Goal: Task Accomplishment & Management: Manage account settings

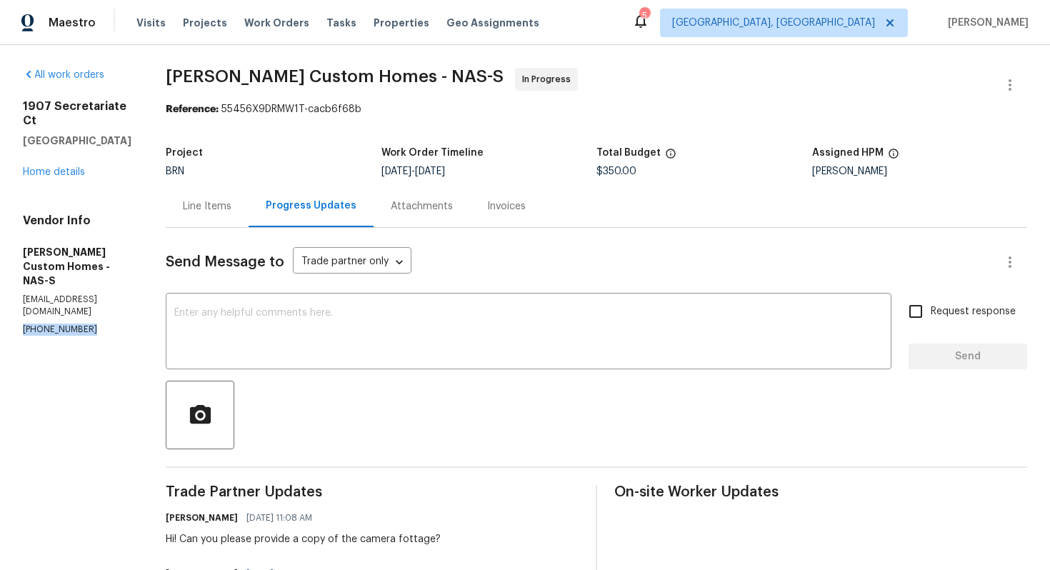
drag, startPoint x: 17, startPoint y: 286, endPoint x: 101, endPoint y: 289, distance: 84.3
copy p "[PHONE_NUMBER]"
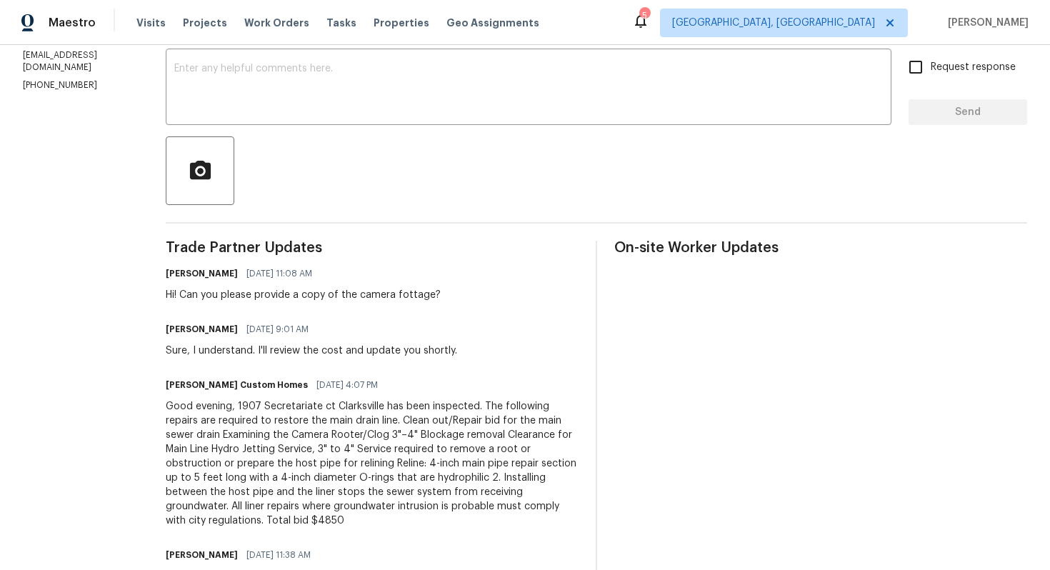
scroll to position [249, 0]
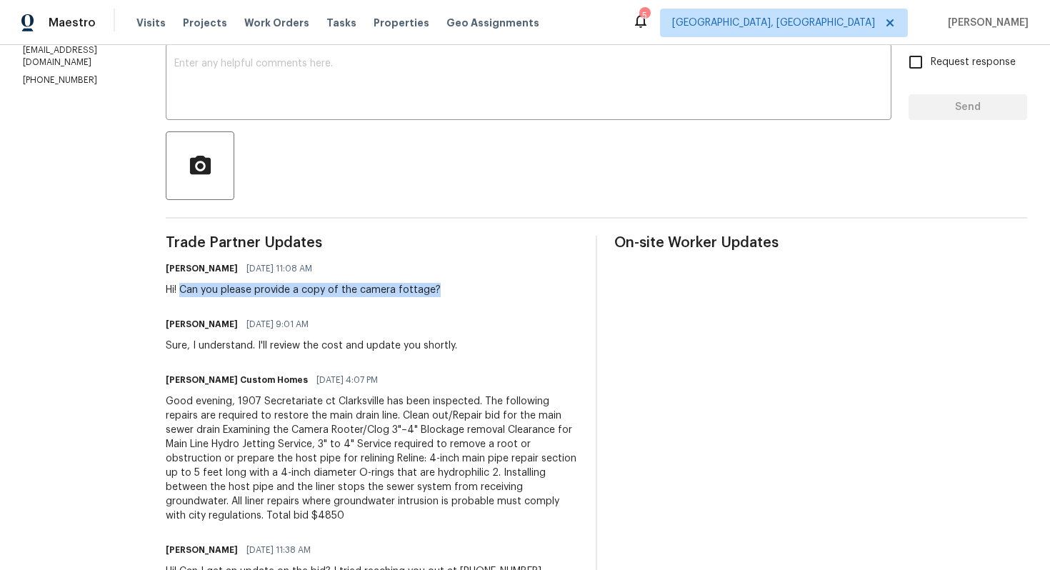
drag, startPoint x: 206, startPoint y: 291, endPoint x: 458, endPoint y: 292, distance: 252.2
click at [441, 292] on div "Hi! Can you please provide a copy of the camera fottage?" at bounding box center [303, 290] width 275 height 14
copy div "Can you please provide a copy of the camera fottage?"
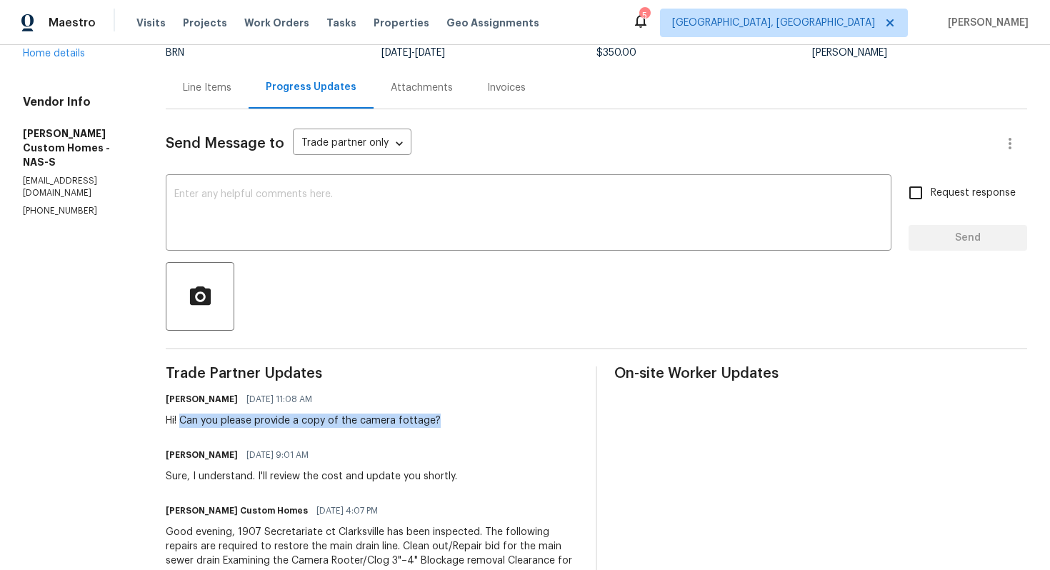
scroll to position [0, 0]
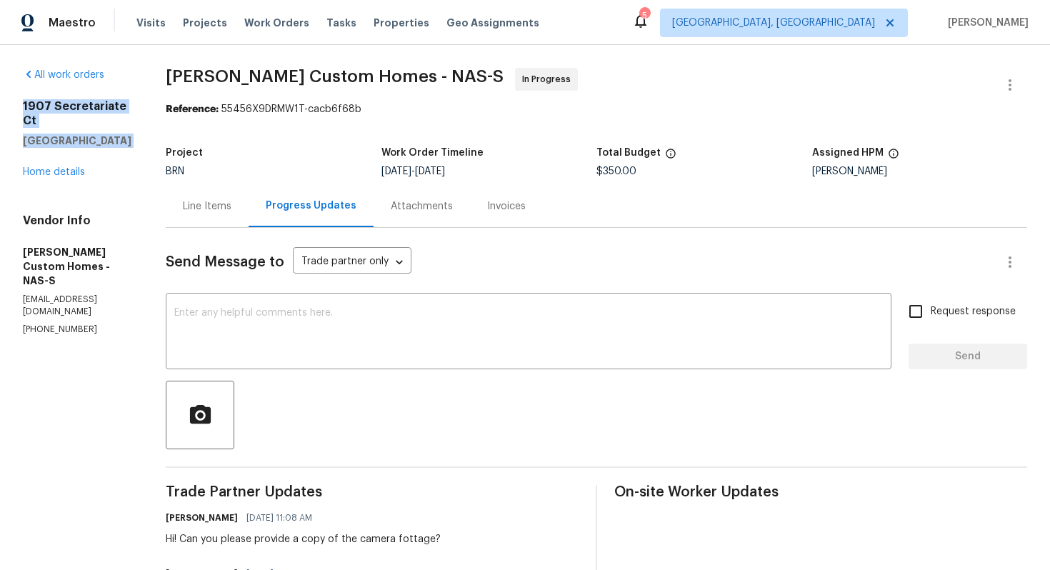
drag, startPoint x: 21, startPoint y: 106, endPoint x: 136, endPoint y: 134, distance: 117.6
copy div "1907 Secretariate Ct Clarksville, TN 37042"
click at [304, 329] on textarea at bounding box center [528, 333] width 709 height 50
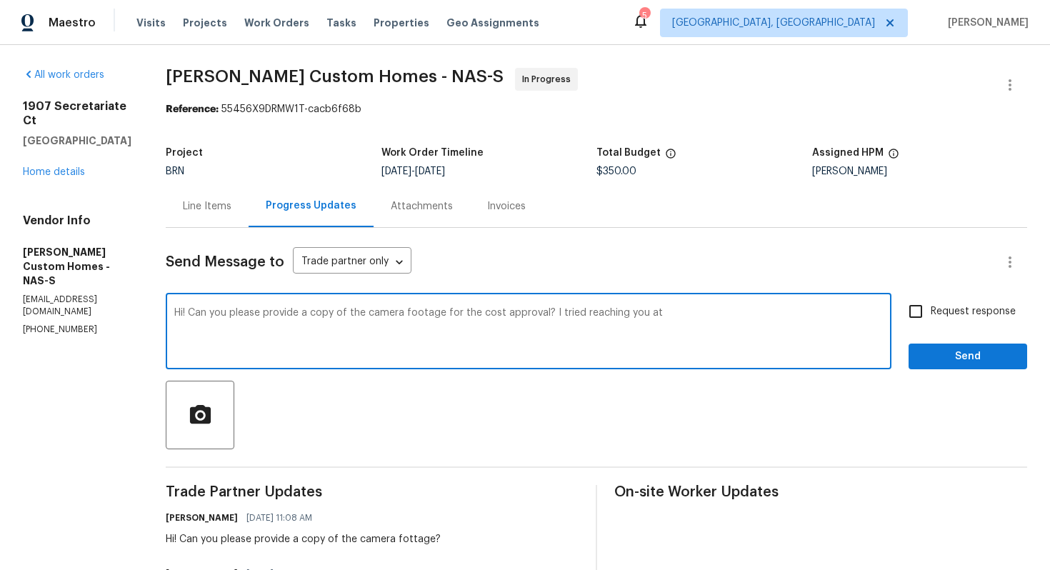
paste textarea "(702) 985-2181"
type textarea "Hi! Can you please provide a copy of the camera footage for the cost approval? …"
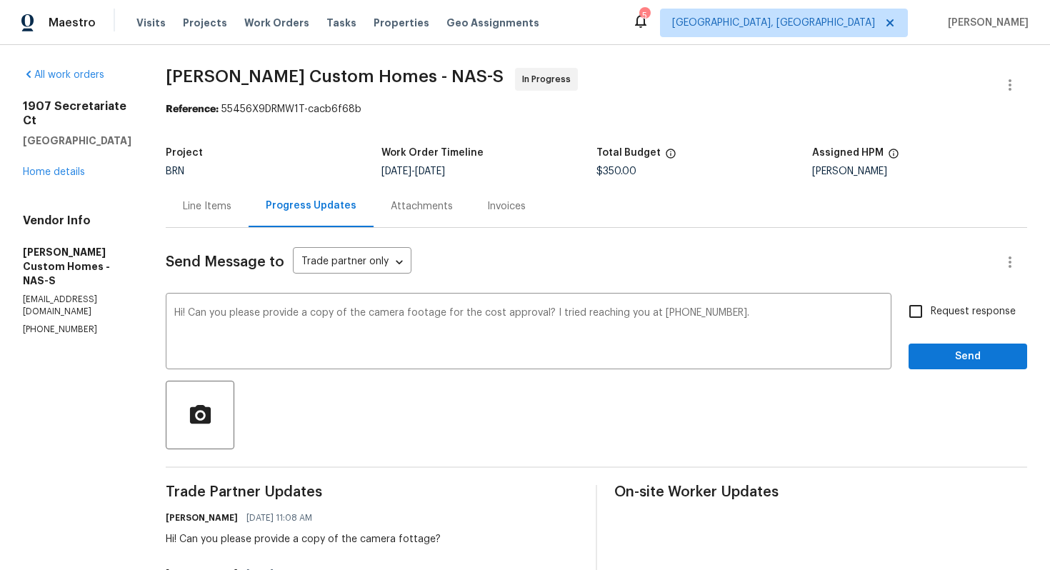
click at [954, 319] on span "Request response" at bounding box center [973, 311] width 85 height 15
click at [931, 319] on input "Request response" at bounding box center [916, 311] width 30 height 30
checkbox input "true"
click at [958, 358] on span "Send" at bounding box center [968, 357] width 96 height 18
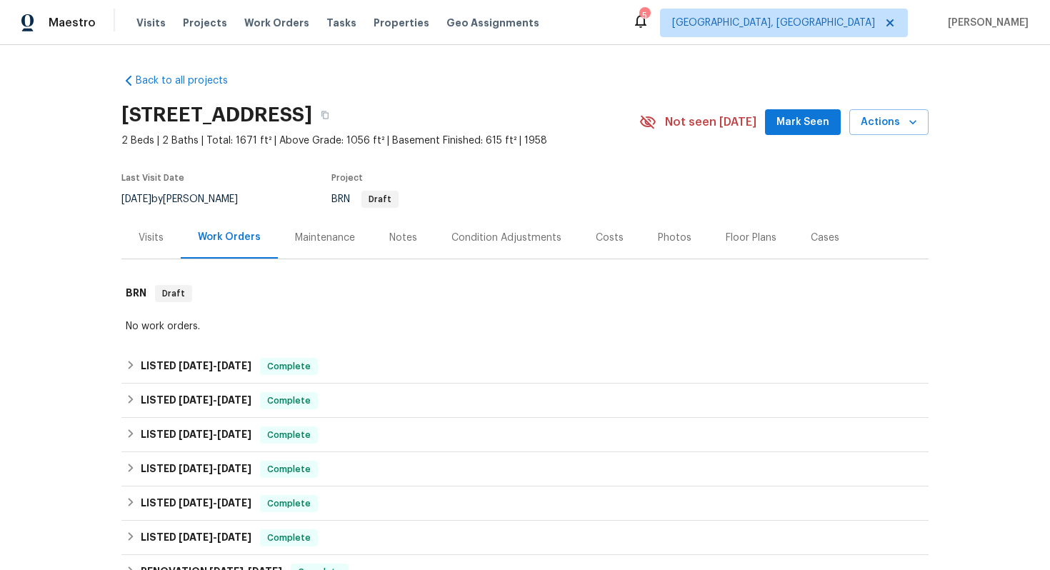
scroll to position [306, 0]
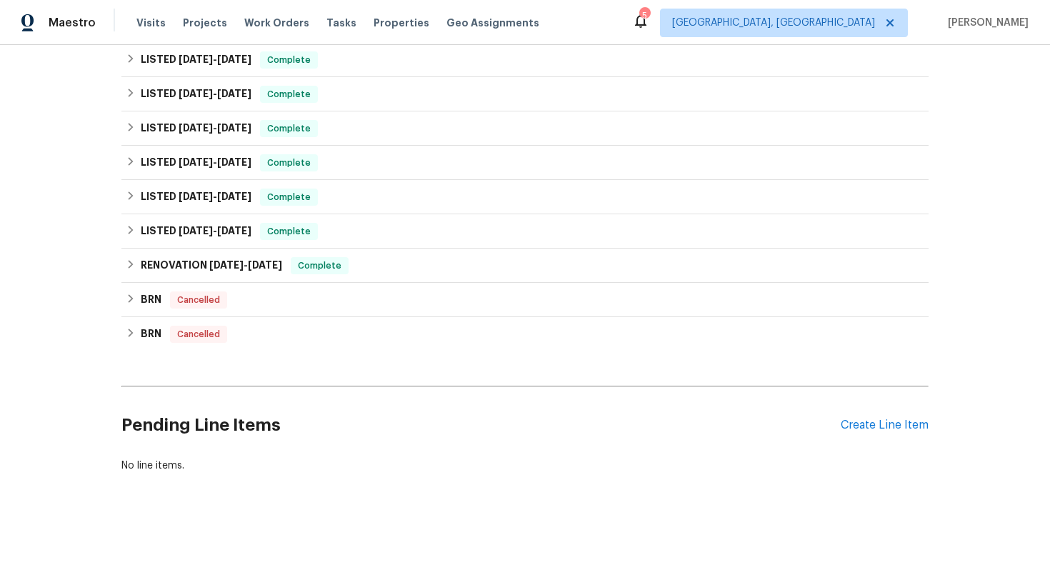
click at [867, 417] on div "Pending Line Items Create Line Item" at bounding box center [524, 425] width 807 height 66
click at [867, 425] on div "Create Line Item" at bounding box center [885, 426] width 88 height 14
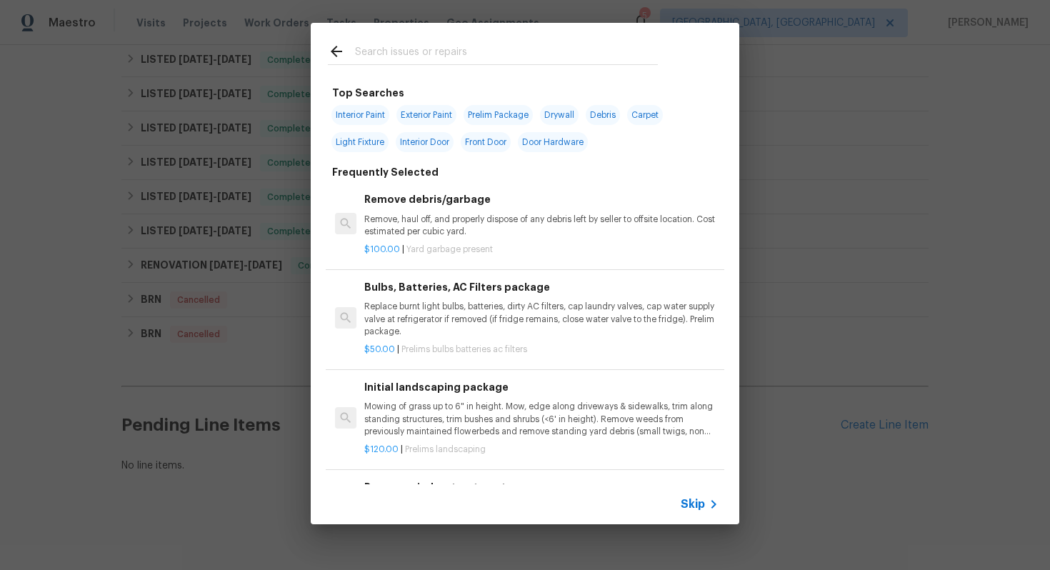
click at [688, 508] on span "Skip" at bounding box center [693, 504] width 24 height 14
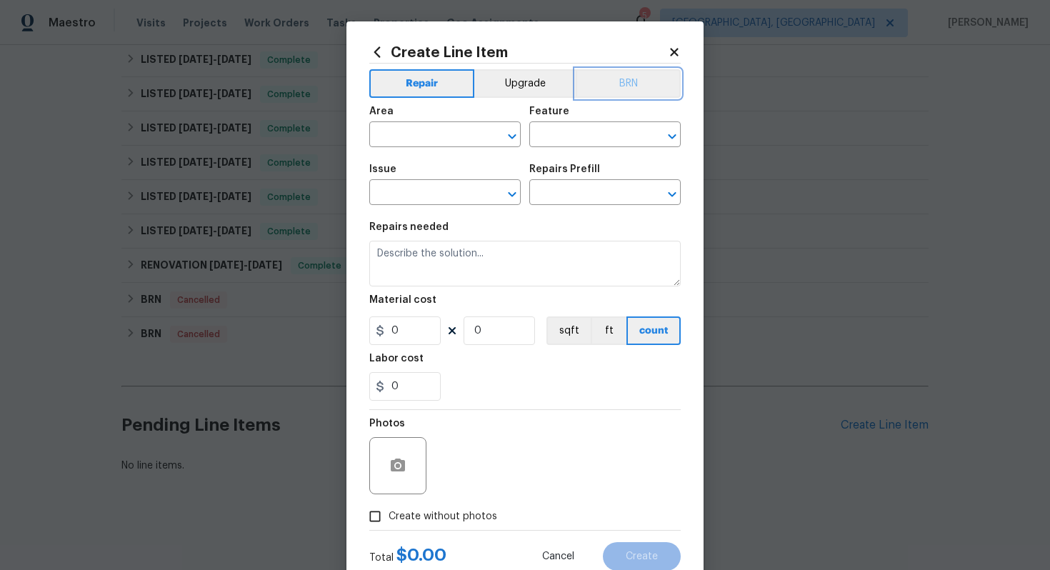
click at [629, 78] on button "BRN" at bounding box center [628, 83] width 105 height 29
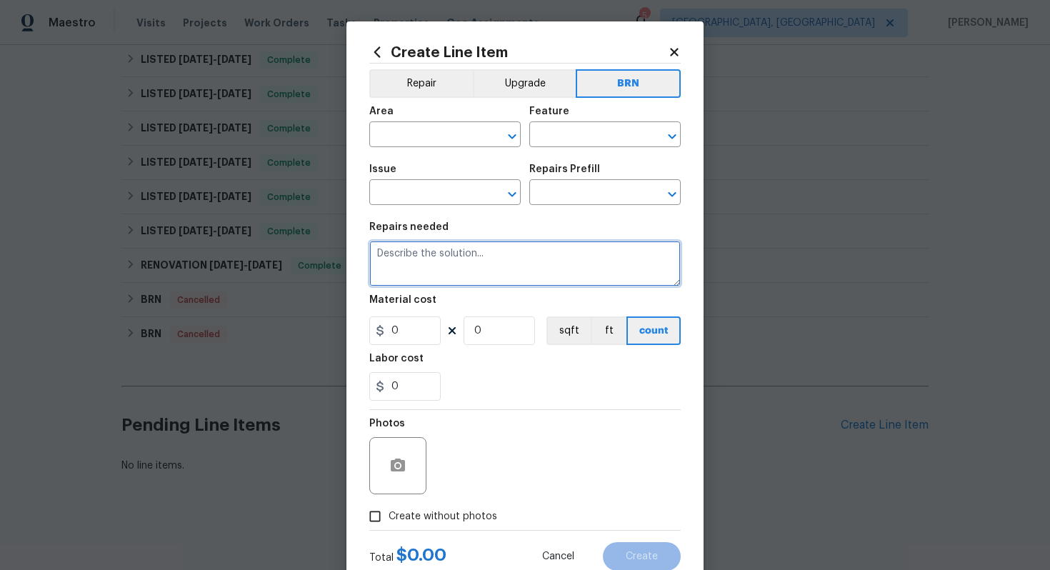
click at [511, 267] on textarea at bounding box center [524, 264] width 311 height 46
paste textarea "Seller to clean and rescope the main sewer line. Provide post cleaning video to…"
click at [374, 254] on textarea "Seller to clean and rescope the main sewer line. Provide post cleaning video to…" at bounding box center [524, 264] width 311 height 46
type textarea "Resale - Seller to clean and rescope the main sewer line. Provide post cleaning…"
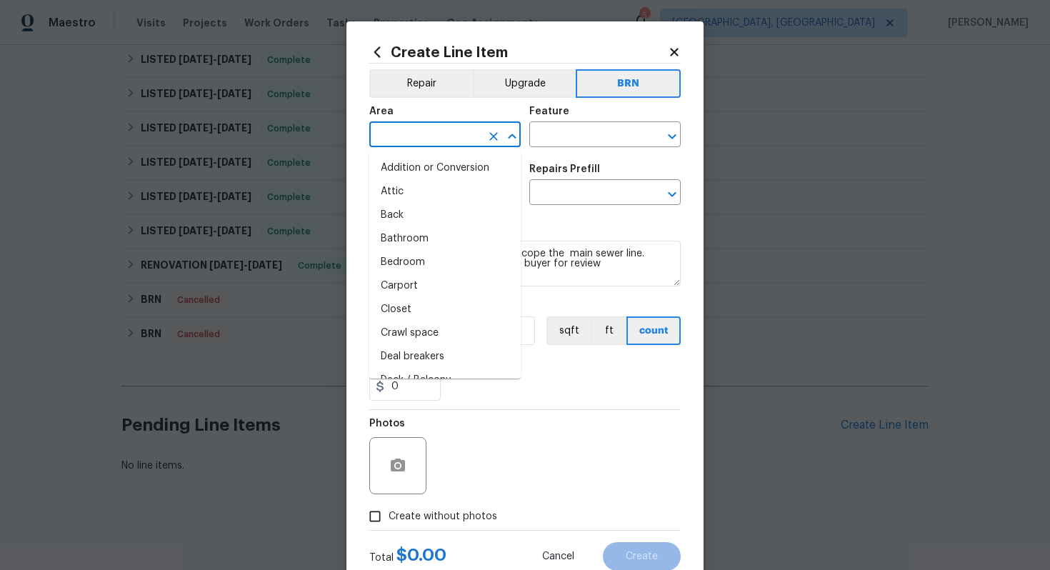
click at [425, 137] on input "text" at bounding box center [424, 136] width 111 height 22
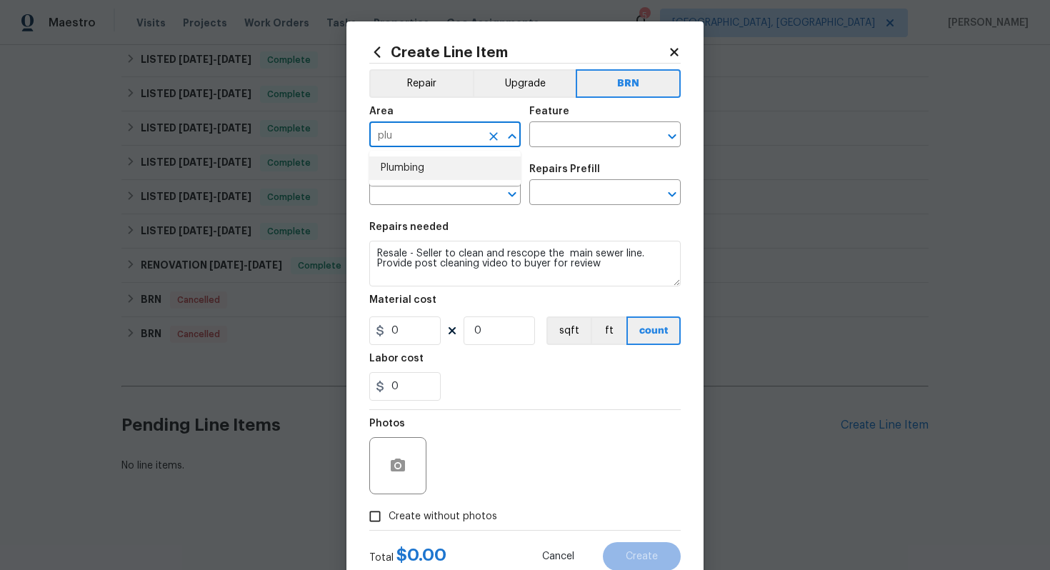
click at [431, 168] on li "Plumbing" at bounding box center [444, 168] width 151 height 24
type input "Plumbing"
click at [549, 141] on input "text" at bounding box center [584, 136] width 111 height 22
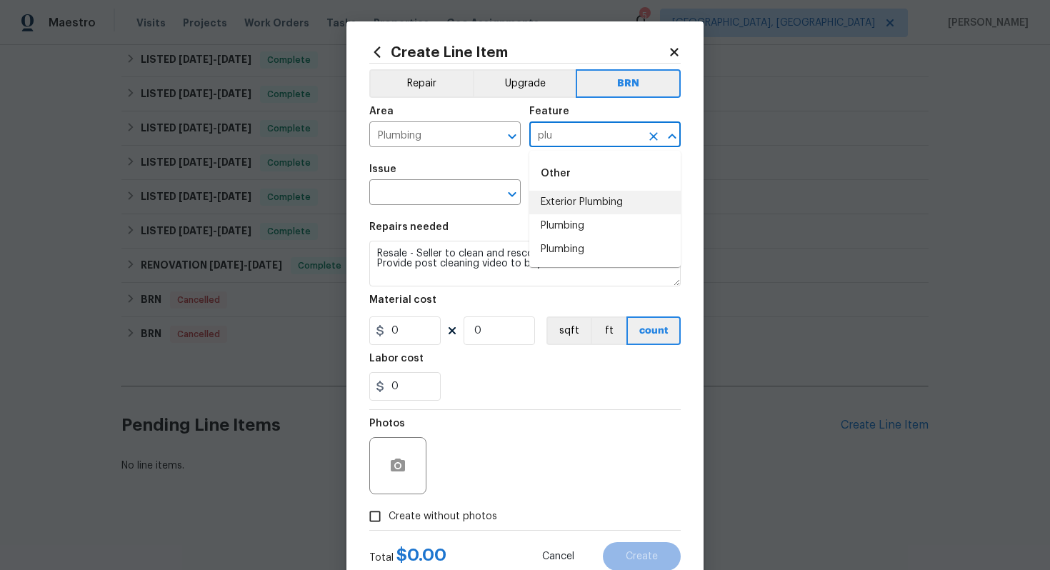
click at [565, 209] on li "Exterior Plumbing" at bounding box center [604, 203] width 151 height 24
type input "Exterior Plumbing"
click at [388, 198] on input "text" at bounding box center [424, 194] width 111 height 22
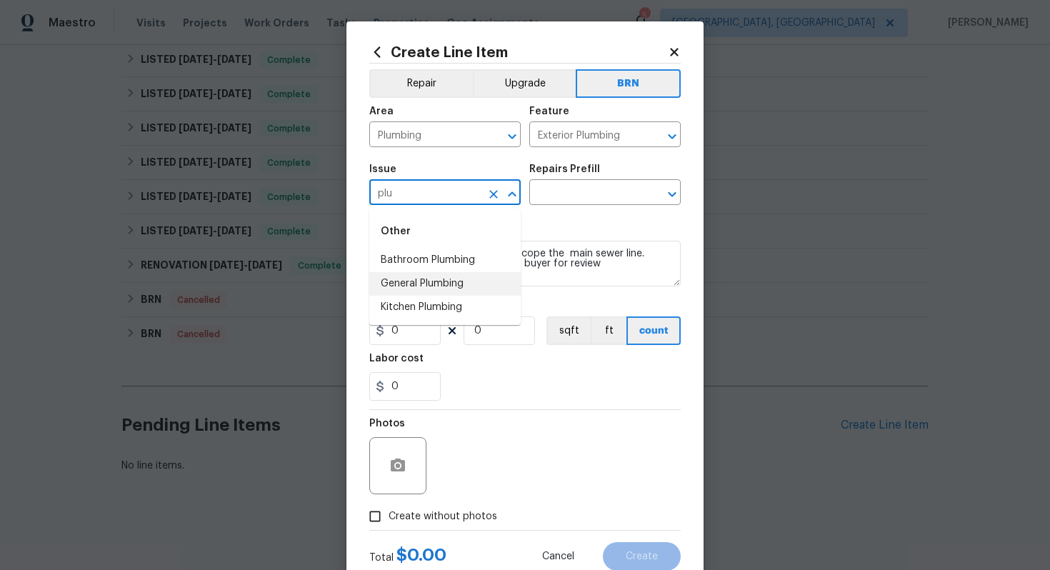
click at [416, 278] on li "General Plumbing" at bounding box center [444, 284] width 151 height 24
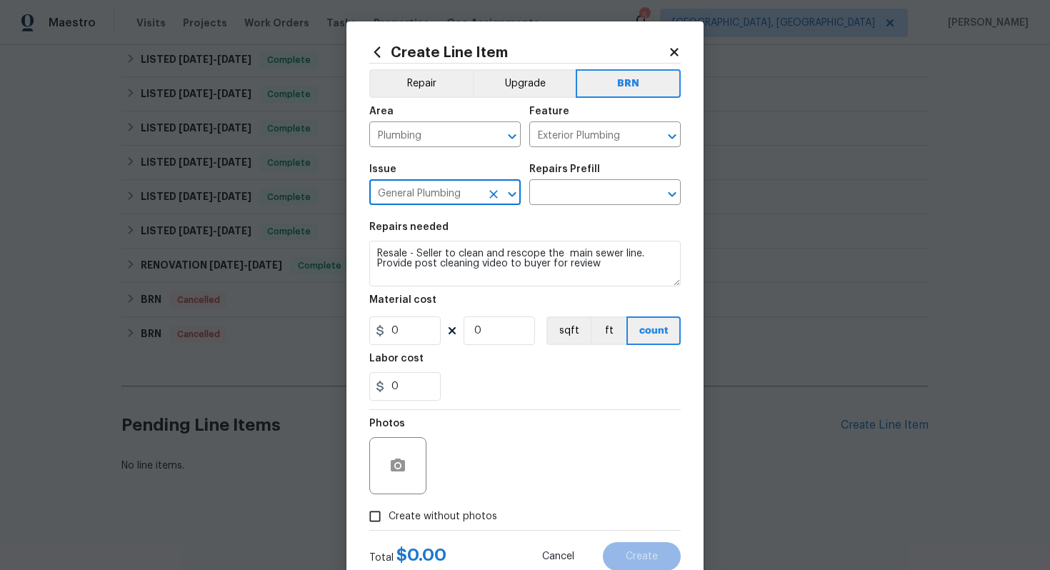
type input "General Plumbing"
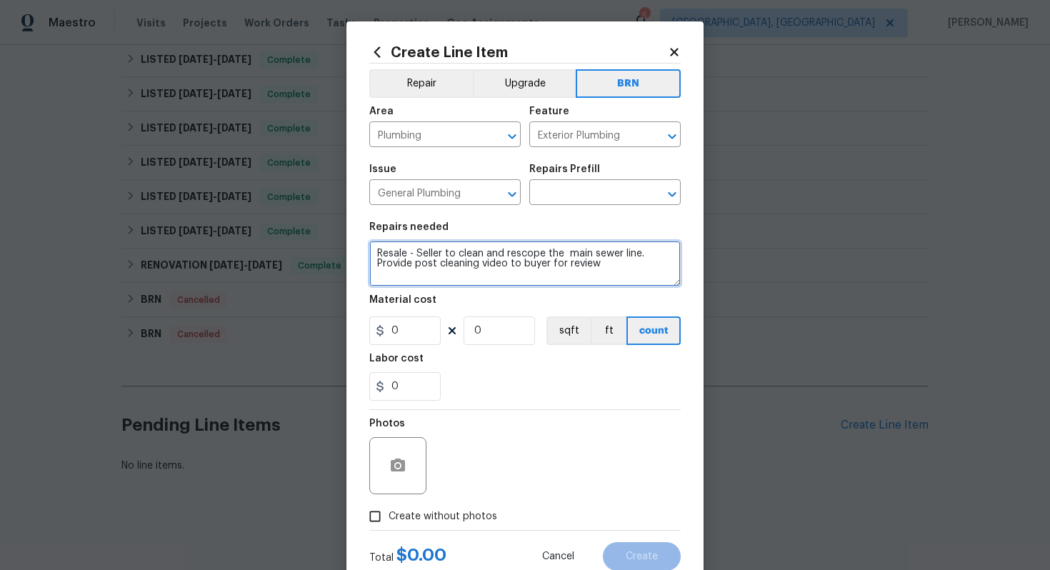
drag, startPoint x: 374, startPoint y: 256, endPoint x: 656, endPoint y: 289, distance: 283.3
click at [657, 289] on section "Repairs needed Resale - Seller to clean and rescope the main sewer line. Provid…" at bounding box center [524, 312] width 311 height 196
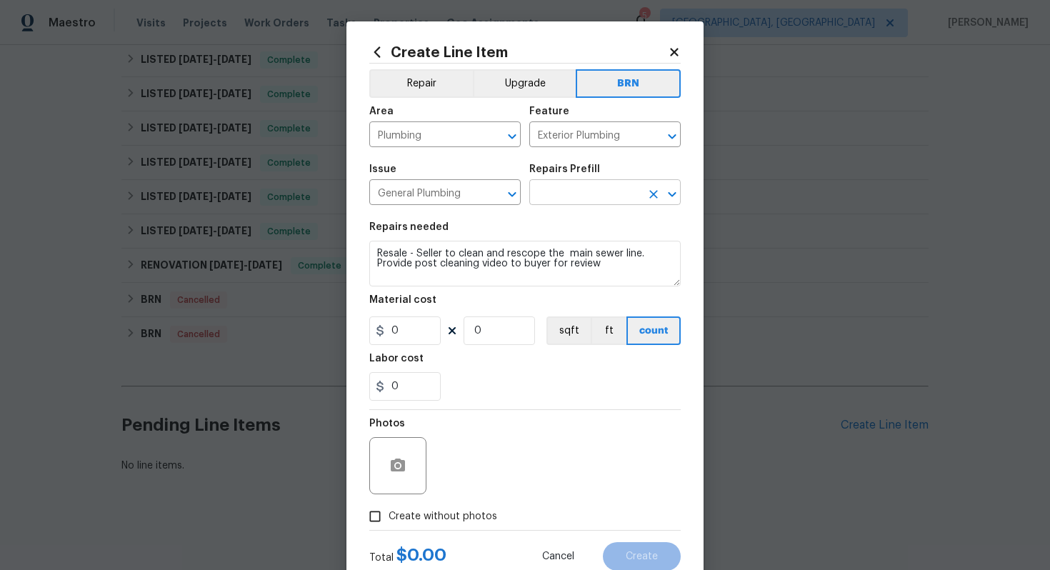
click at [598, 194] on input "text" at bounding box center [584, 194] width 111 height 22
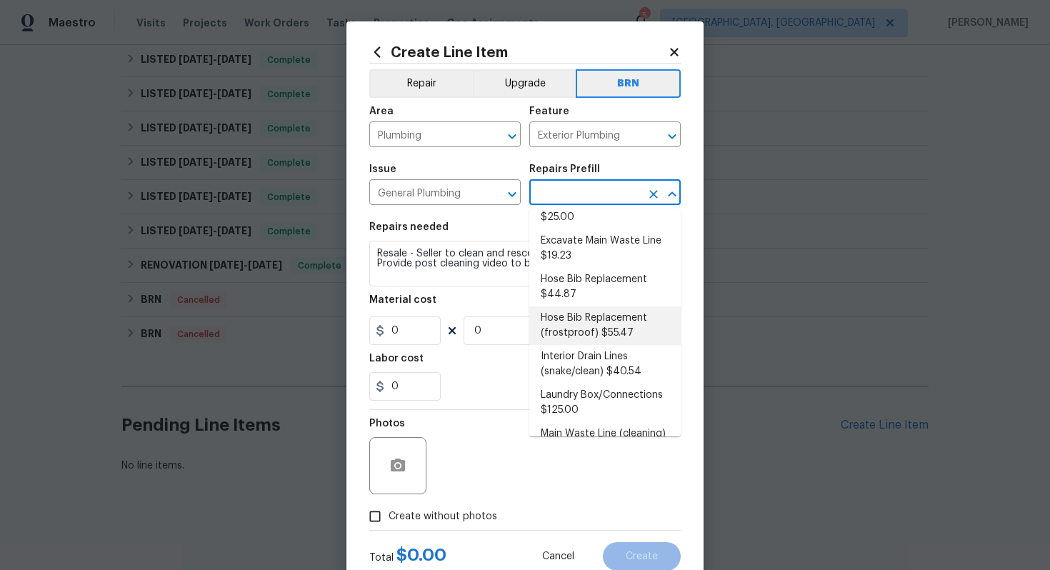
scroll to position [0, 0]
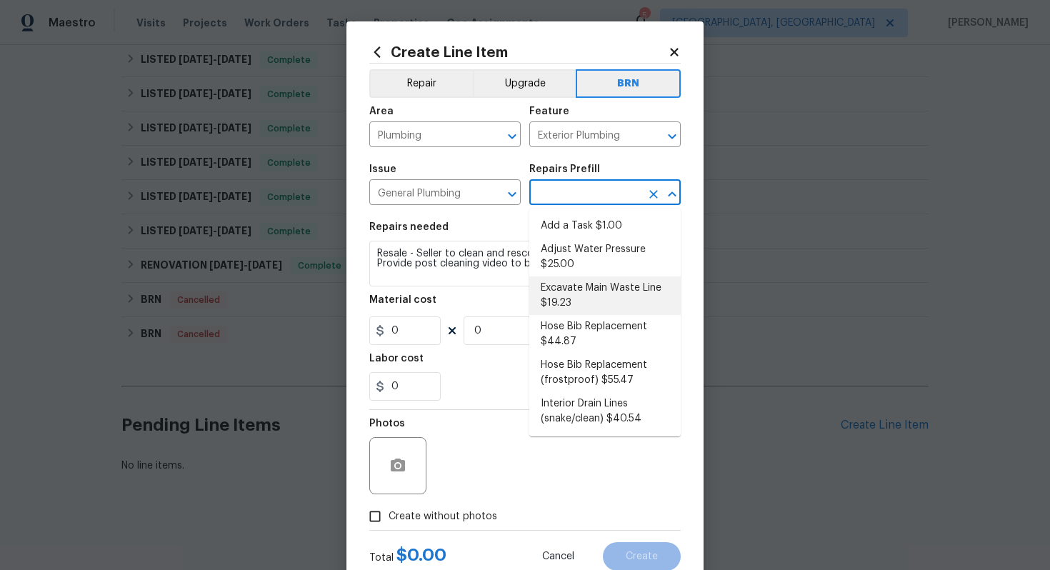
click at [574, 288] on li "Excavate Main Waste Line $19.23" at bounding box center [604, 295] width 151 height 39
type input "Plumbing"
type input "Excavate Main Waste Line $19.23"
type textarea "Properly locate, cut the concrete slab, excavate as needed and install a new wa…"
type input "19.23"
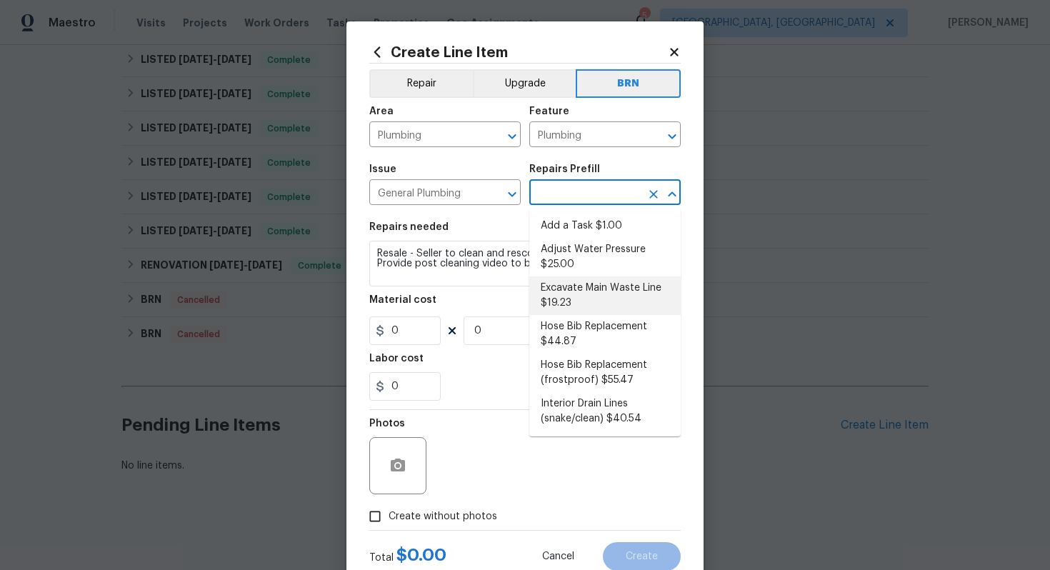
type input "1"
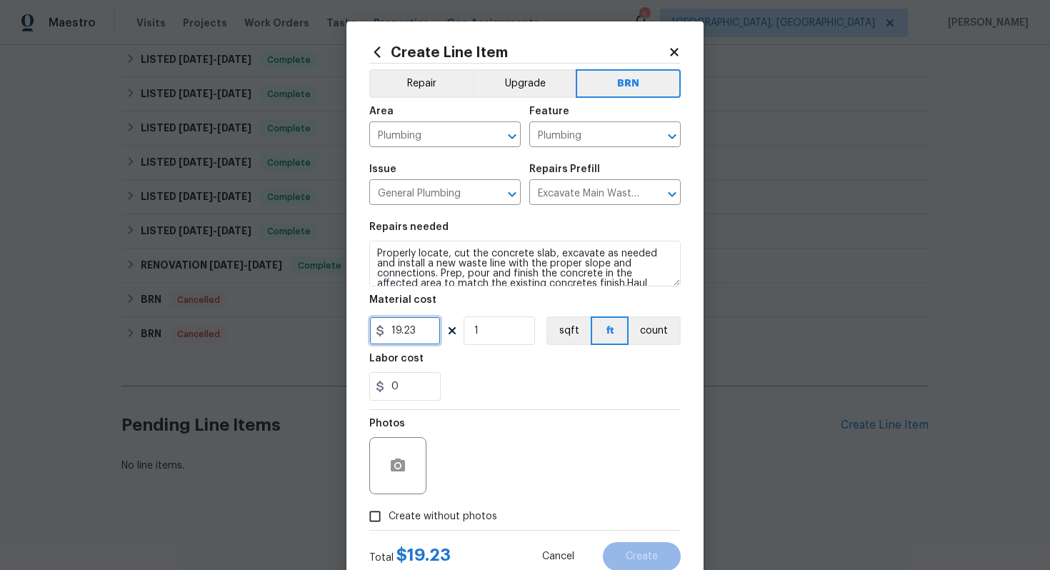
drag, startPoint x: 421, startPoint y: 331, endPoint x: 376, endPoint y: 327, distance: 45.9
click at [376, 329] on div "19.23" at bounding box center [404, 330] width 71 height 29
type input "0"
click at [391, 387] on input "0" at bounding box center [404, 386] width 71 height 29
type input "500"
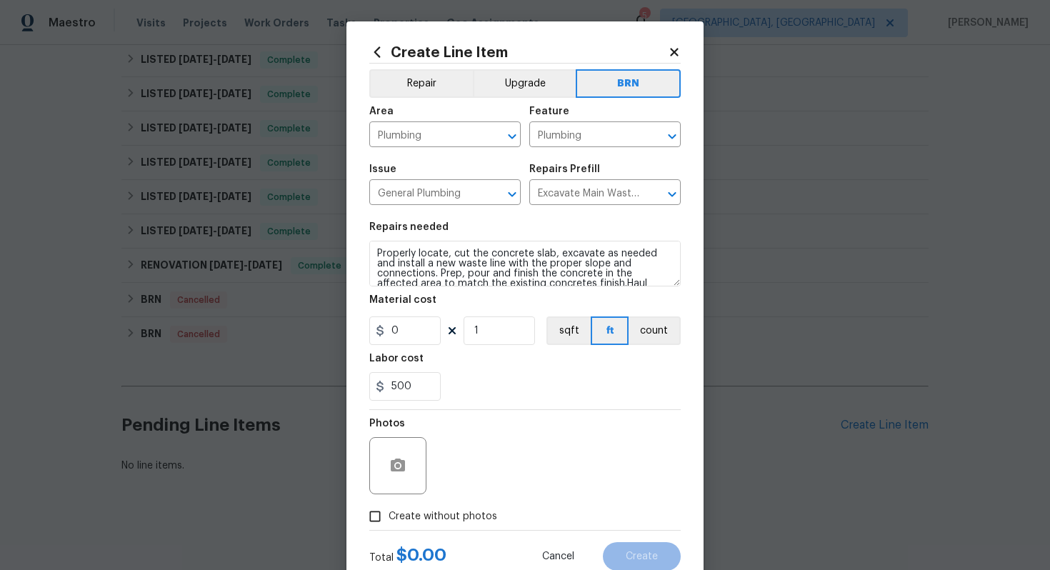
click at [467, 445] on div "Photos" at bounding box center [524, 456] width 311 height 93
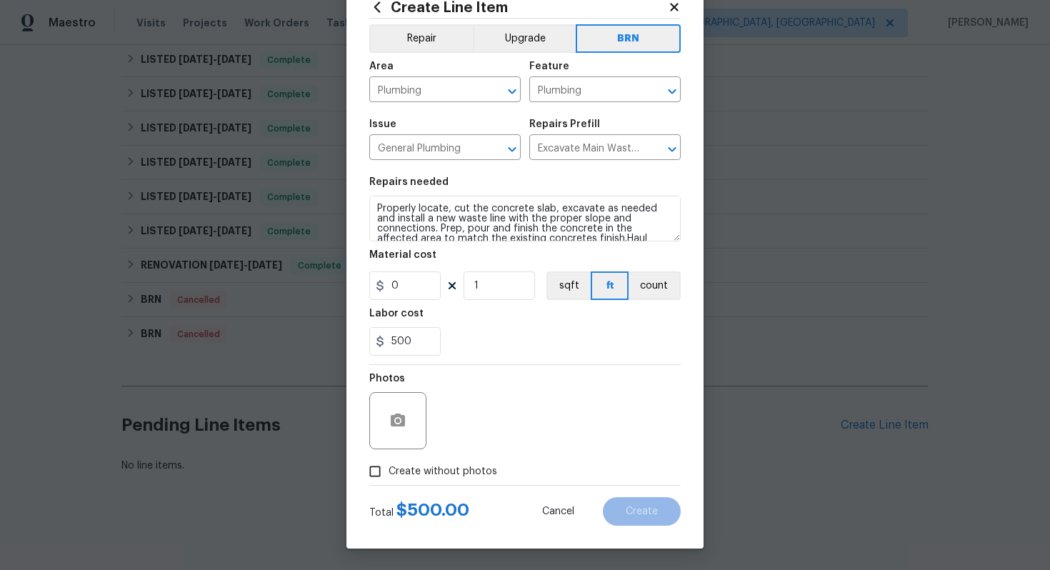
click at [448, 464] on span "Create without photos" at bounding box center [443, 471] width 109 height 15
click at [389, 464] on input "Create without photos" at bounding box center [374, 471] width 27 height 27
checkbox input "true"
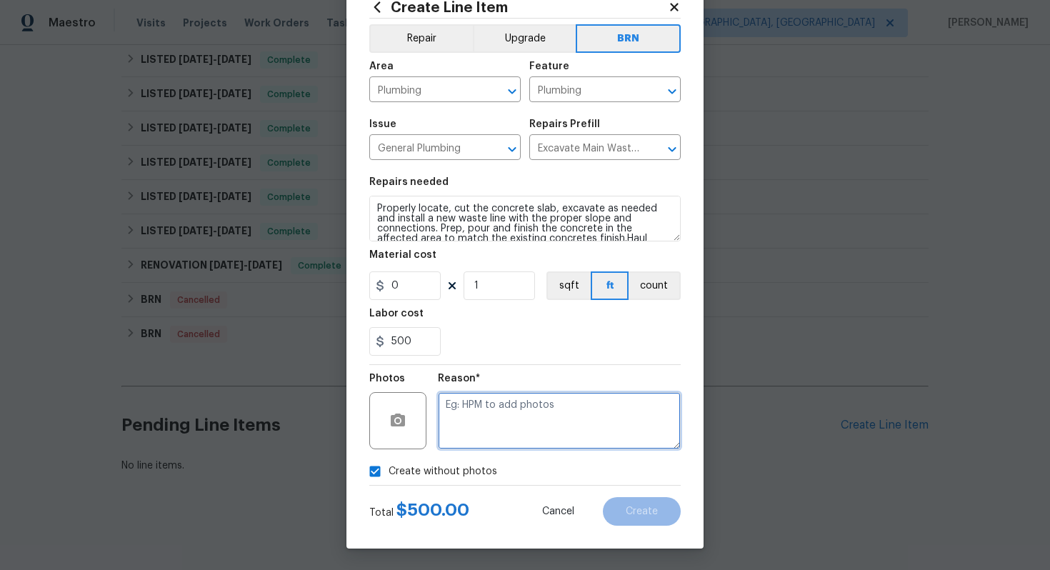
click at [482, 429] on textarea at bounding box center [559, 420] width 243 height 57
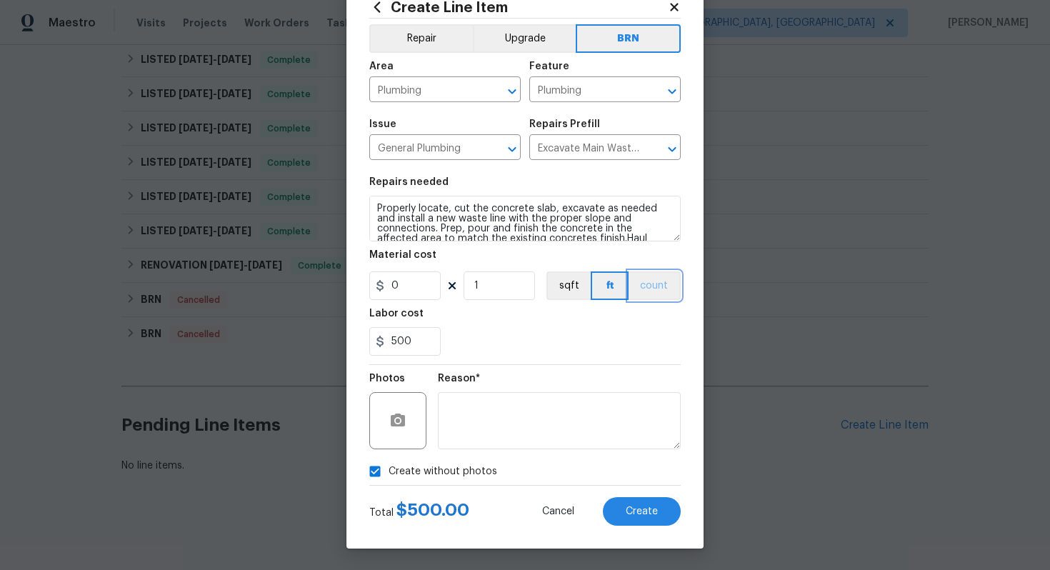
click at [659, 296] on button "count" at bounding box center [655, 285] width 52 height 29
click at [656, 506] on span "Create" at bounding box center [642, 511] width 32 height 11
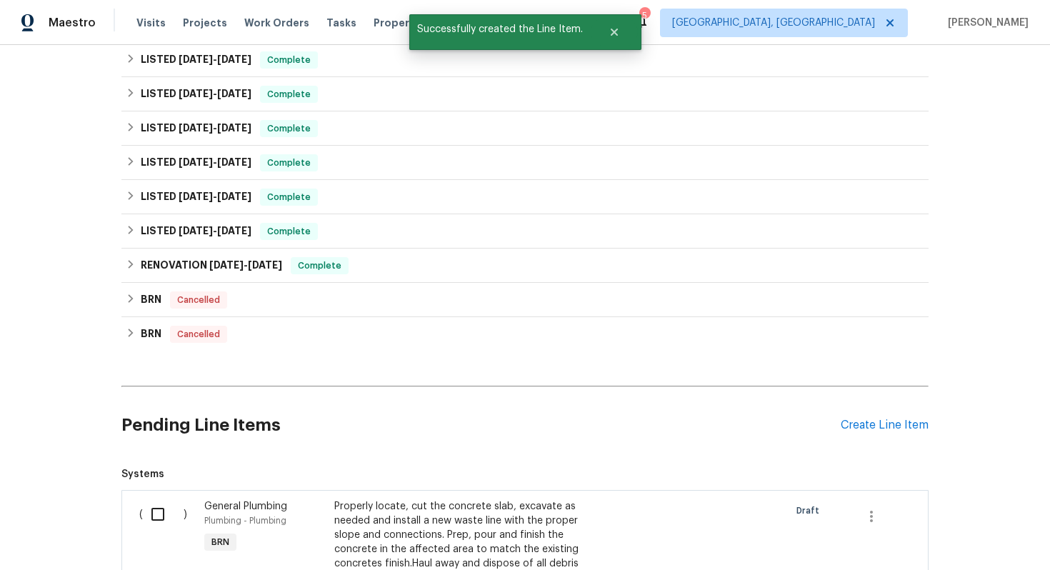
scroll to position [541, 0]
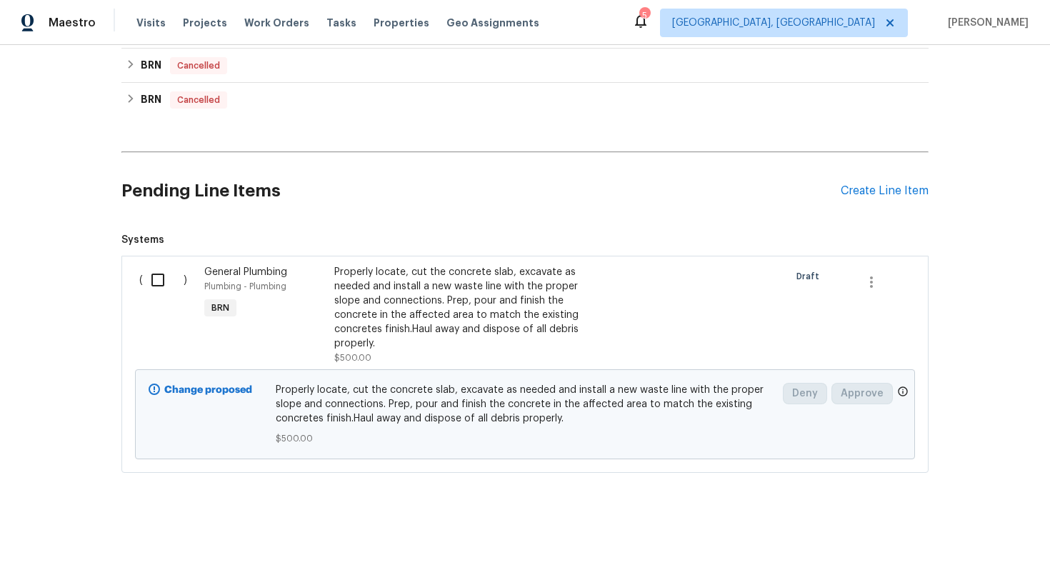
click at [427, 316] on div "Properly locate, cut the concrete slab, excavate as needed and install a new wa…" at bounding box center [459, 308] width 251 height 86
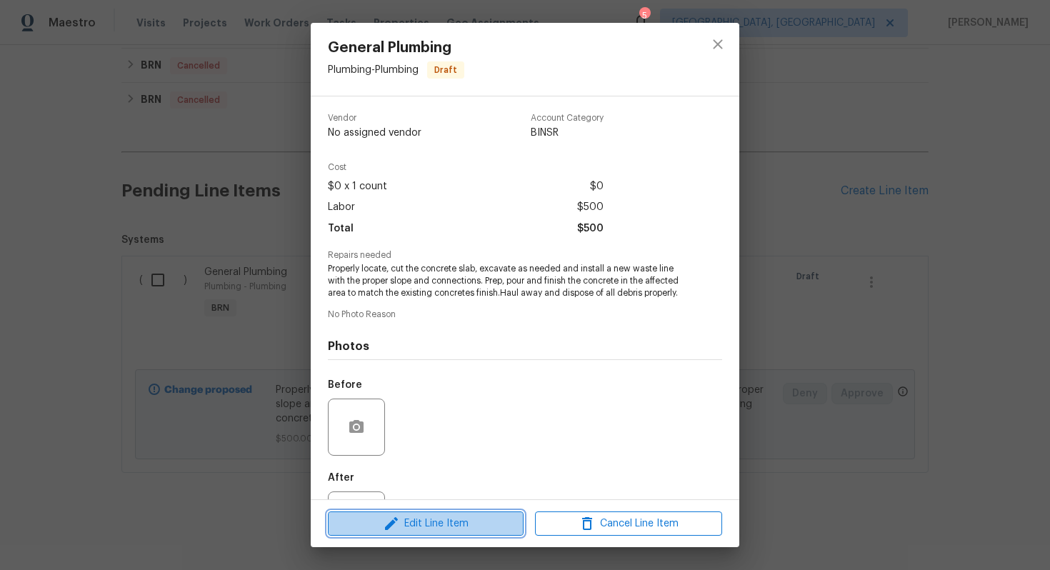
click at [446, 525] on span "Edit Line Item" at bounding box center [425, 524] width 187 height 18
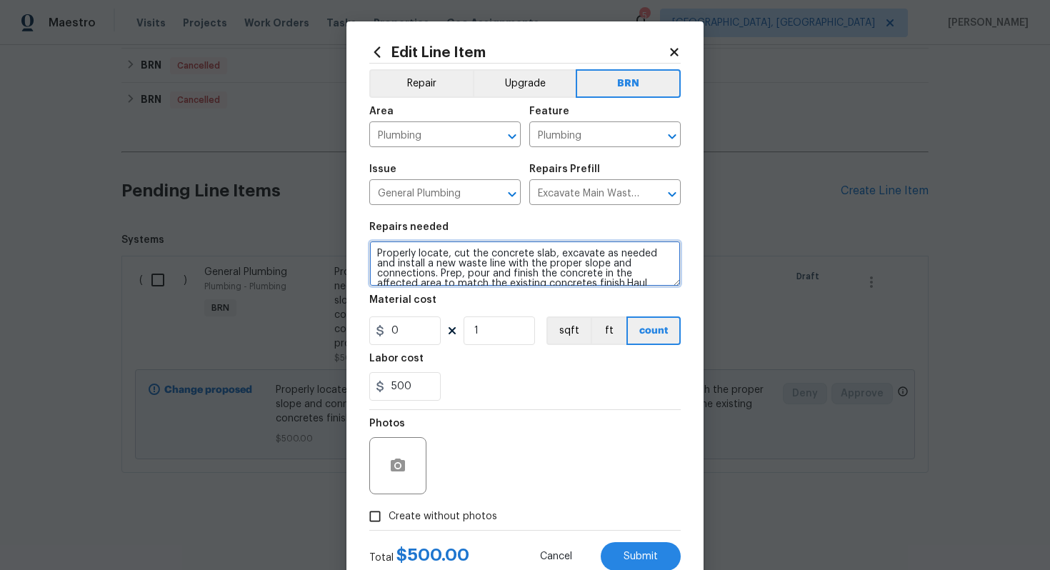
click at [557, 263] on textarea "Properly locate, cut the concrete slab, excavate as needed and install a new wa…" at bounding box center [524, 264] width 311 height 46
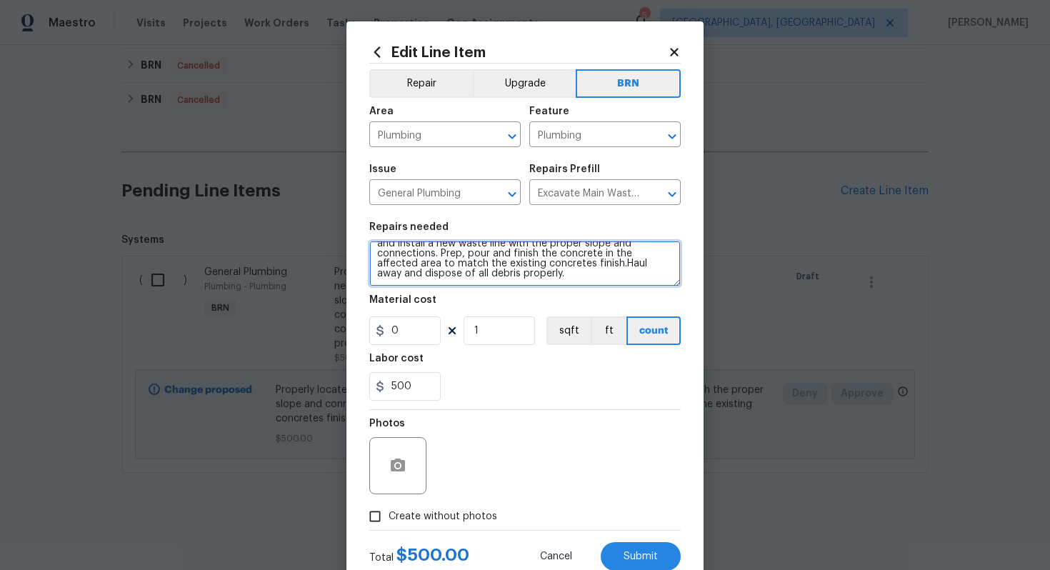
paste textarea "Resale - Seller to clean and rescope the main sewer line. Provide post cleaning…"
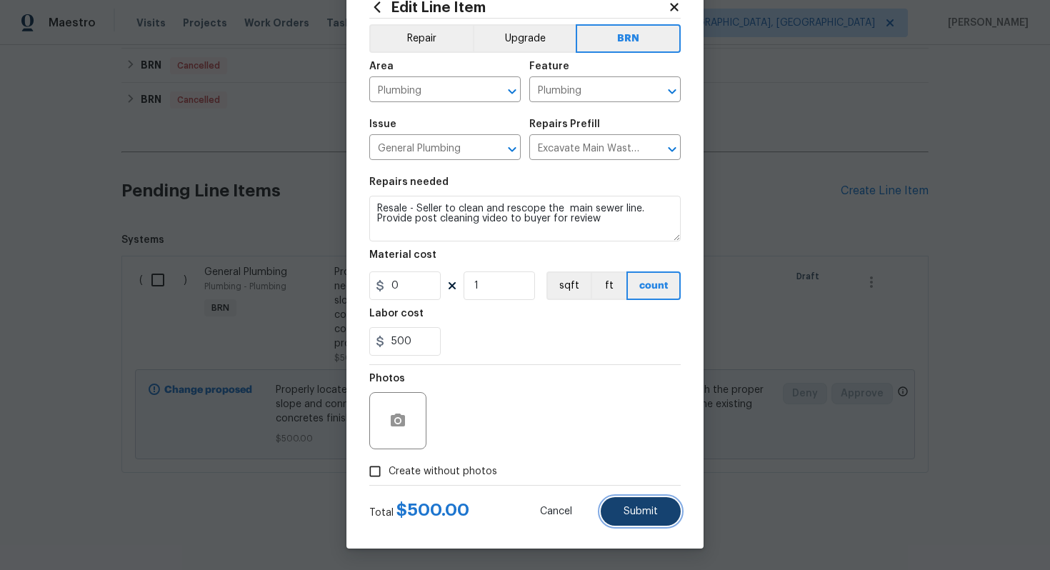
click at [670, 511] on button "Submit" at bounding box center [641, 511] width 80 height 29
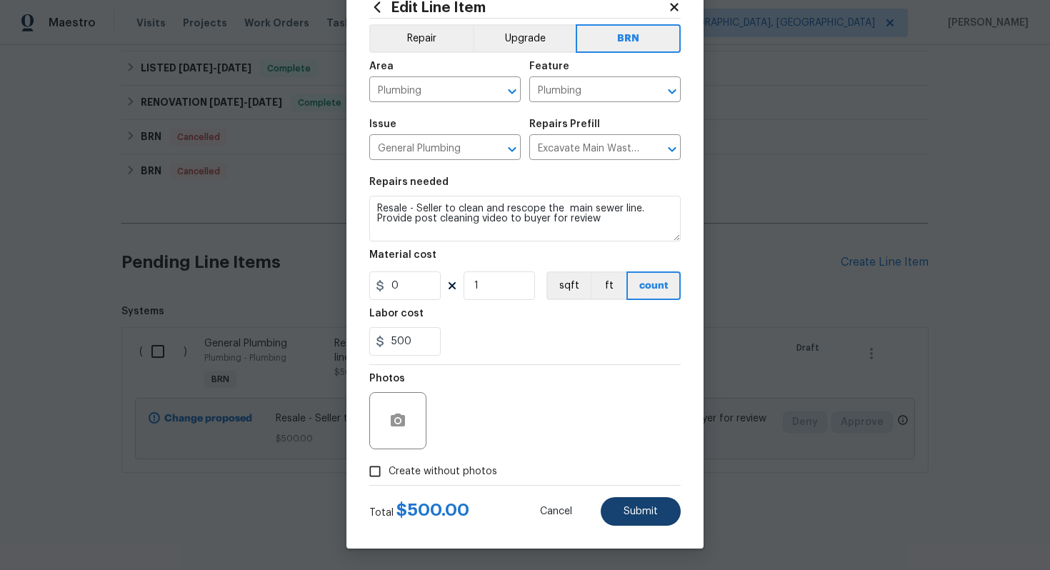
type textarea "Resale - Seller to clean and rescope the main sewer line. Provide post cleaning…"
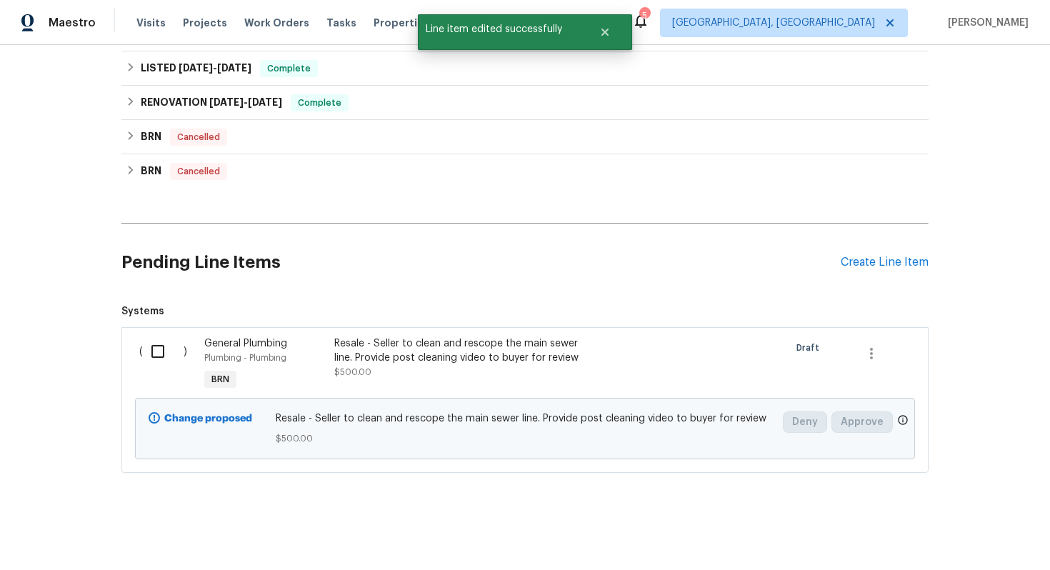
scroll to position [0, 0]
click at [156, 357] on input "checkbox" at bounding box center [163, 351] width 41 height 30
checkbox input "true"
click at [934, 531] on span "Create Work Order" at bounding box center [968, 535] width 95 height 18
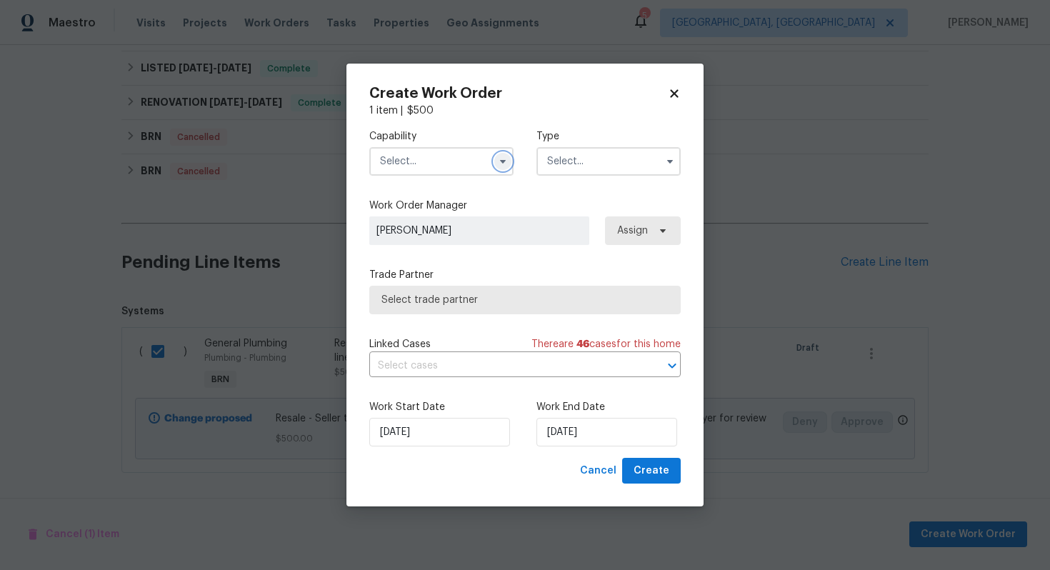
click at [501, 156] on icon "button" at bounding box center [502, 161] width 11 height 11
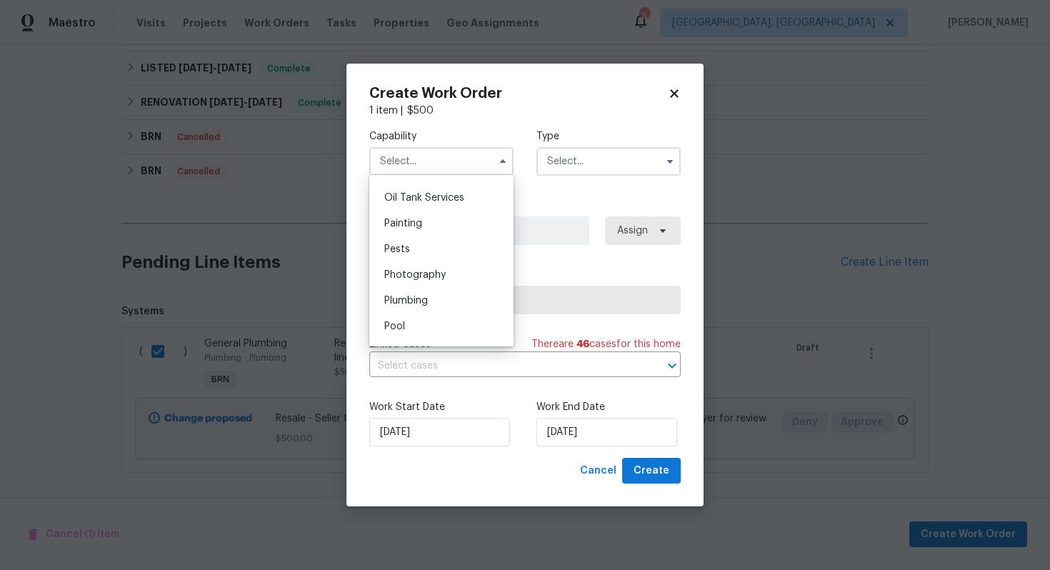
scroll to position [1182, 0]
click at [443, 285] on div "Plumbing" at bounding box center [441, 287] width 137 height 26
type input "Plumbing"
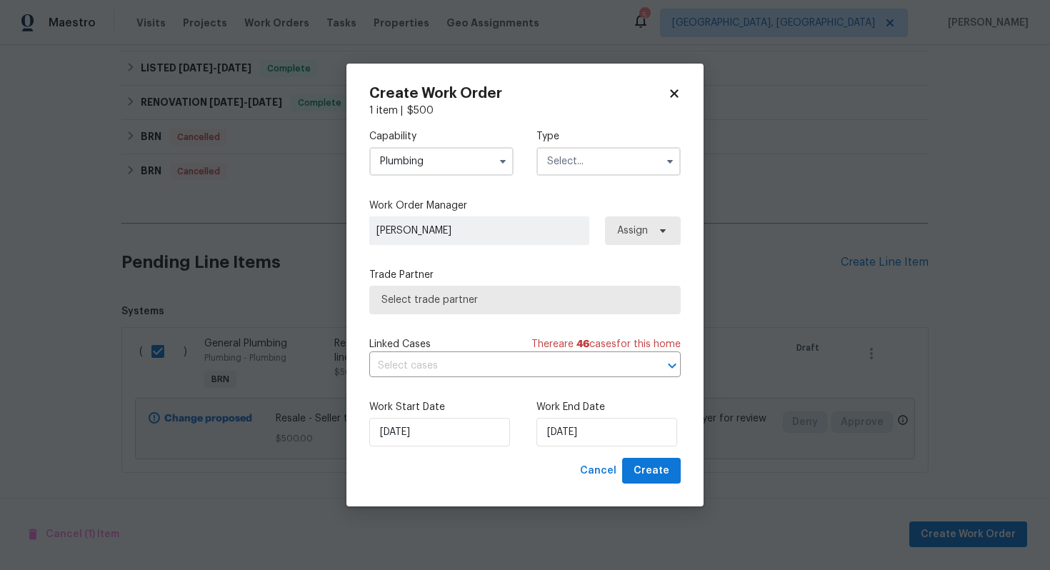
click at [591, 150] on input "text" at bounding box center [609, 161] width 144 height 29
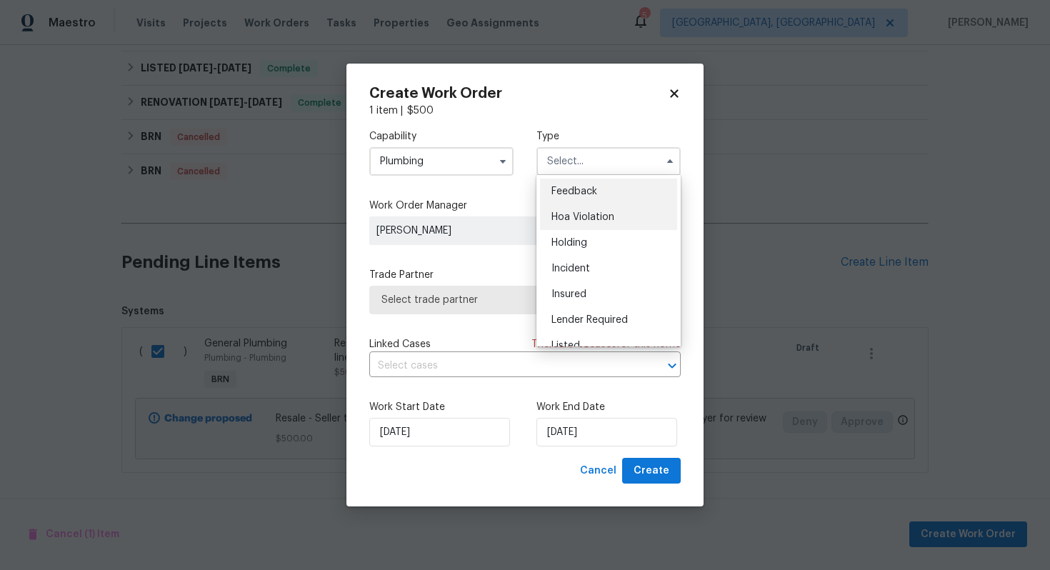
scroll to position [324, 0]
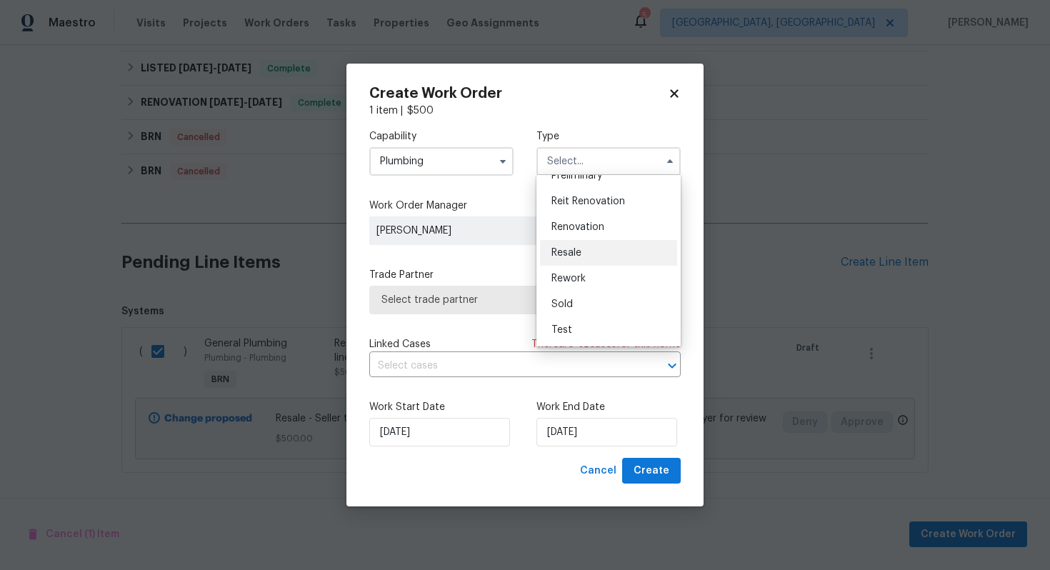
click at [590, 254] on div "Resale" at bounding box center [608, 253] width 137 height 26
type input "Resale"
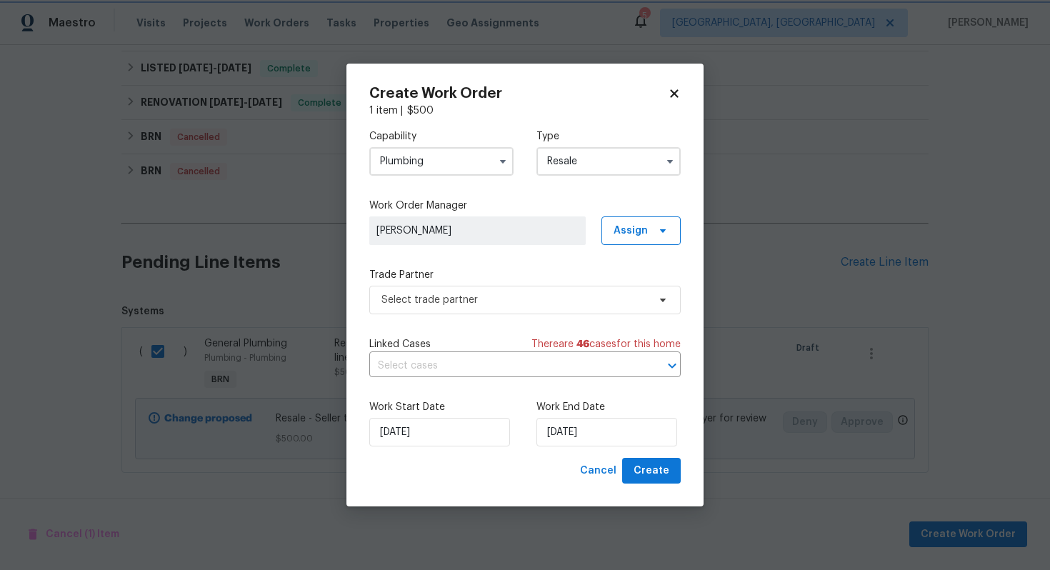
scroll to position [0, 0]
click at [669, 91] on icon at bounding box center [674, 93] width 13 height 13
checkbox input "false"
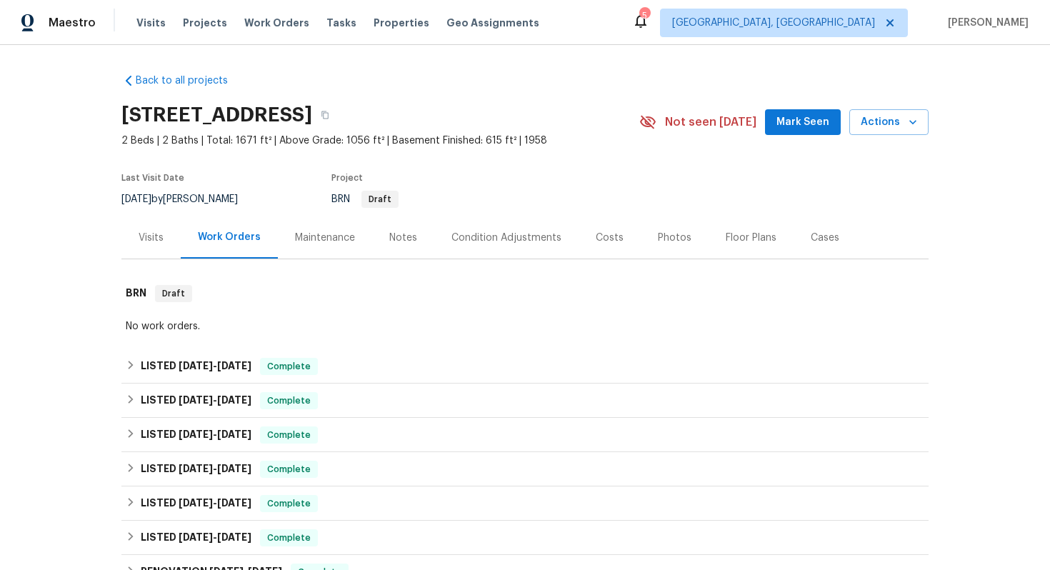
scroll to position [469, 0]
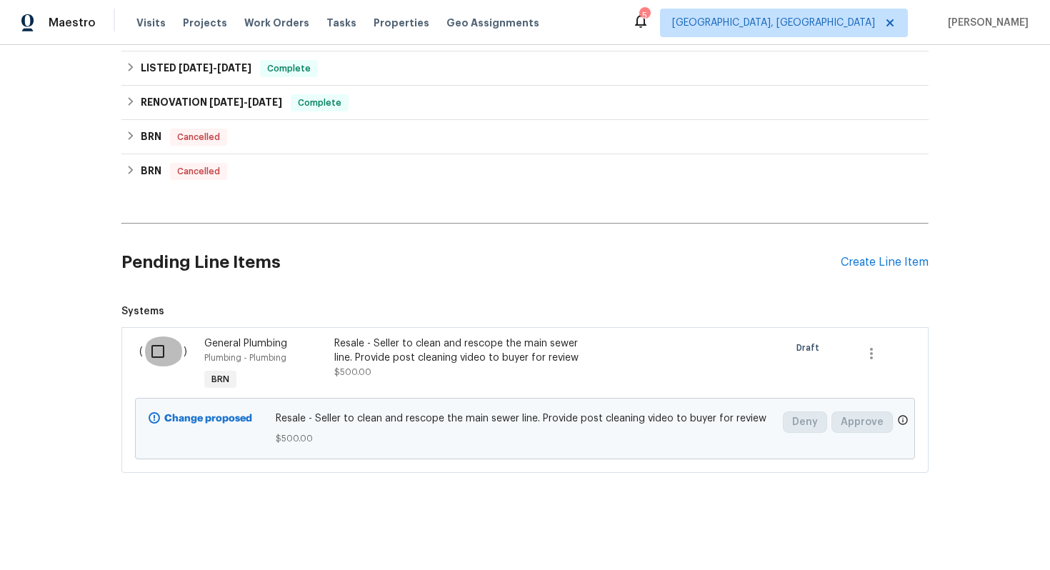
click at [159, 353] on input "checkbox" at bounding box center [163, 351] width 41 height 30
checkbox input "true"
click at [958, 534] on span "Create Work Order" at bounding box center [968, 535] width 95 height 18
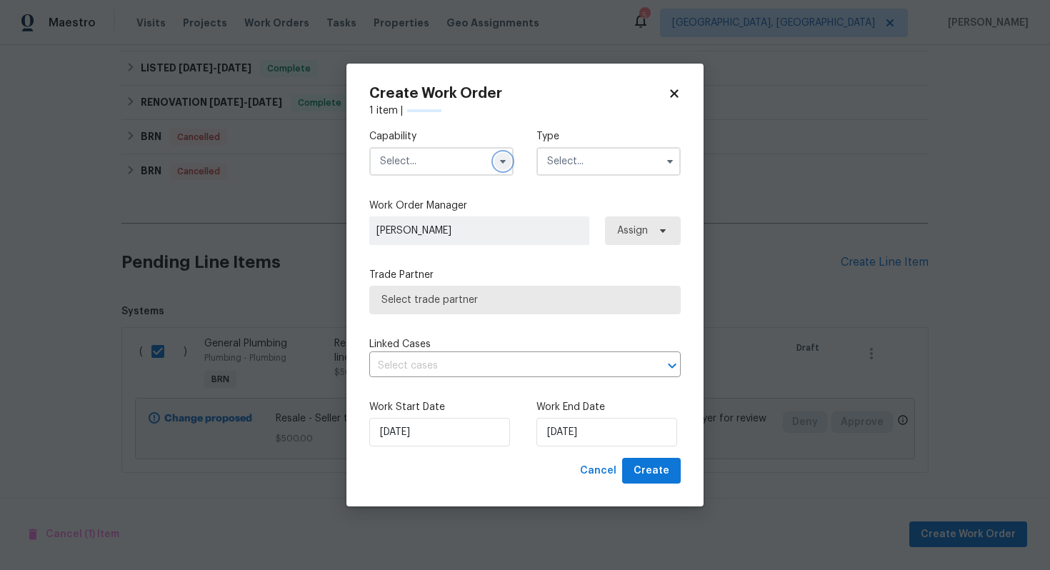
click at [506, 159] on icon "button" at bounding box center [502, 161] width 11 height 11
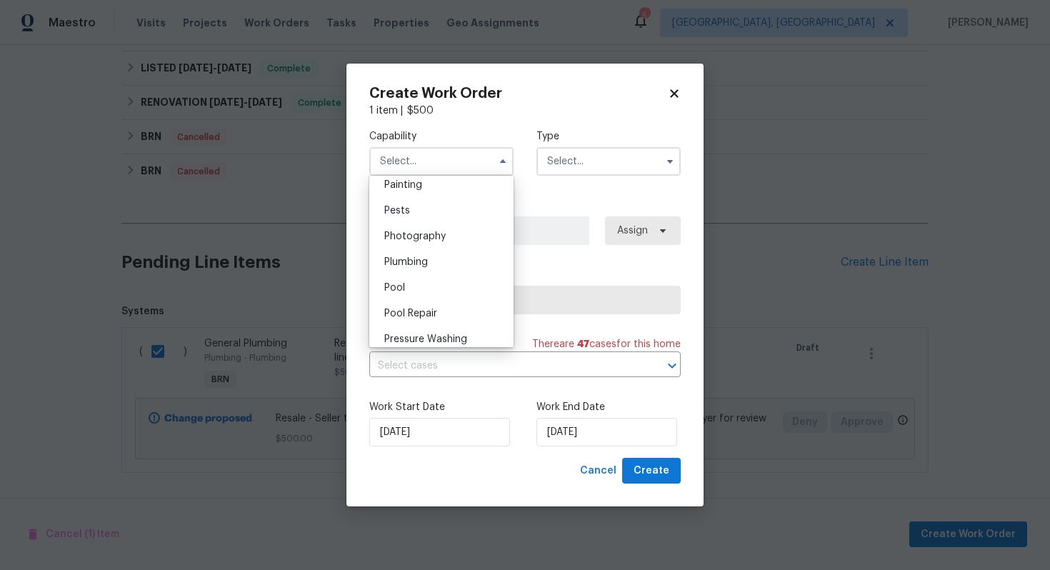
scroll to position [1206, 0]
click at [467, 263] on div "Plumbing" at bounding box center [441, 264] width 137 height 26
type input "Plumbing"
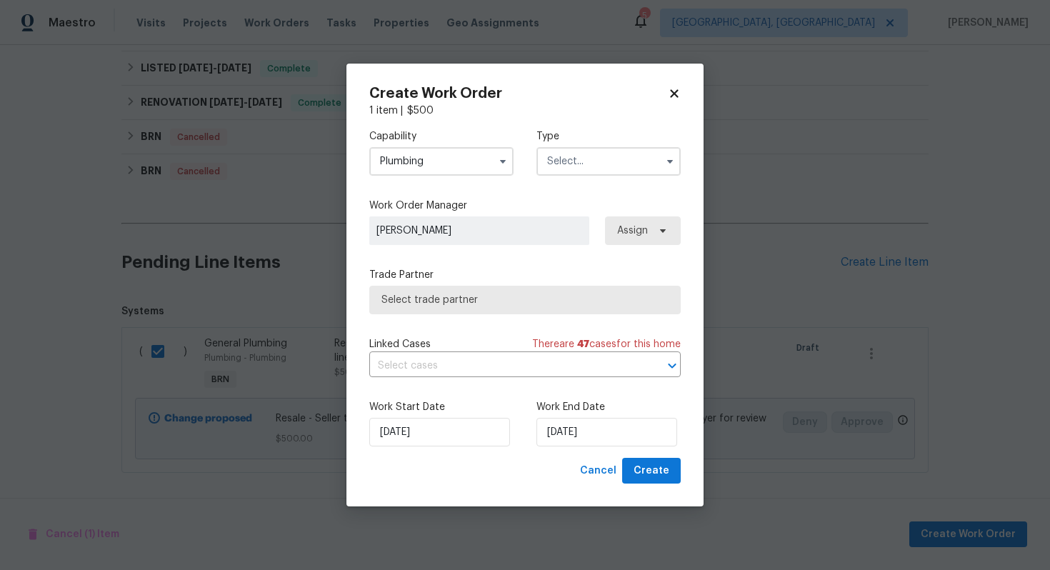
click at [601, 159] on input "text" at bounding box center [609, 161] width 144 height 29
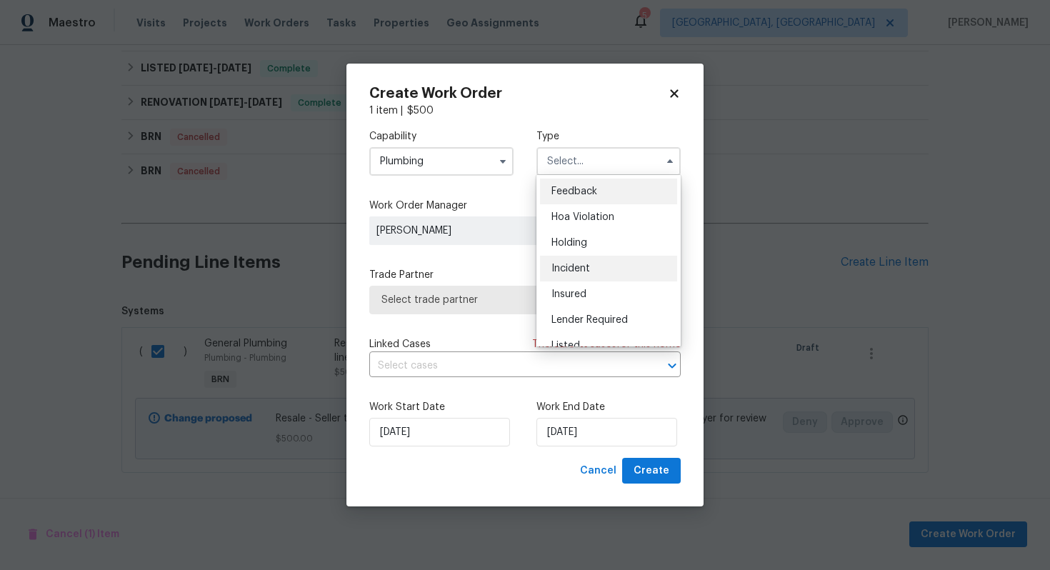
scroll to position [324, 0]
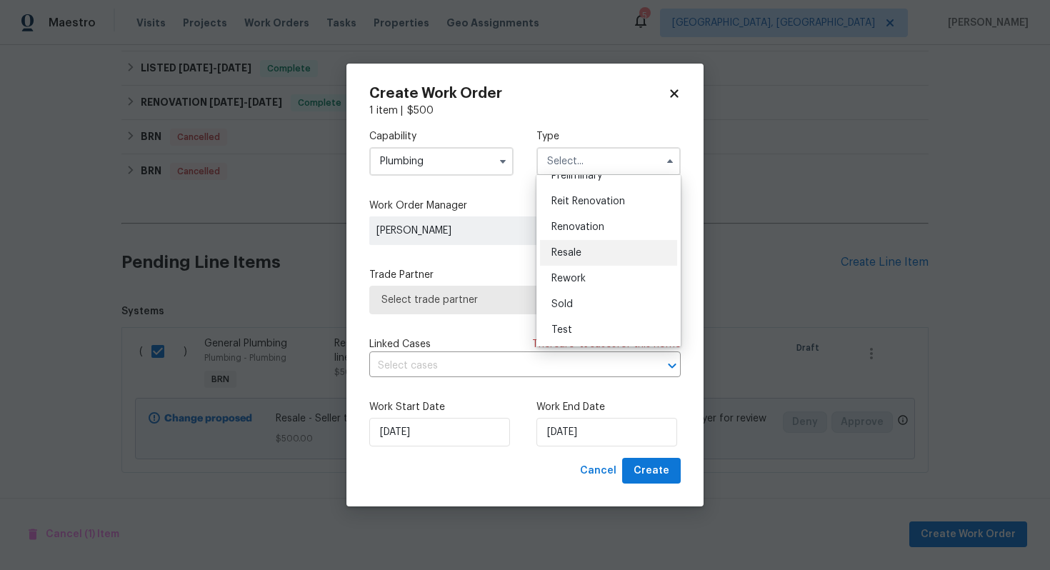
click at [625, 254] on div "Resale" at bounding box center [608, 253] width 137 height 26
type input "Resale"
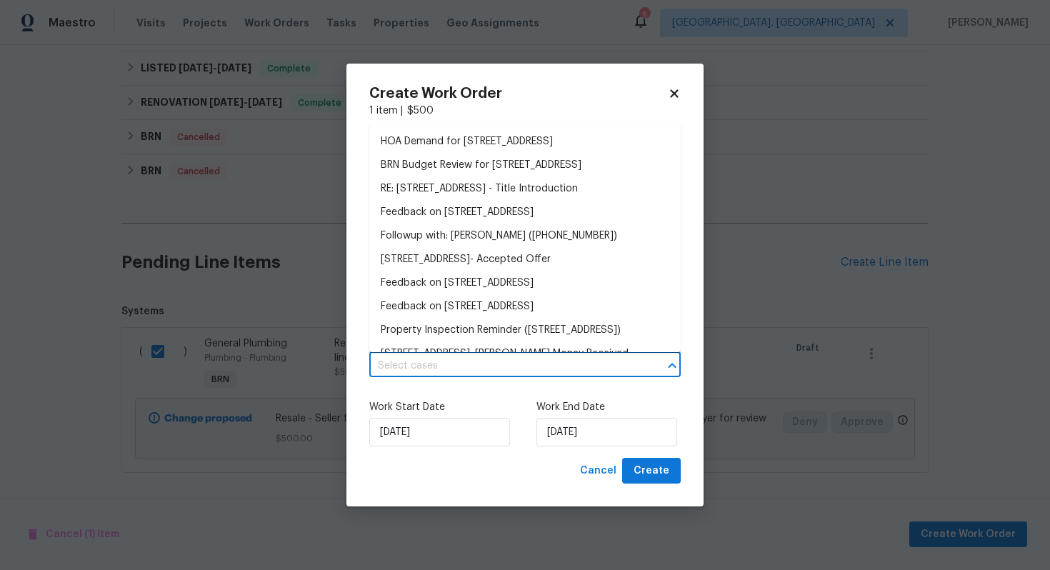
click at [527, 363] on input "text" at bounding box center [504, 366] width 271 height 22
click at [589, 464] on span "Cancel" at bounding box center [598, 471] width 36 height 18
checkbox input "false"
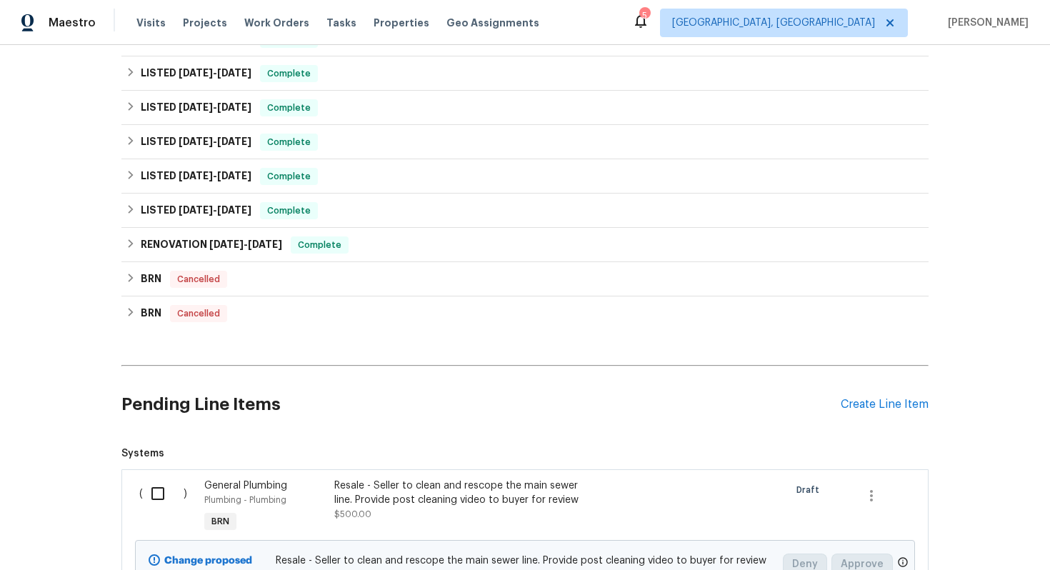
scroll to position [469, 0]
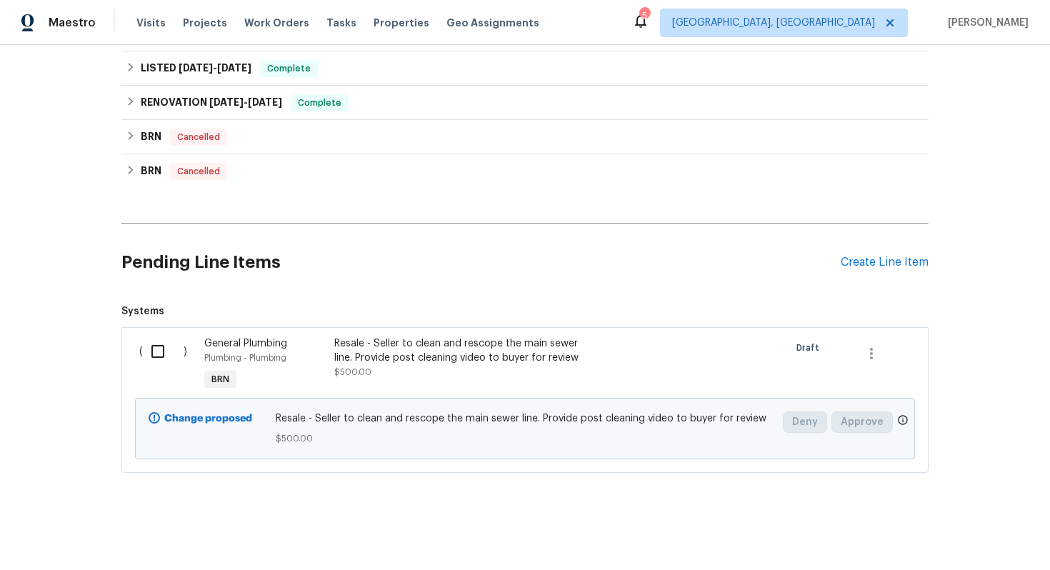
click at [151, 349] on input "checkbox" at bounding box center [163, 351] width 41 height 30
checkbox input "true"
click at [951, 531] on span "Create Work Order" at bounding box center [968, 535] width 95 height 18
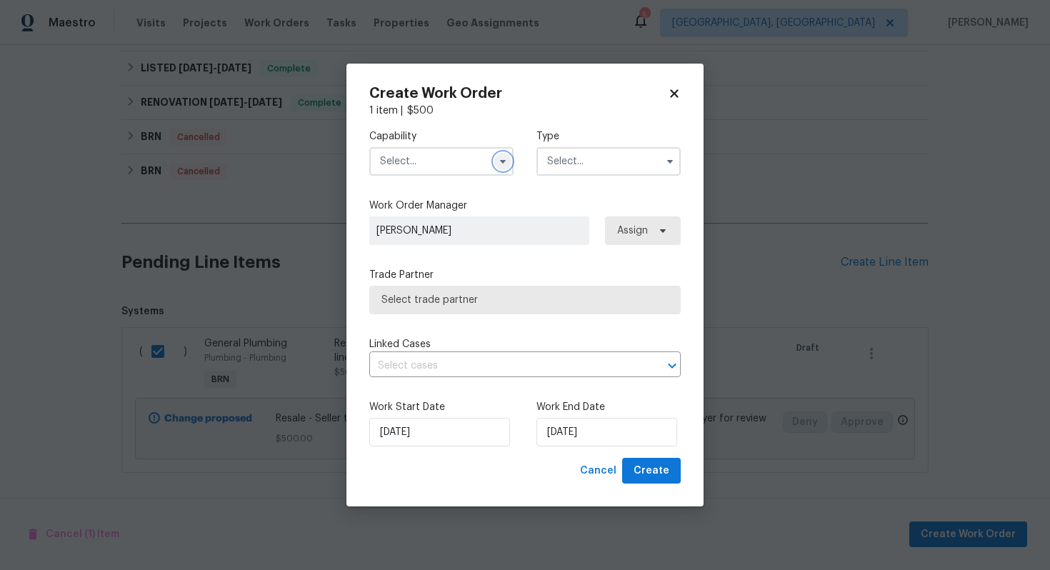
click at [498, 165] on icon "button" at bounding box center [502, 161] width 11 height 11
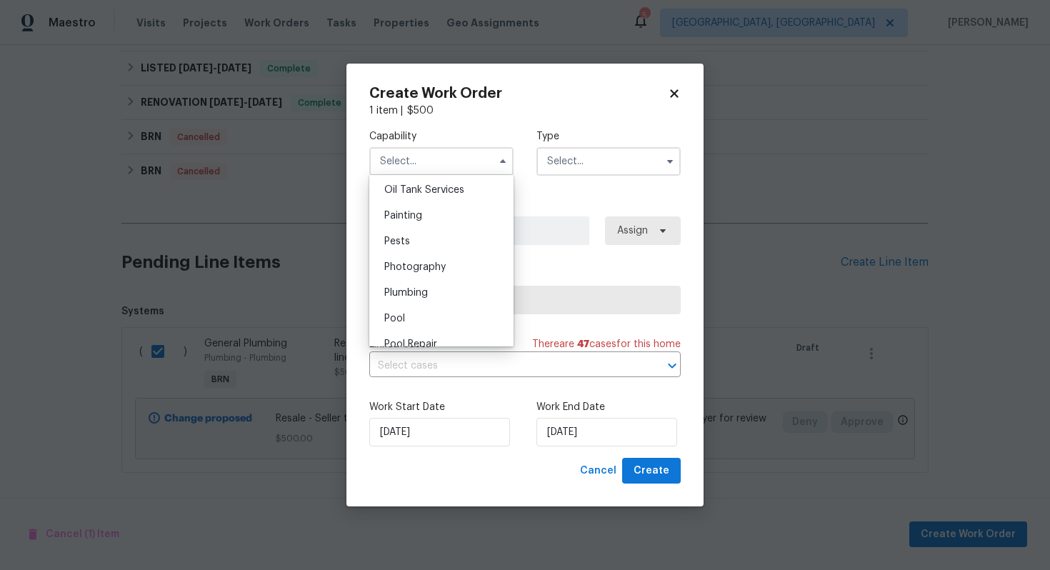
scroll to position [1177, 0]
click at [461, 290] on div "Plumbing" at bounding box center [441, 292] width 137 height 26
type input "Plumbing"
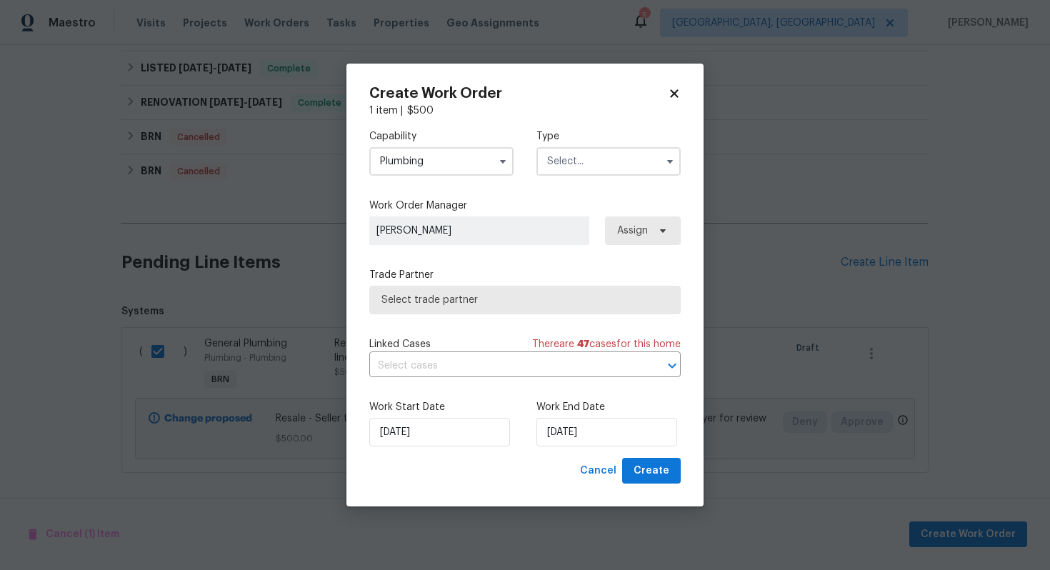
click at [595, 160] on input "text" at bounding box center [609, 161] width 144 height 29
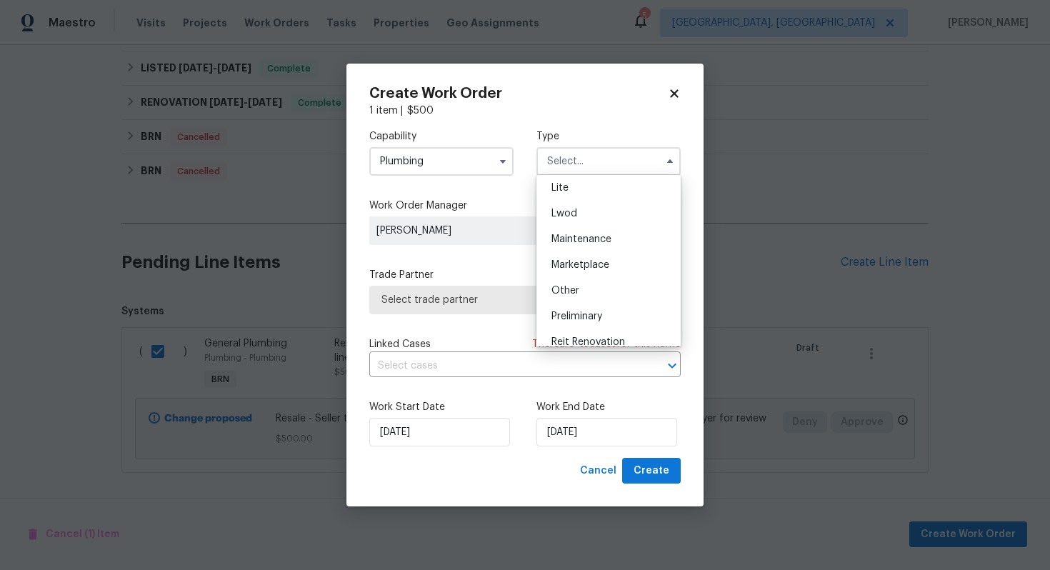
scroll to position [324, 0]
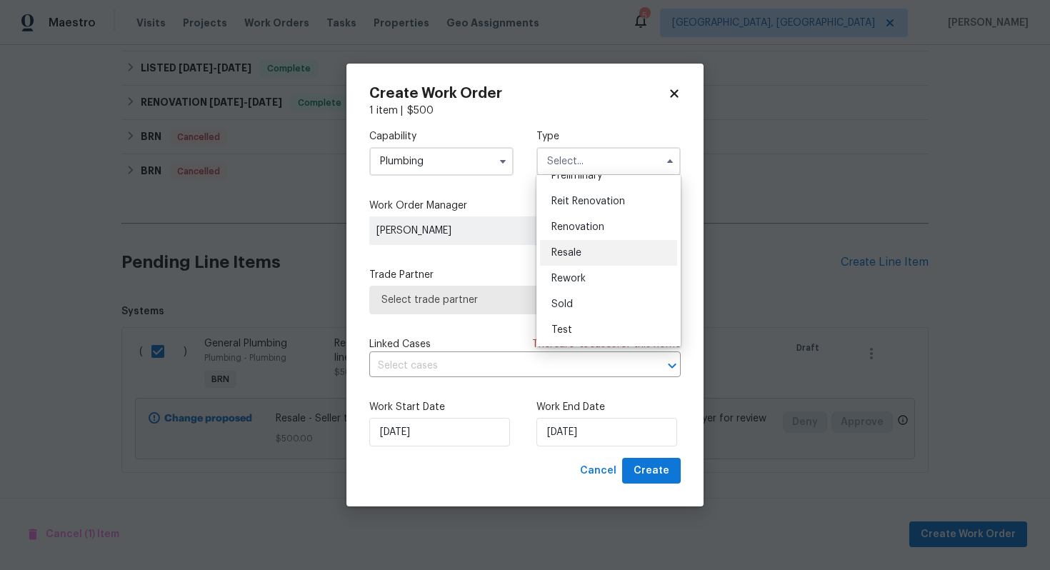
click at [595, 257] on div "Resale" at bounding box center [608, 253] width 137 height 26
type input "Resale"
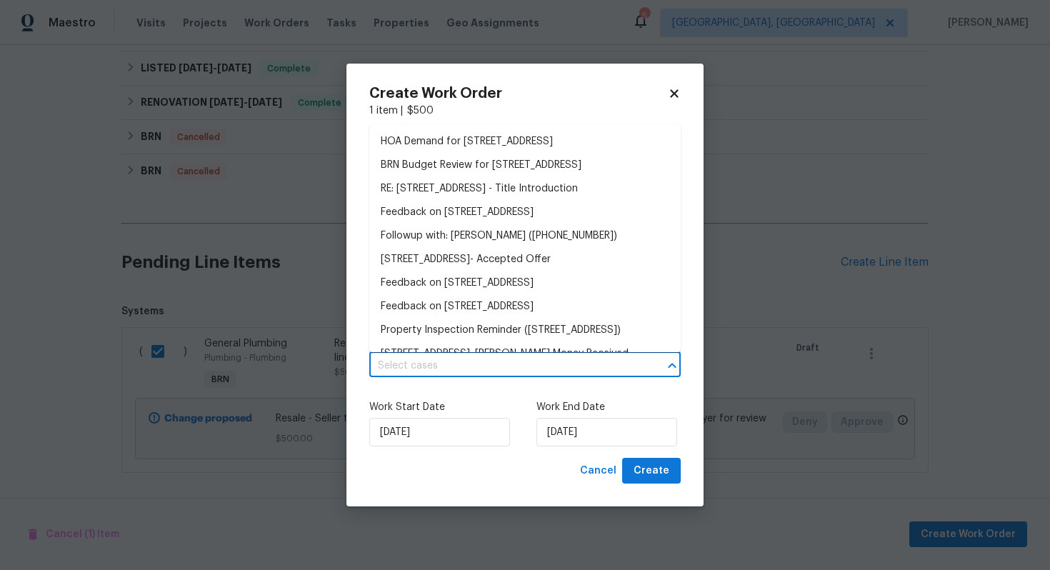
click at [491, 368] on input "text" at bounding box center [504, 366] width 271 height 22
click at [615, 473] on span "Cancel" at bounding box center [598, 471] width 36 height 18
checkbox input "false"
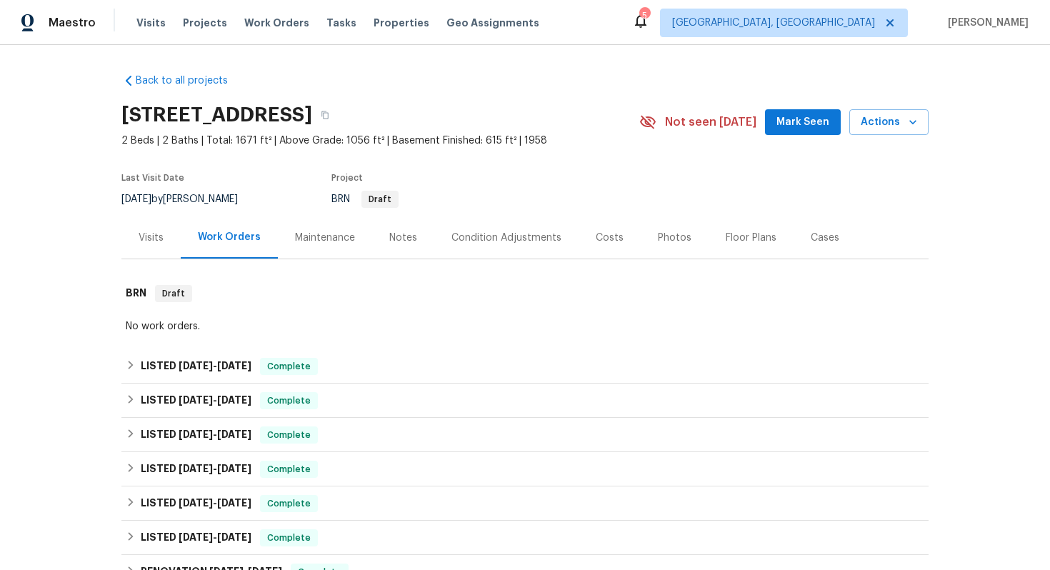
scroll to position [469, 0]
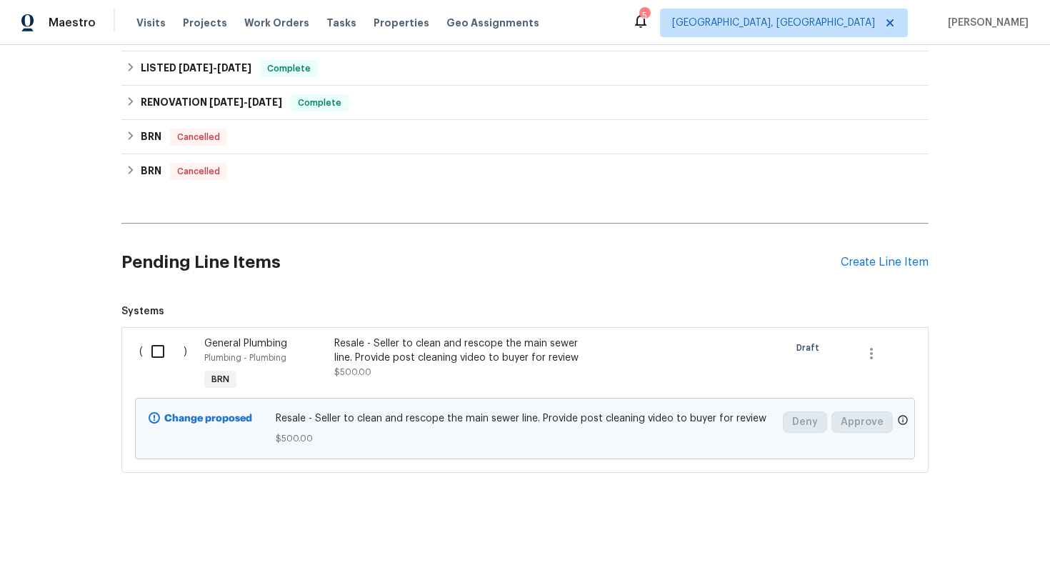
click at [155, 349] on input "checkbox" at bounding box center [163, 351] width 41 height 30
checkbox input "true"
click at [969, 532] on span "Create Work Order" at bounding box center [968, 535] width 95 height 18
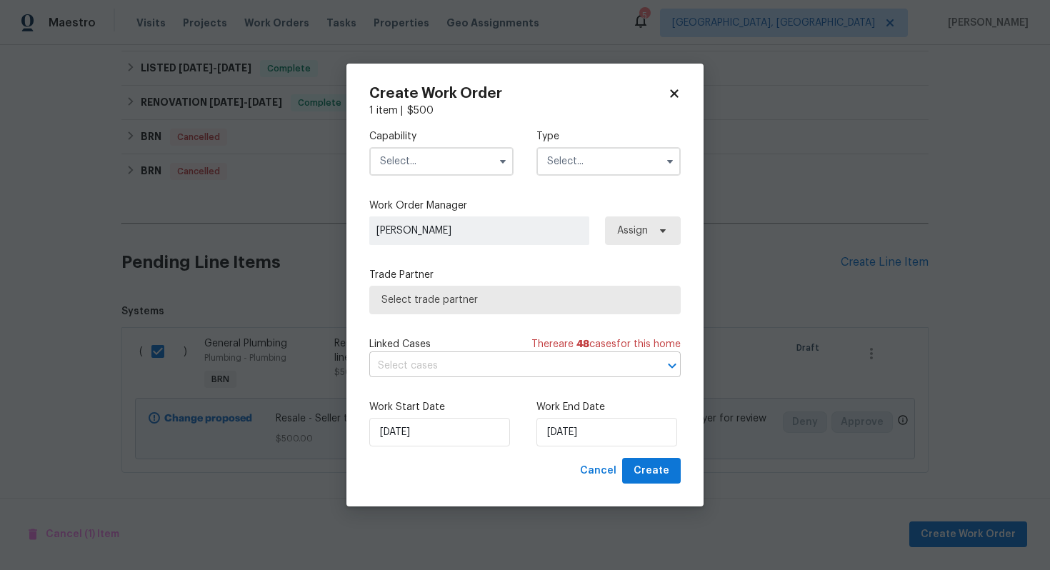
click at [471, 367] on input "text" at bounding box center [504, 366] width 271 height 22
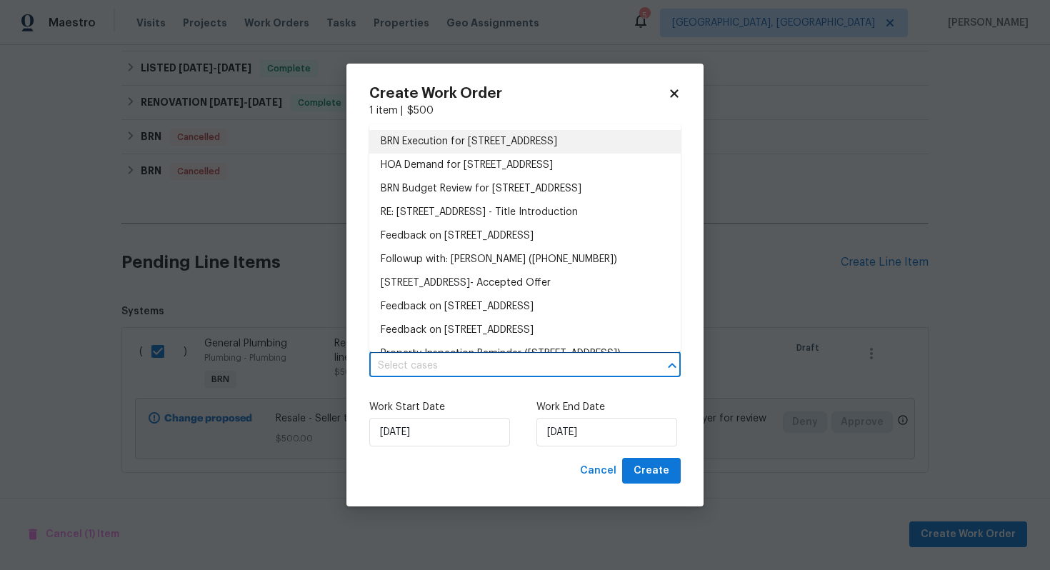
click at [516, 146] on li "BRN Execution for [STREET_ADDRESS]" at bounding box center [524, 142] width 311 height 24
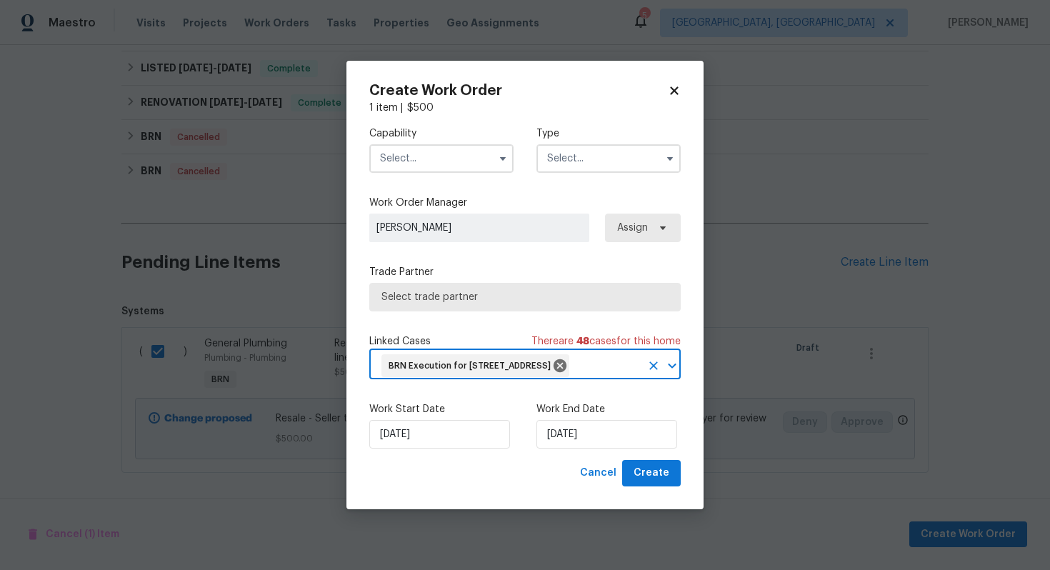
click at [446, 154] on input "text" at bounding box center [441, 158] width 144 height 29
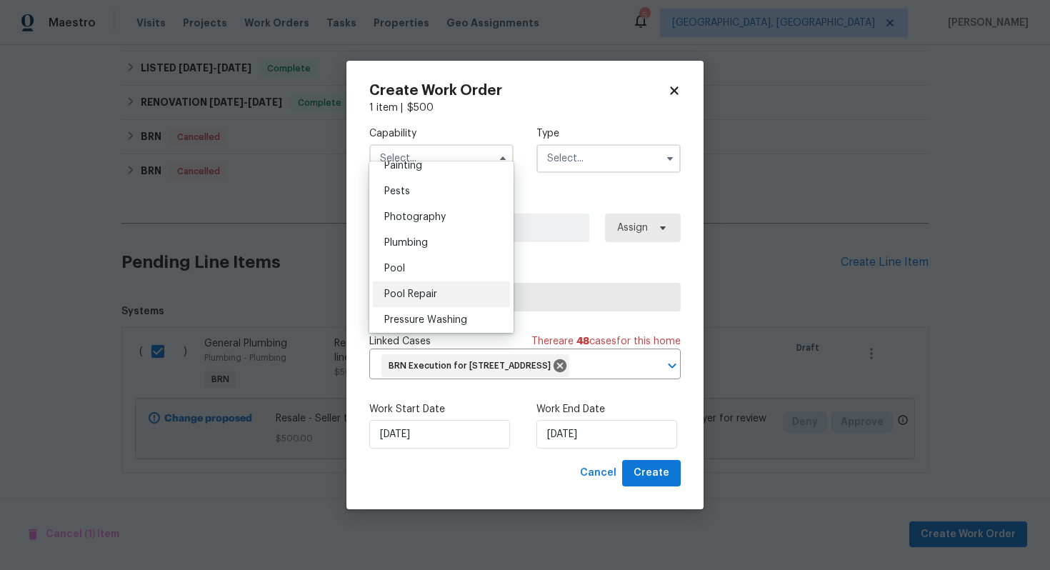
scroll to position [1209, 0]
click at [449, 249] on div "Plumbing" at bounding box center [441, 246] width 137 height 26
type input "Plumbing"
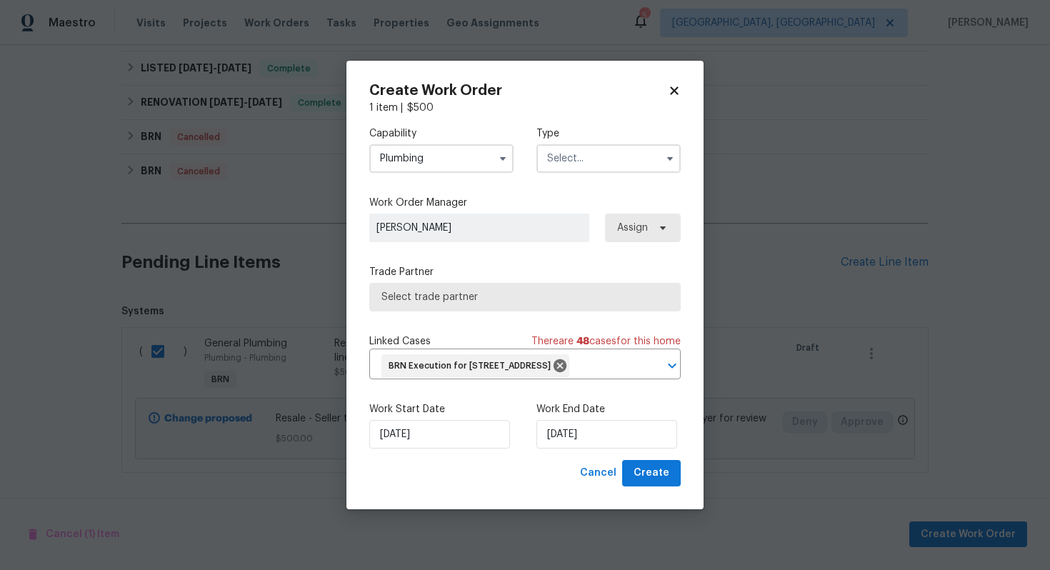
click at [574, 148] on input "text" at bounding box center [609, 158] width 144 height 29
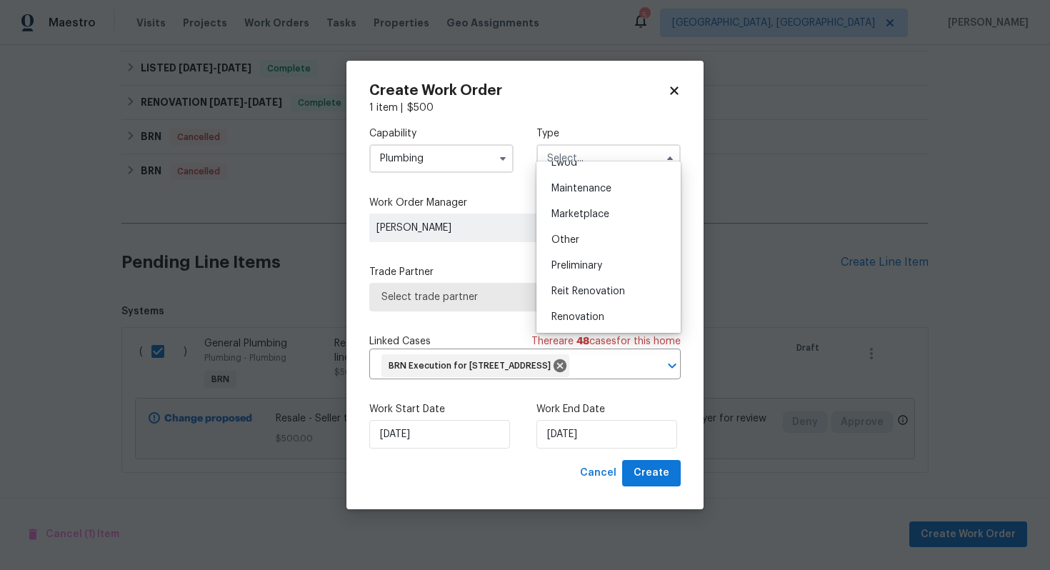
scroll to position [324, 0]
click at [594, 240] on div "Resale" at bounding box center [608, 239] width 137 height 26
type input "Resale"
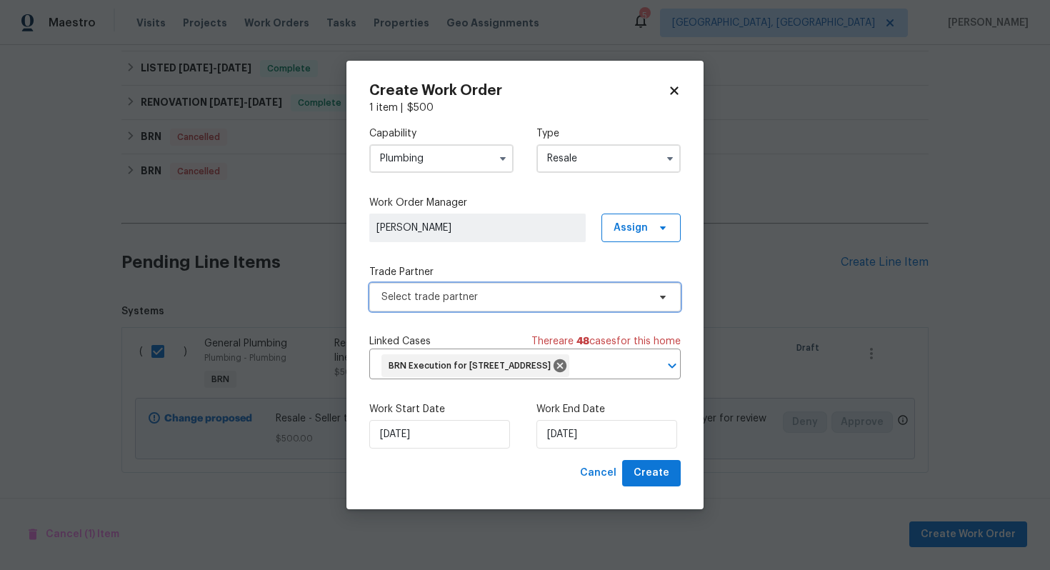
click at [549, 290] on span "Select trade partner" at bounding box center [514, 297] width 266 height 14
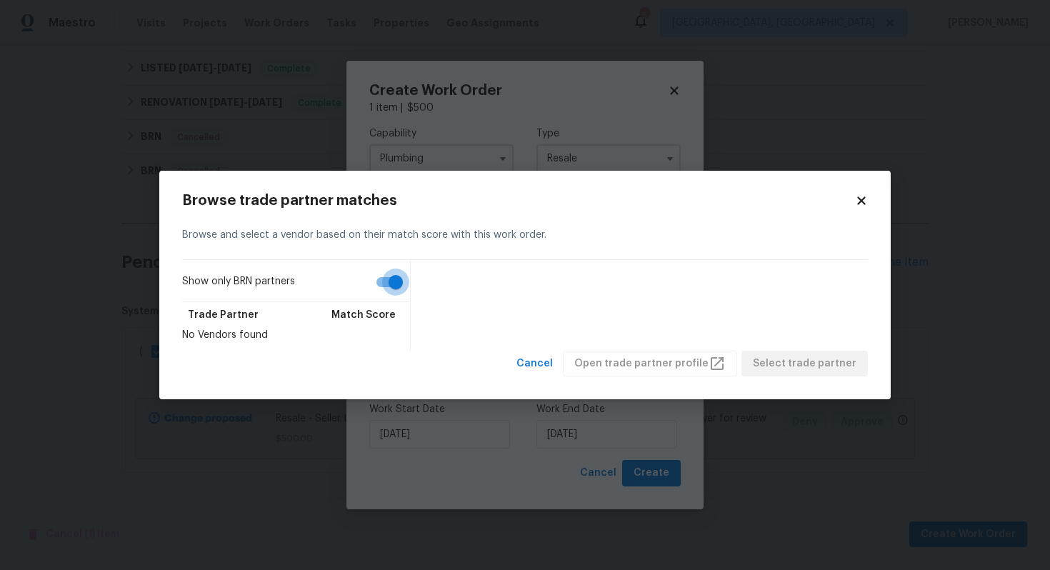
click at [374, 281] on input "Show only BRN partners" at bounding box center [395, 282] width 81 height 27
checkbox input "false"
click at [553, 364] on span "Cancel" at bounding box center [534, 364] width 36 height 18
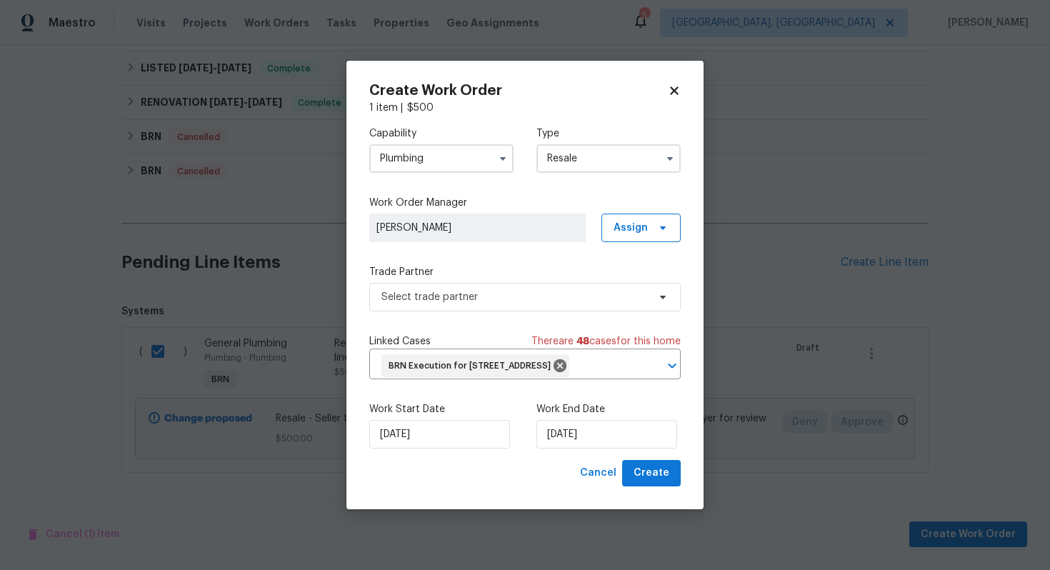
click at [677, 84] on icon at bounding box center [674, 90] width 13 height 13
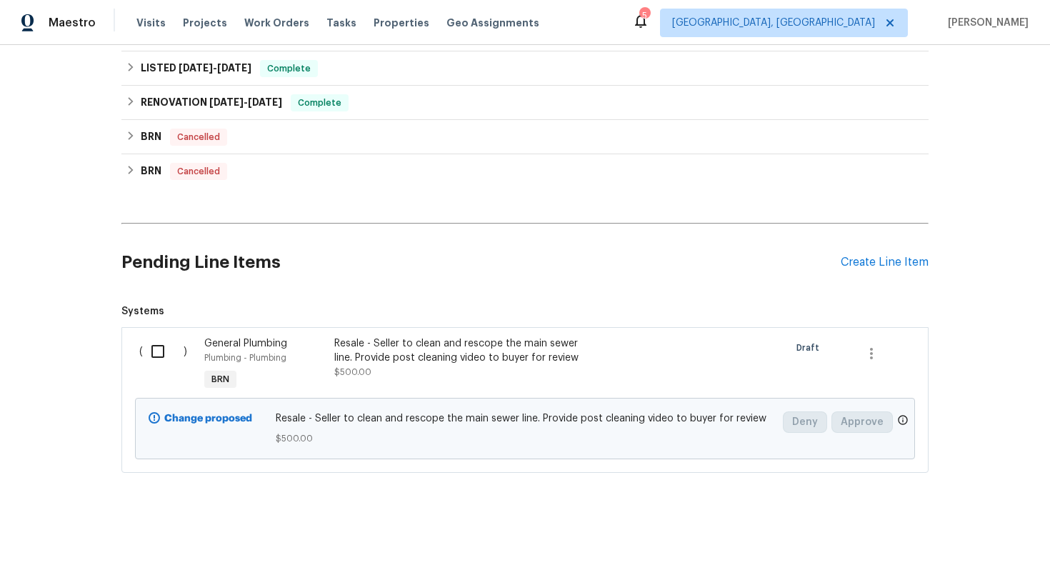
click at [407, 367] on div "Resale - Seller to clean and rescope the main sewer line. Provide post cleaning…" at bounding box center [459, 357] width 251 height 43
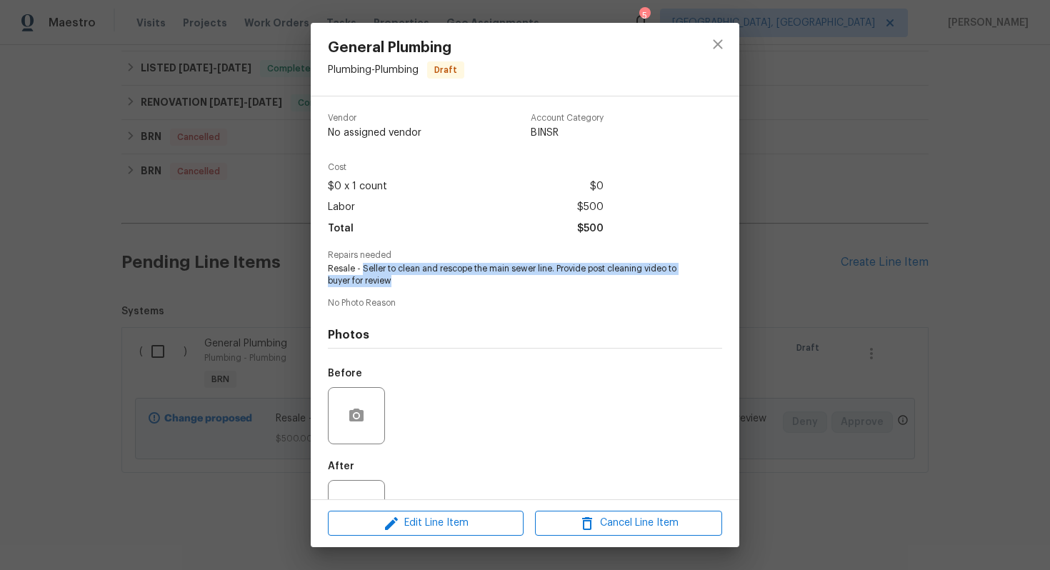
drag, startPoint x: 361, startPoint y: 270, endPoint x: 421, endPoint y: 285, distance: 61.9
click at [422, 285] on span "Resale - Seller to clean and rescope the main sewer line. Provide post cleaning…" at bounding box center [505, 275] width 355 height 24
copy span "Seller to clean and rescope the main sewer line. Provide post cleaning video to…"
click at [725, 40] on icon "close" at bounding box center [717, 44] width 17 height 17
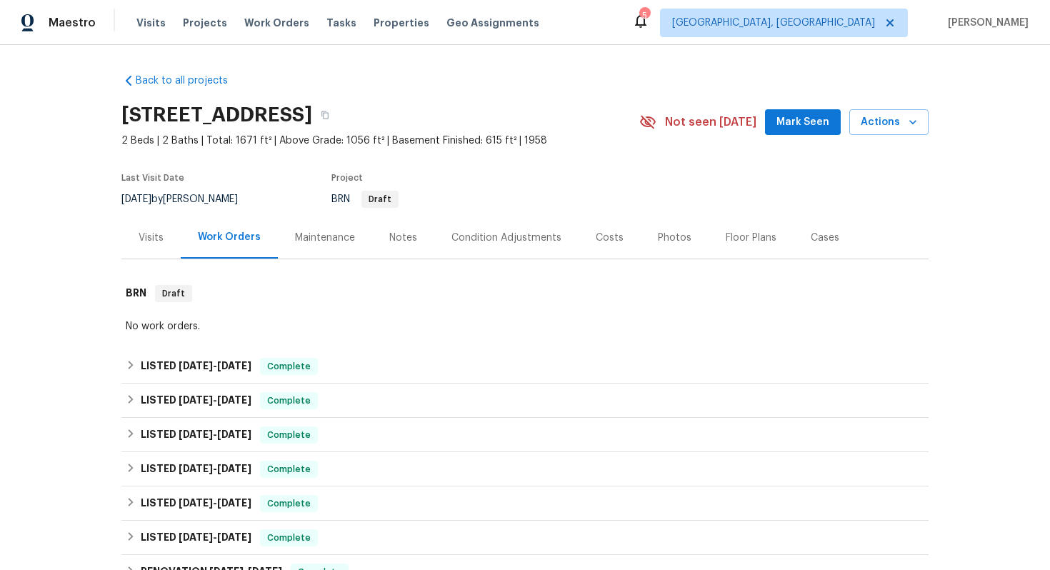
scroll to position [469, 0]
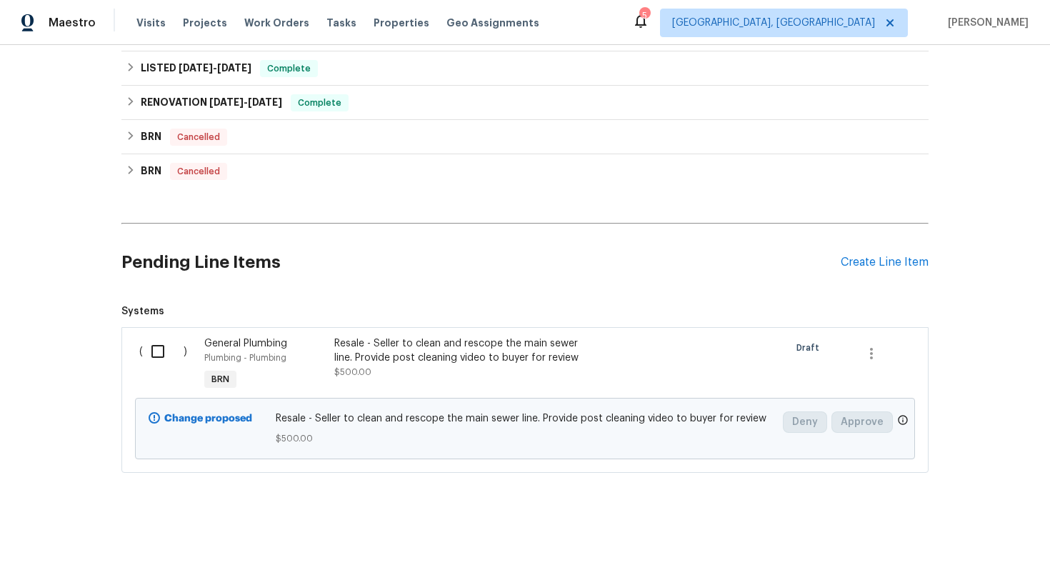
click at [156, 364] on input "checkbox" at bounding box center [163, 351] width 41 height 30
checkbox input "true"
click at [954, 527] on span "Create Work Order" at bounding box center [968, 535] width 95 height 18
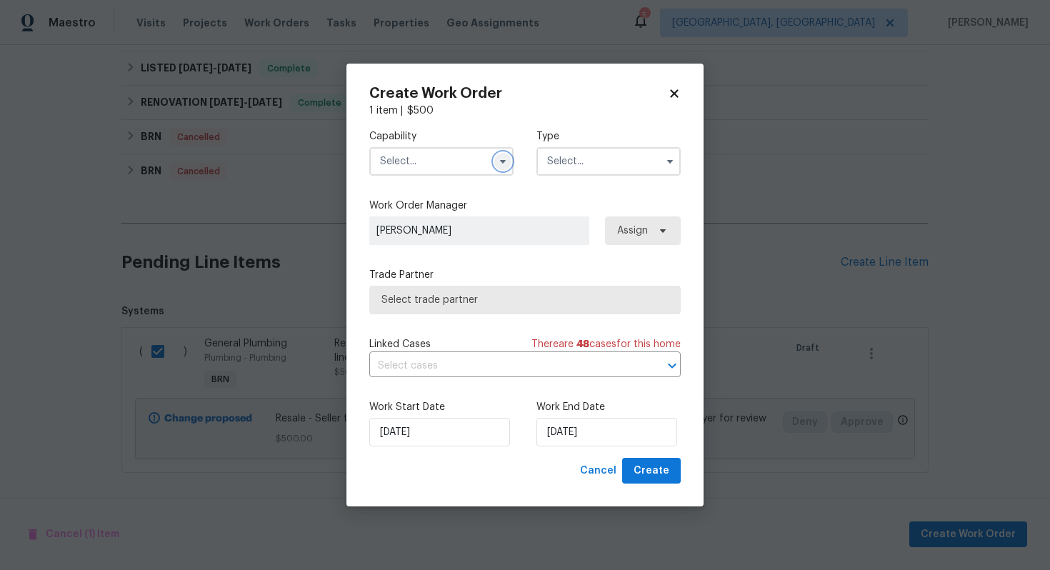
click at [503, 160] on icon "button" at bounding box center [503, 162] width 6 height 4
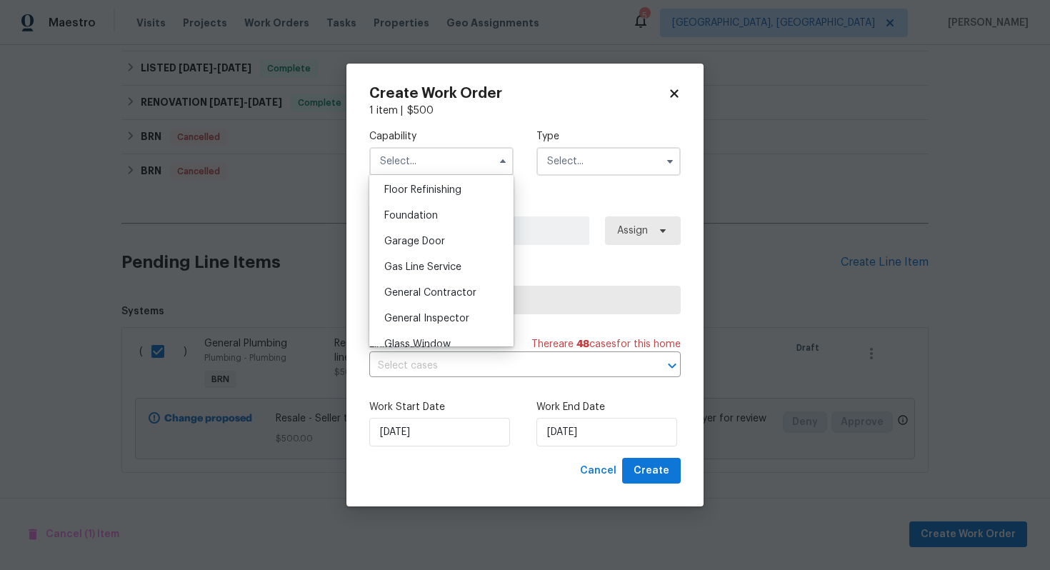
scroll to position [587, 0]
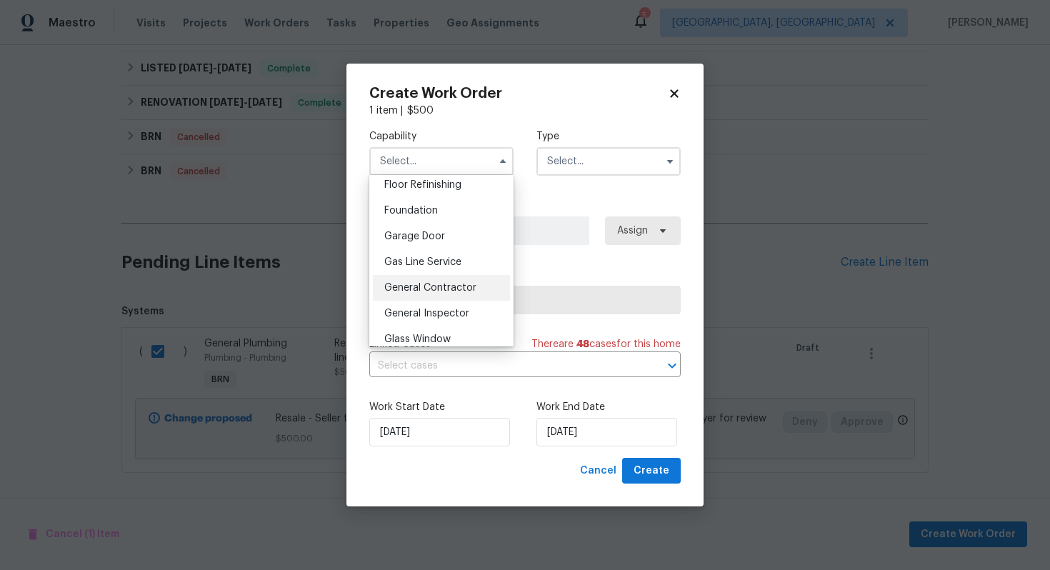
click at [460, 289] on span "General Contractor" at bounding box center [430, 288] width 92 height 10
type input "General Contractor"
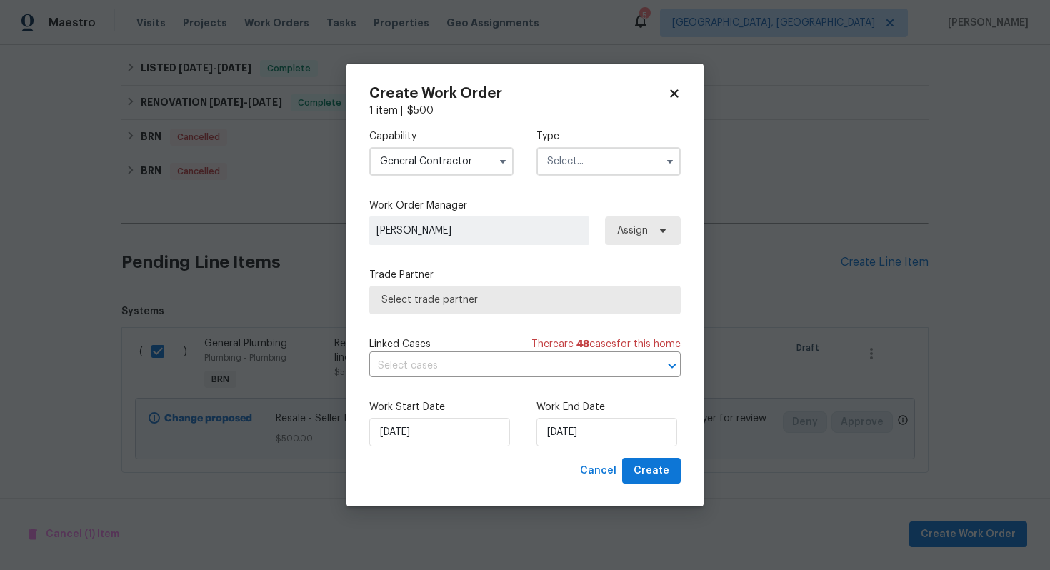
click at [583, 159] on input "text" at bounding box center [609, 161] width 144 height 29
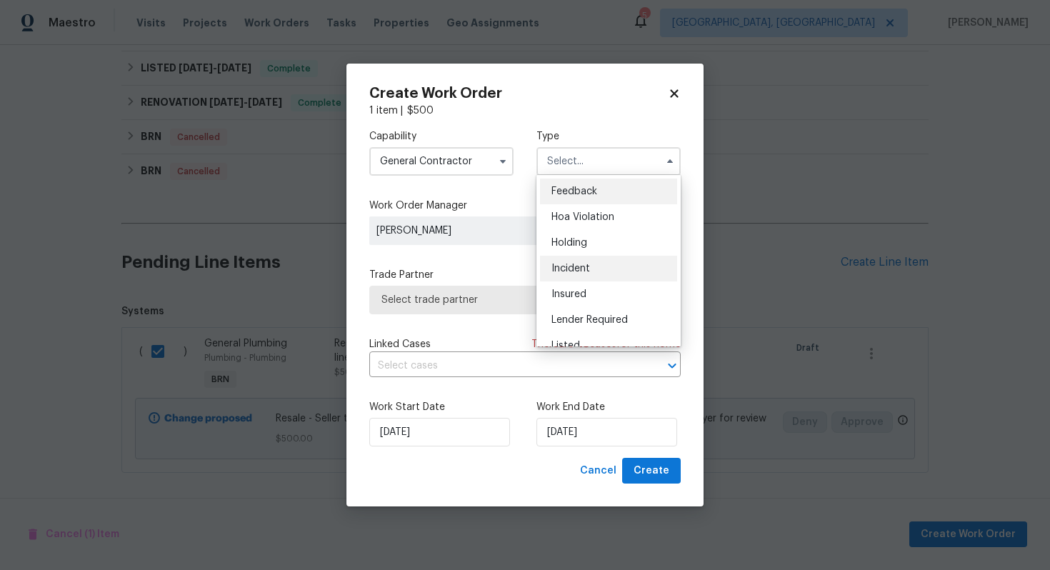
scroll to position [324, 0]
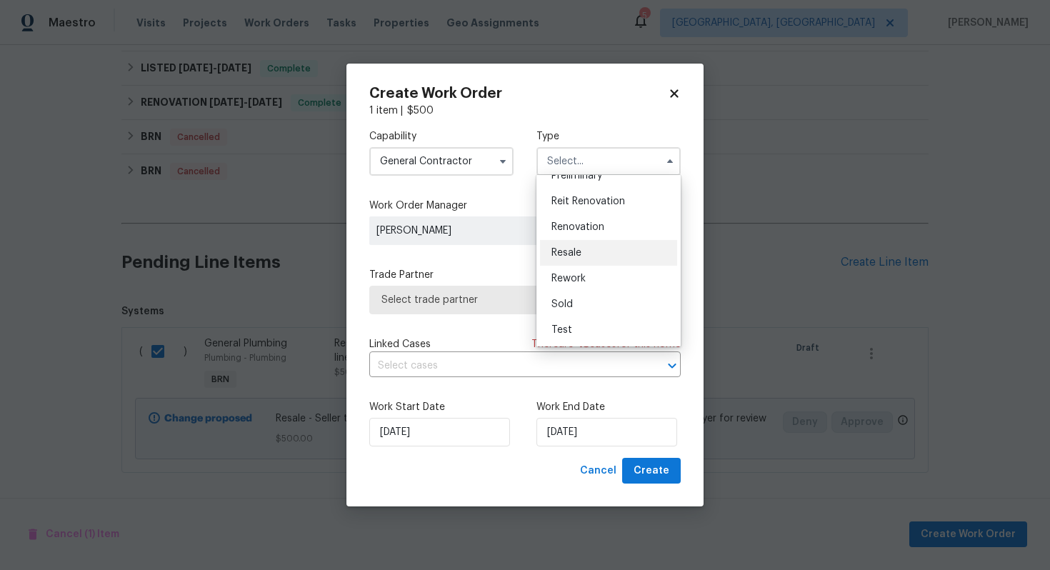
click at [601, 255] on div "Resale" at bounding box center [608, 253] width 137 height 26
type input "Resale"
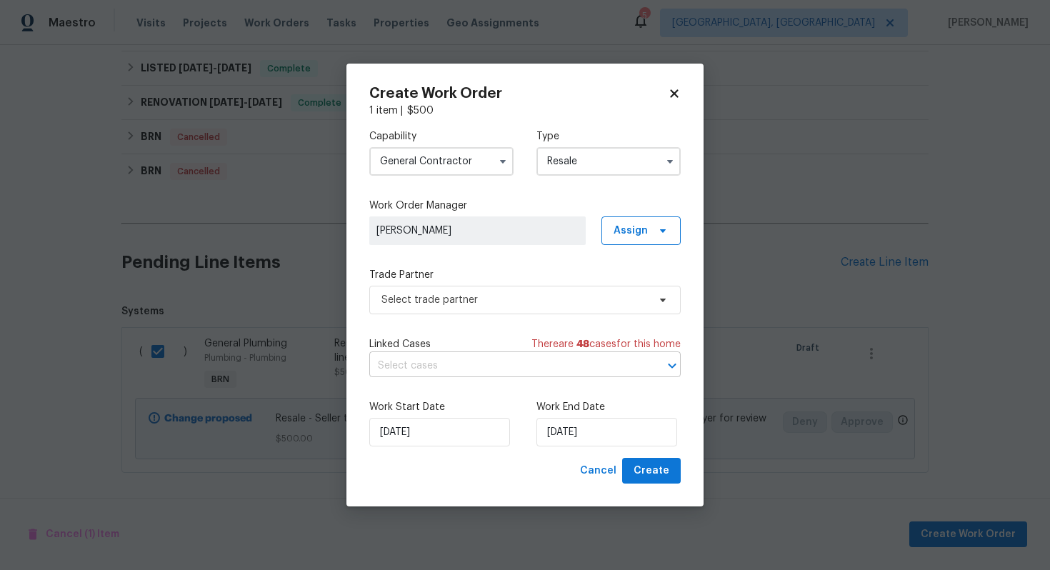
click at [480, 364] on input "text" at bounding box center [504, 366] width 271 height 22
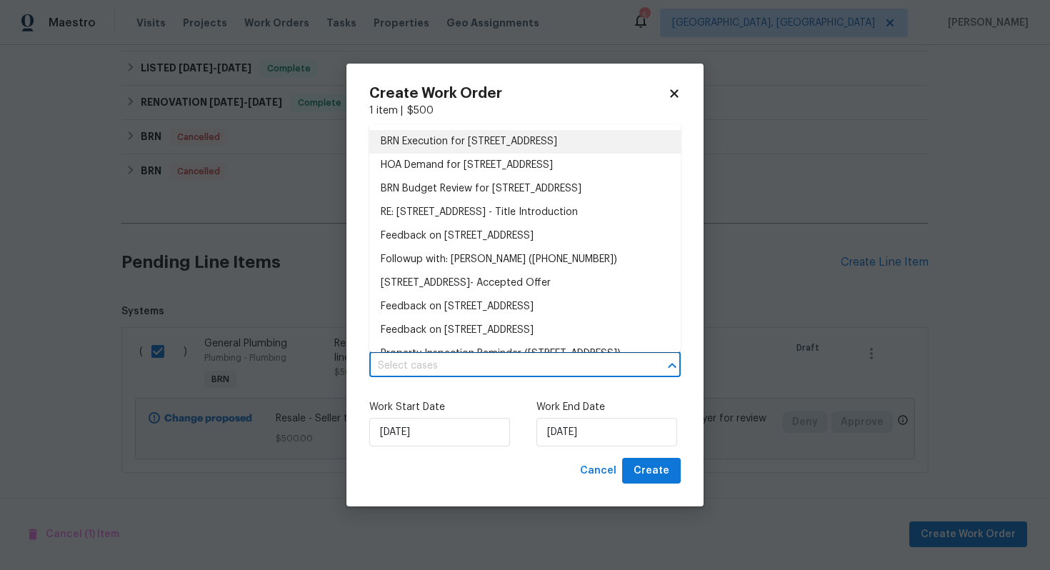
click at [527, 144] on li "BRN Execution for 9771 Wildbrook Ln, Cincinnati, OH 45231" at bounding box center [524, 142] width 311 height 24
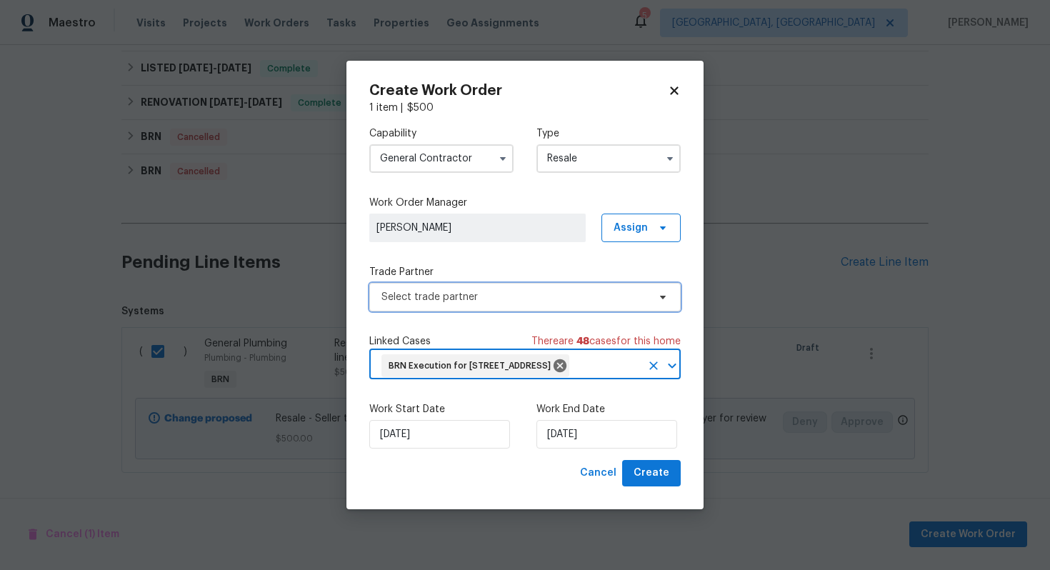
click at [484, 296] on span "Select trade partner" at bounding box center [524, 297] width 311 height 29
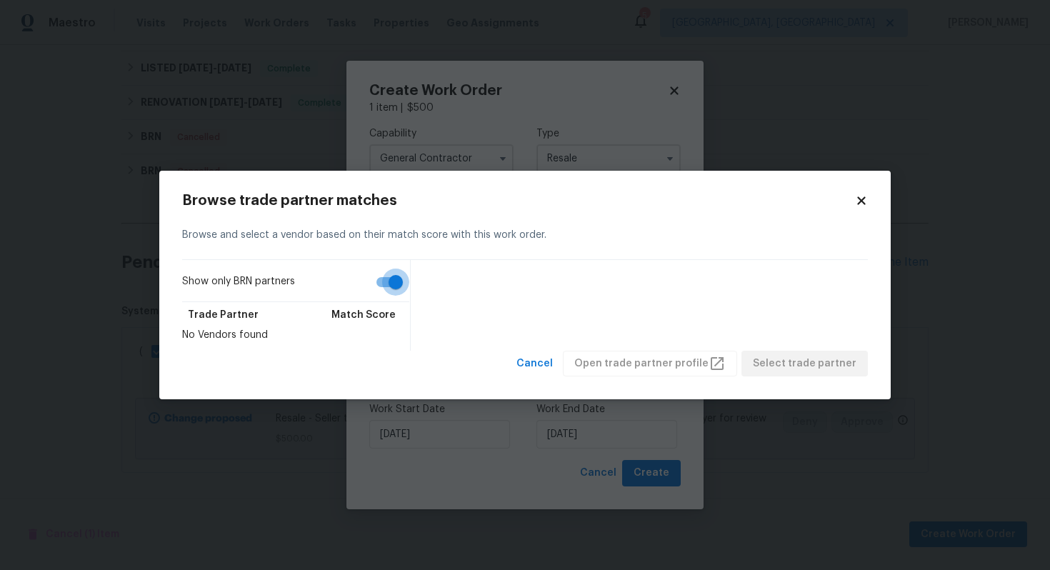
click at [396, 286] on input "Show only BRN partners" at bounding box center [395, 282] width 81 height 27
checkbox input "false"
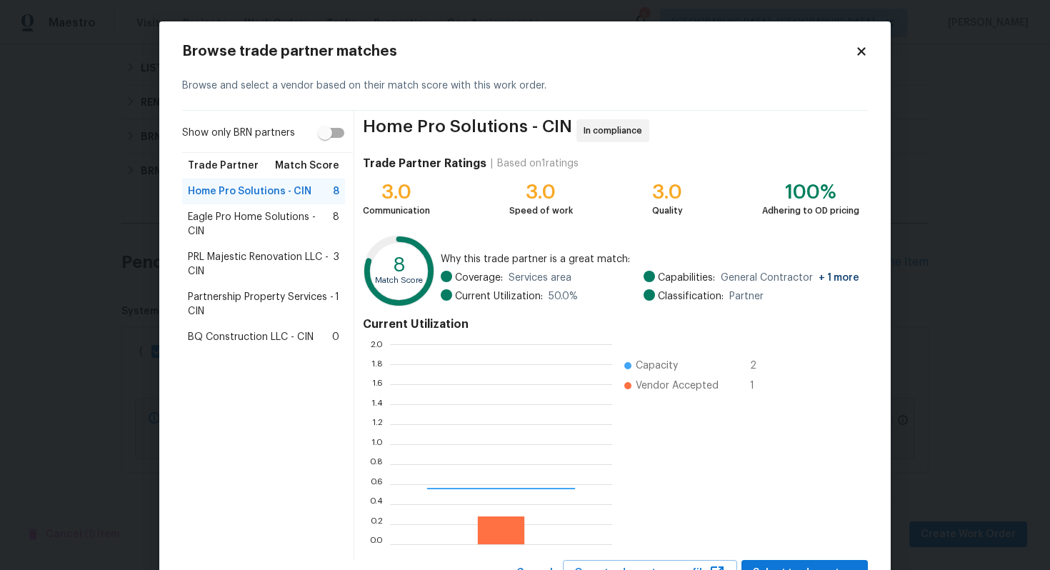
scroll to position [200, 222]
click at [261, 221] on span "Eagle Pro Home Solutions - CIN" at bounding box center [260, 224] width 145 height 29
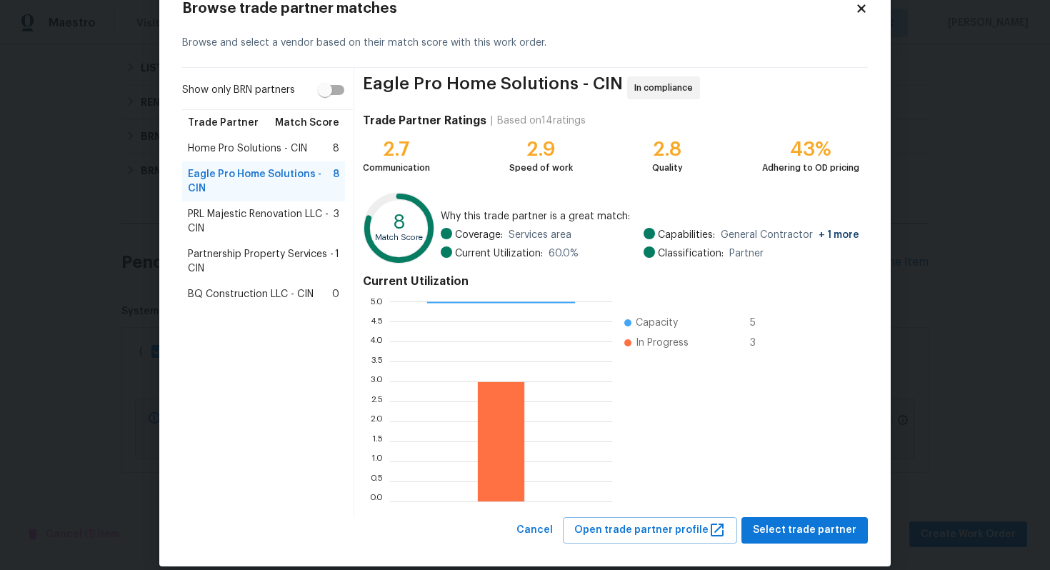
scroll to position [60, 0]
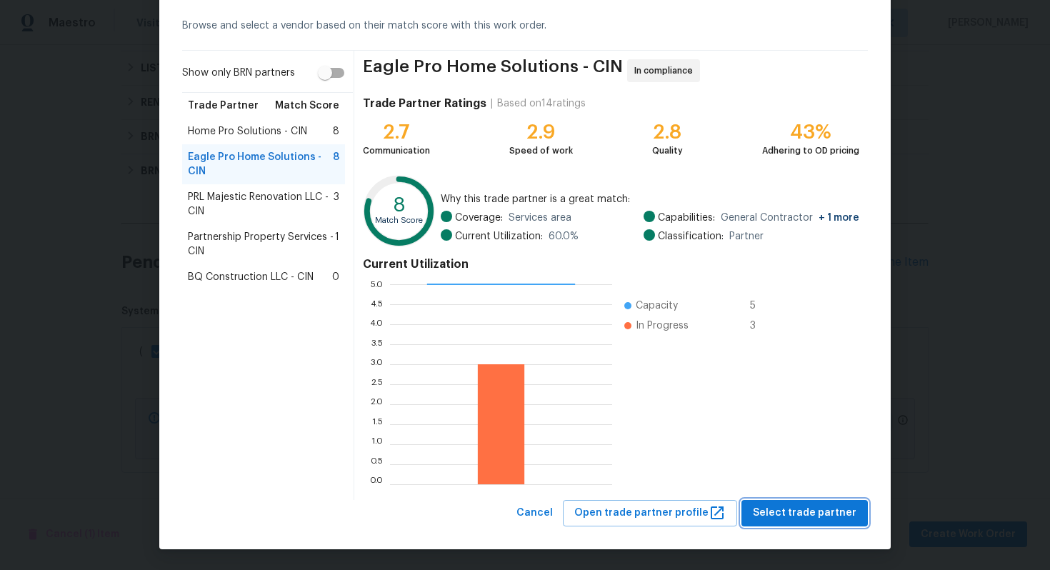
click at [784, 509] on span "Select trade partner" at bounding box center [805, 513] width 104 height 18
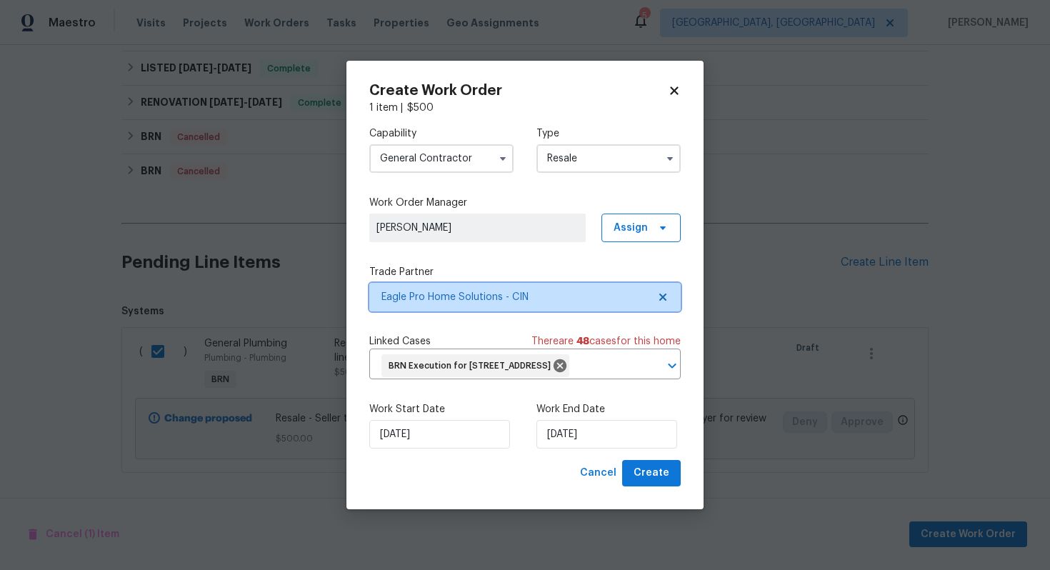
scroll to position [0, 0]
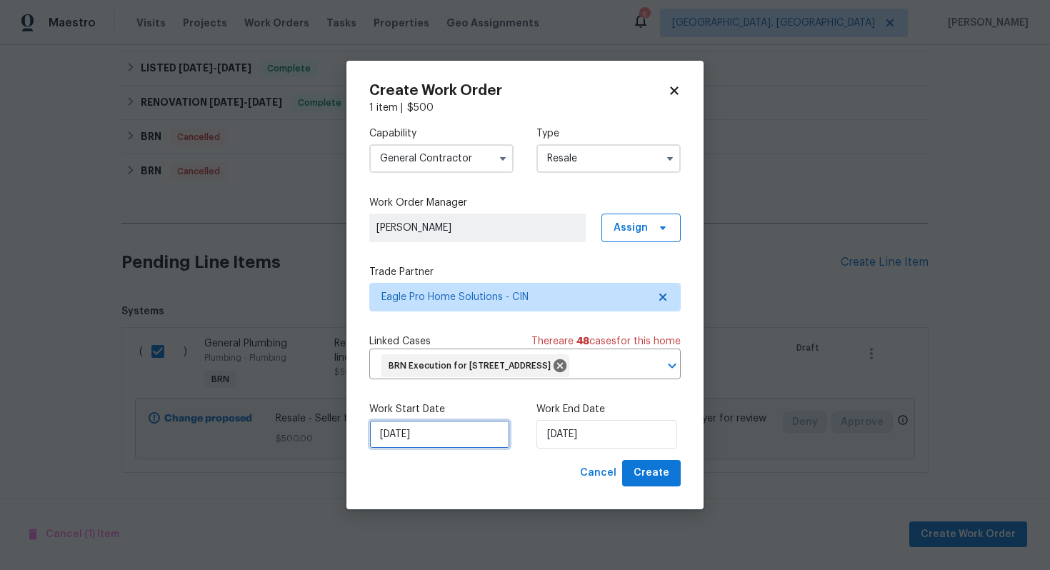
click at [400, 448] on input "8/18/2025" at bounding box center [439, 434] width 141 height 29
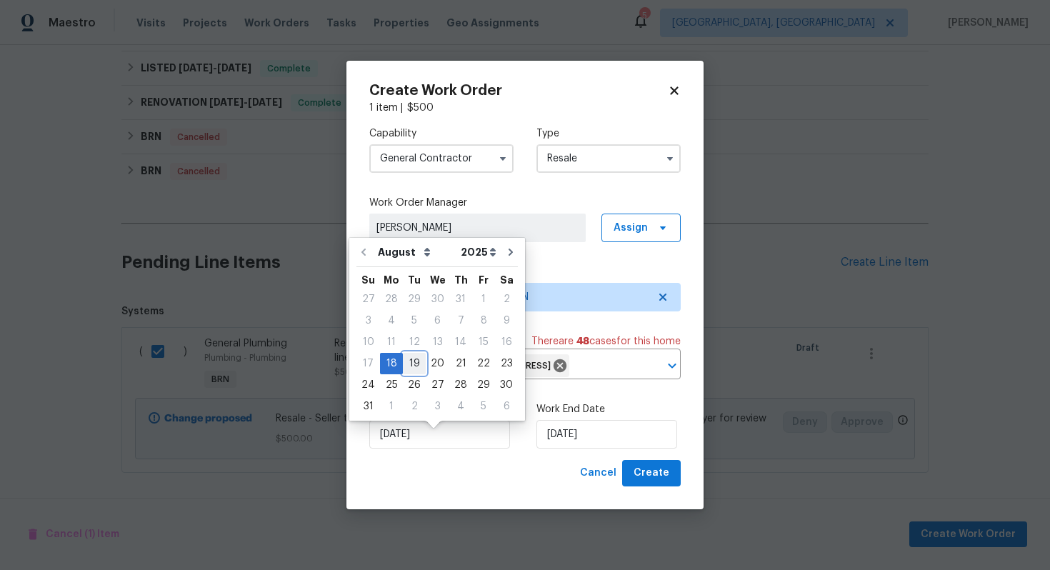
click at [410, 364] on div "19" at bounding box center [414, 364] width 23 height 20
type input "[DATE]"
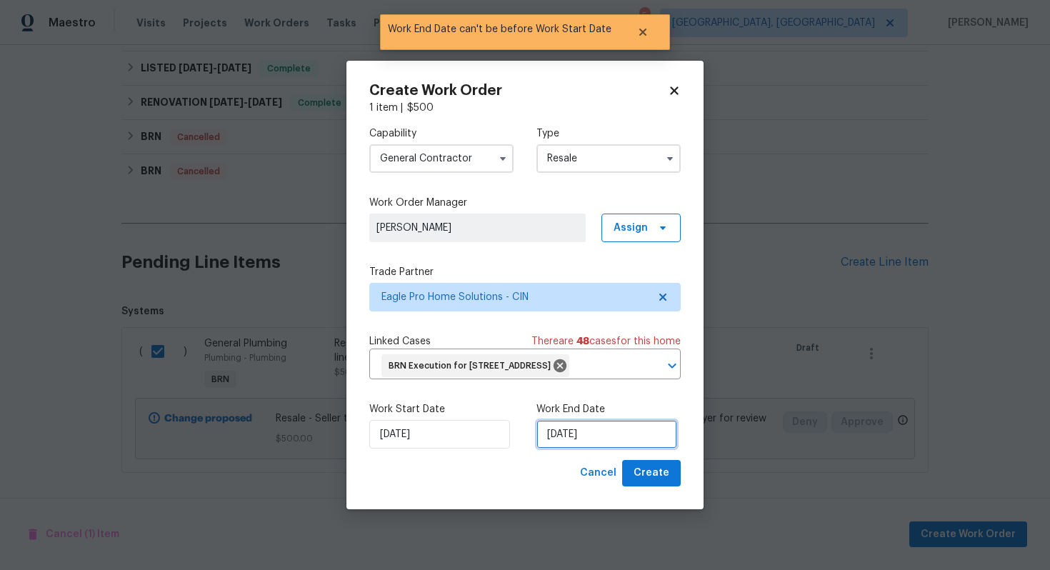
click at [570, 444] on input "[DATE]" at bounding box center [607, 434] width 141 height 29
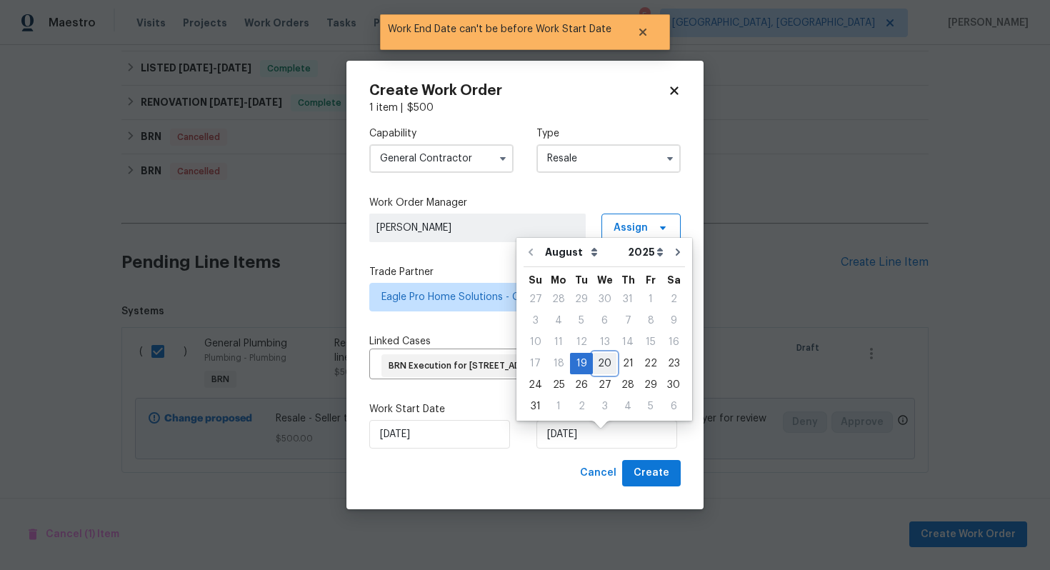
click at [601, 364] on div "20" at bounding box center [605, 364] width 24 height 20
type input "[DATE]"
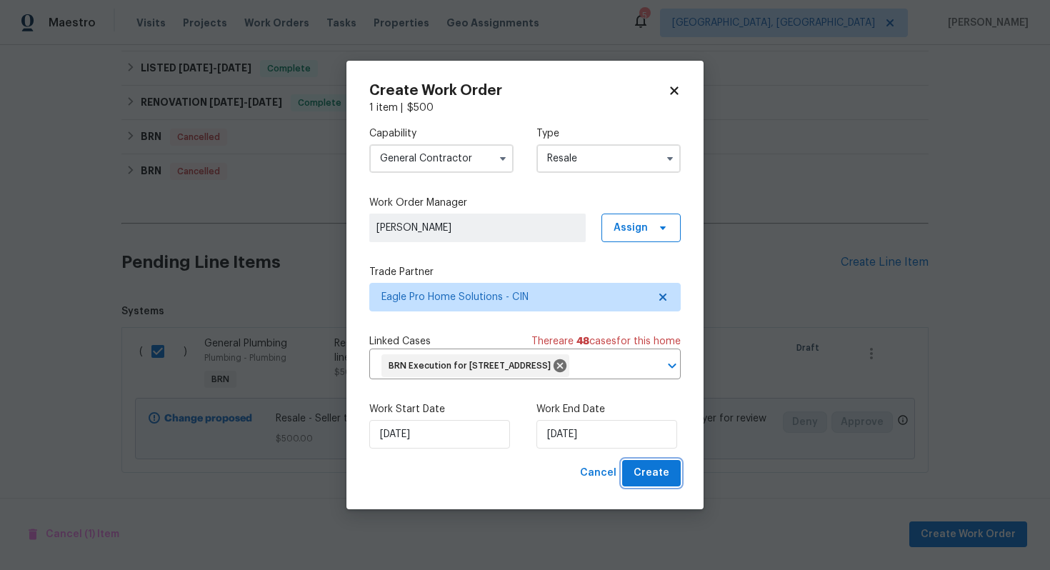
click at [648, 481] on span "Create" at bounding box center [652, 473] width 36 height 18
checkbox input "false"
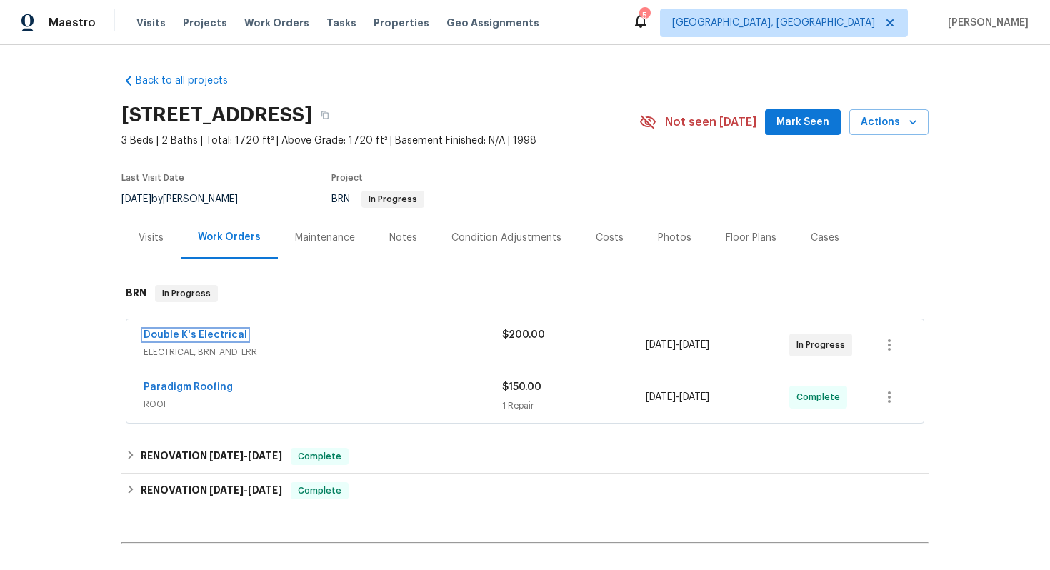
click at [212, 334] on link "Double K's Electrical" at bounding box center [196, 335] width 104 height 10
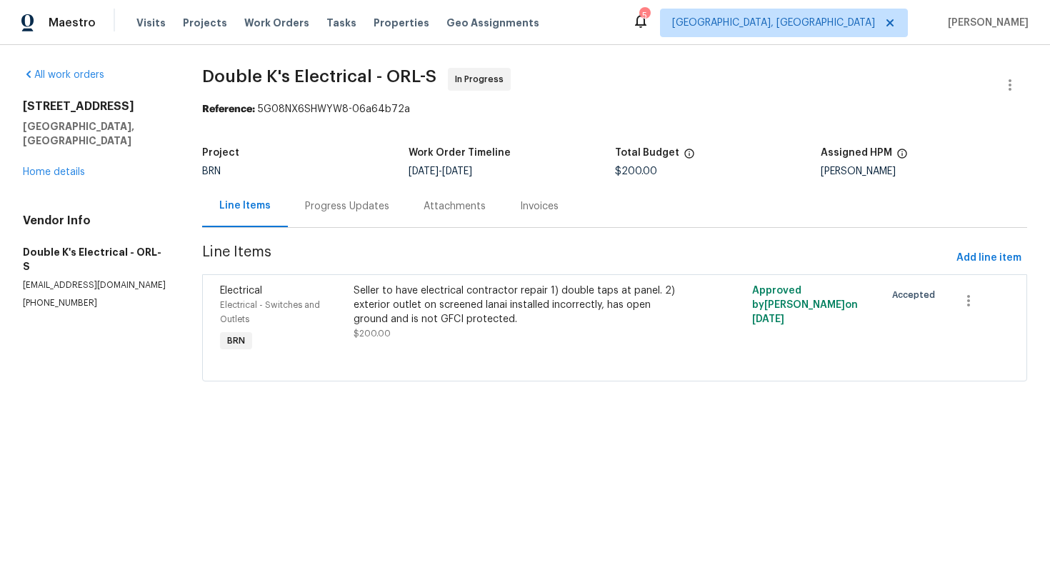
click at [377, 209] on div "Progress Updates" at bounding box center [347, 206] width 84 height 14
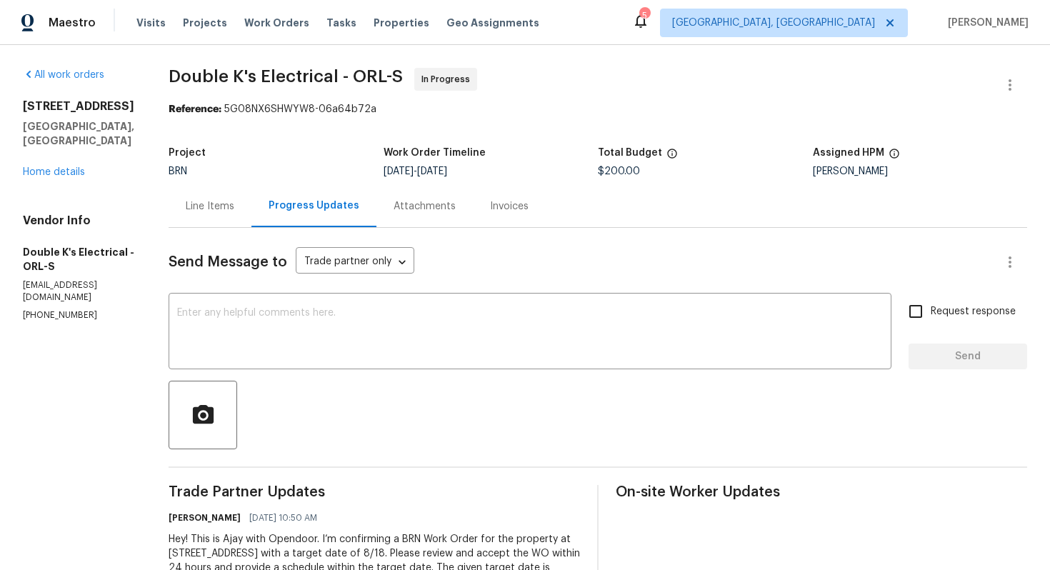
click at [225, 214] on div "Line Items" at bounding box center [210, 206] width 83 height 42
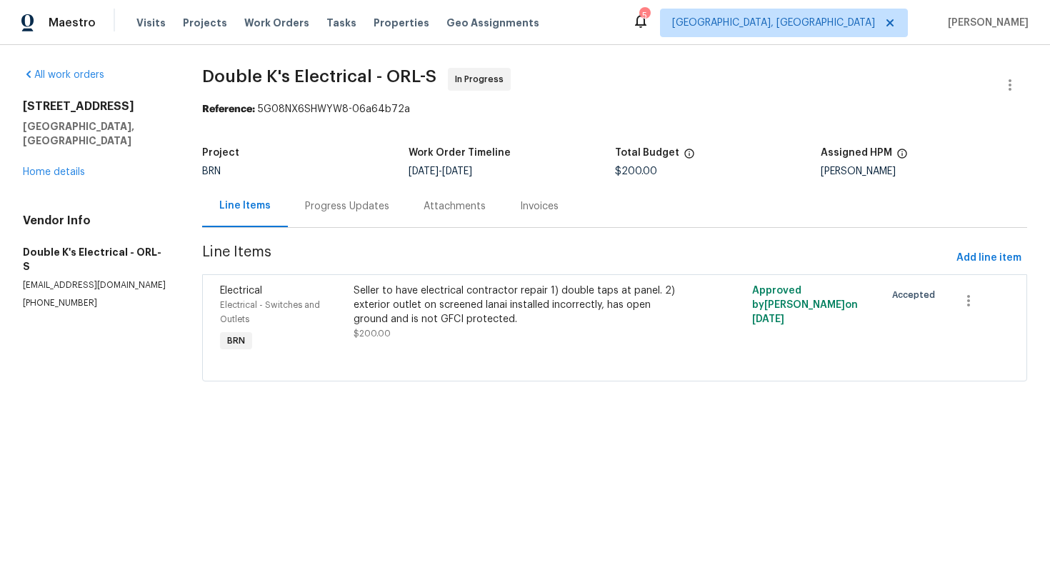
click at [343, 214] on div "Progress Updates" at bounding box center [347, 206] width 119 height 42
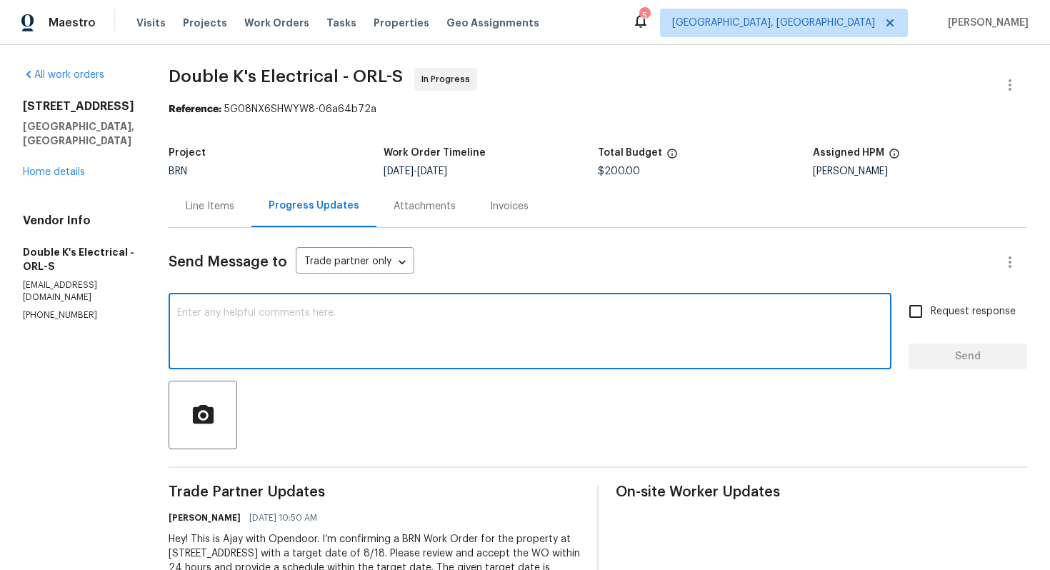
click at [433, 332] on textarea at bounding box center [530, 333] width 706 height 50
type textarea "Please have the work completed [DATE] and let me know."
click at [938, 317] on span "Request response" at bounding box center [973, 311] width 85 height 15
click at [931, 317] on input "Request response" at bounding box center [916, 311] width 30 height 30
checkbox input "true"
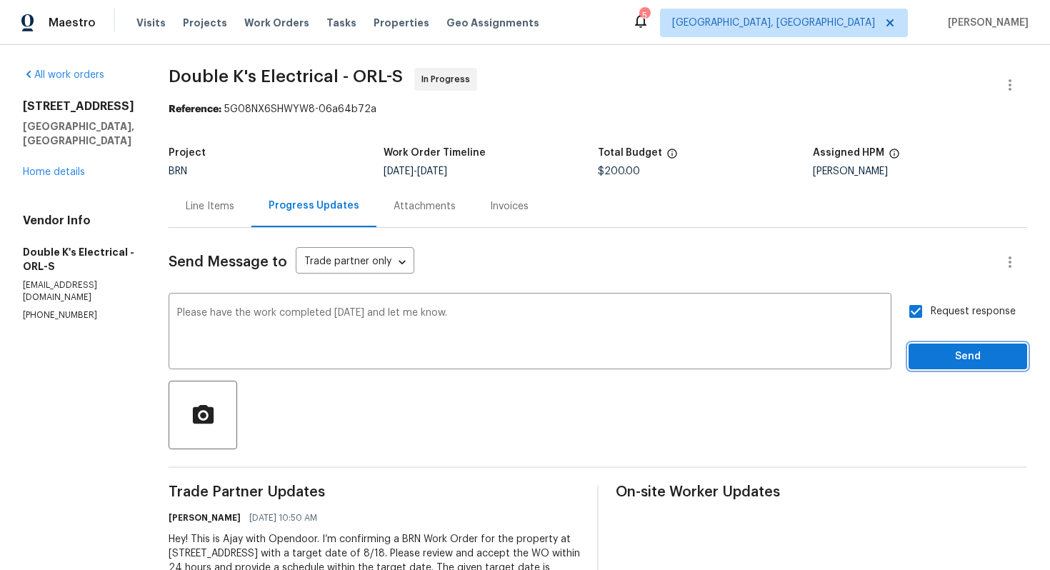
click at [950, 357] on span "Send" at bounding box center [968, 357] width 96 height 18
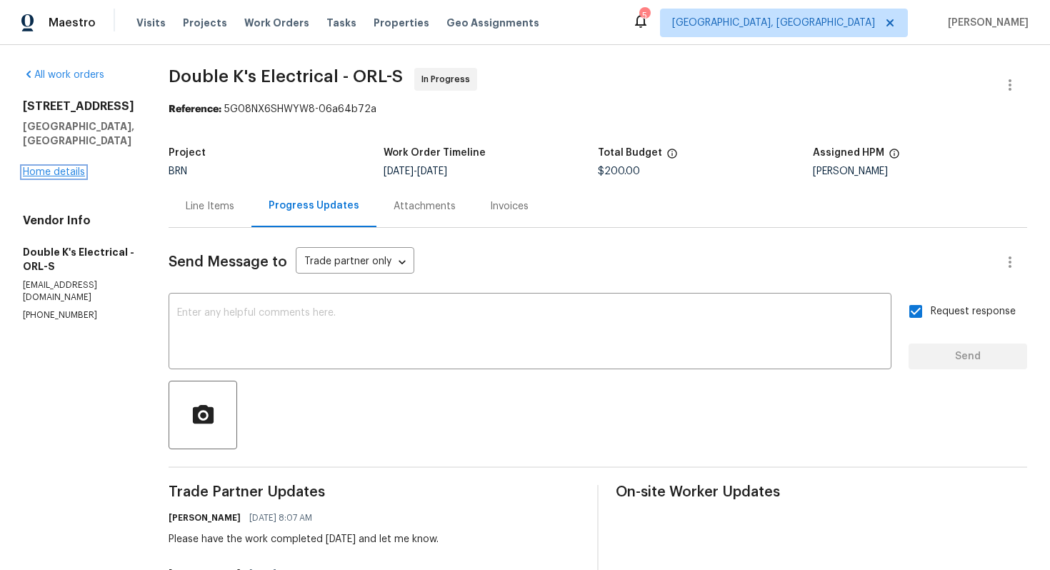
click at [70, 176] on link "Home details" at bounding box center [54, 172] width 62 height 10
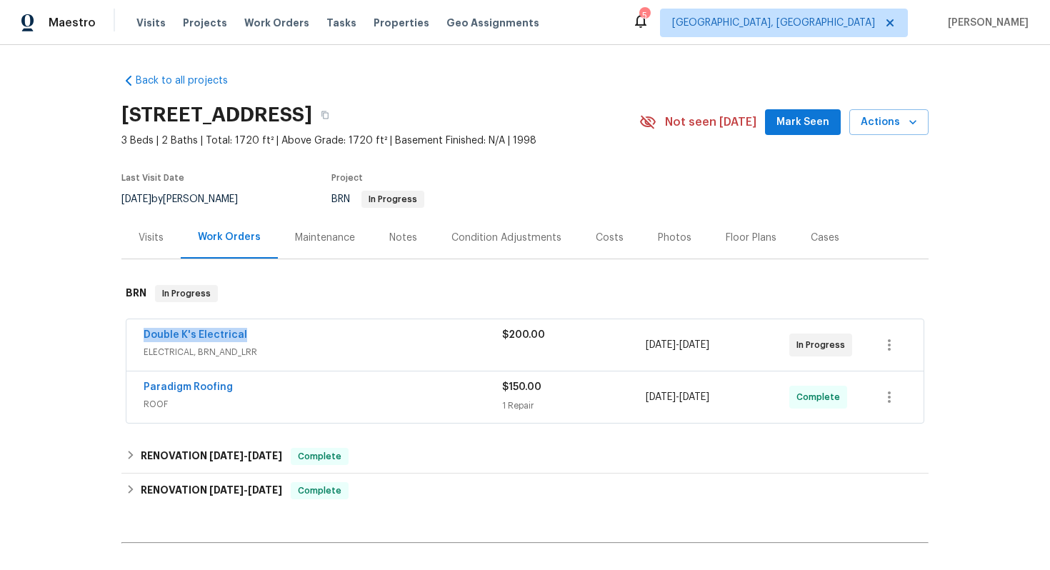
drag, startPoint x: 135, startPoint y: 336, endPoint x: 277, endPoint y: 335, distance: 142.2
click at [277, 335] on div "Double K's Electrical ELECTRICAL, BRN_AND_LRR $200.00 [DATE] - [DATE] In Progre…" at bounding box center [524, 344] width 797 height 51
copy link "Double K's Electrical"
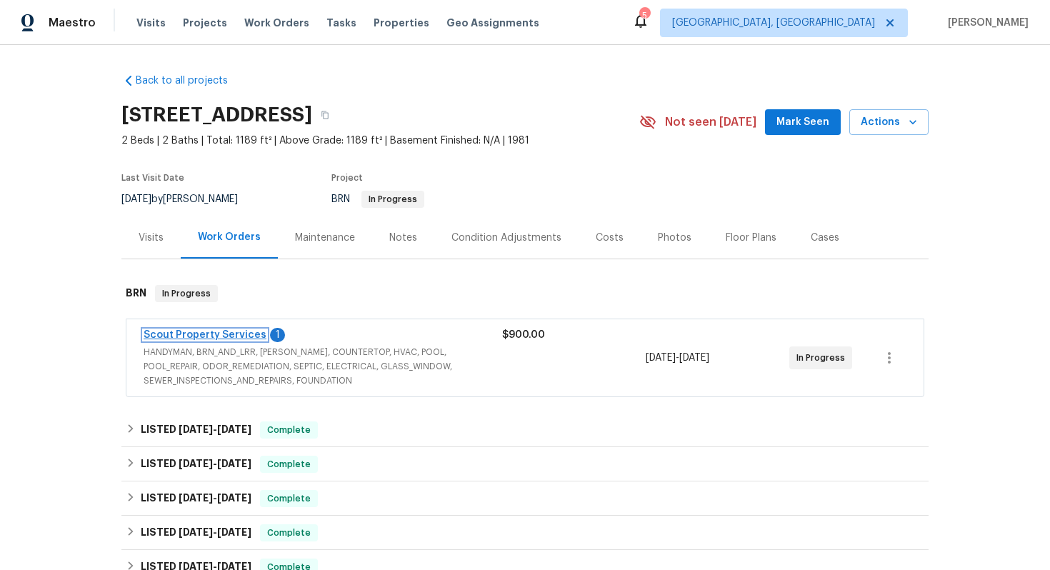
click at [211, 335] on link "Scout Property Services" at bounding box center [205, 335] width 123 height 10
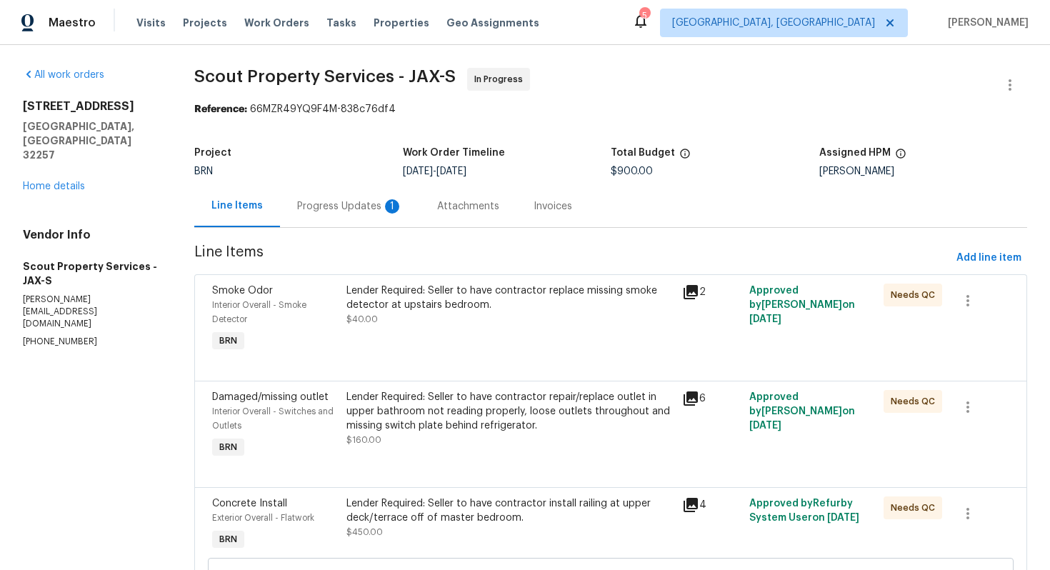
click at [370, 221] on div "Progress Updates 1" at bounding box center [350, 206] width 140 height 42
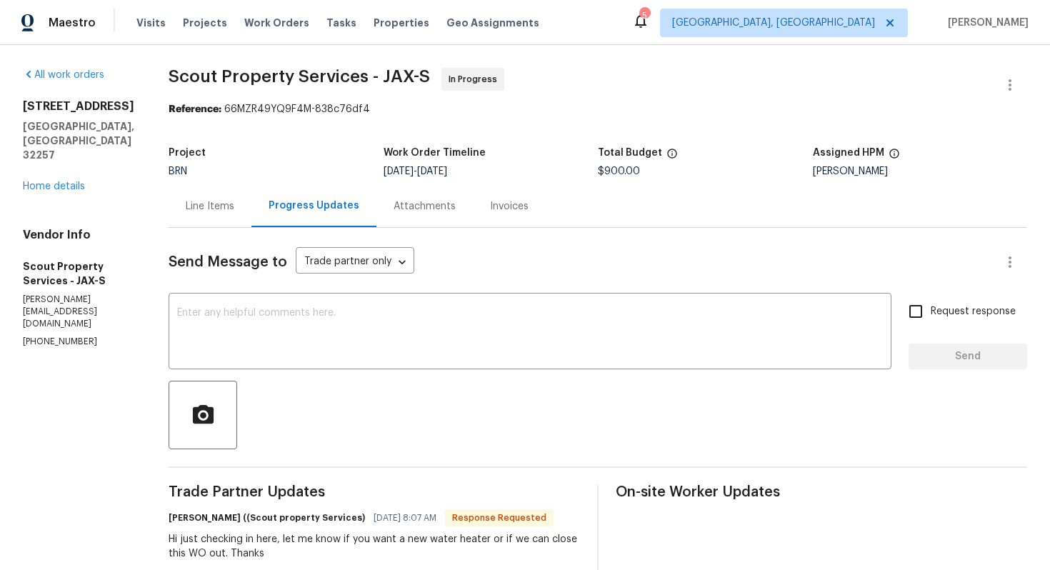
click at [186, 204] on div "Line Items" at bounding box center [210, 206] width 49 height 14
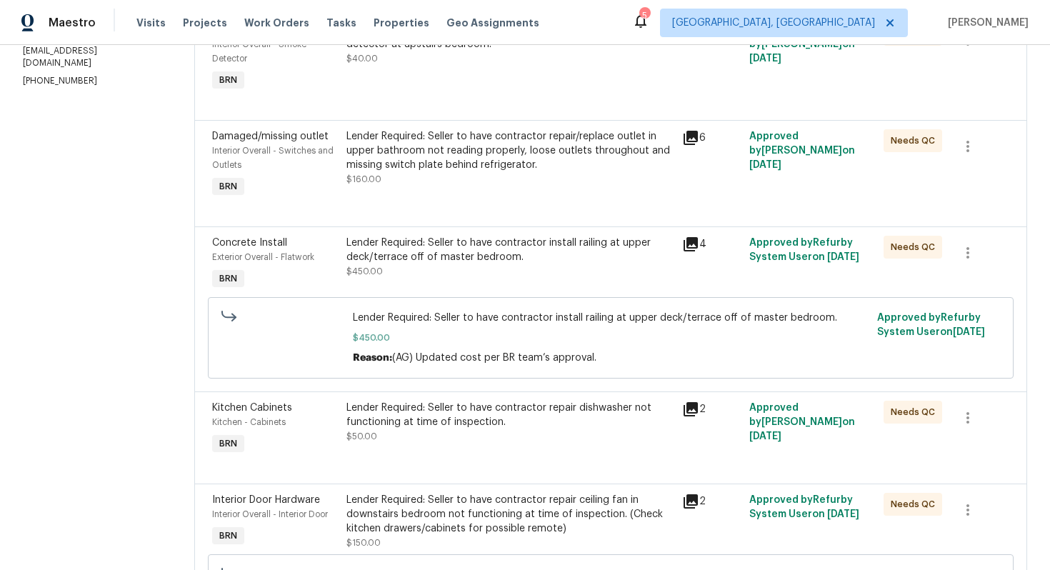
scroll to position [152, 0]
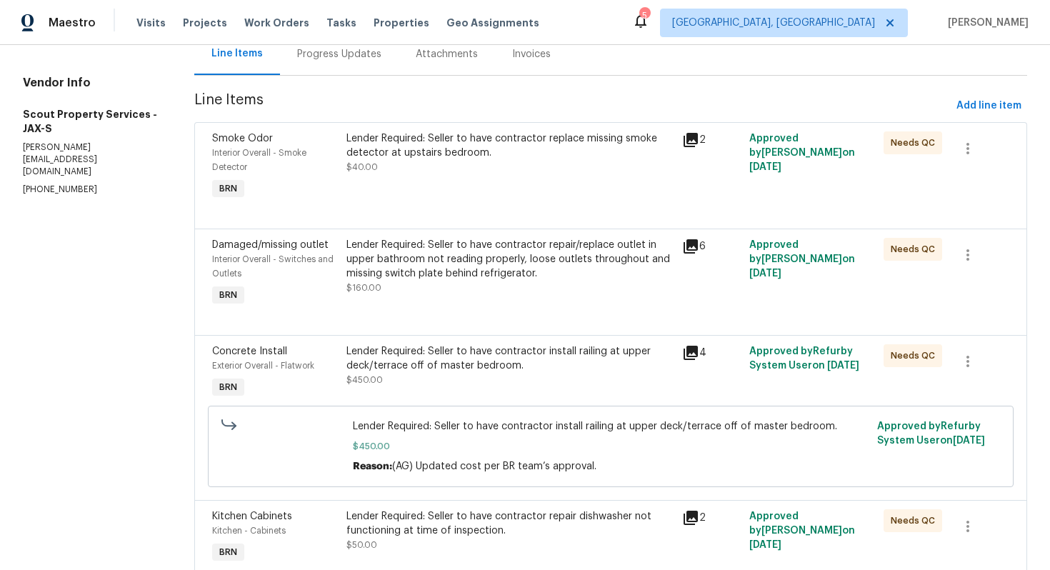
click at [365, 61] on div "Progress Updates" at bounding box center [339, 54] width 84 height 14
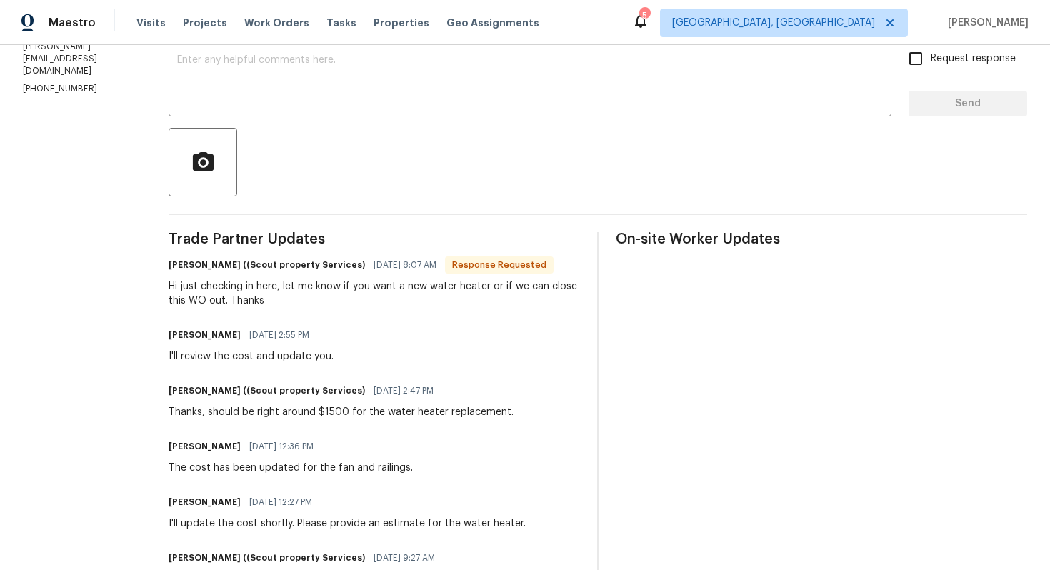
scroll to position [261, 0]
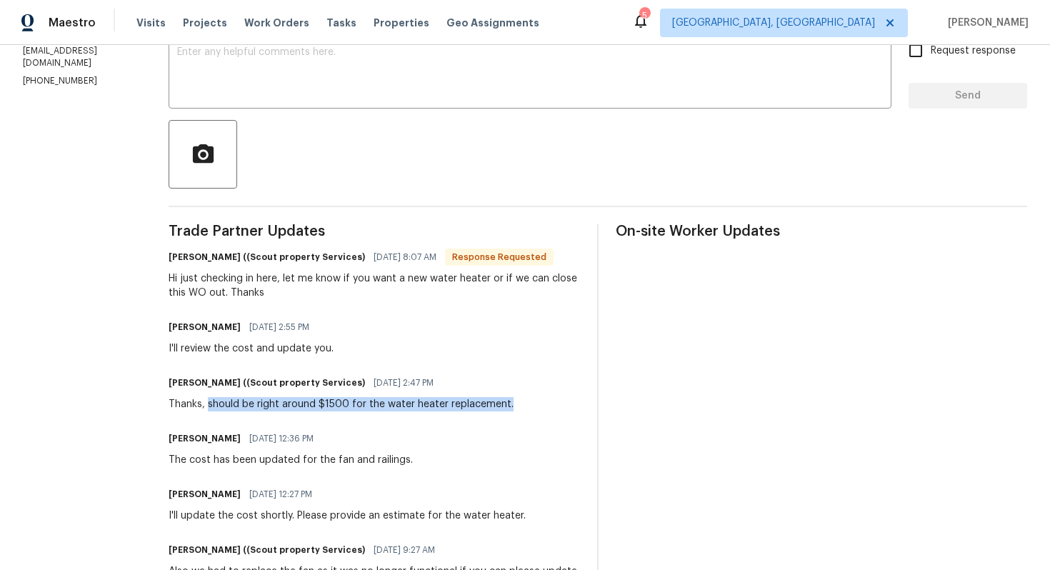
drag, startPoint x: 157, startPoint y: 406, endPoint x: 470, endPoint y: 418, distance: 313.1
copy div "should be right around $1500 for the water heater replacement."
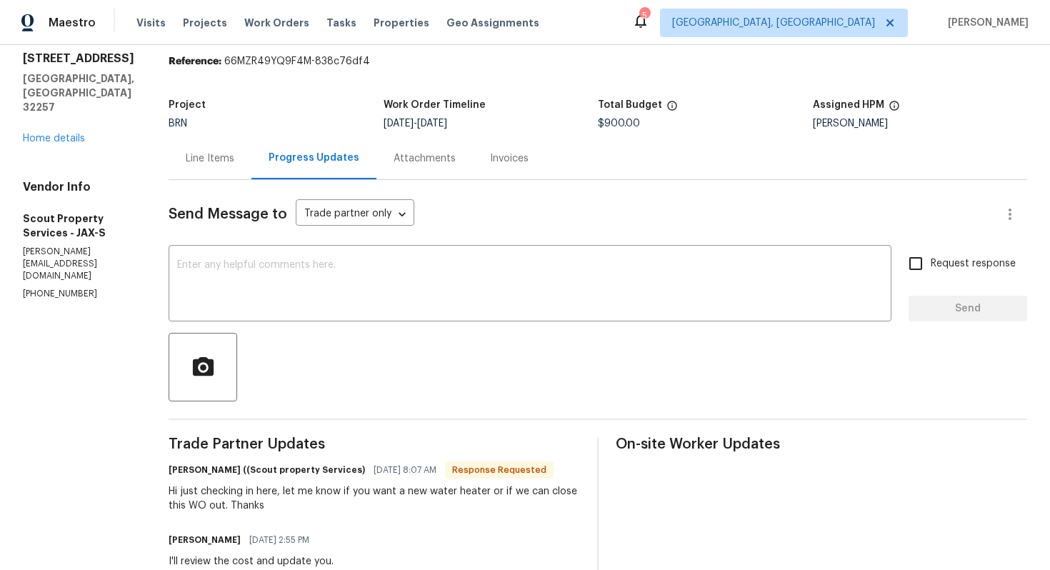
scroll to position [0, 0]
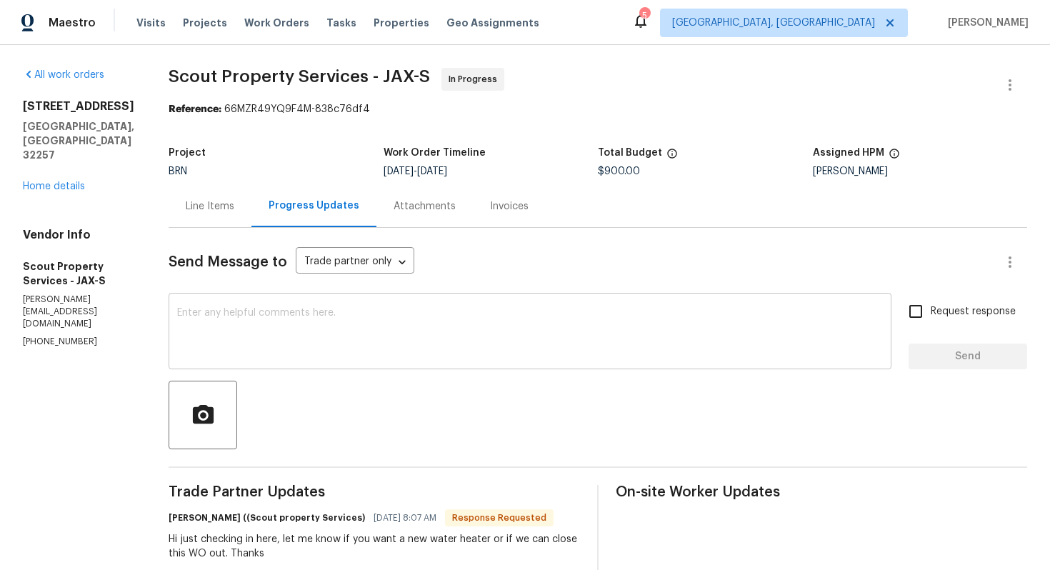
click at [339, 327] on textarea at bounding box center [530, 333] width 706 height 50
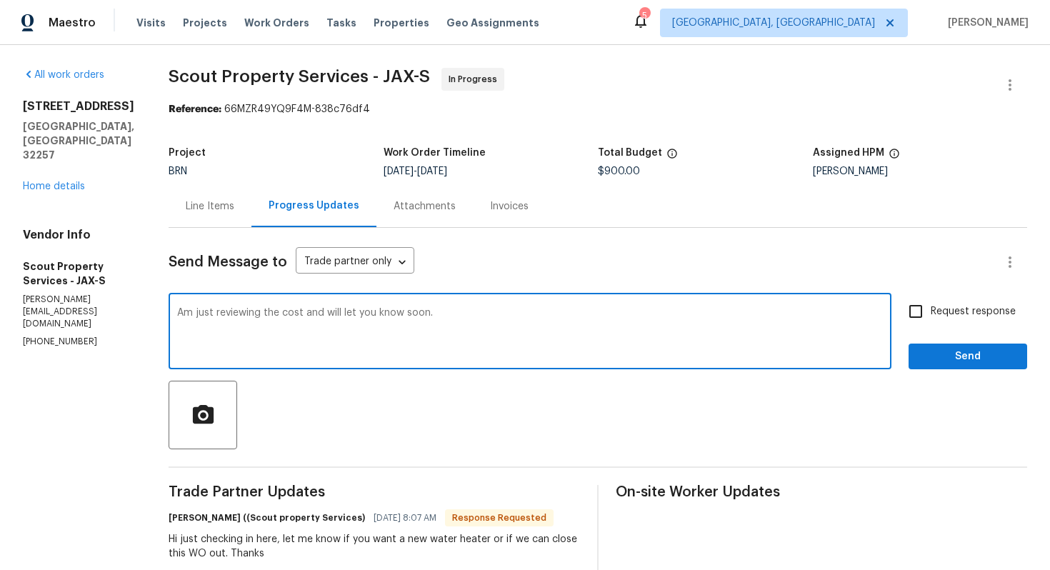
type textarea "Am just reviewing the cost and will let you know soon."
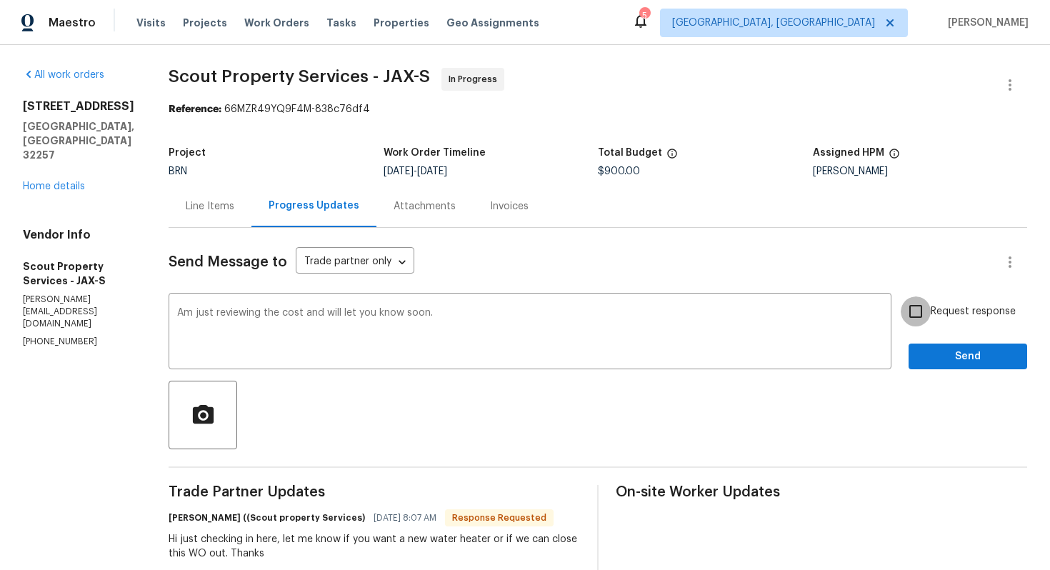
click at [912, 310] on input "Request response" at bounding box center [916, 311] width 30 height 30
checkbox input "true"
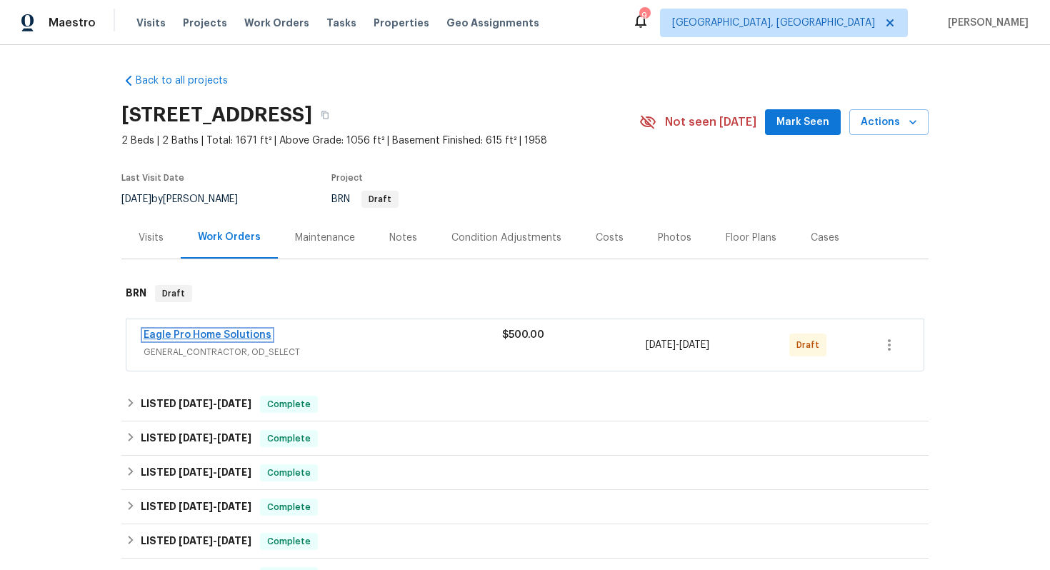
click at [225, 335] on link "Eagle Pro Home Solutions" at bounding box center [208, 335] width 128 height 10
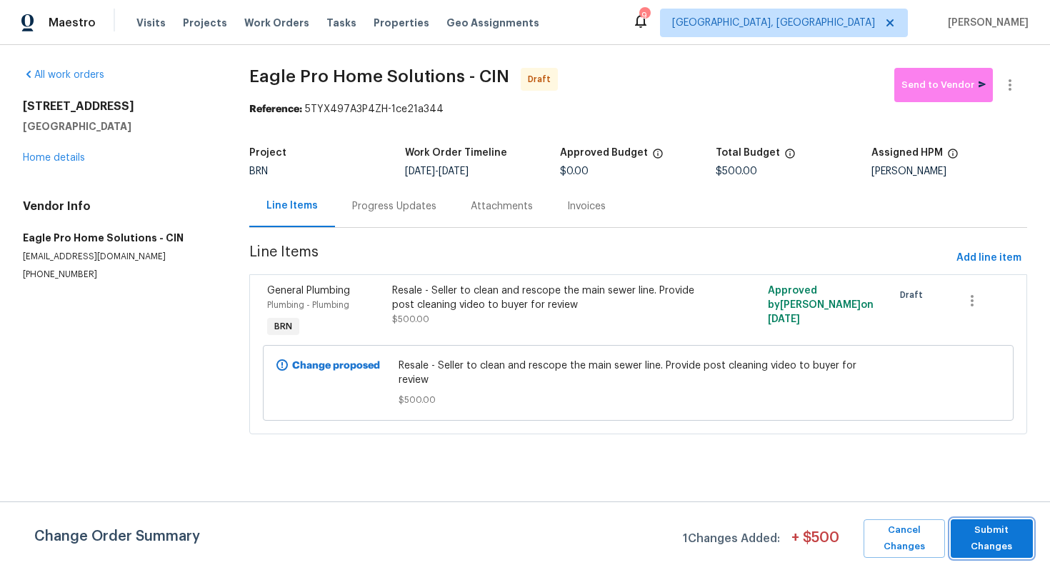
click at [1009, 546] on span "Submit Changes" at bounding box center [992, 538] width 68 height 33
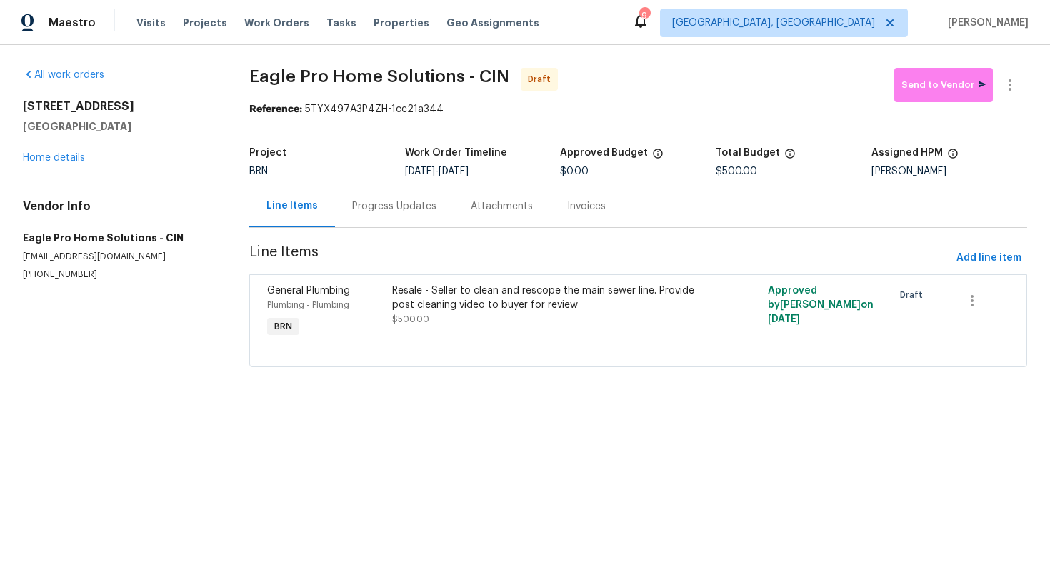
click at [400, 212] on div "Progress Updates" at bounding box center [394, 206] width 84 height 14
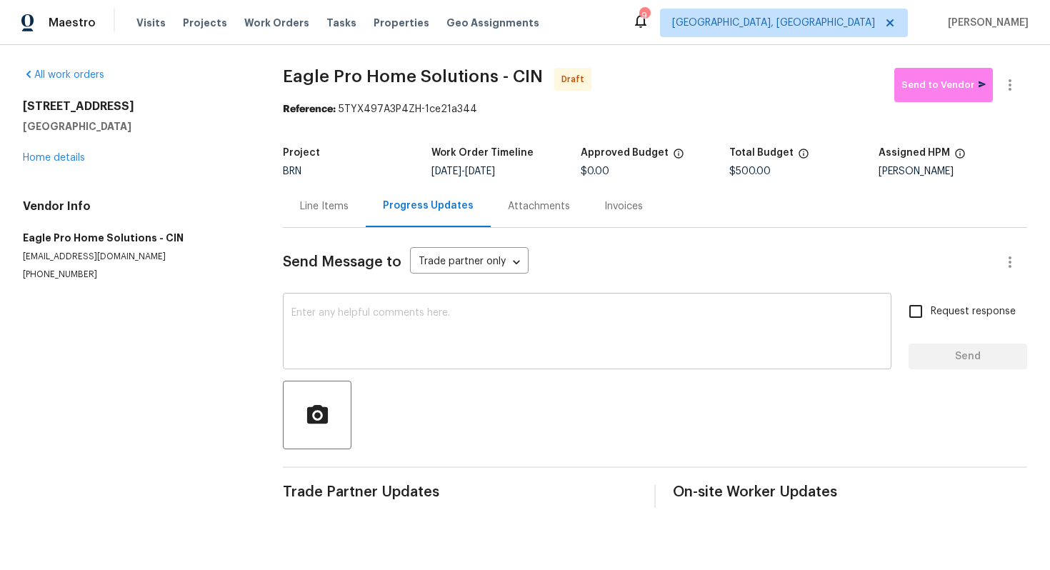
click at [605, 336] on textarea at bounding box center [587, 333] width 592 height 50
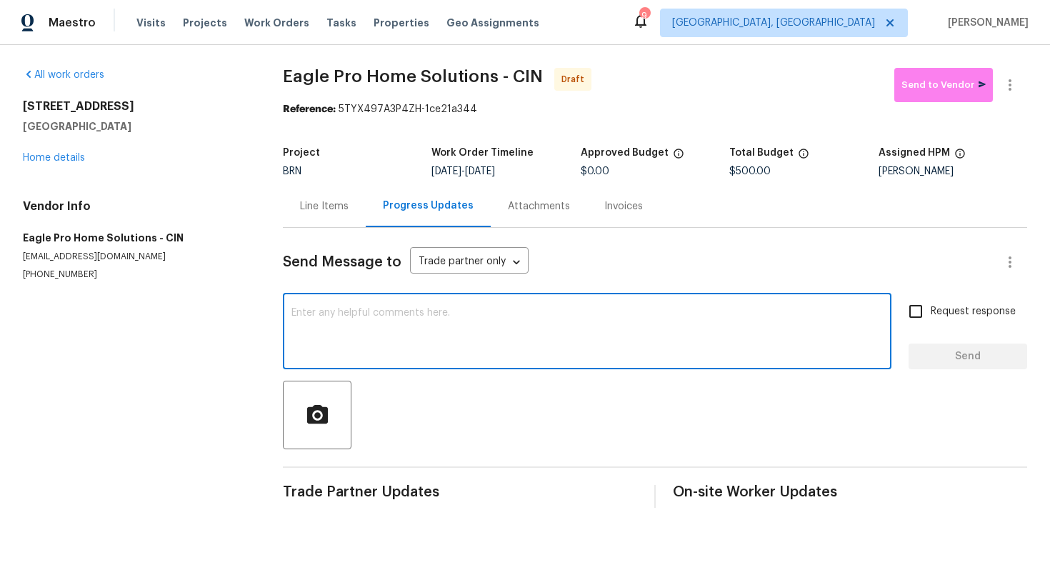
paste textarea "Hey! This is Ajay with Opendoor. I’m confirming a BRN Work Order for the proper…"
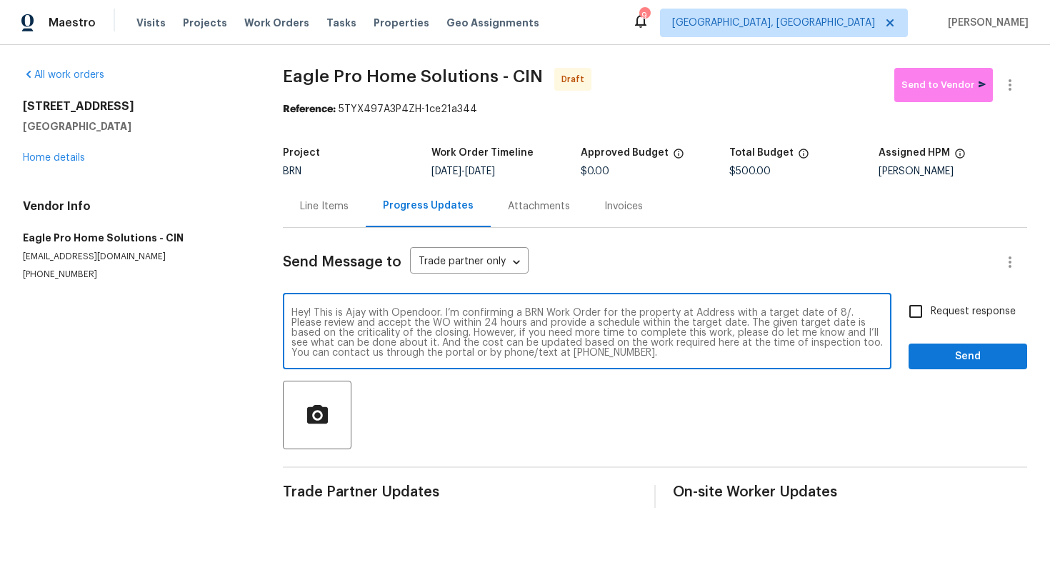
click at [711, 313] on textarea "Hey! This is Ajay with Opendoor. I’m confirming a BRN Work Order for the proper…" at bounding box center [587, 333] width 592 height 50
paste textarea "[STREET_ADDRESS]"
click at [398, 328] on textarea "Hey! This is Ajay with Opendoor. I’m confirming a BRN Work Order for the proper…" at bounding box center [587, 333] width 592 height 50
type textarea "Hey! This is Ajay with Opendoor. I’m confirming a BRN Work Order for the proper…"
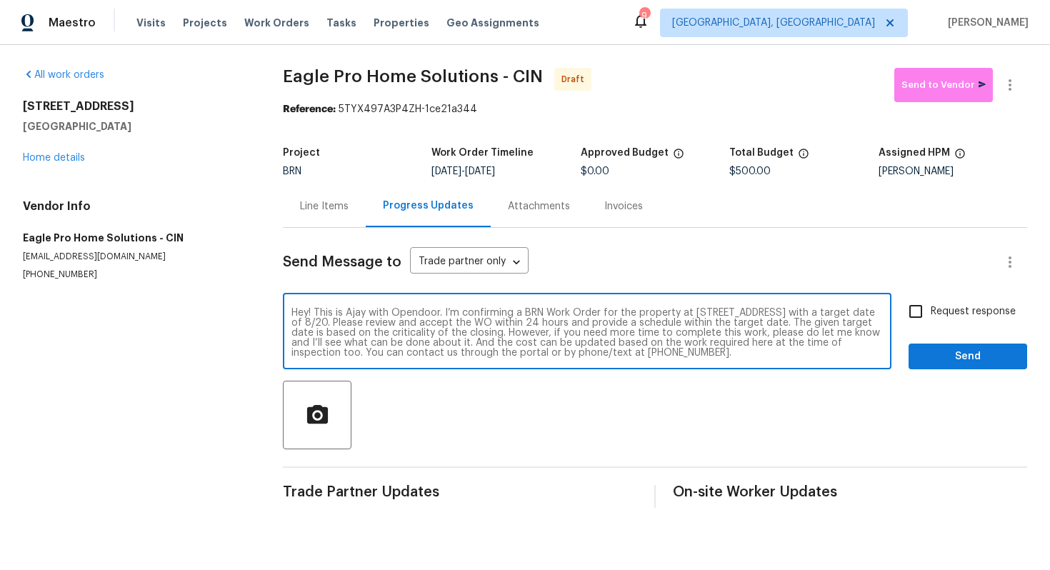
click at [959, 309] on span "Request response" at bounding box center [973, 311] width 85 height 15
click at [931, 309] on input "Request response" at bounding box center [916, 311] width 30 height 30
checkbox input "true"
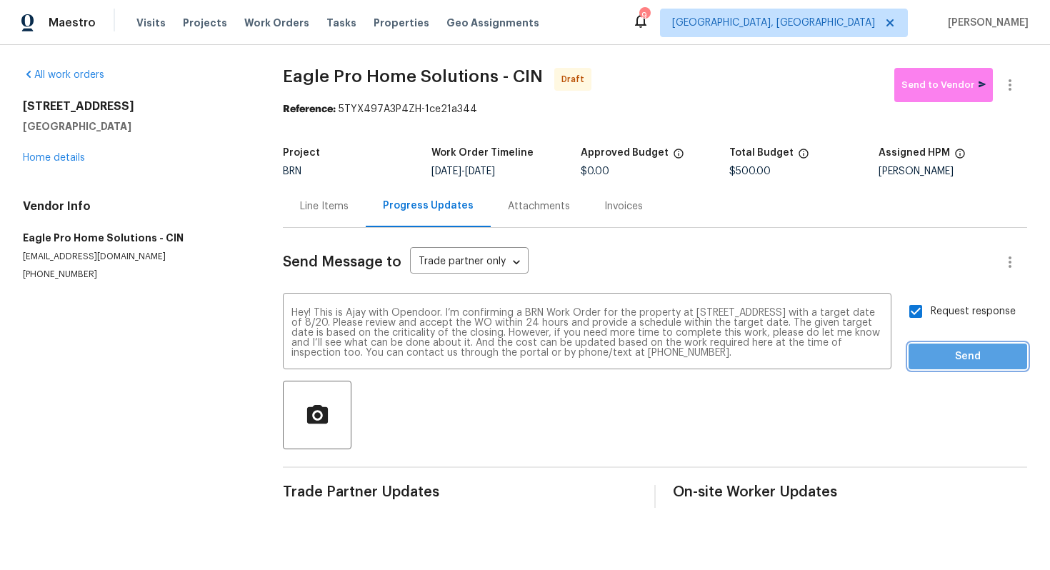
click at [954, 354] on span "Send" at bounding box center [968, 357] width 96 height 18
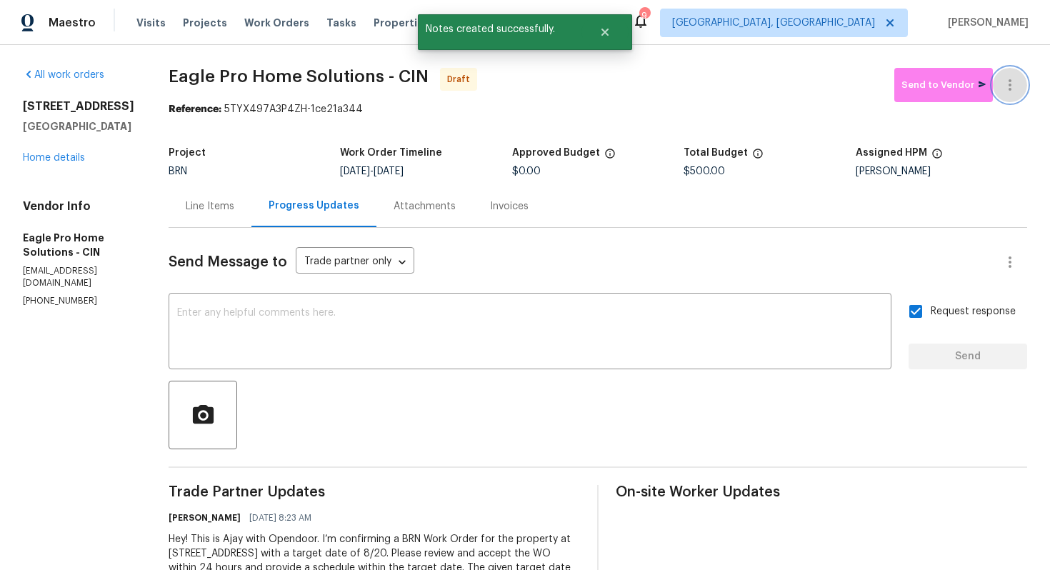
click at [1016, 88] on icon "button" at bounding box center [1010, 84] width 17 height 17
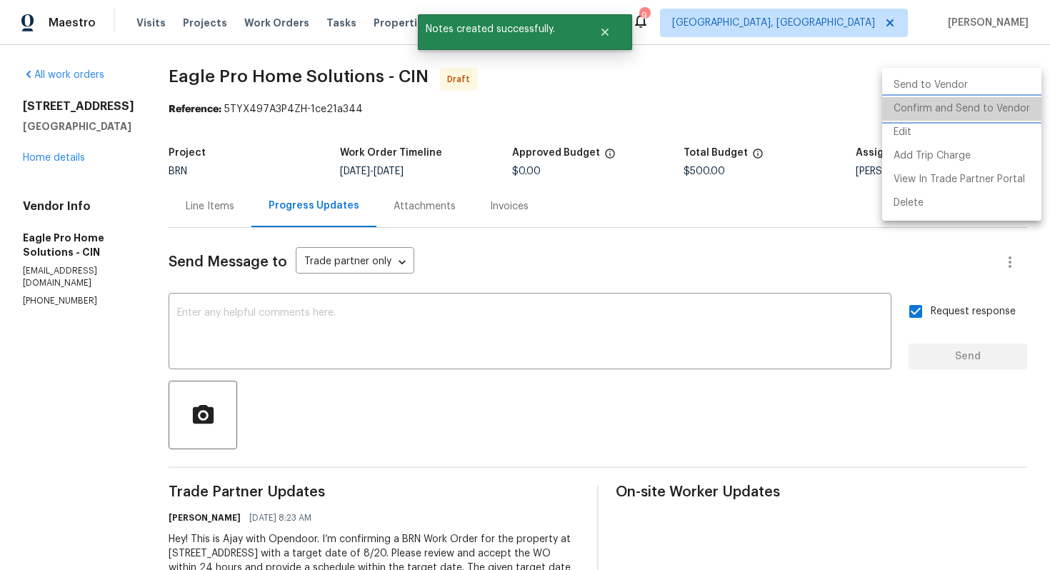
click at [1004, 108] on li "Confirm and Send to Vendor" at bounding box center [961, 109] width 159 height 24
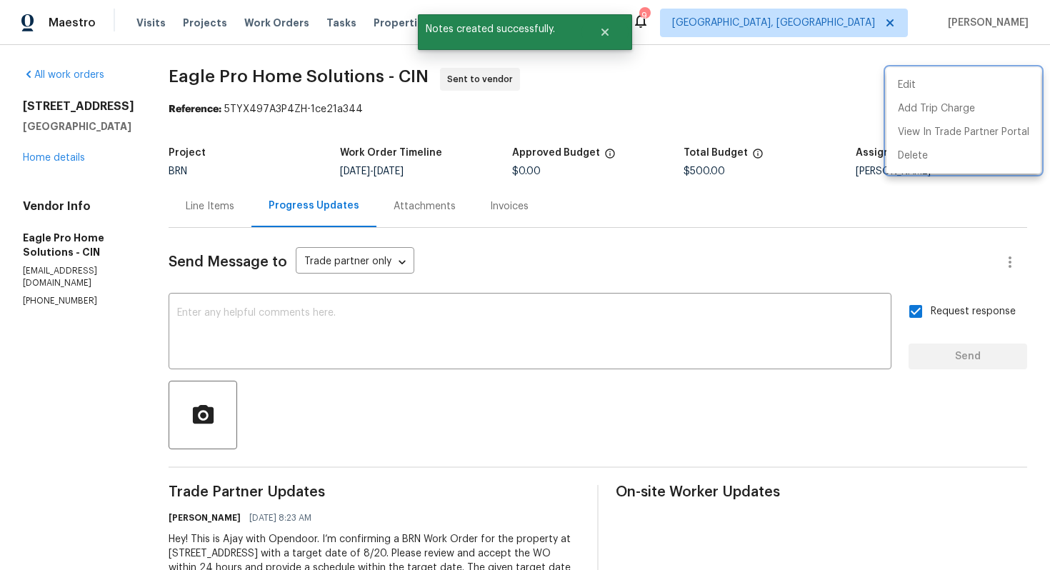
click at [726, 257] on div at bounding box center [525, 285] width 1050 height 570
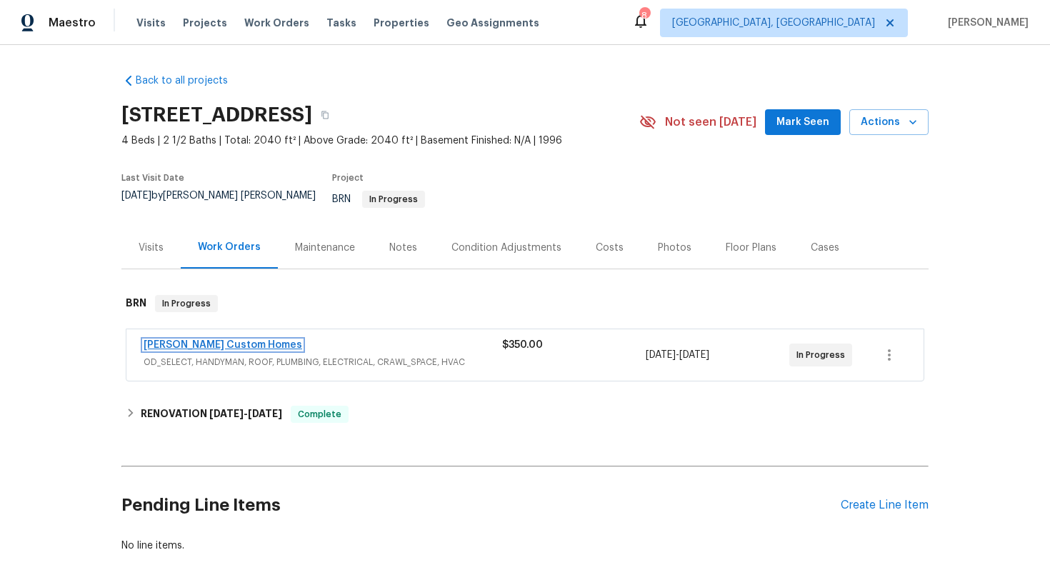
click at [203, 340] on link "Rappa Custom Homes" at bounding box center [223, 345] width 159 height 10
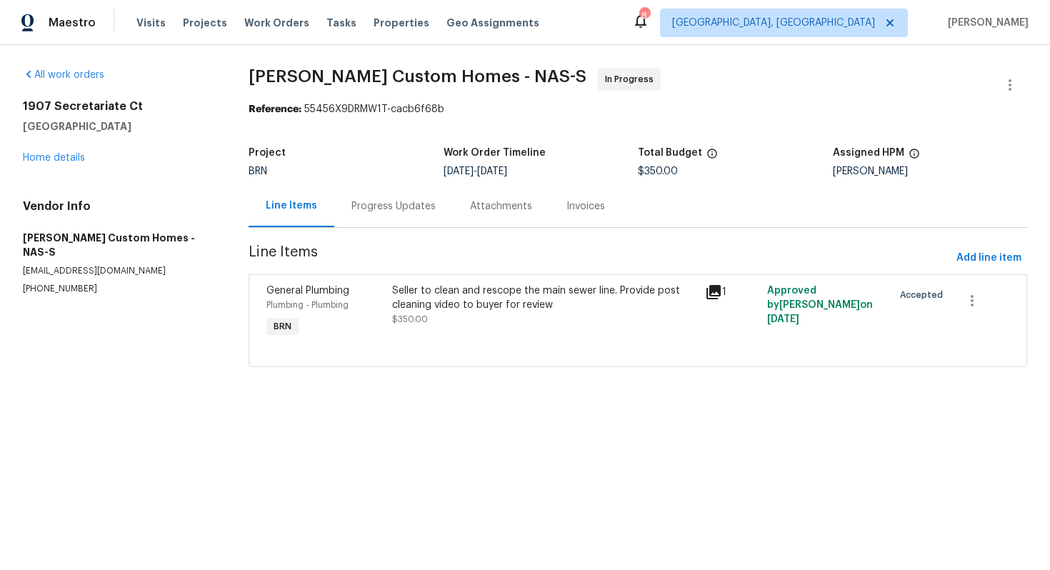
click at [351, 206] on div "Progress Updates" at bounding box center [393, 206] width 119 height 42
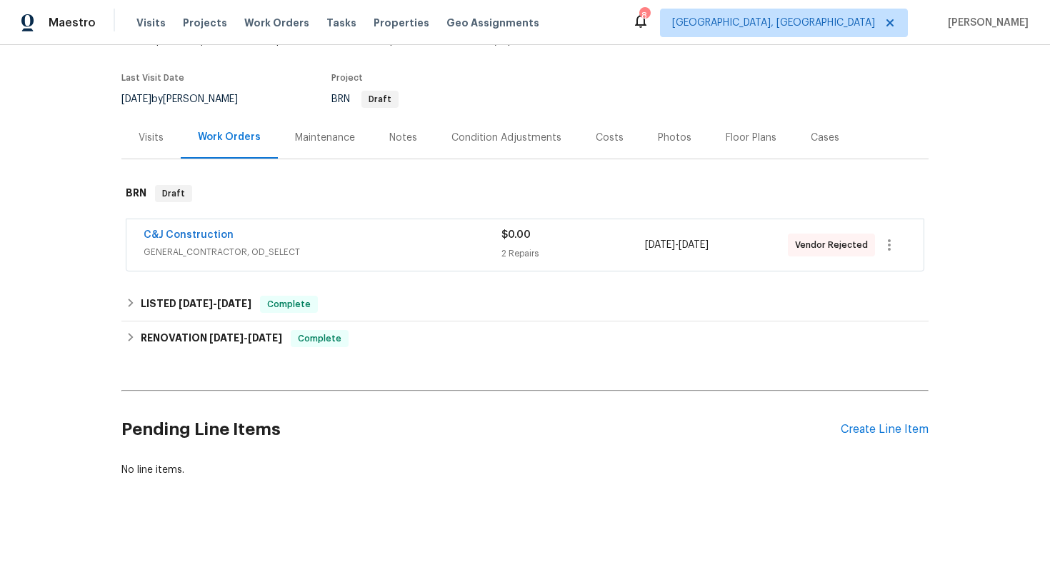
scroll to position [104, 0]
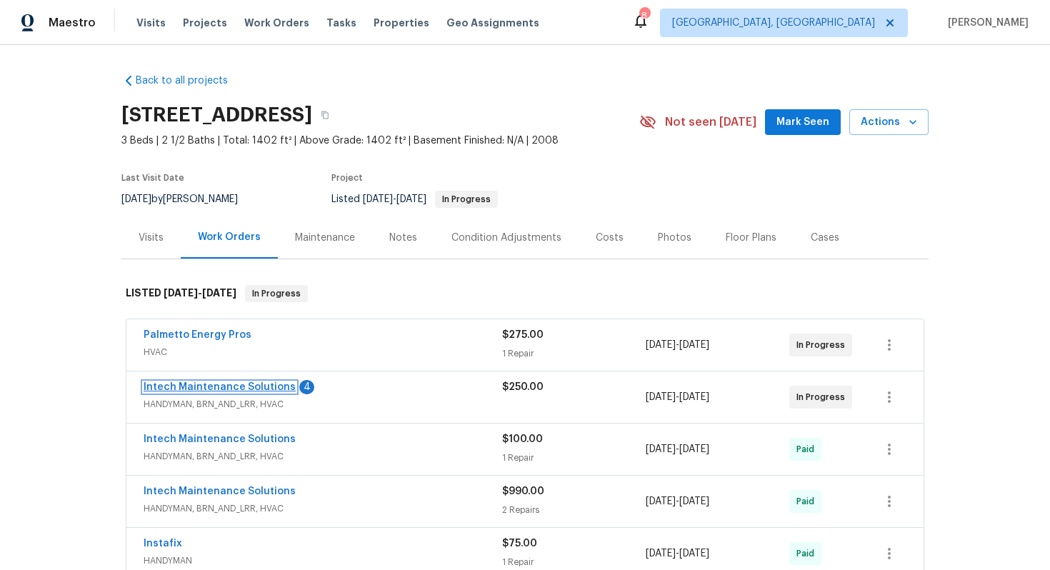
click at [207, 388] on link "Intech Maintenance Solutions" at bounding box center [220, 387] width 152 height 10
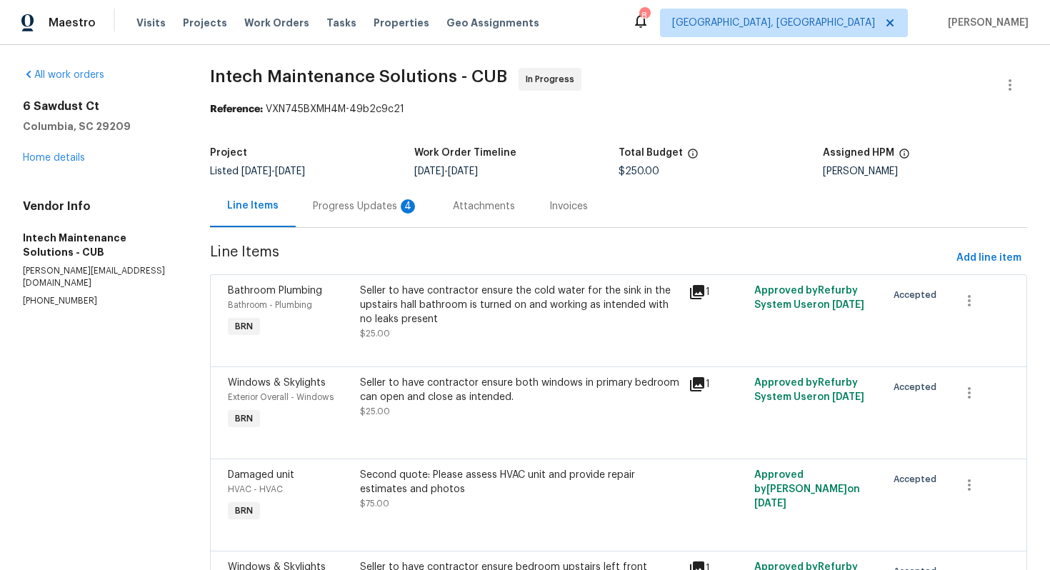
click at [399, 212] on div "Progress Updates 4" at bounding box center [366, 206] width 106 height 14
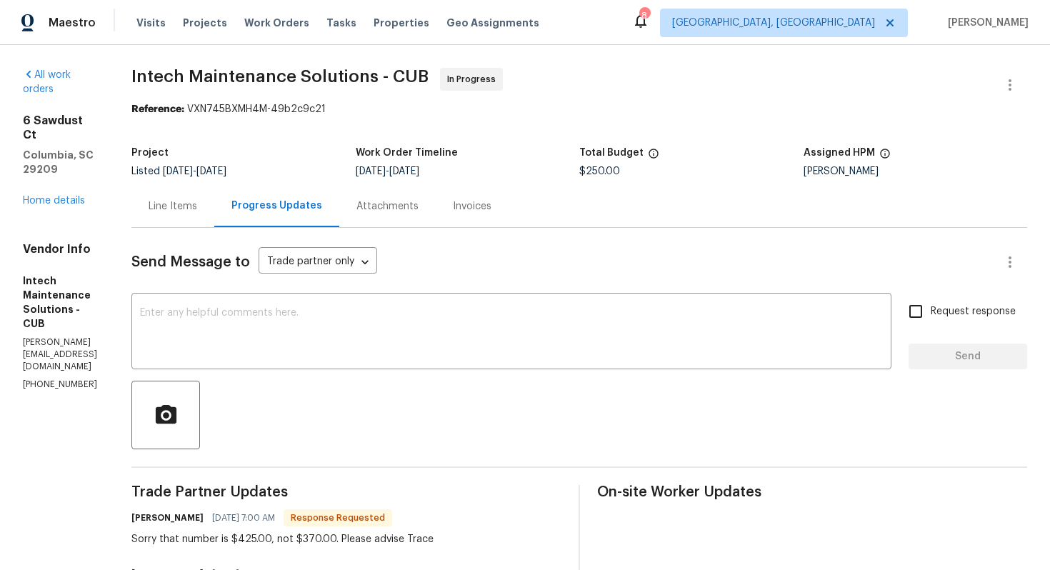
click at [196, 209] on div "Line Items" at bounding box center [173, 206] width 49 height 14
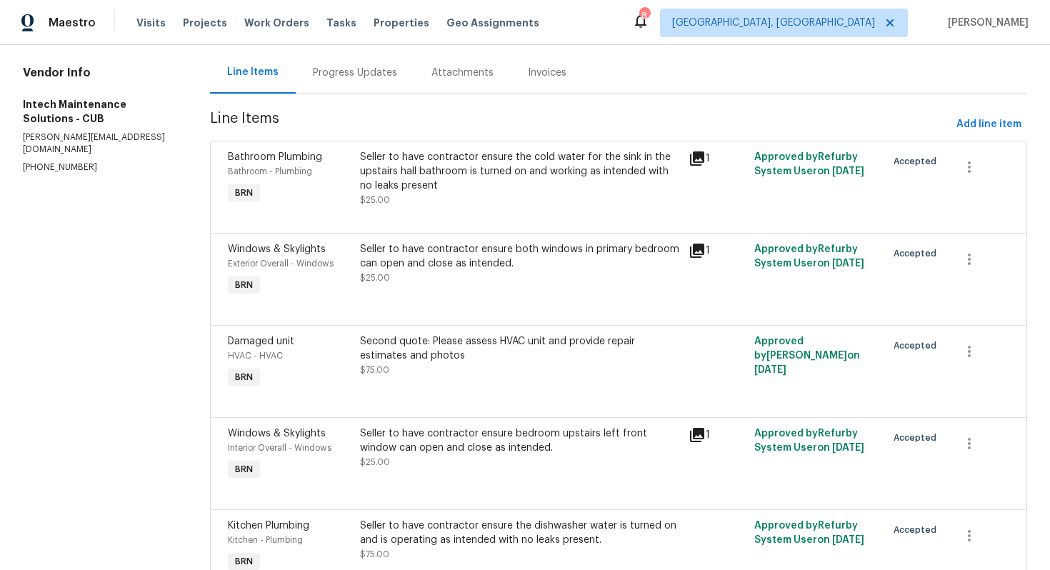
scroll to position [134, 0]
click at [451, 370] on div "Second quote: Please assess HVAC unit and provide repair estimates and photos $…" at bounding box center [520, 355] width 321 height 43
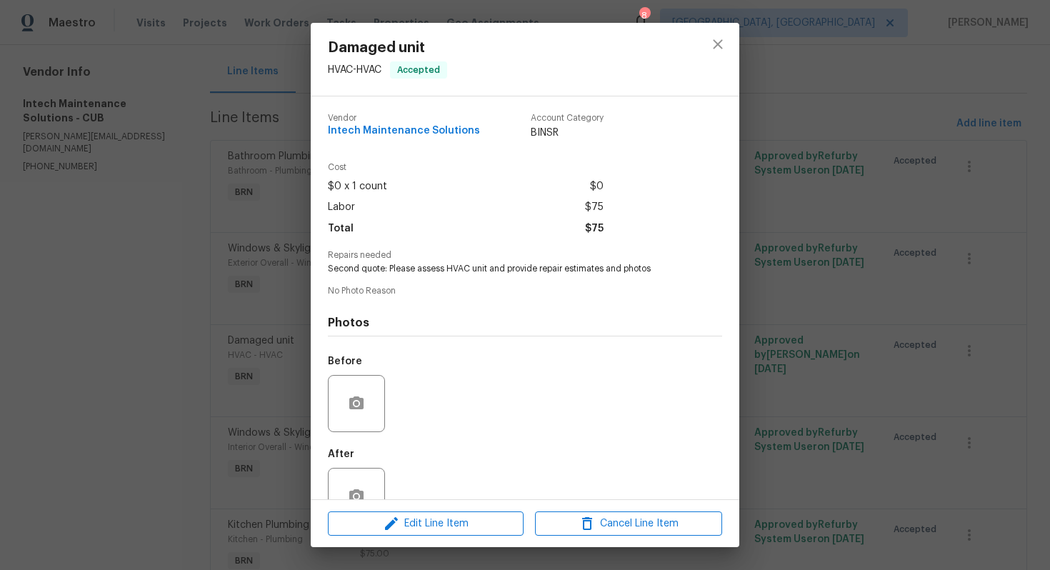
click at [120, 389] on div "Damaged unit HVAC - HVAC Accepted Vendor Intech Maintenance Solutions Account C…" at bounding box center [525, 285] width 1050 height 570
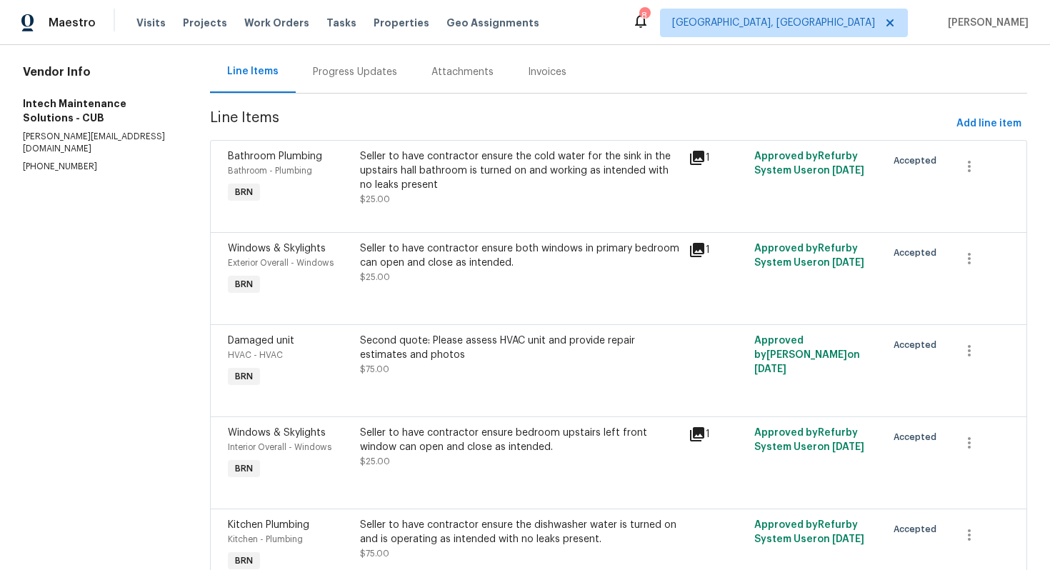
click at [343, 81] on div "Progress Updates" at bounding box center [355, 72] width 119 height 42
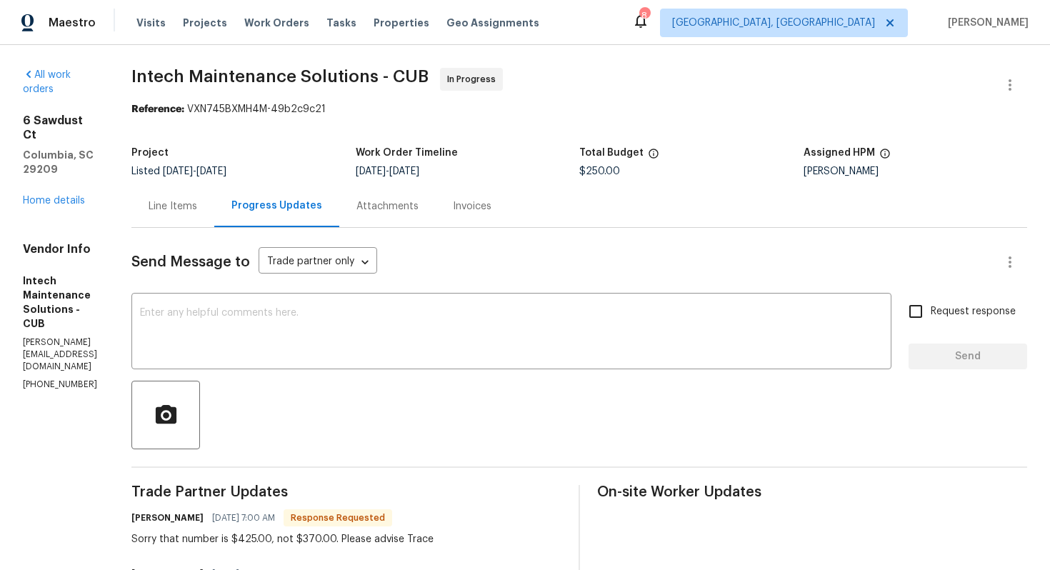
click at [190, 209] on div "Line Items" at bounding box center [173, 206] width 49 height 14
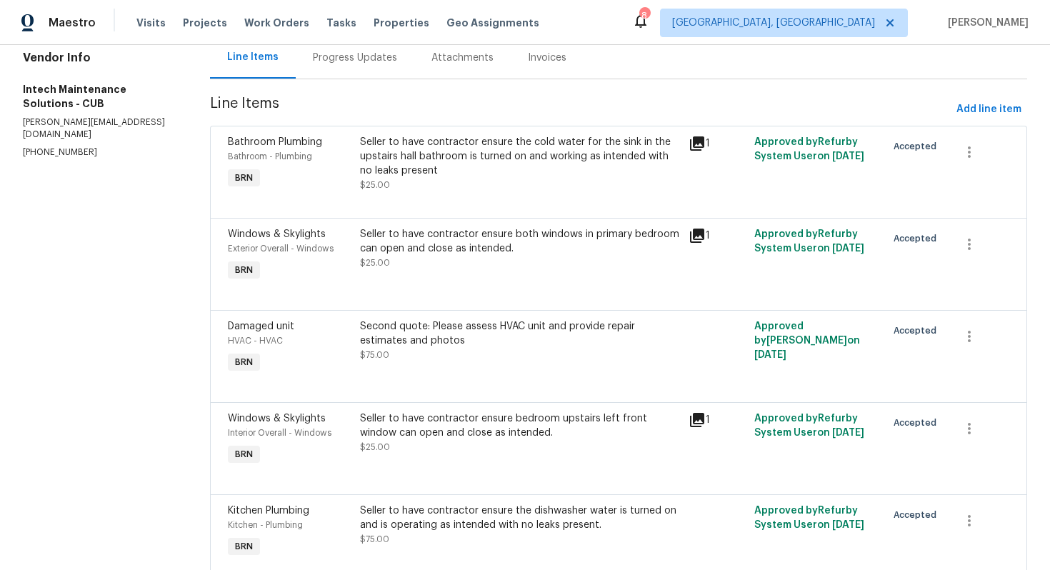
scroll to position [211, 0]
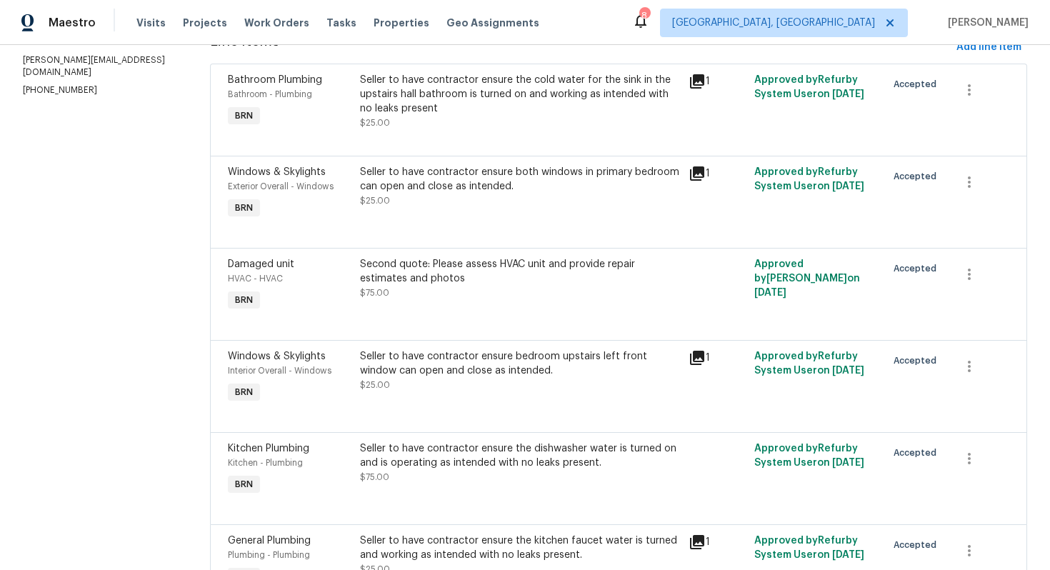
click at [484, 292] on div "Second quote: Please assess HVAC unit and provide repair estimates and photos $…" at bounding box center [520, 278] width 321 height 43
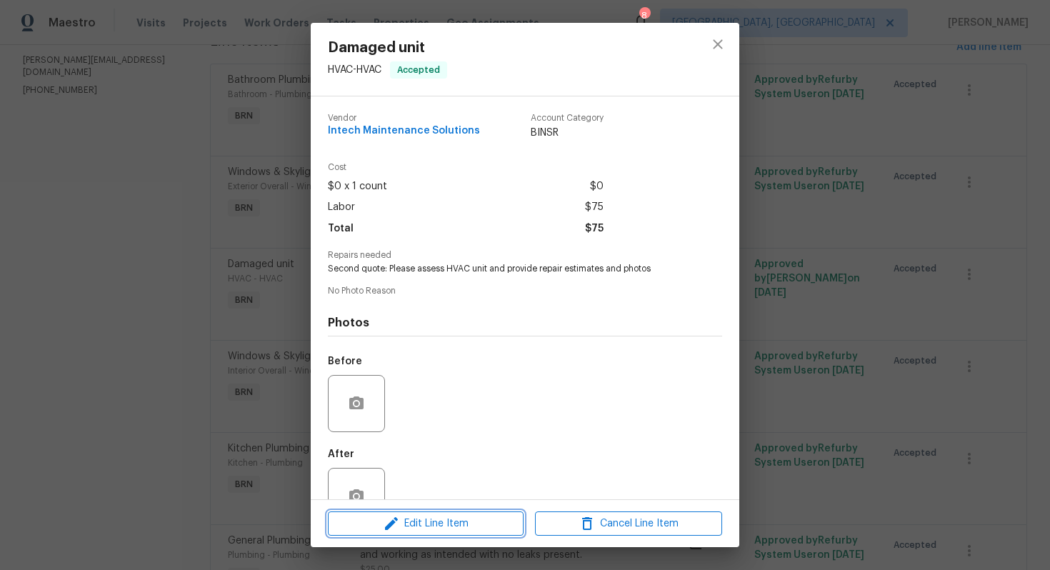
click at [424, 535] on button "Edit Line Item" at bounding box center [426, 523] width 196 height 25
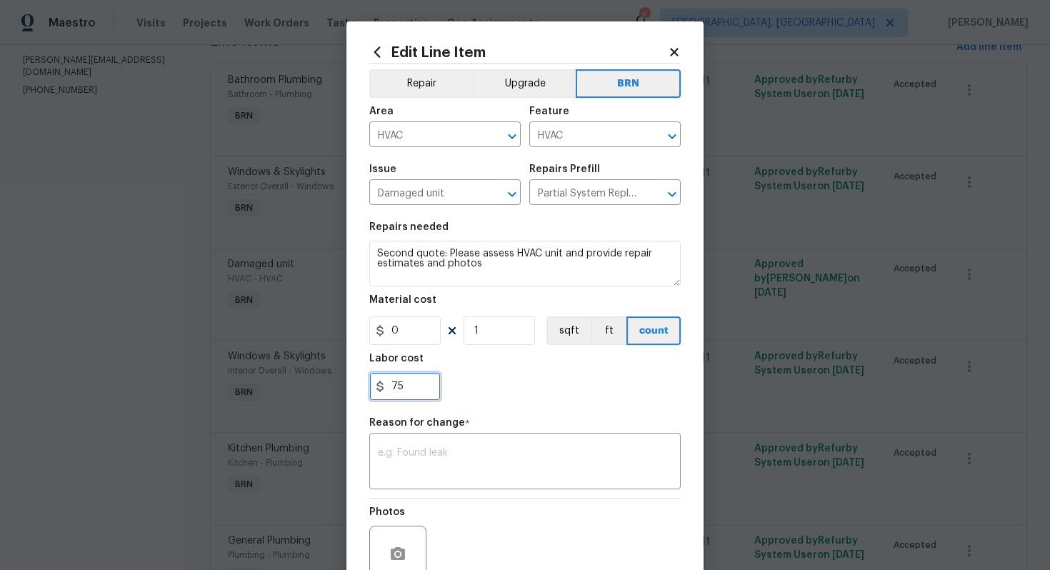
drag, startPoint x: 391, startPoint y: 390, endPoint x: 424, endPoint y: 388, distance: 32.9
click at [424, 390] on input "75" at bounding box center [404, 386] width 71 height 29
type input "425"
click at [506, 468] on textarea at bounding box center [525, 463] width 294 height 30
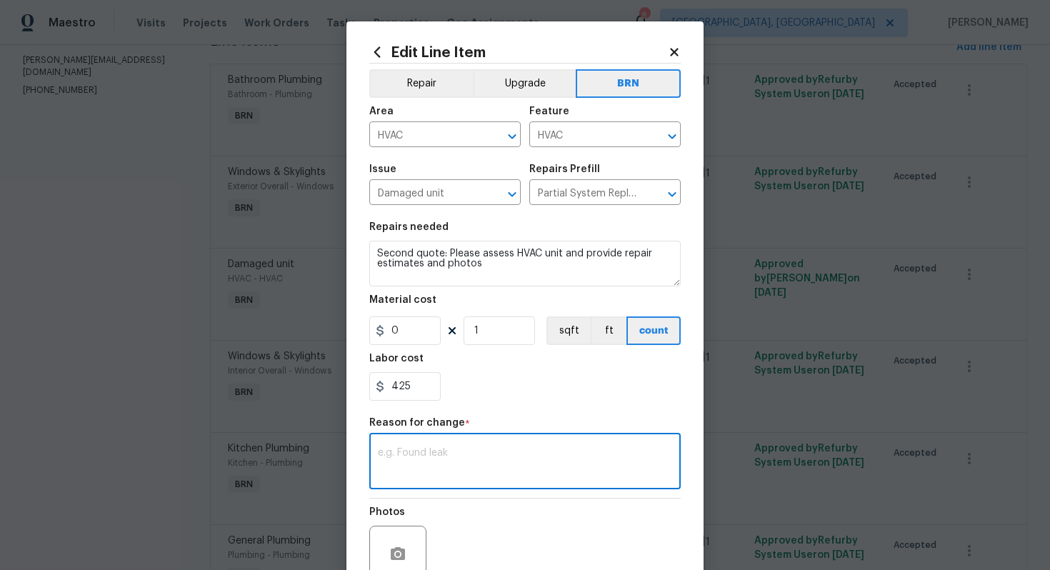
paste textarea "(AG) Updated per vendors final cost."
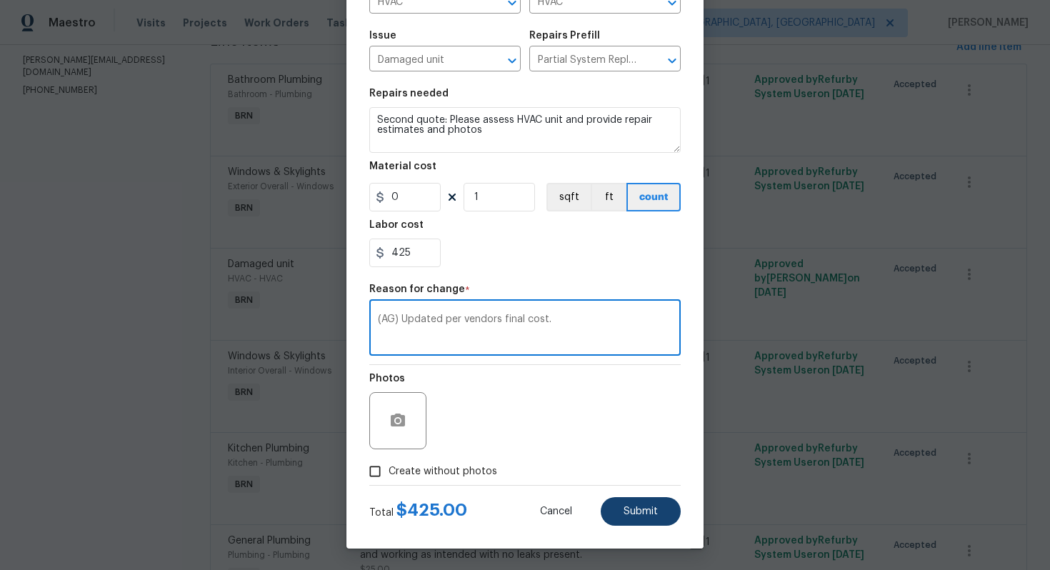
type textarea "(AG) Updated per vendors final cost."
click at [638, 523] on button "Submit" at bounding box center [641, 511] width 80 height 29
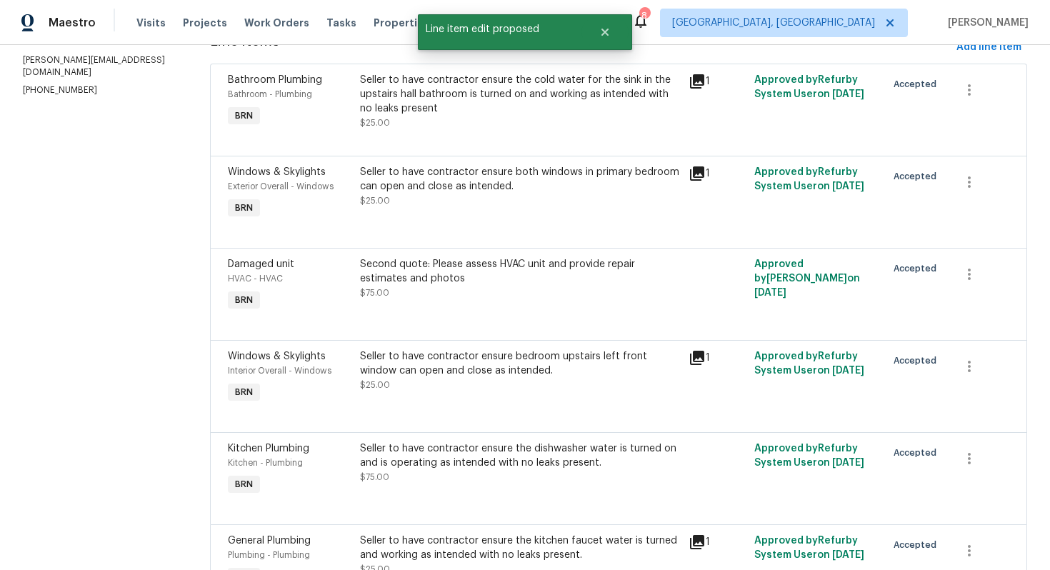
scroll to position [0, 0]
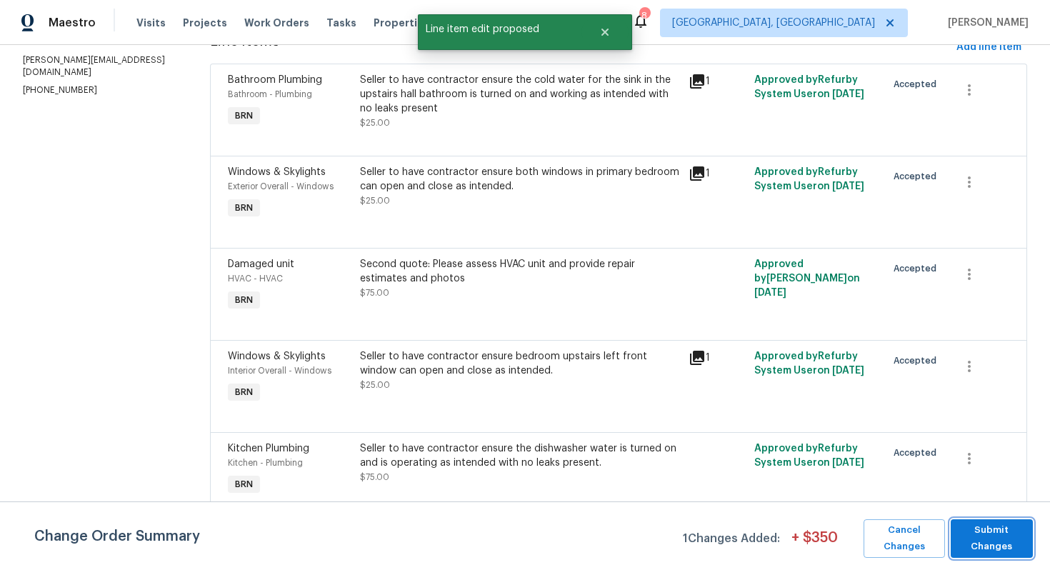
click at [997, 542] on span "Submit Changes" at bounding box center [992, 538] width 68 height 33
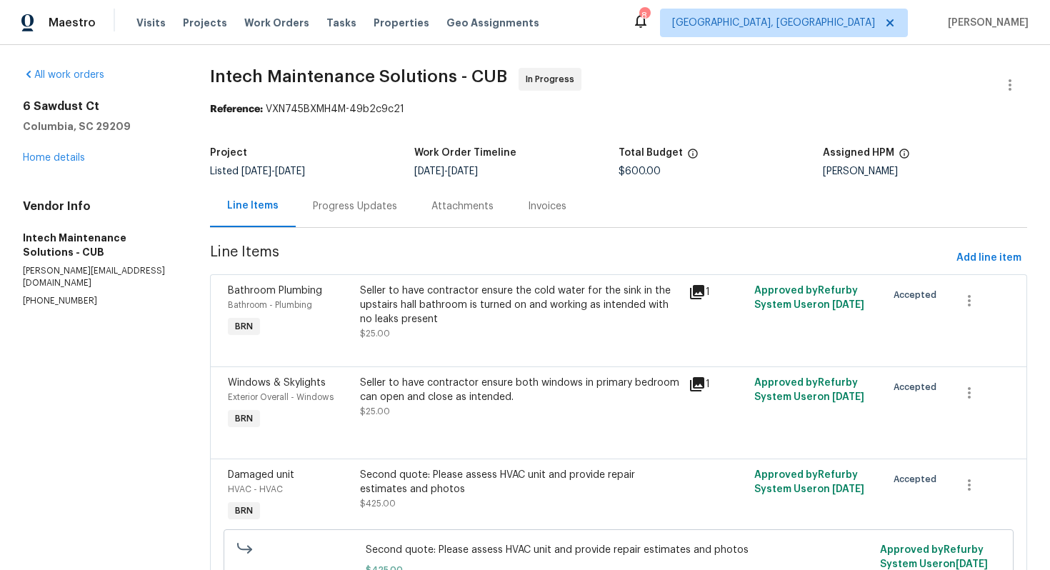
click at [361, 206] on div "Progress Updates" at bounding box center [355, 206] width 84 height 14
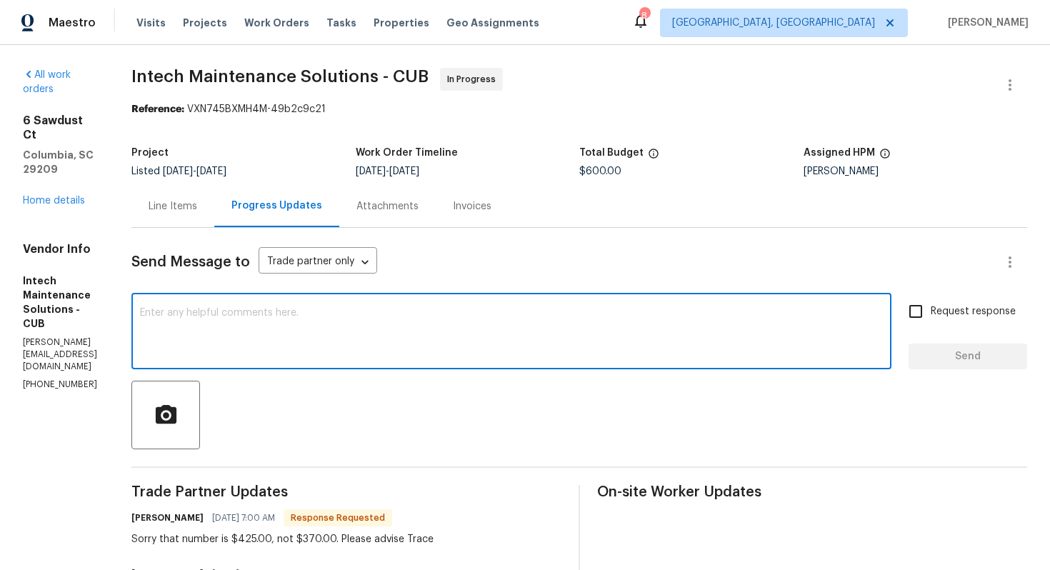
click at [353, 339] on textarea at bounding box center [511, 333] width 743 height 50
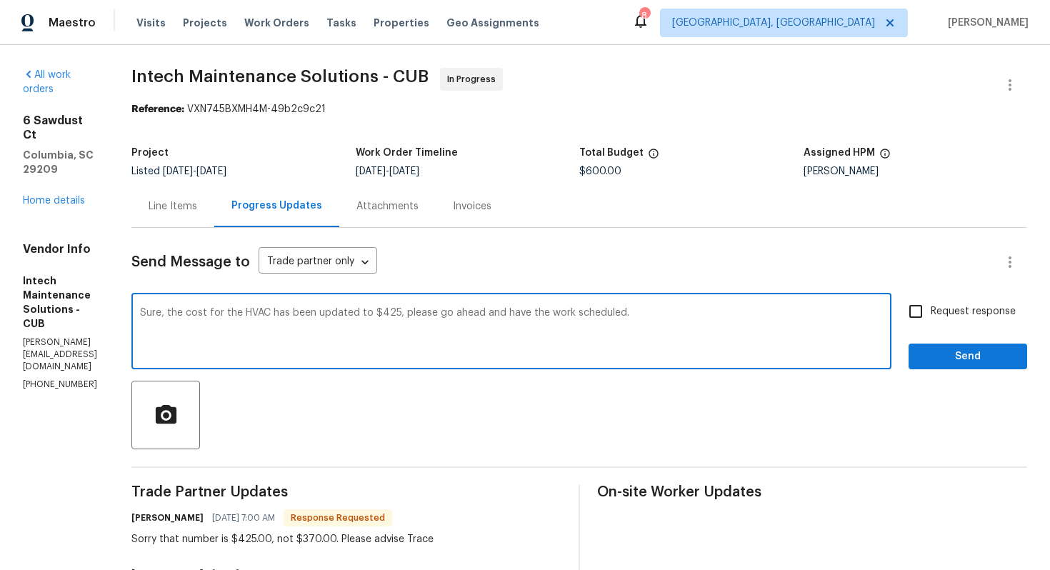
type textarea "Sure, the cost for the HVAC has been updated to $425, please go ahead and have …"
click at [950, 309] on span "Request response" at bounding box center [973, 311] width 85 height 15
click at [931, 309] on input "Request response" at bounding box center [916, 311] width 30 height 30
checkbox input "true"
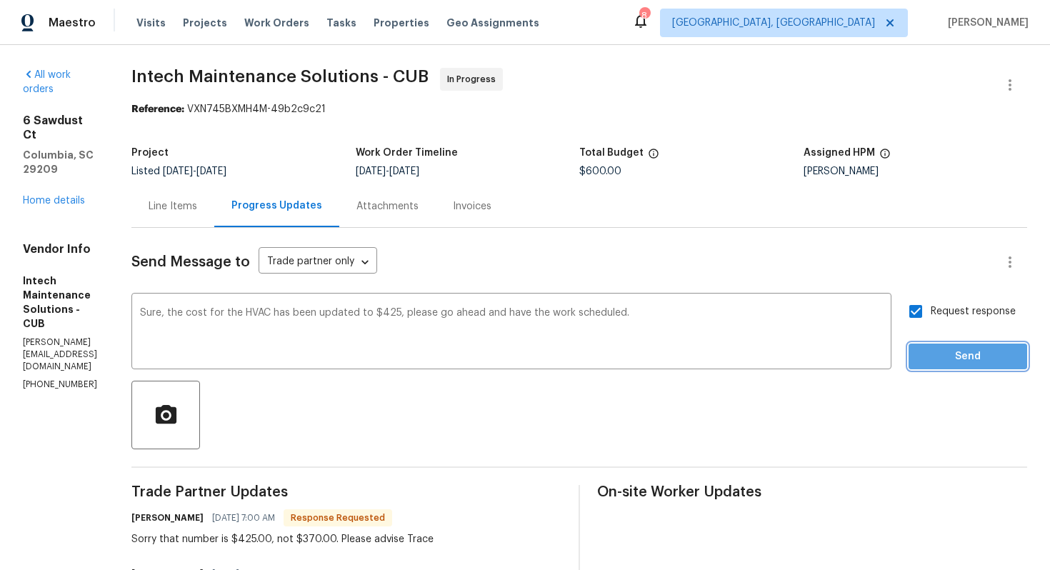
click at [953, 366] on button "Send" at bounding box center [968, 357] width 119 height 26
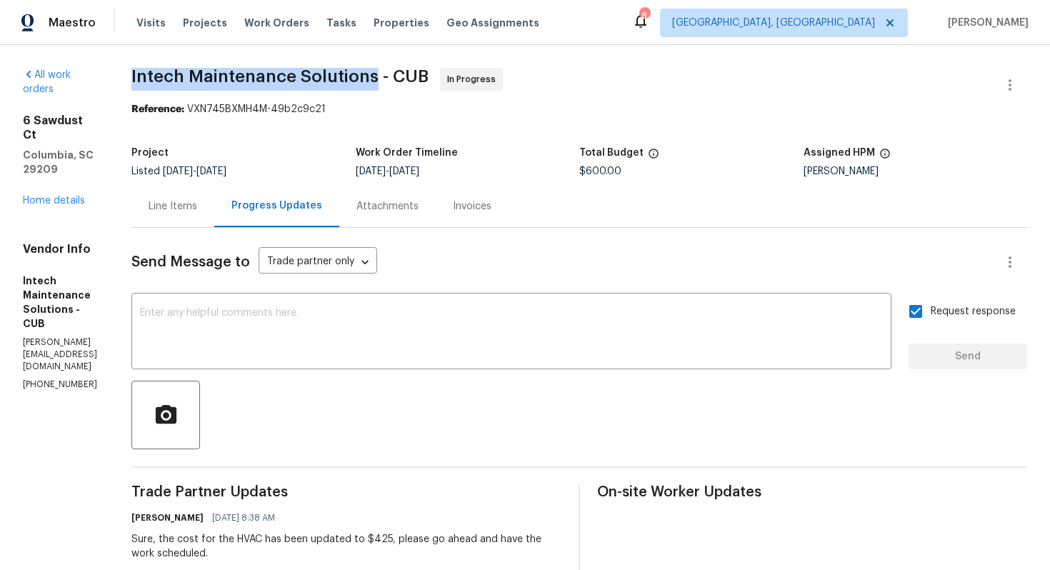
drag, startPoint x: 136, startPoint y: 75, endPoint x: 384, endPoint y: 71, distance: 247.2
copy span "Intech Maintenance Solutions"
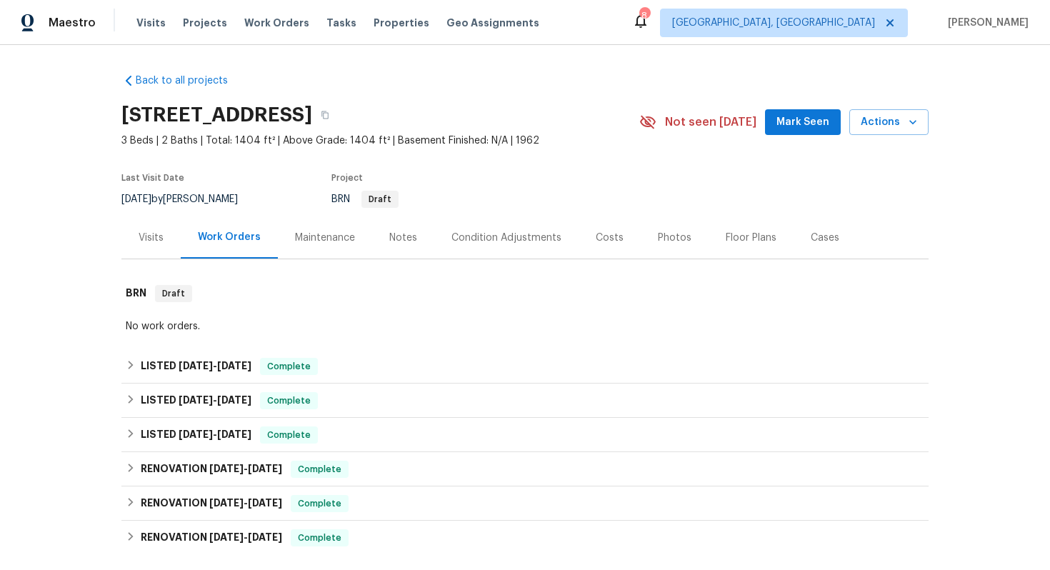
scroll to position [314, 0]
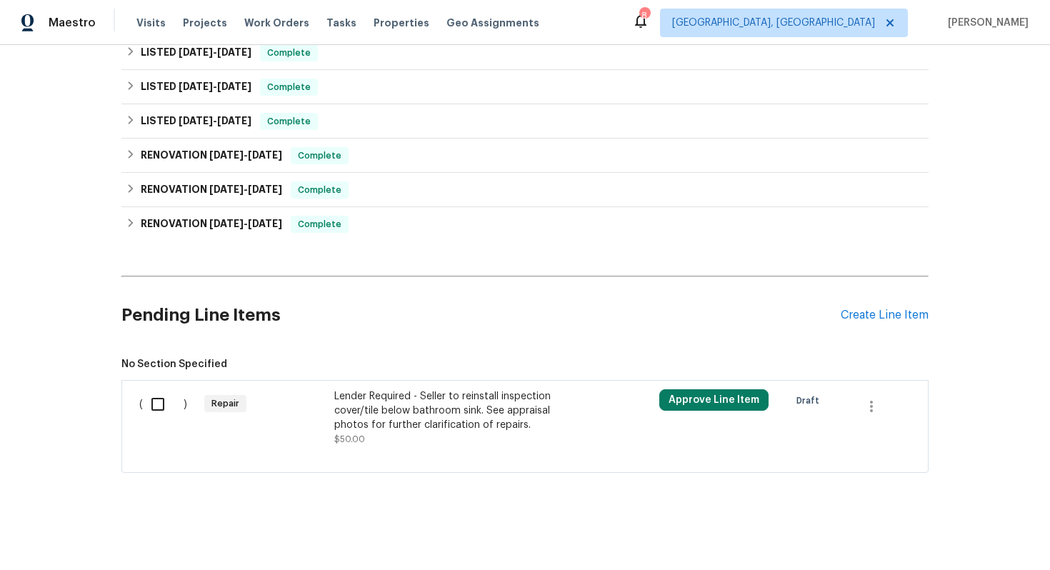
click at [424, 421] on div "Lender Required - Seller to reinstall inspection cover/tile below bathroom sink…" at bounding box center [459, 410] width 251 height 43
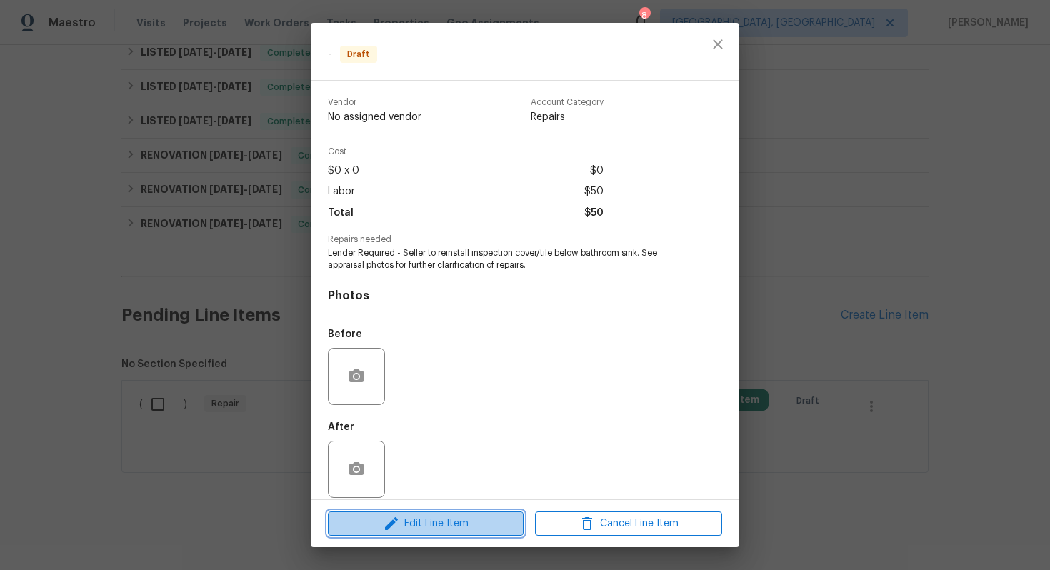
click at [462, 523] on span "Edit Line Item" at bounding box center [425, 524] width 187 height 18
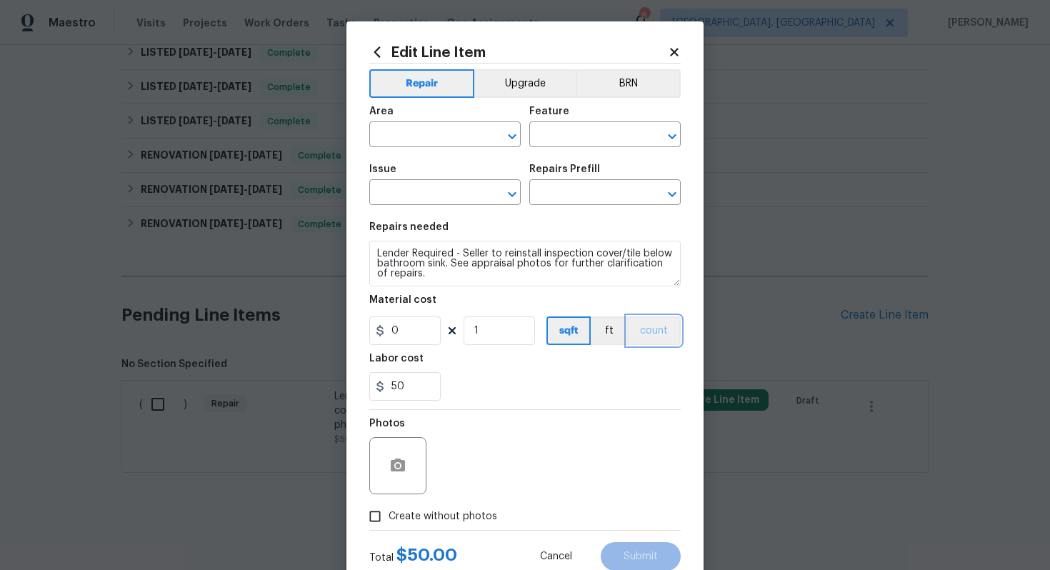
click at [663, 318] on button "count" at bounding box center [654, 330] width 54 height 29
click at [636, 101] on div "Area ​ Feature ​" at bounding box center [524, 127] width 311 height 58
click at [636, 90] on button "BRN" at bounding box center [628, 83] width 105 height 29
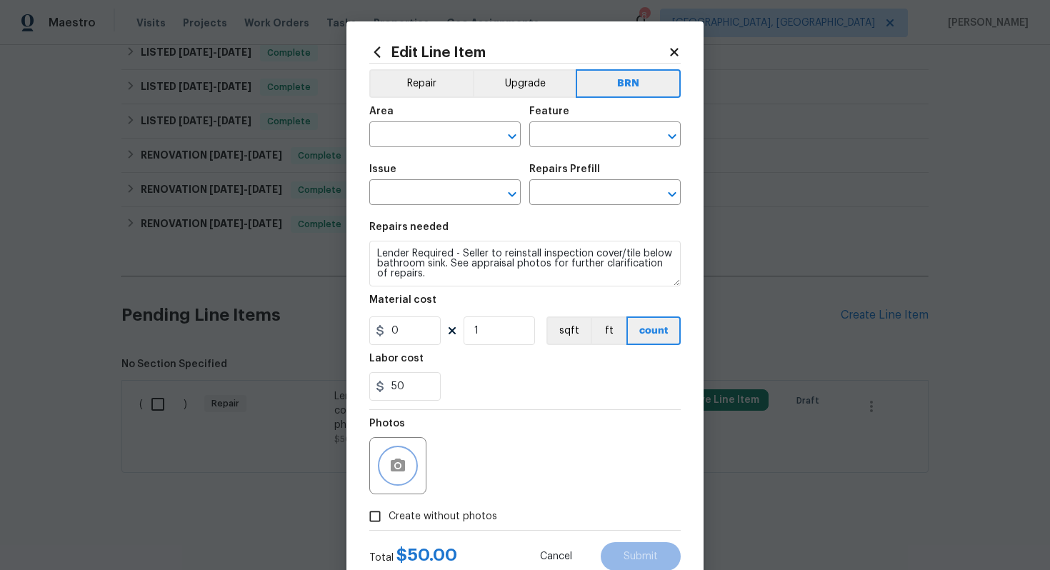
click at [390, 475] on button "button" at bounding box center [398, 466] width 34 height 34
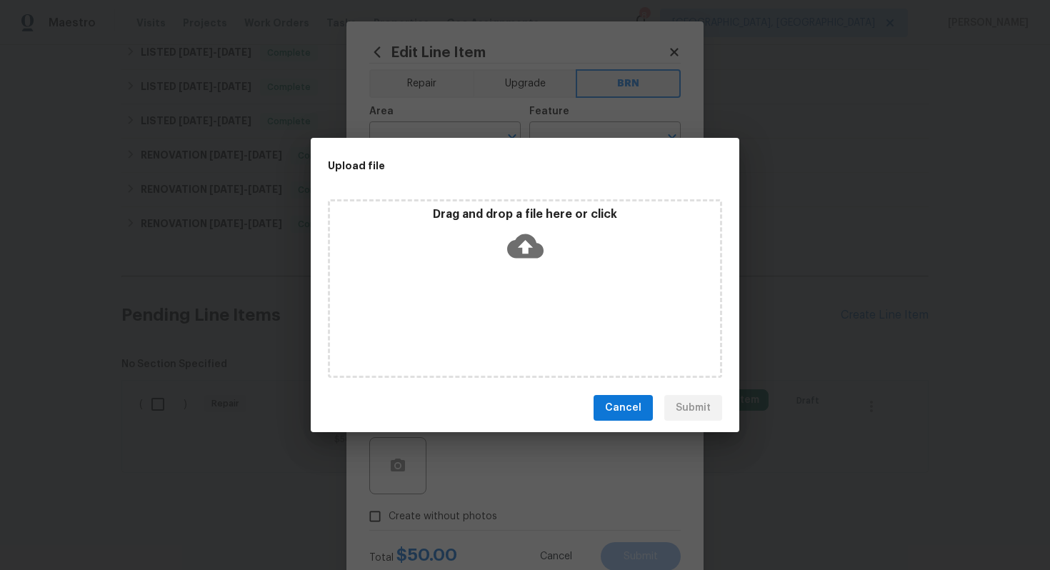
click at [516, 242] on icon at bounding box center [525, 246] width 36 height 24
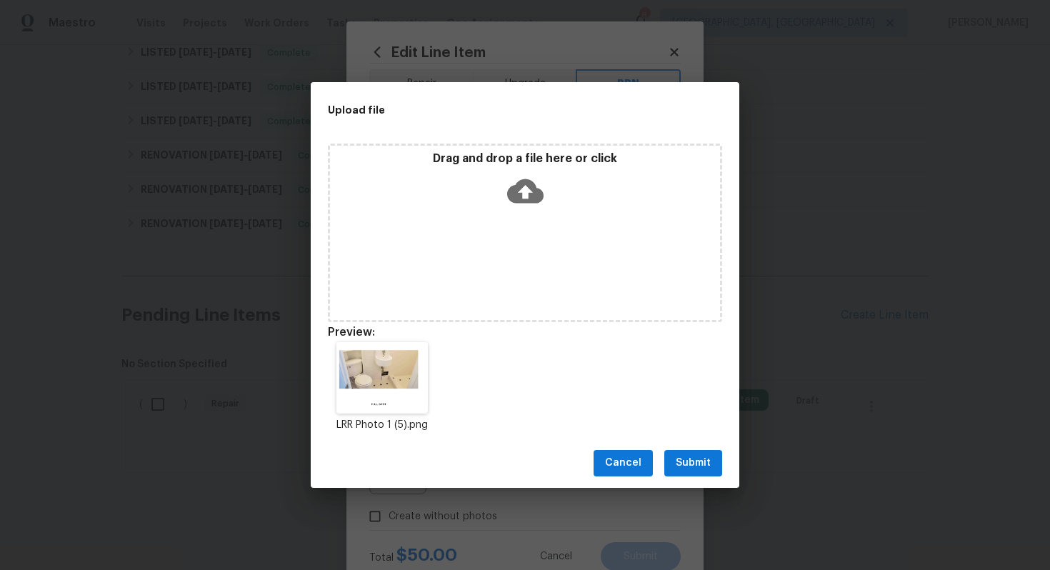
click at [700, 467] on span "Submit" at bounding box center [693, 463] width 35 height 18
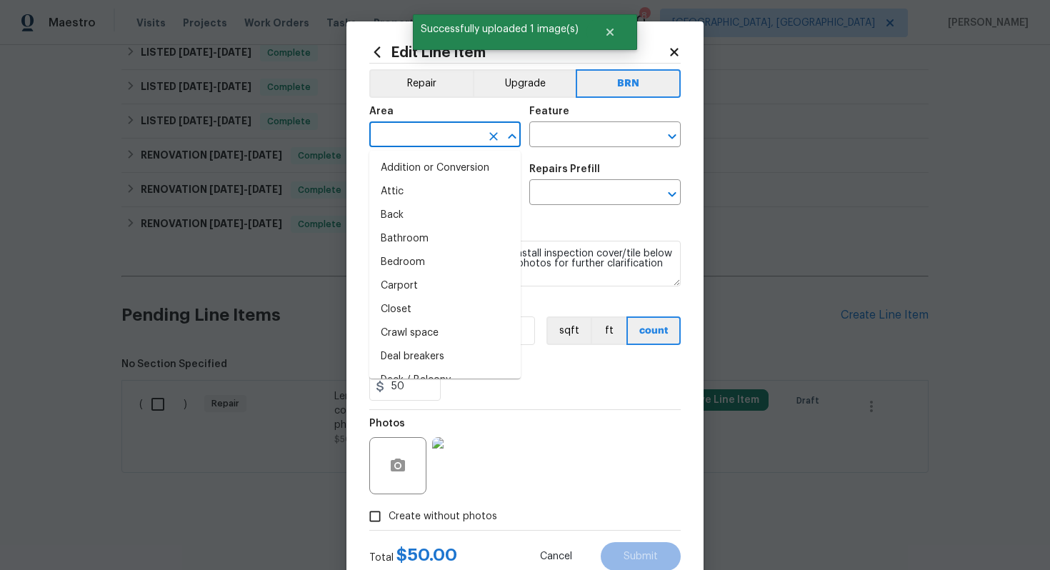
click at [464, 139] on input "text" at bounding box center [424, 136] width 111 height 22
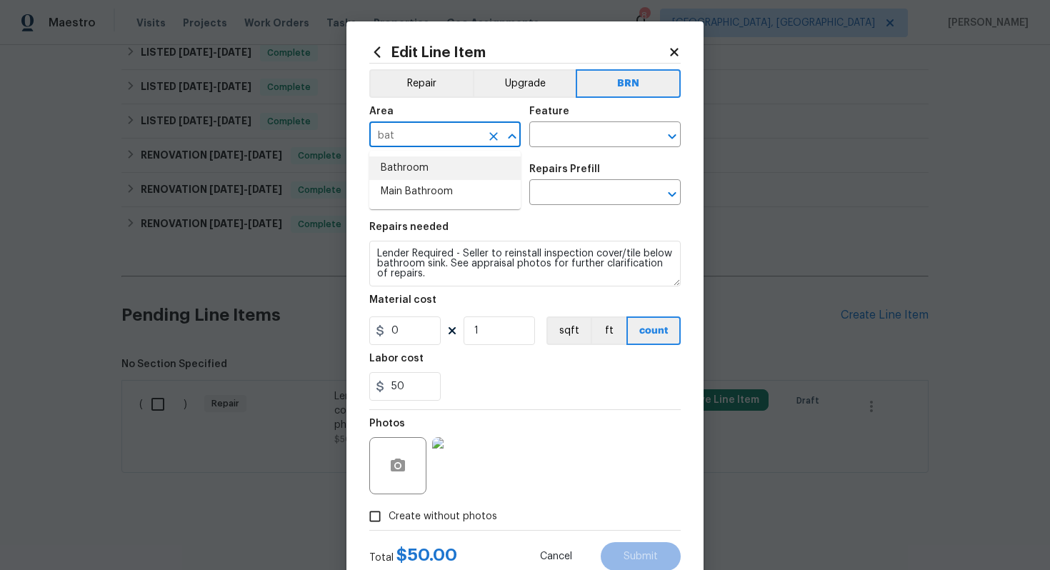
click at [466, 172] on li "Bathroom" at bounding box center [444, 168] width 151 height 24
type input "Bathroom"
click at [552, 139] on input "text" at bounding box center [584, 136] width 111 height 22
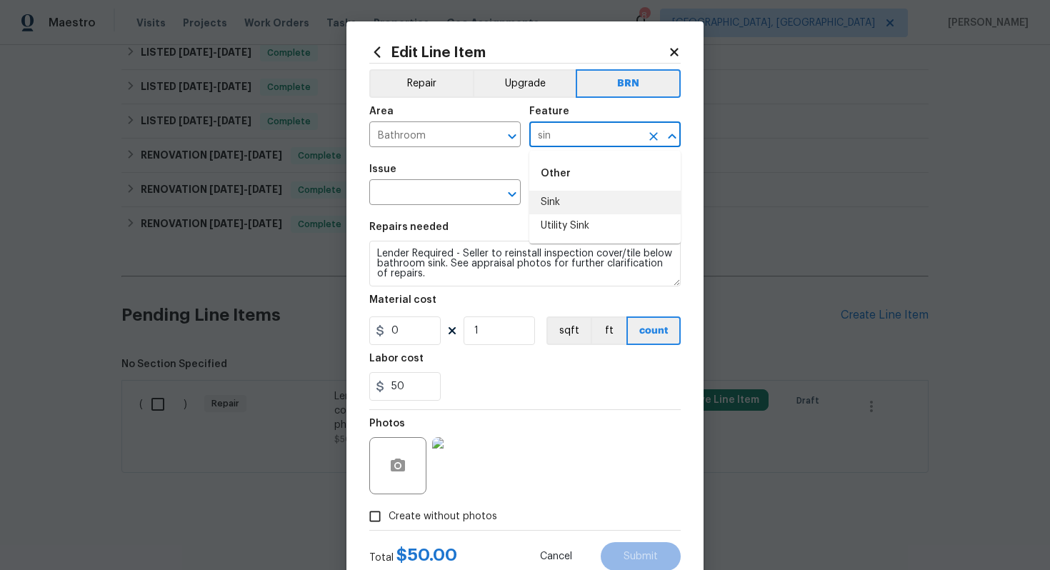
click at [555, 203] on li "Sink" at bounding box center [604, 203] width 151 height 24
type input "Sink"
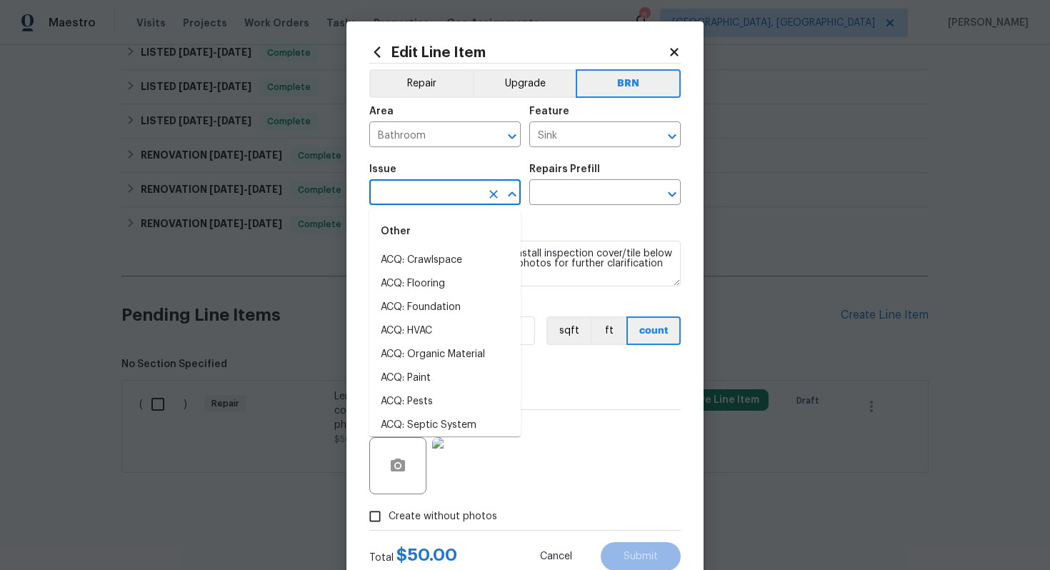
click at [440, 191] on input "text" at bounding box center [424, 194] width 111 height 22
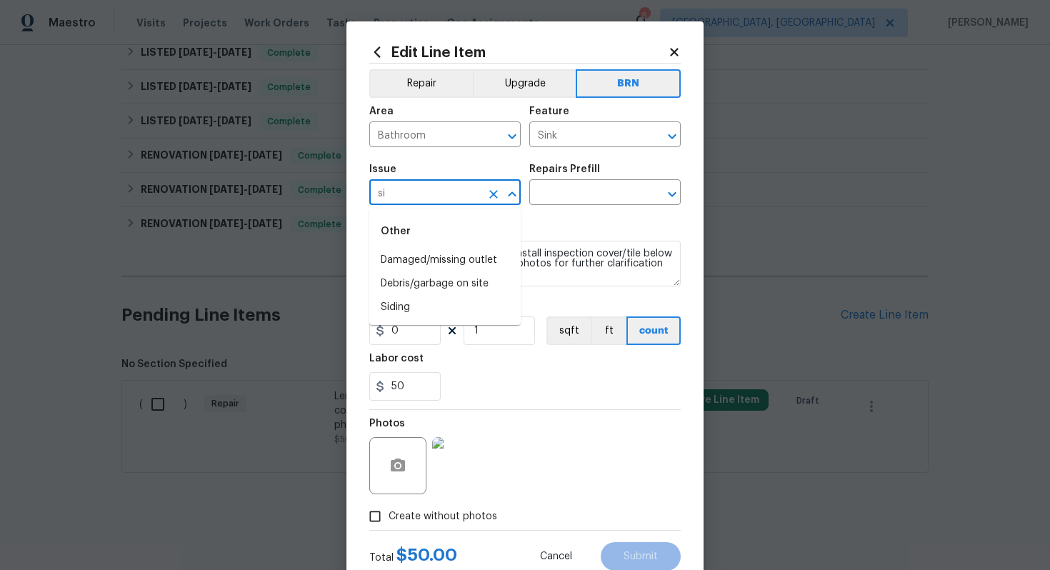
type input "s"
click at [444, 260] on li "Bathroom Plumbing" at bounding box center [444, 261] width 151 height 24
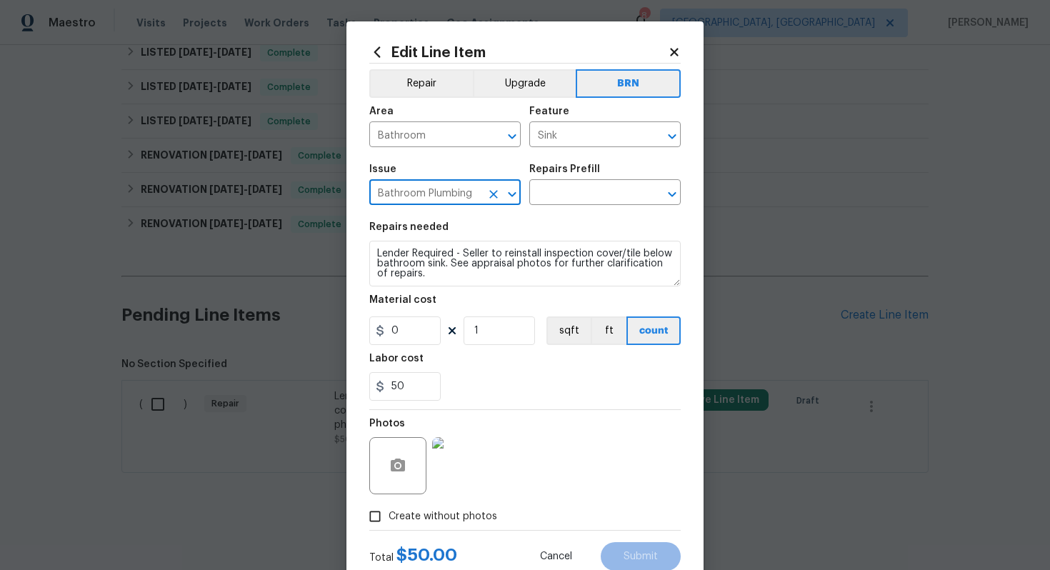
type input "Bathroom Plumbing"
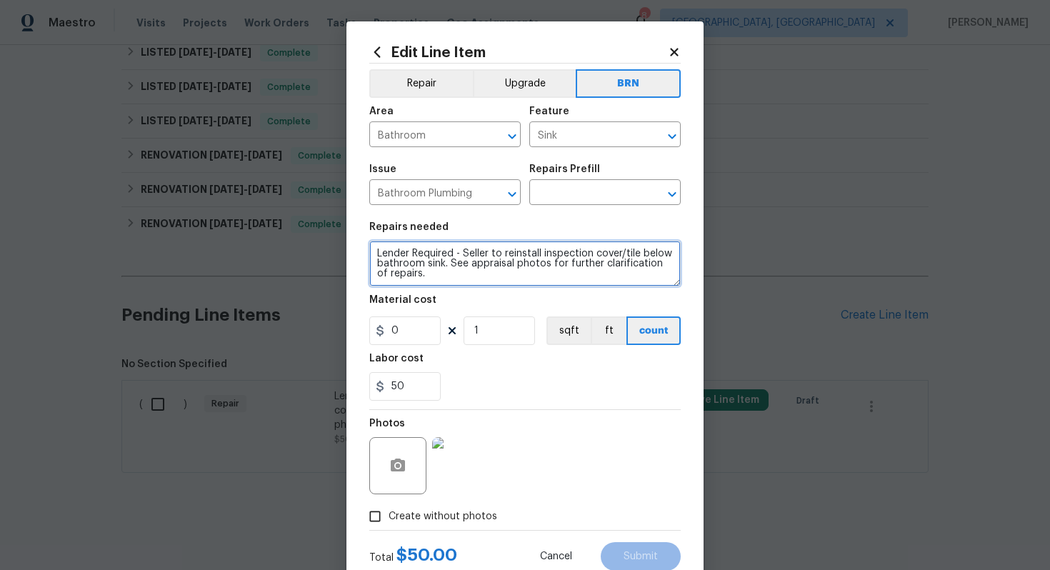
drag, startPoint x: 374, startPoint y: 254, endPoint x: 459, endPoint y: 301, distance: 96.9
click at [459, 301] on section "Repairs needed Lender Required - Seller to reinstall inspection cover/tile belo…" at bounding box center [524, 312] width 311 height 196
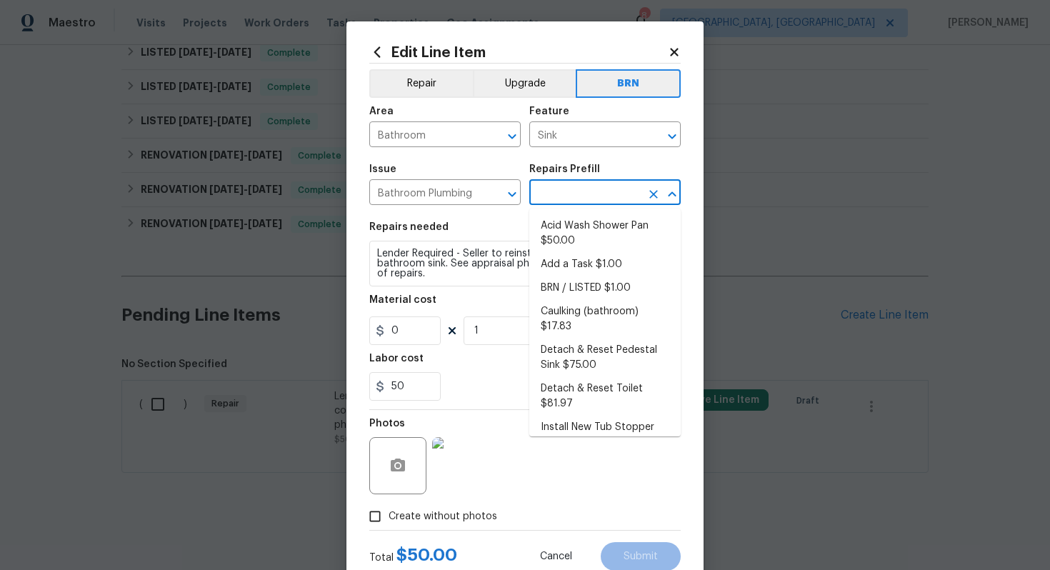
click at [567, 196] on input "text" at bounding box center [584, 194] width 111 height 22
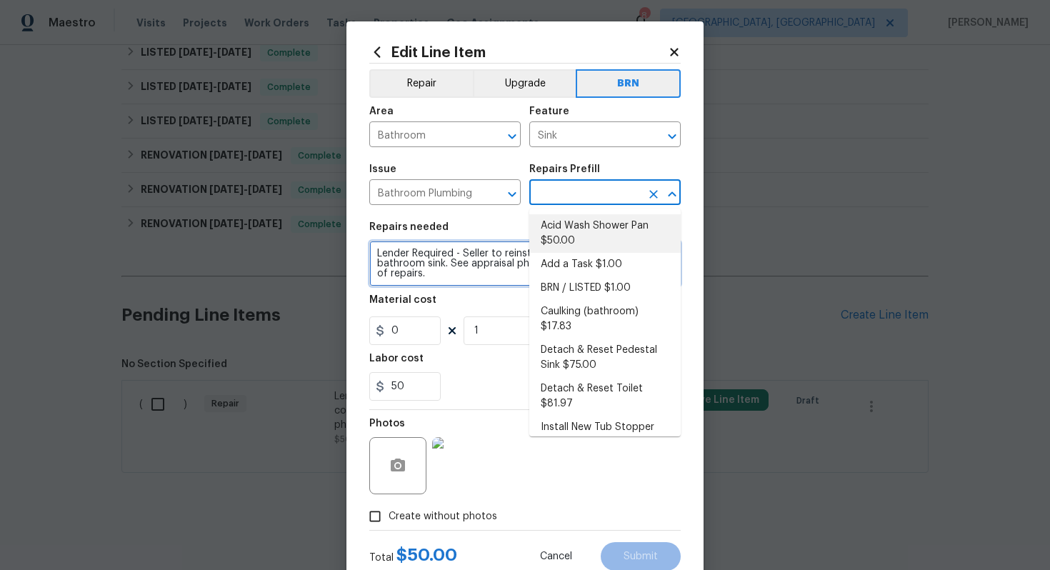
click at [488, 262] on textarea "Lender Required - Seller to reinstall inspection cover/tile below bathroom sink…" at bounding box center [524, 264] width 311 height 46
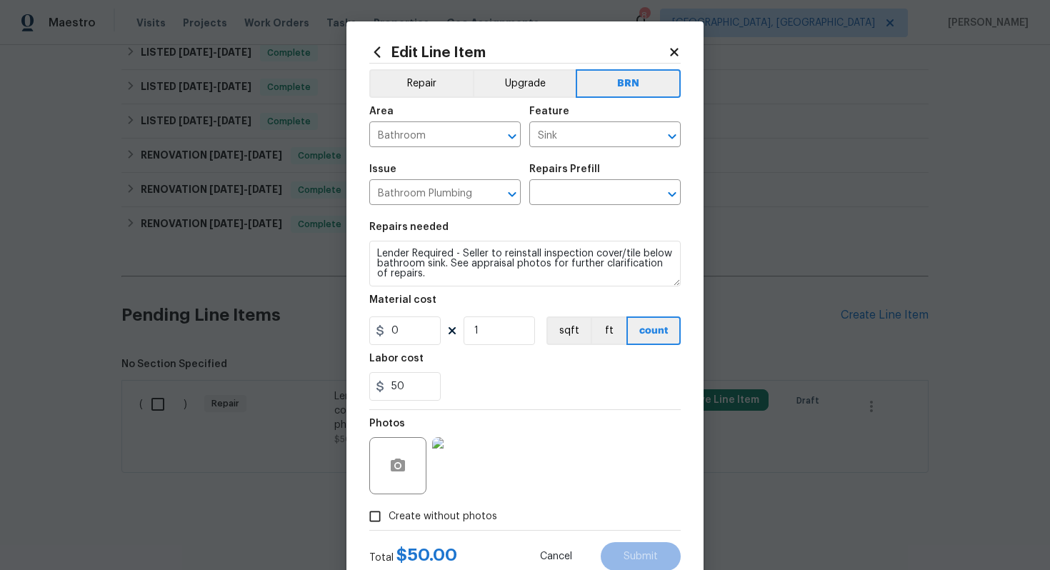
click at [591, 182] on div "Repairs Prefill" at bounding box center [604, 173] width 151 height 19
click at [590, 191] on input "text" at bounding box center [584, 194] width 111 height 22
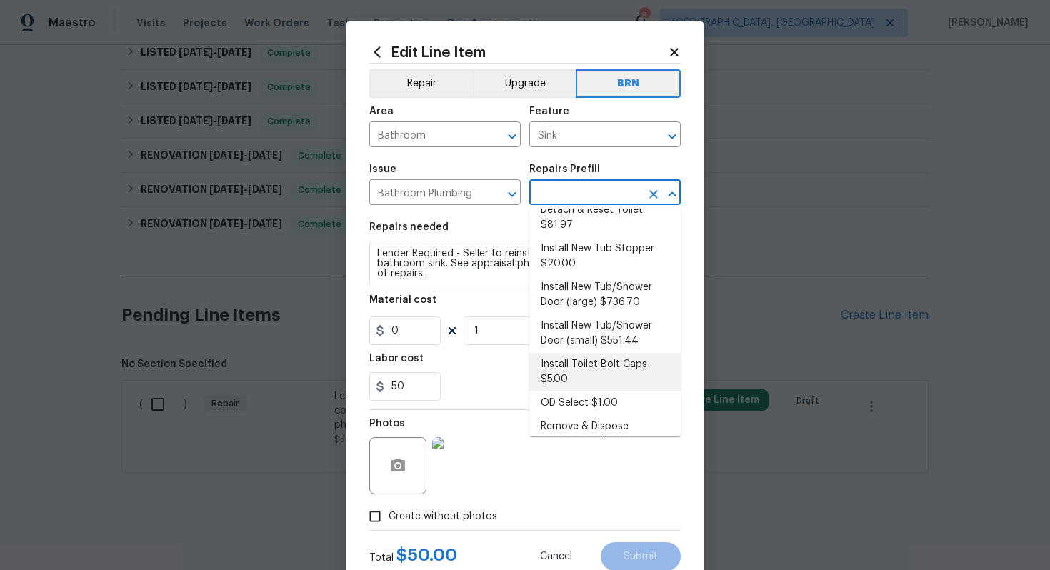
scroll to position [169, 0]
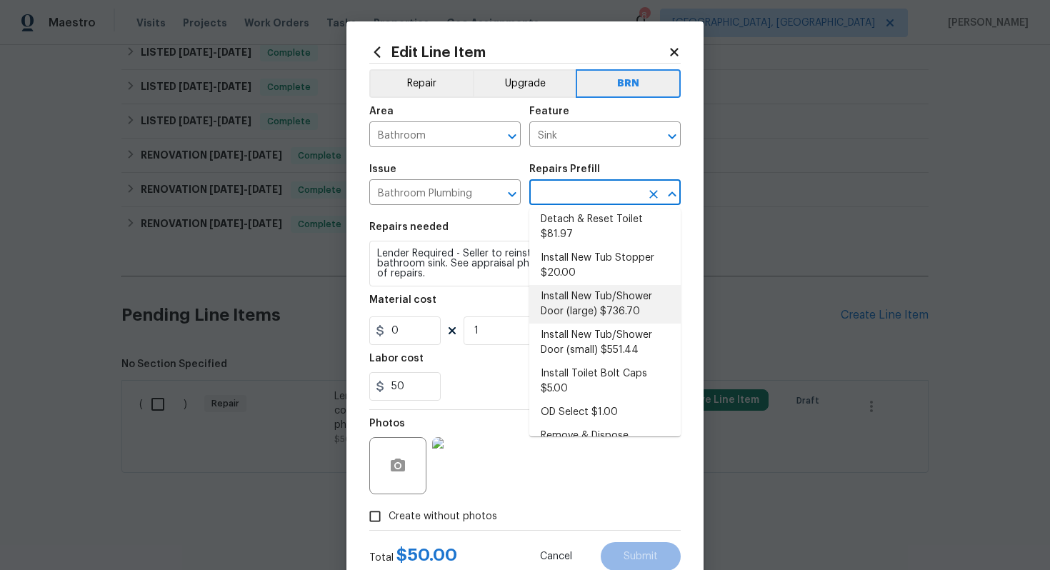
click at [587, 293] on li "Install New Tub/Shower Door (large) $736.70" at bounding box center [604, 304] width 151 height 39
type input "Plumbing"
type input "Install New Tub/Shower Door (large) $736.70"
type textarea "Prep the tub/shower surround and install a new 52''-58'' tempered shower door. …"
type input "736.7"
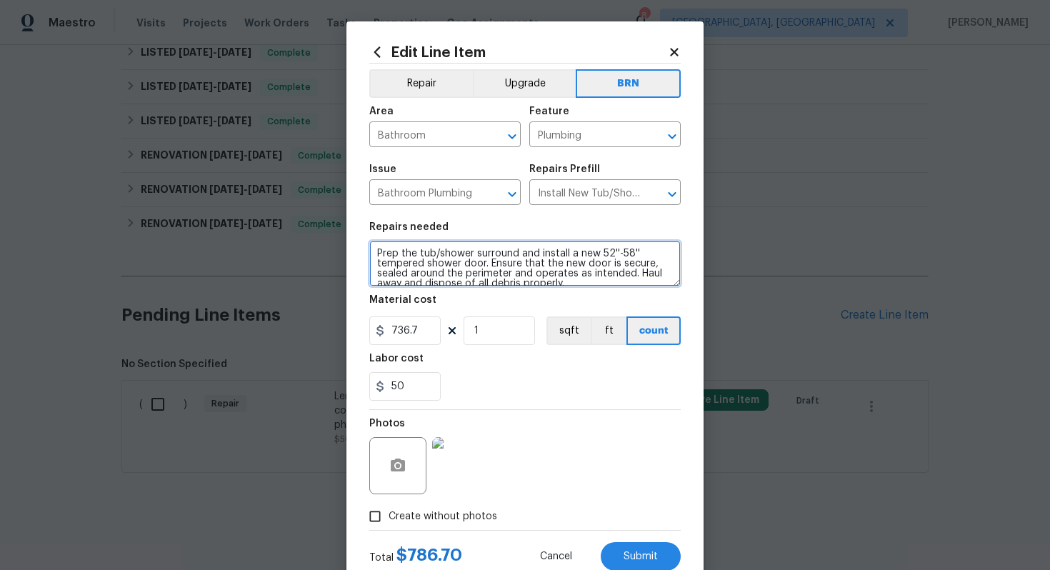
scroll to position [10, 0]
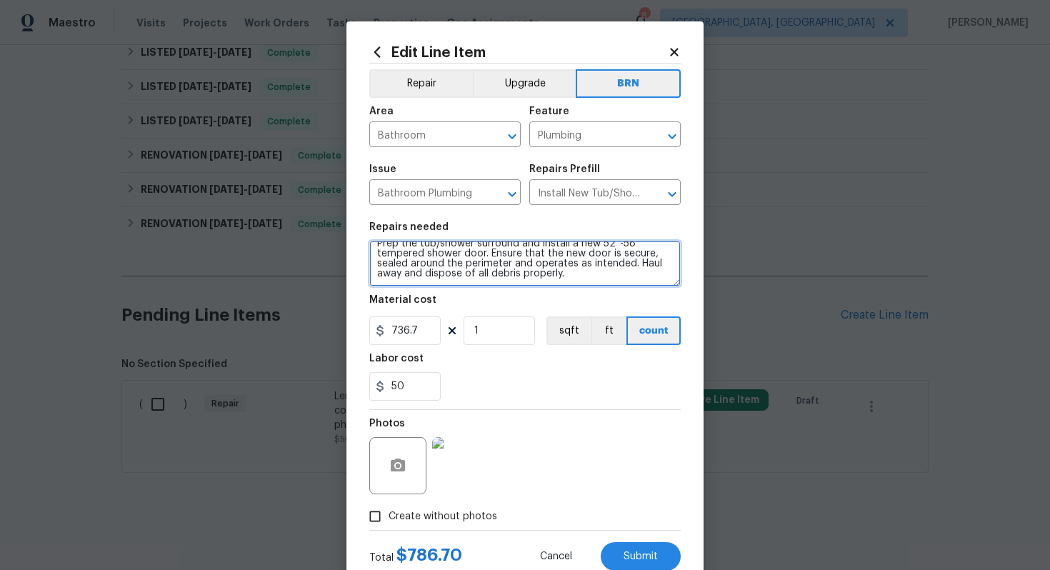
drag, startPoint x: 374, startPoint y: 254, endPoint x: 482, endPoint y: 291, distance: 113.9
click at [482, 291] on section "Repairs needed Prep the tub/shower surround and install a new 52''-58'' tempere…" at bounding box center [524, 312] width 311 height 196
paste textarea "Lender Required - Seller to reinstall inspection cover/tile below bathroom sink…"
type textarea "Lender Required - Seller to reinstall inspection cover/tile below bathroom sink…"
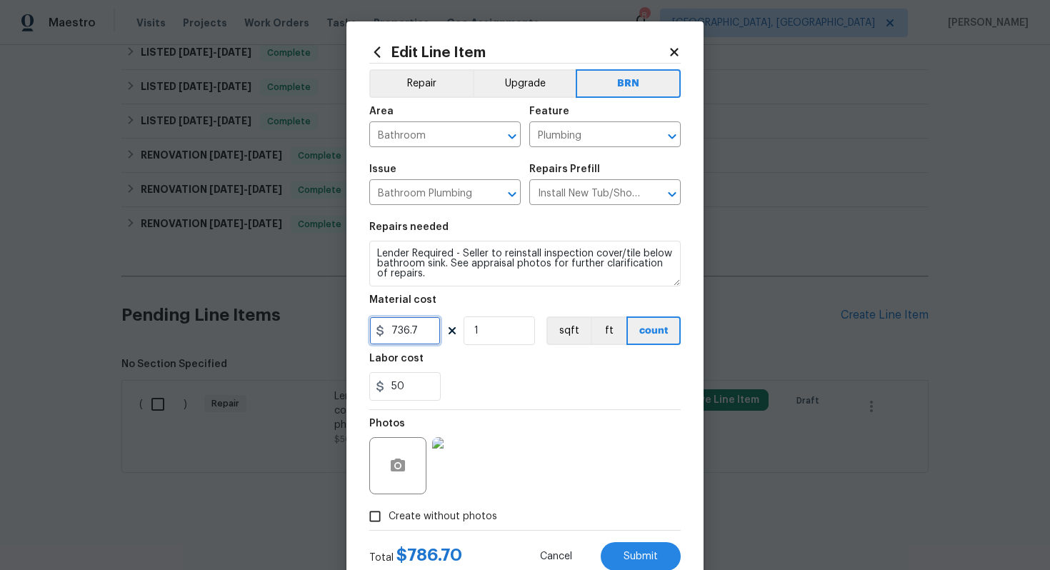
drag, startPoint x: 427, startPoint y: 333, endPoint x: 376, endPoint y: 331, distance: 50.7
click at [376, 331] on div "736.7" at bounding box center [404, 330] width 71 height 29
type input "0"
click at [505, 385] on div "50" at bounding box center [524, 386] width 311 height 29
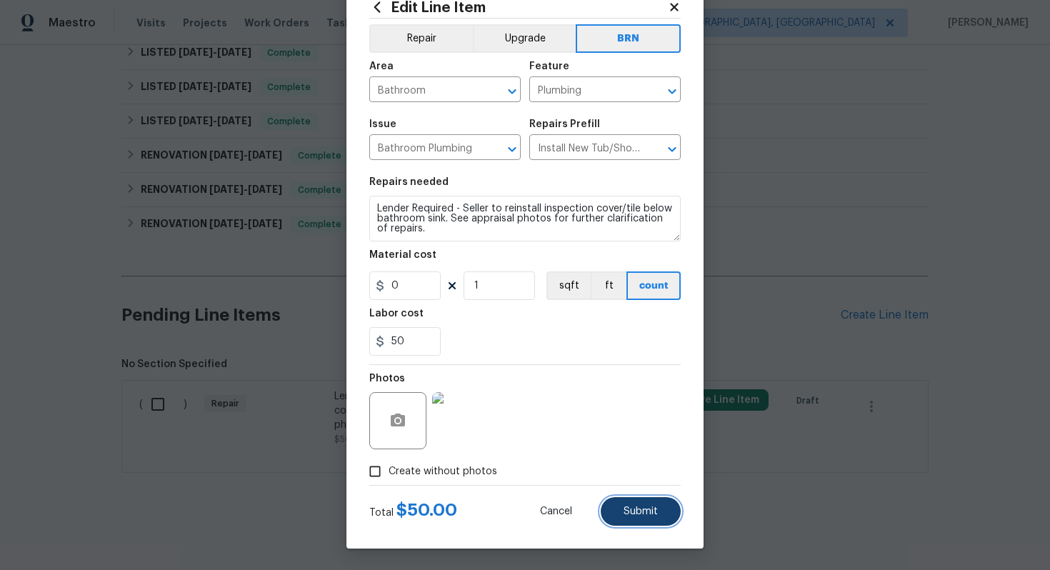
click at [646, 512] on span "Submit" at bounding box center [641, 511] width 34 height 11
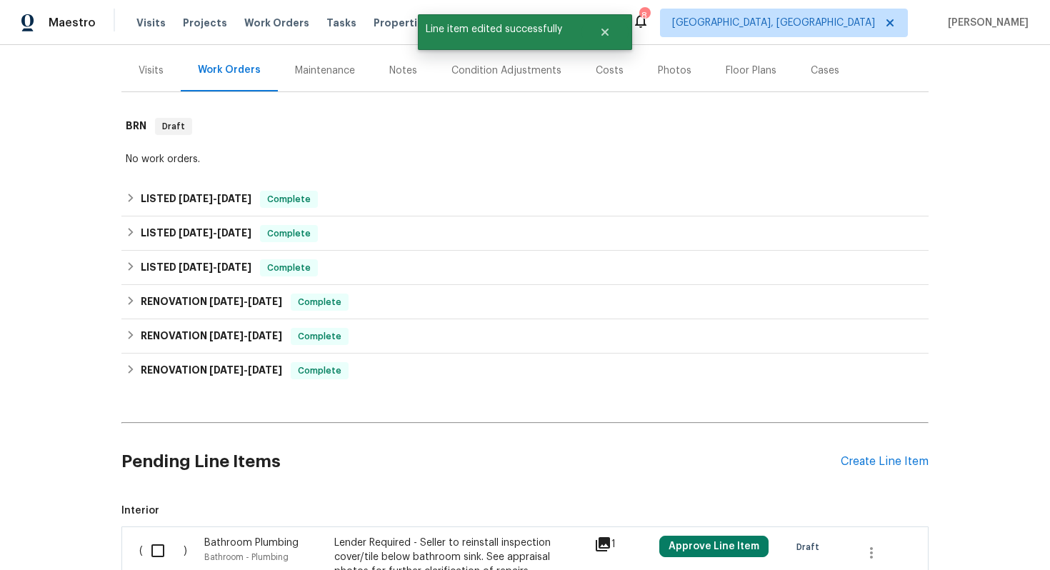
scroll to position [314, 0]
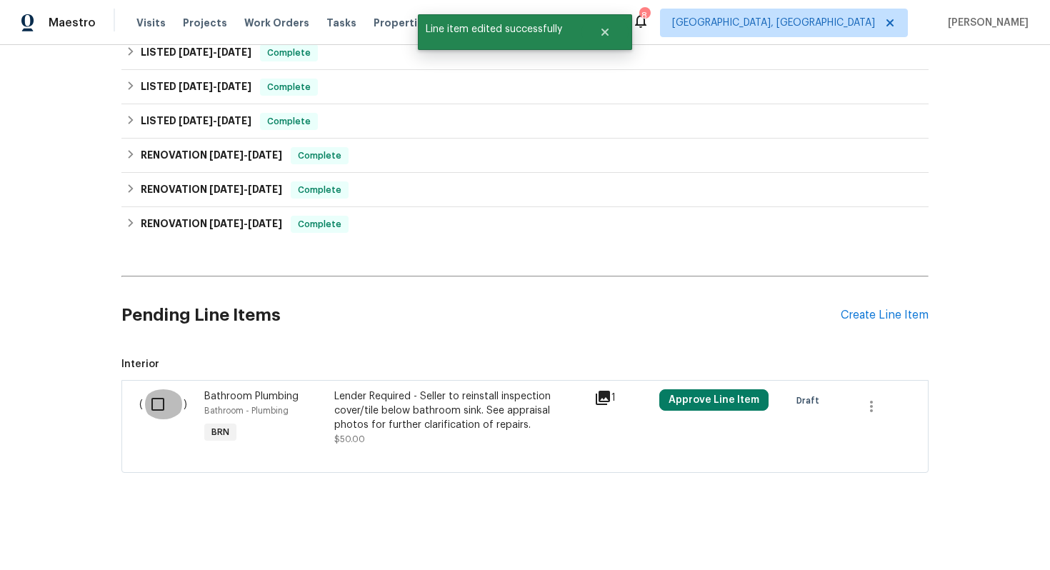
click at [148, 408] on input "checkbox" at bounding box center [163, 404] width 41 height 30
checkbox input "true"
click at [949, 532] on span "Create Work Order" at bounding box center [968, 535] width 95 height 18
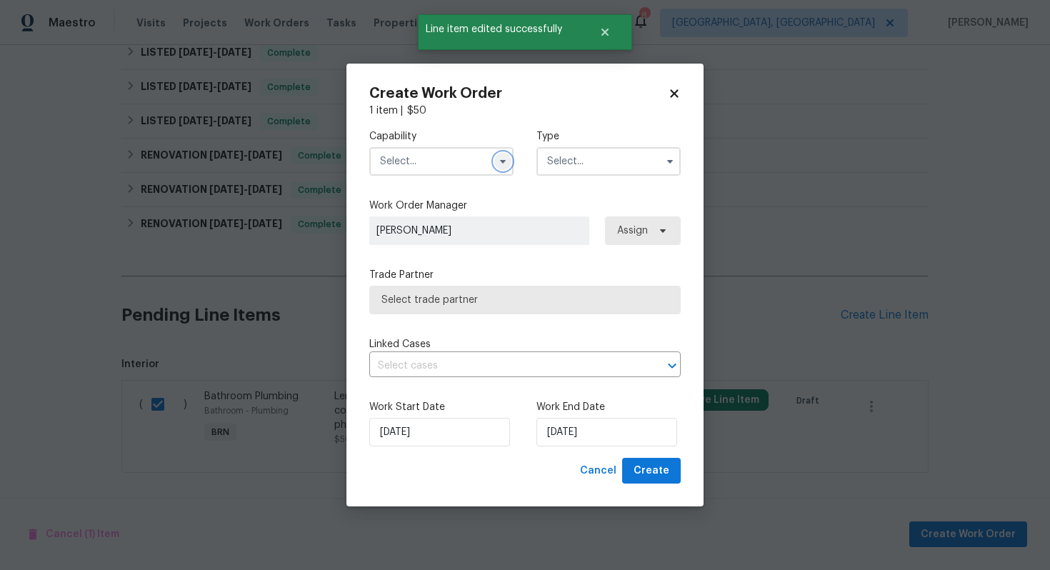
click at [504, 156] on icon "button" at bounding box center [502, 161] width 11 height 11
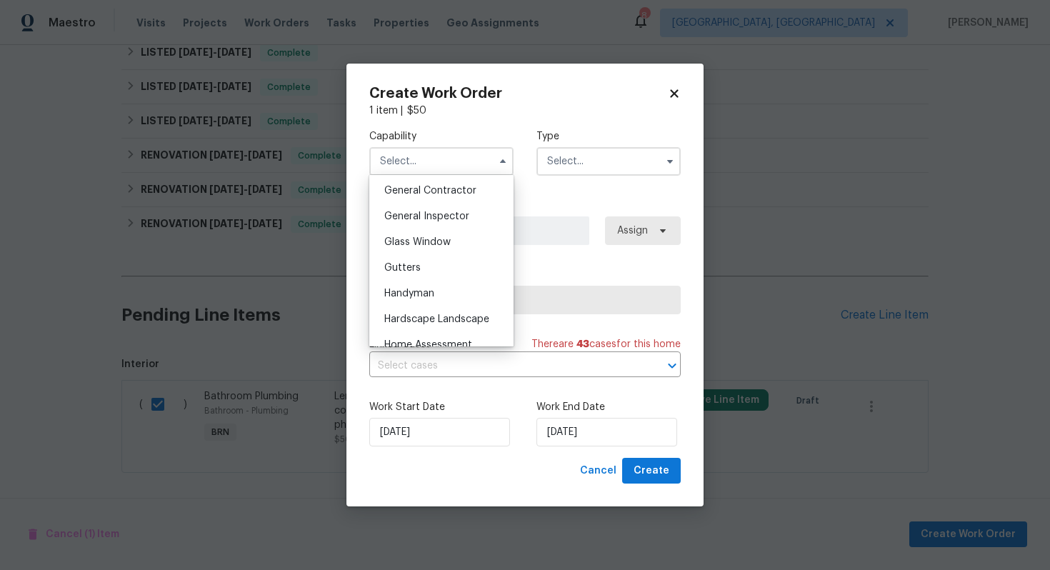
scroll to position [687, 0]
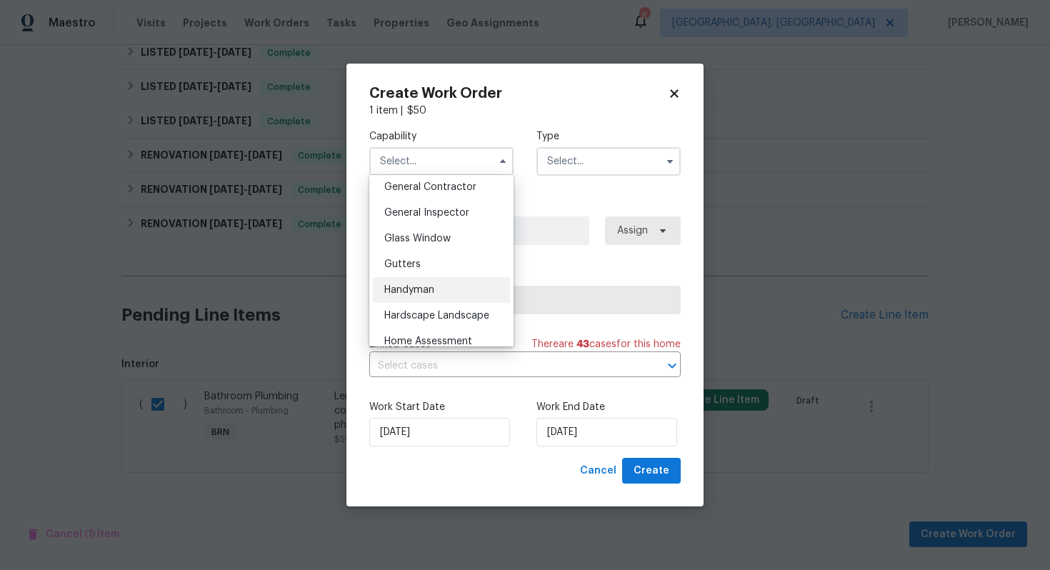
click at [446, 296] on div "Handyman" at bounding box center [441, 290] width 137 height 26
type input "Handyman"
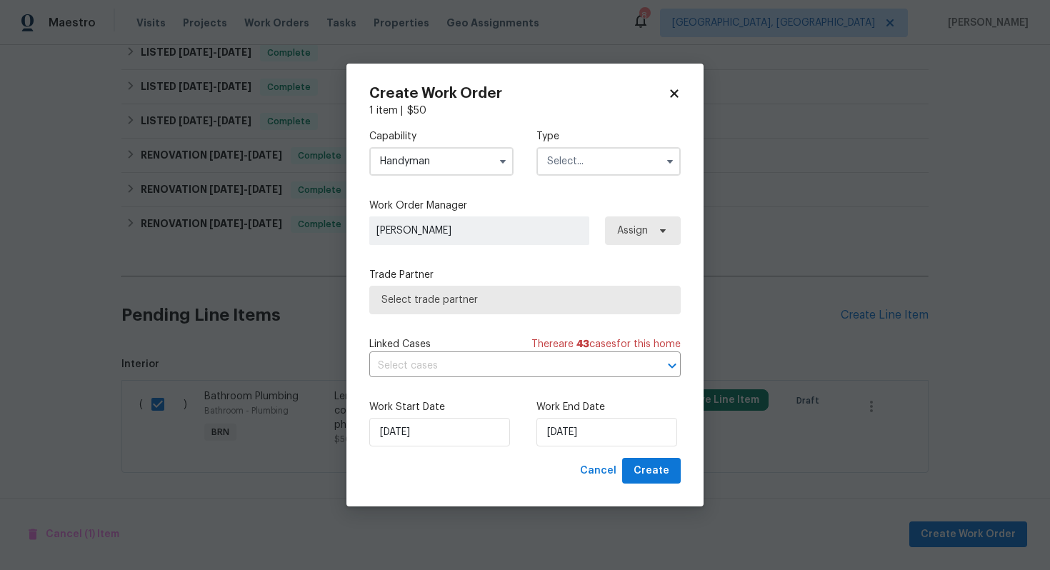
click at [614, 159] on input "text" at bounding box center [609, 161] width 144 height 29
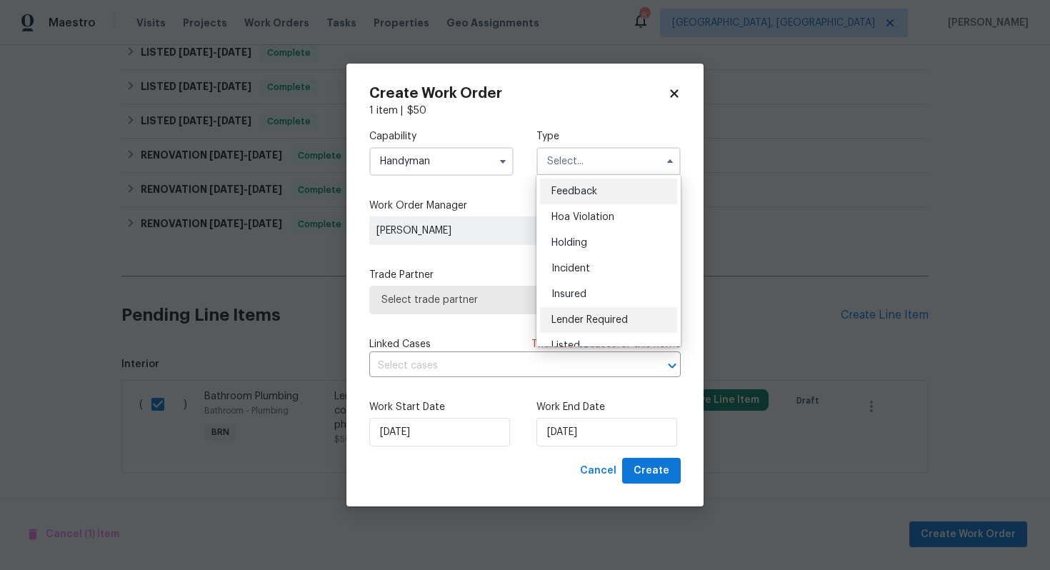
scroll to position [324, 0]
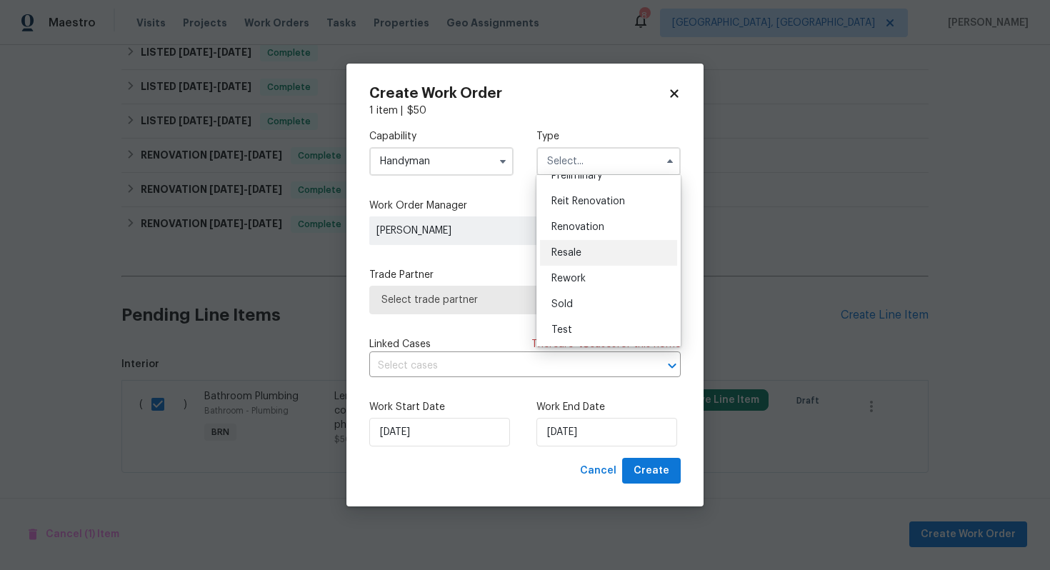
click at [622, 259] on div "Resale" at bounding box center [608, 253] width 137 height 26
type input "Resale"
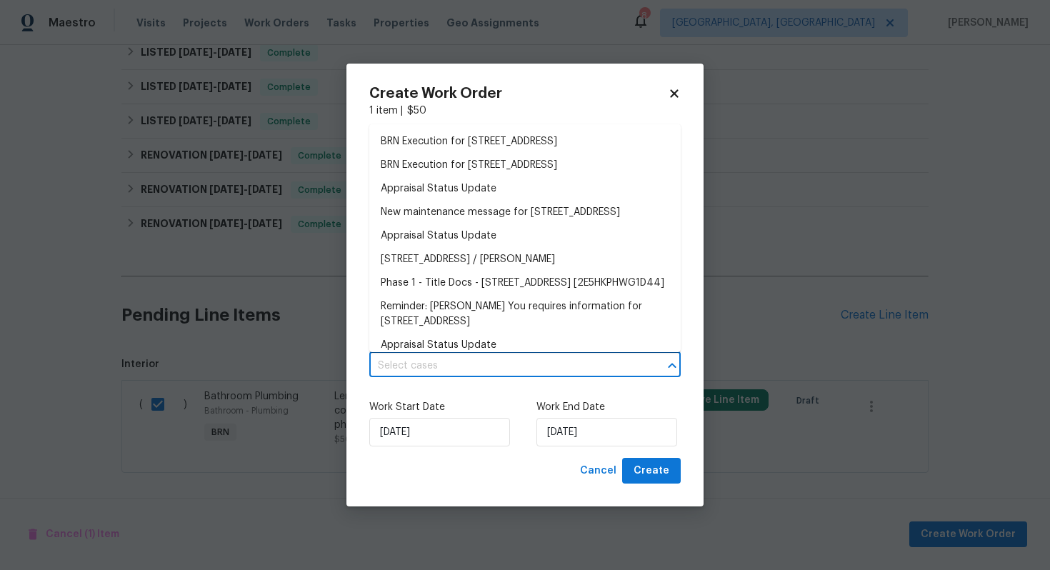
click at [506, 366] on input "text" at bounding box center [504, 366] width 271 height 22
click at [525, 161] on li "BRN Execution for [STREET_ADDRESS]" at bounding box center [524, 166] width 311 height 24
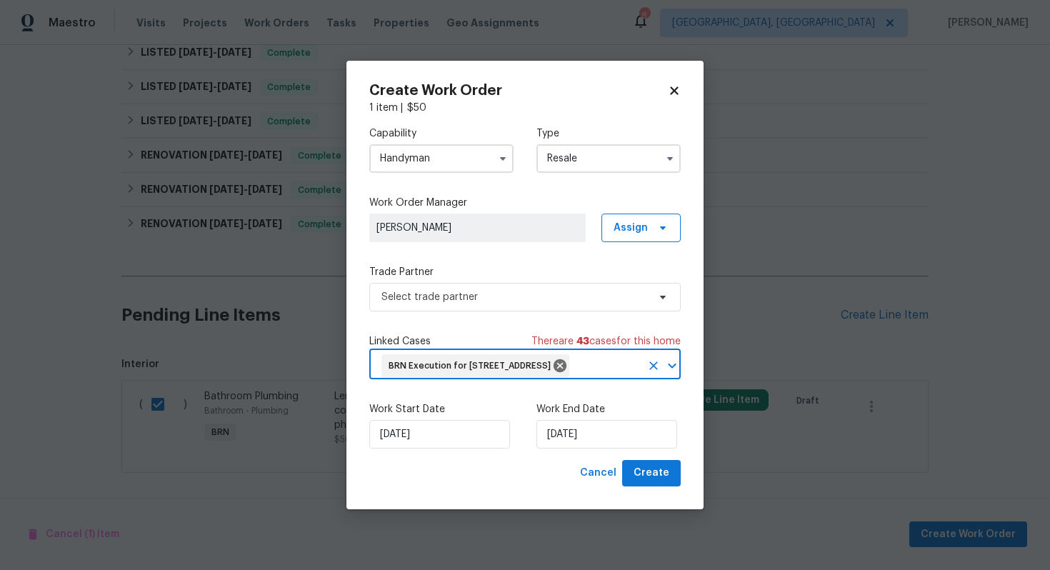
click at [484, 367] on div "BRN Execution for 5503 Inverchapel Rd, Springfield, VA 22151 ​" at bounding box center [524, 365] width 311 height 27
click at [572, 373] on input "text" at bounding box center [606, 366] width 69 height 22
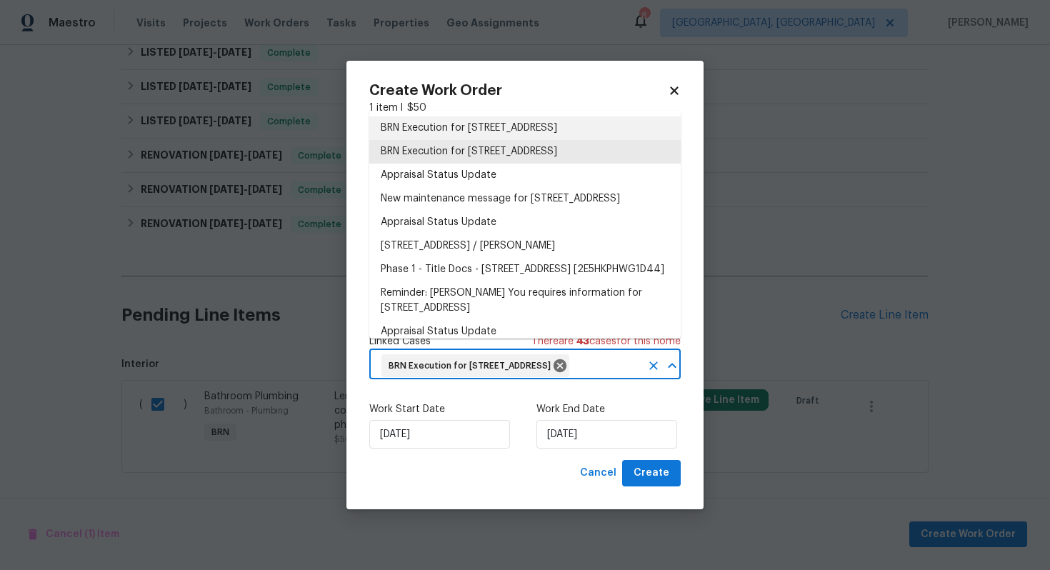
click at [532, 129] on li "BRN Execution for [STREET_ADDRESS]" at bounding box center [524, 128] width 311 height 24
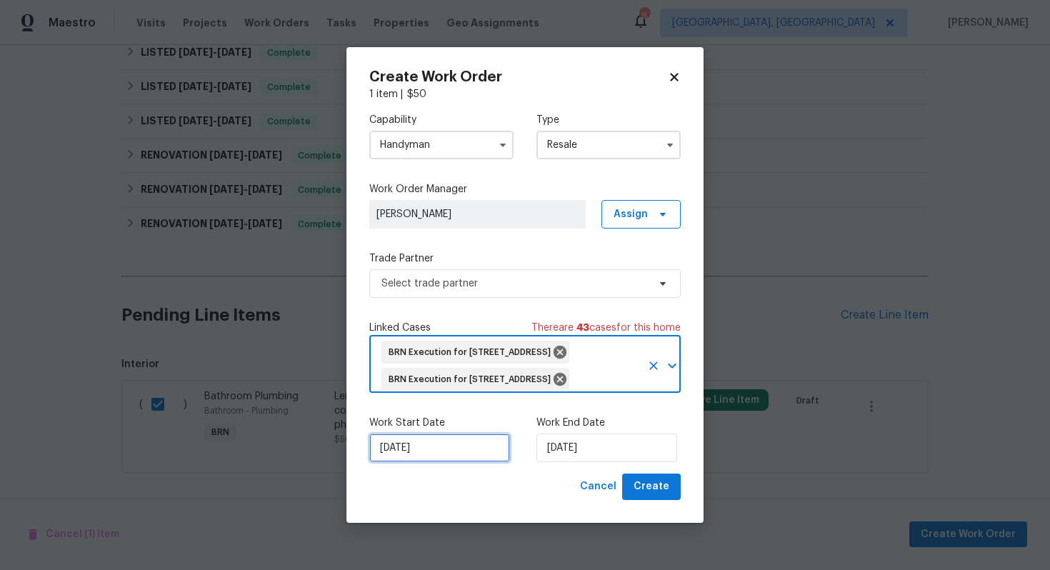
click at [401, 447] on input "[DATE]" at bounding box center [439, 448] width 141 height 29
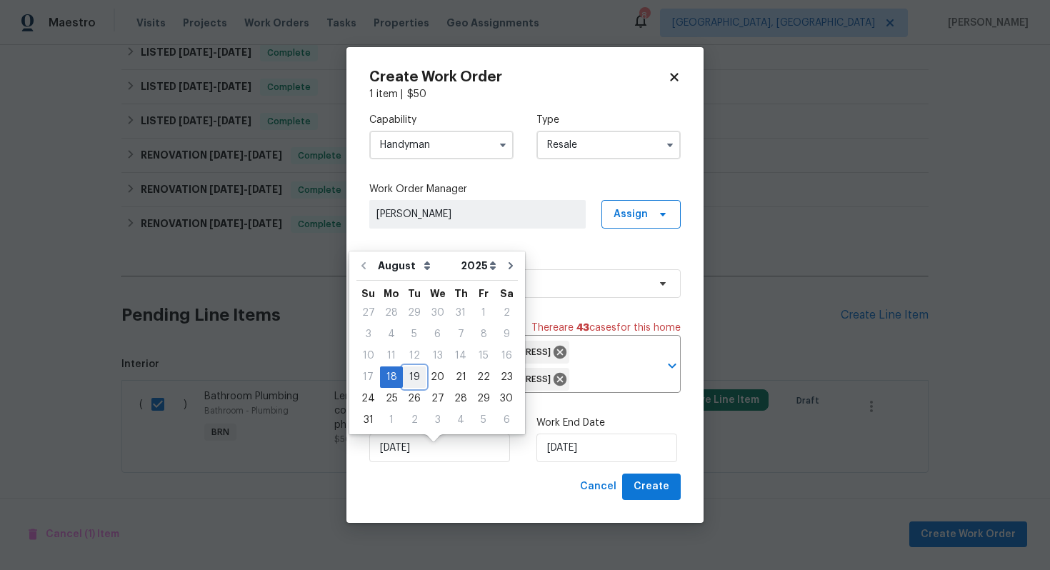
click at [406, 382] on div "19" at bounding box center [414, 377] width 23 height 20
type input "[DATE]"
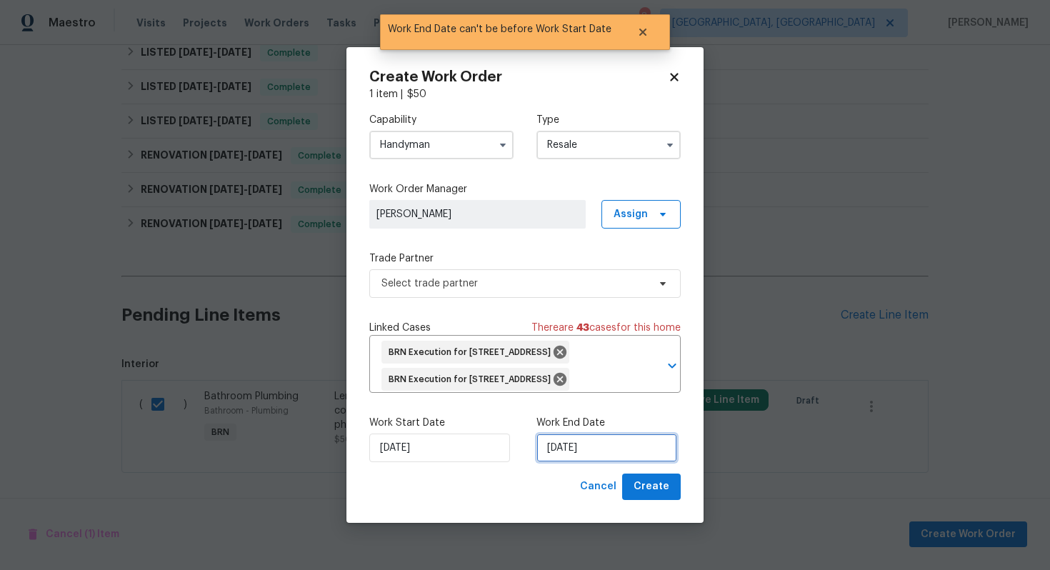
click at [558, 462] on input "[DATE]" at bounding box center [607, 448] width 141 height 29
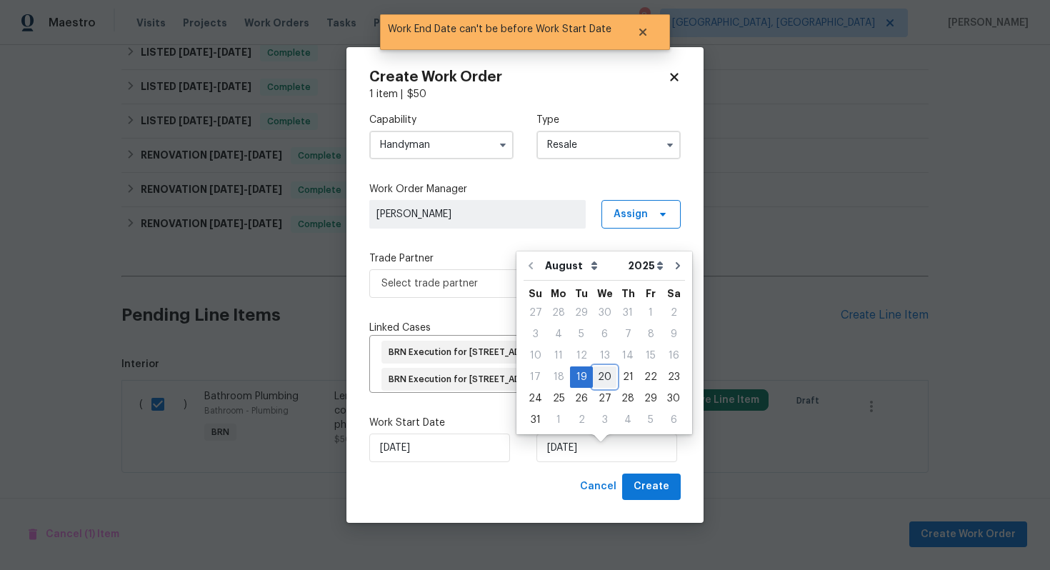
click at [602, 384] on div "20" at bounding box center [605, 377] width 24 height 20
type input "[DATE]"
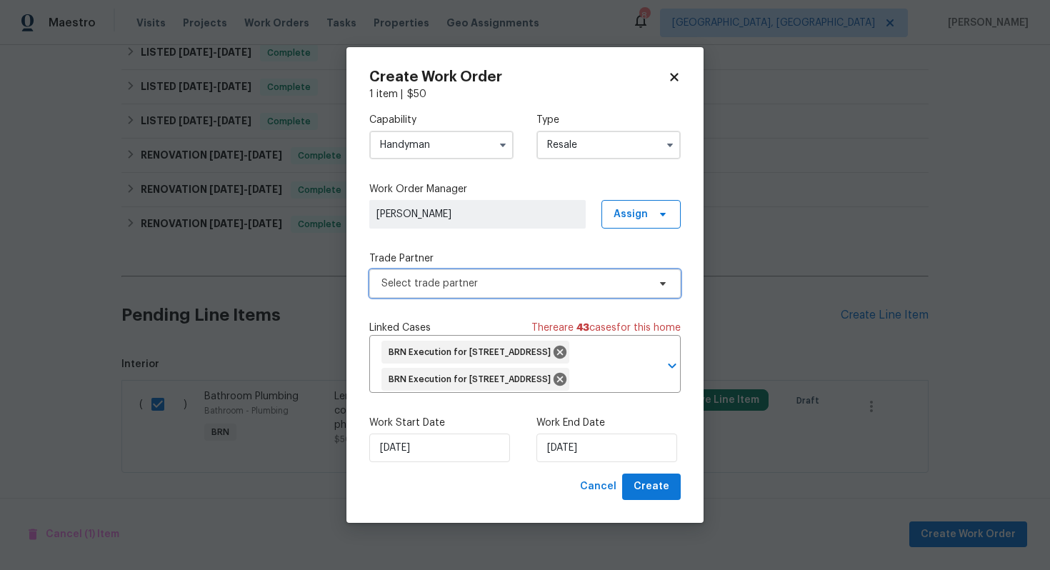
click at [581, 278] on span "Select trade partner" at bounding box center [514, 283] width 266 height 14
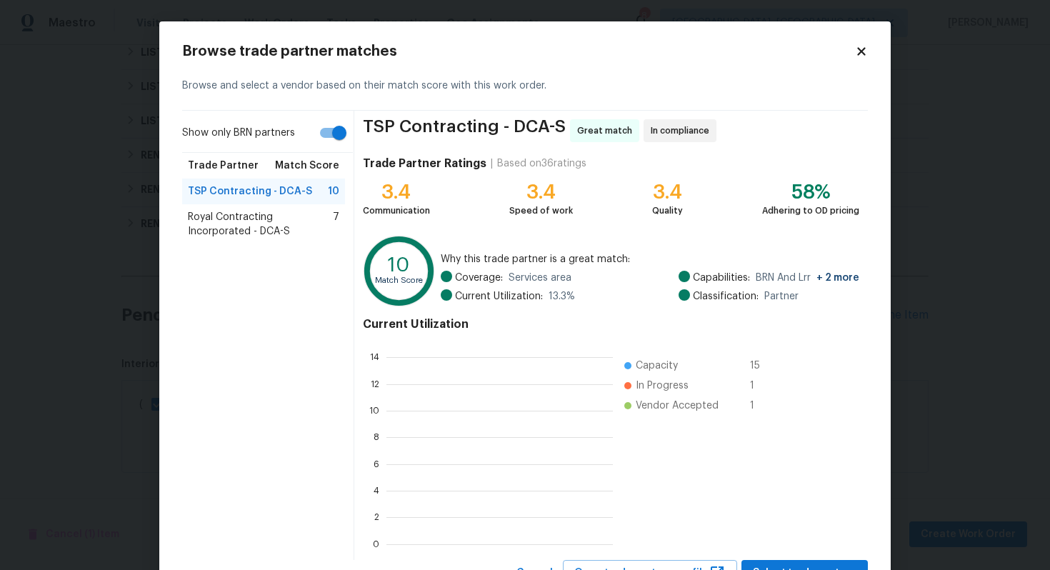
scroll to position [200, 226]
click at [341, 139] on input "Show only BRN partners" at bounding box center [339, 132] width 81 height 27
checkbox input "false"
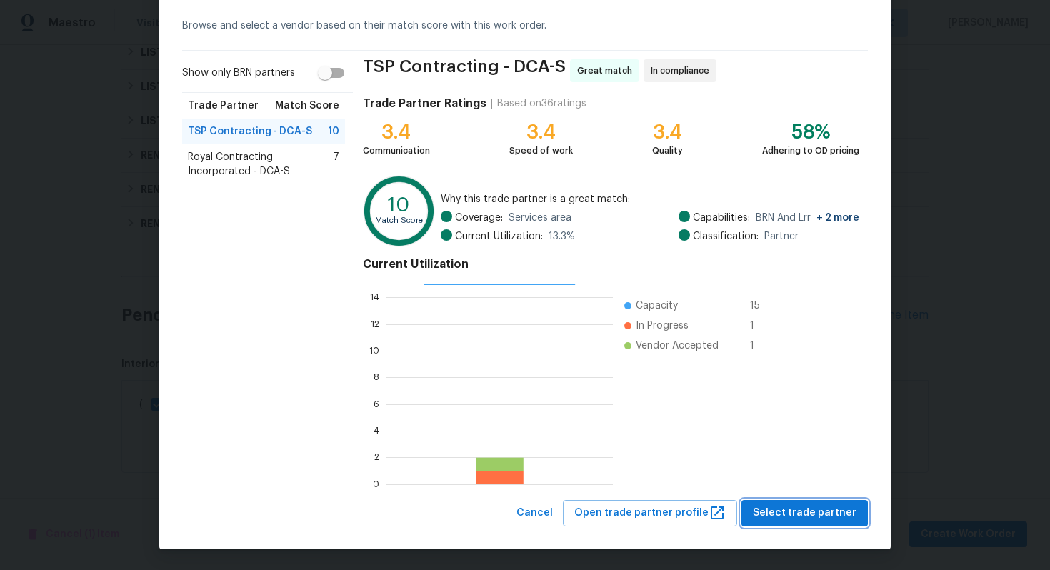
click at [783, 518] on span "Select trade partner" at bounding box center [805, 513] width 104 height 18
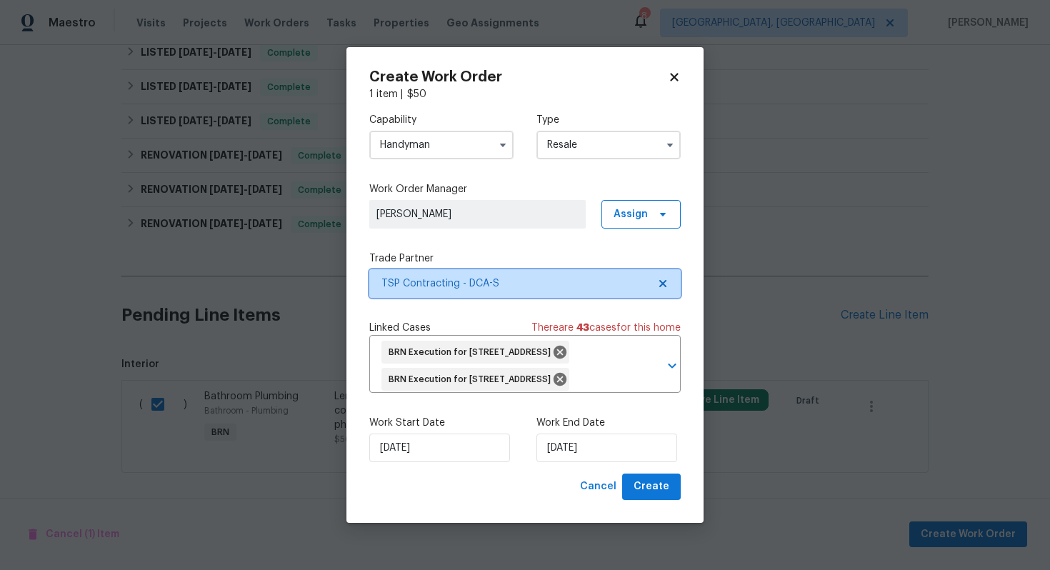
scroll to position [0, 0]
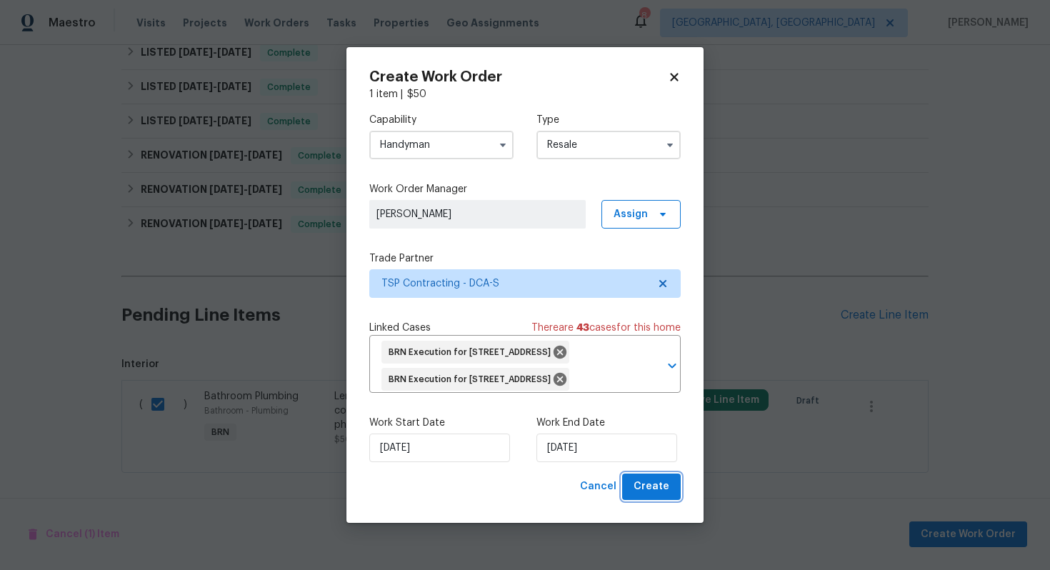
click at [657, 496] on span "Create" at bounding box center [652, 487] width 36 height 18
checkbox input "false"
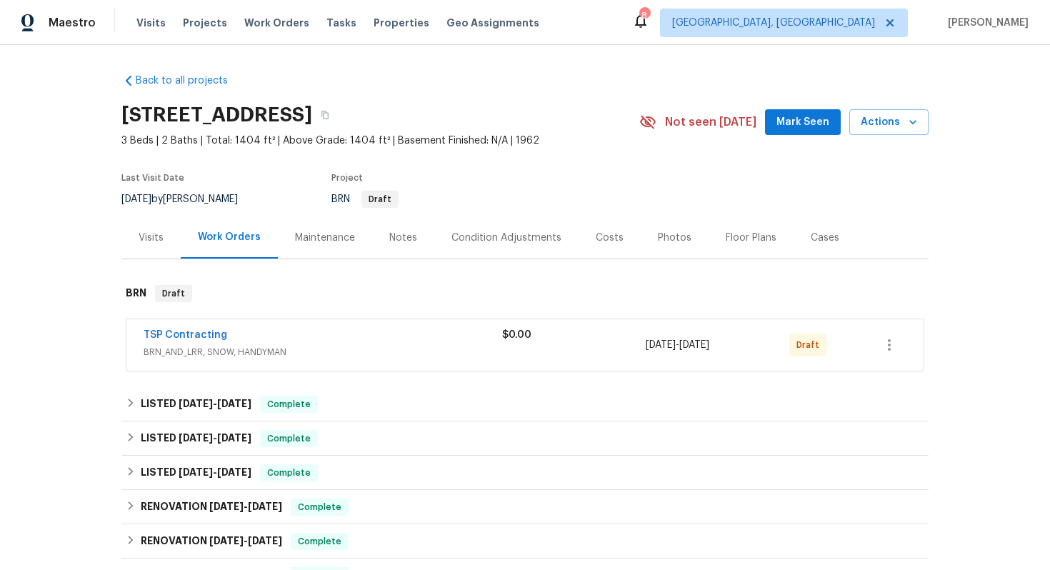
scroll to position [351, 0]
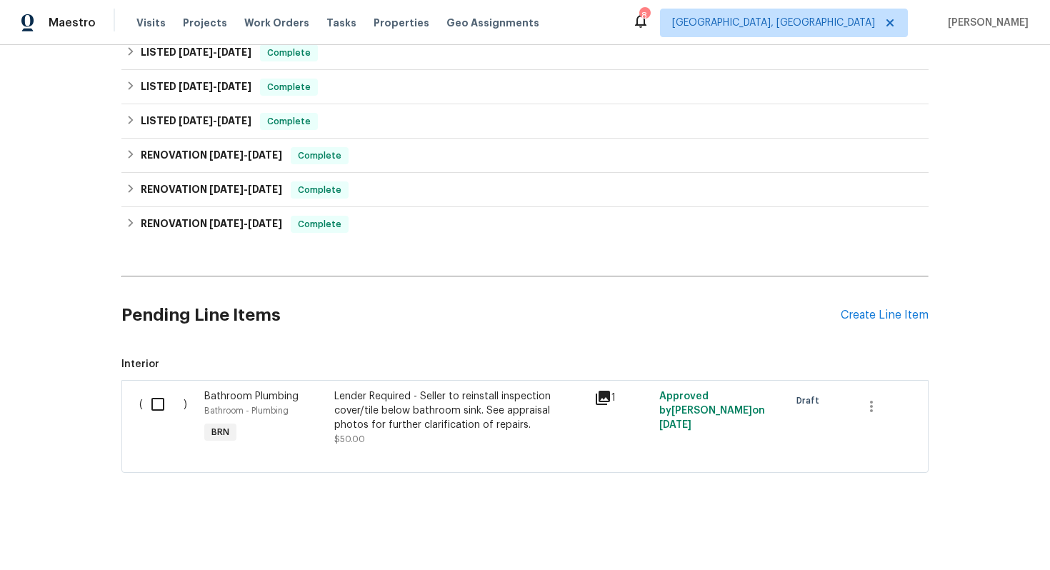
click at [154, 412] on input "checkbox" at bounding box center [163, 404] width 41 height 30
checkbox input "true"
click at [936, 539] on span "Create Work Order" at bounding box center [968, 535] width 95 height 18
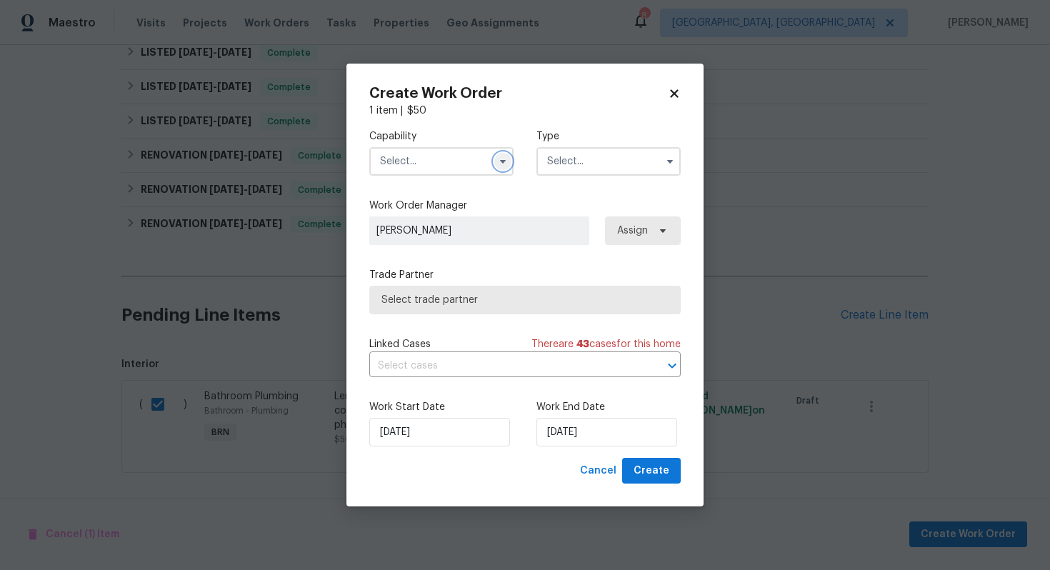
click at [501, 161] on icon "button" at bounding box center [503, 162] width 6 height 4
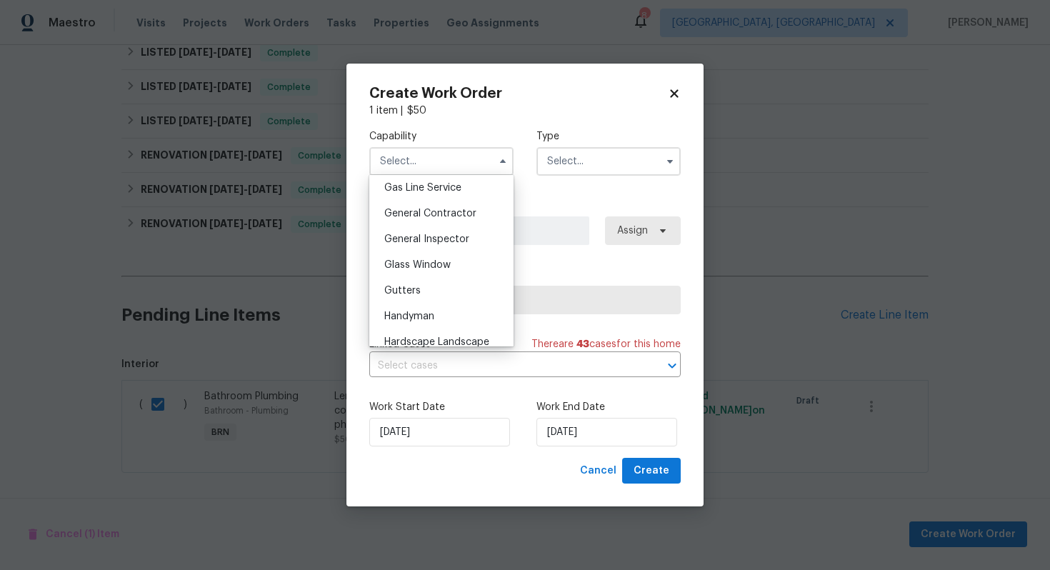
scroll to position [664, 0]
click at [456, 306] on div "Handyman" at bounding box center [441, 314] width 137 height 26
type input "Handyman"
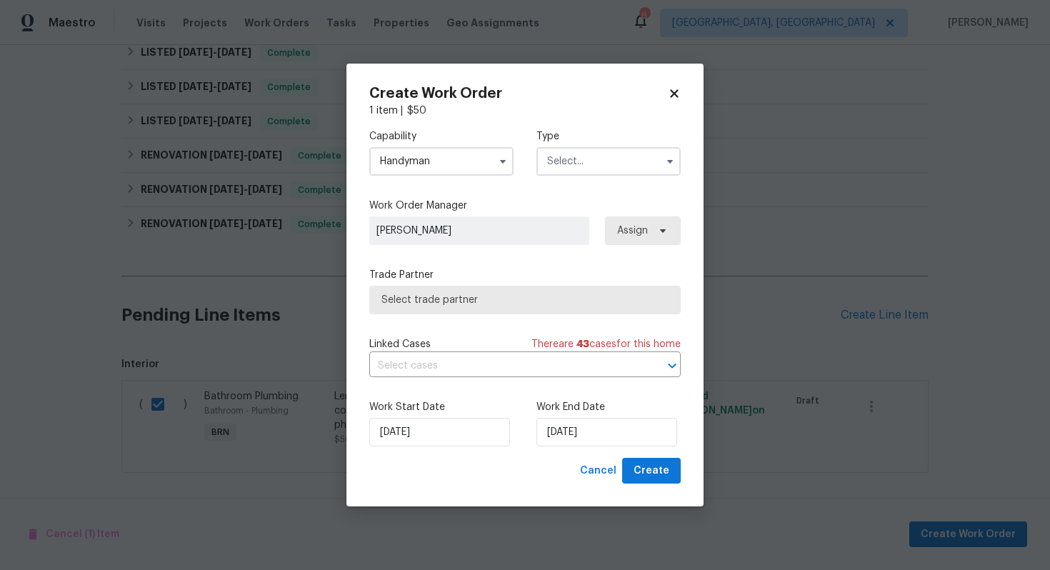
click at [597, 163] on input "text" at bounding box center [609, 161] width 144 height 29
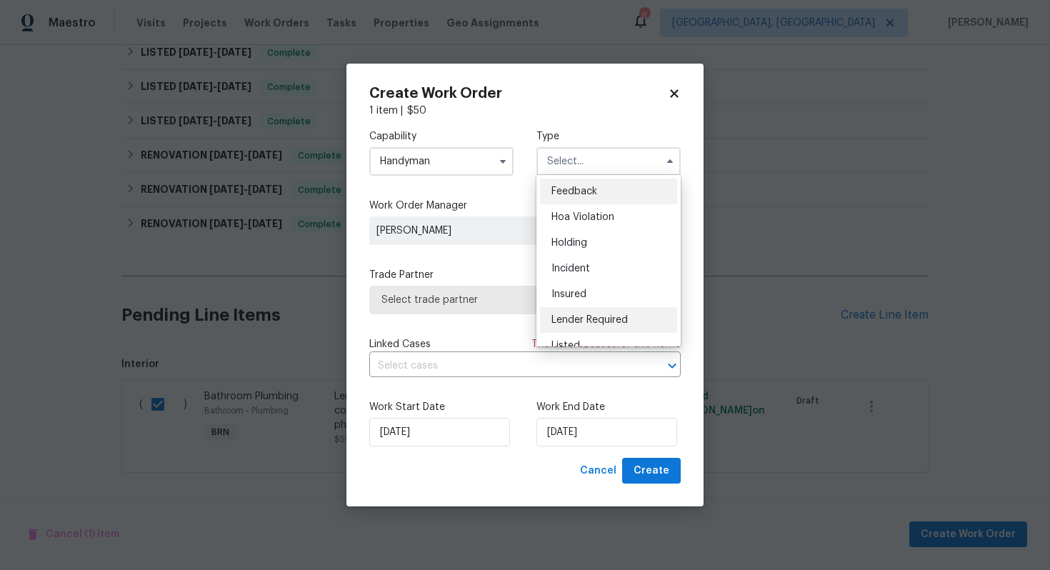
click at [611, 319] on span "Lender Required" at bounding box center [590, 320] width 76 height 10
type input "Lender Required"
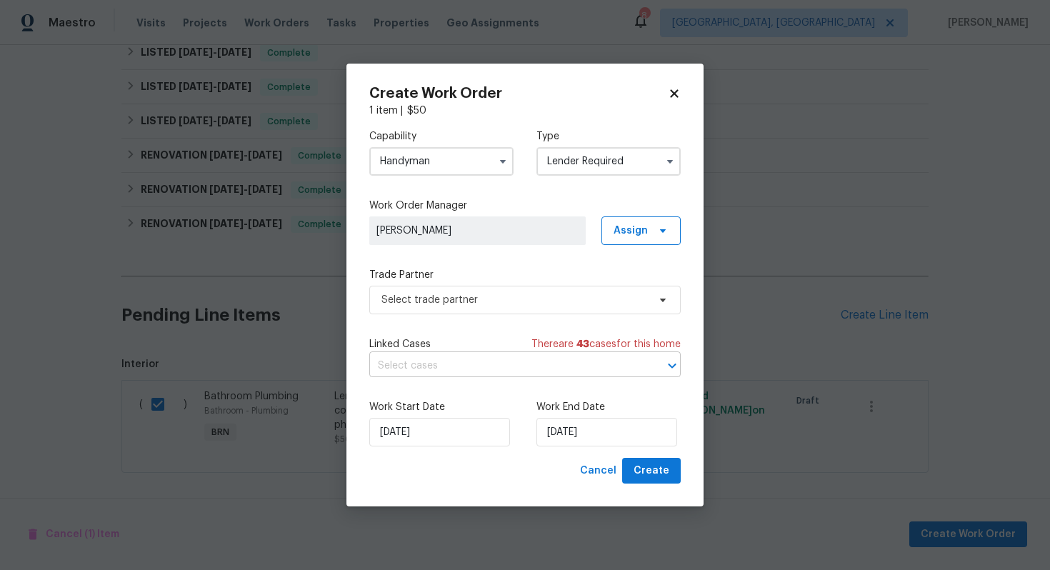
click at [544, 363] on input "text" at bounding box center [504, 366] width 271 height 22
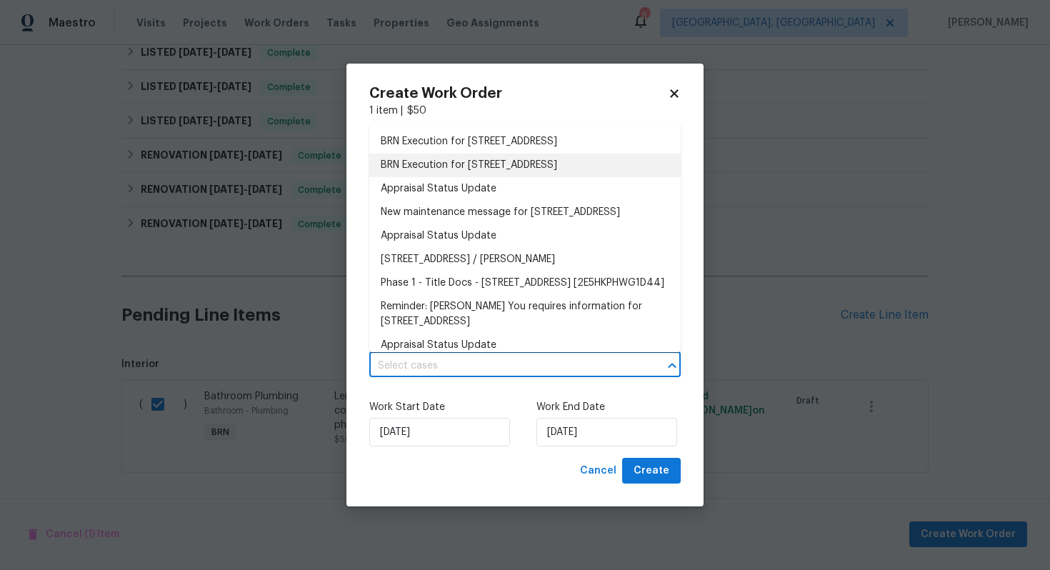
click at [545, 154] on li "BRN Execution for 5503 Inverchapel Rd, Springfield, VA 22151" at bounding box center [524, 166] width 311 height 24
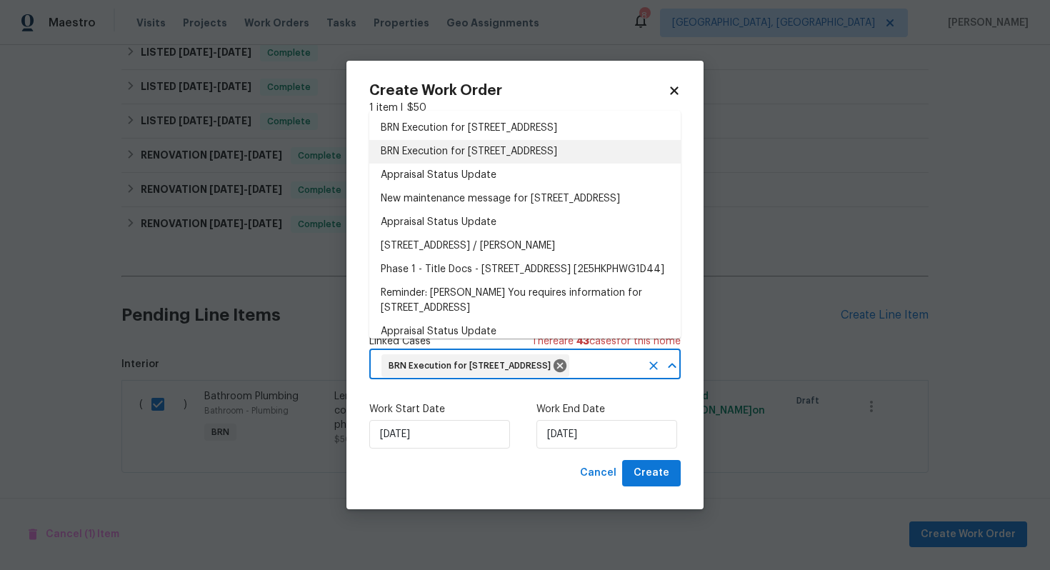
click at [572, 370] on input "text" at bounding box center [606, 366] width 69 height 22
click at [516, 121] on li "BRN Execution for 5503 Inverchapel Rd, Springfield, VA 22151" at bounding box center [524, 128] width 311 height 24
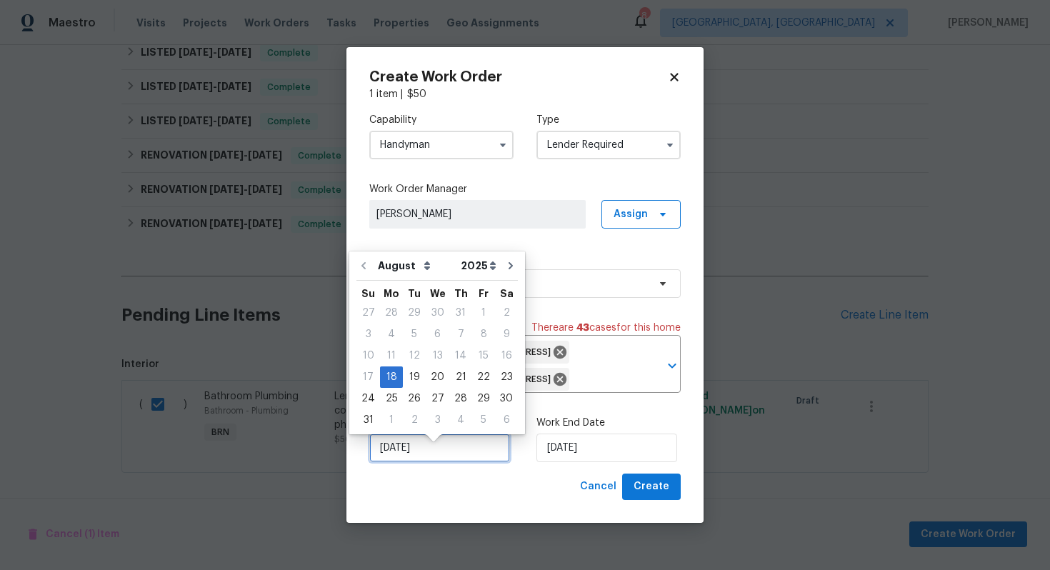
click at [401, 456] on input "8/18/2025" at bounding box center [439, 448] width 141 height 29
click at [413, 379] on div "19" at bounding box center [414, 377] width 23 height 20
type input "8/19/2025"
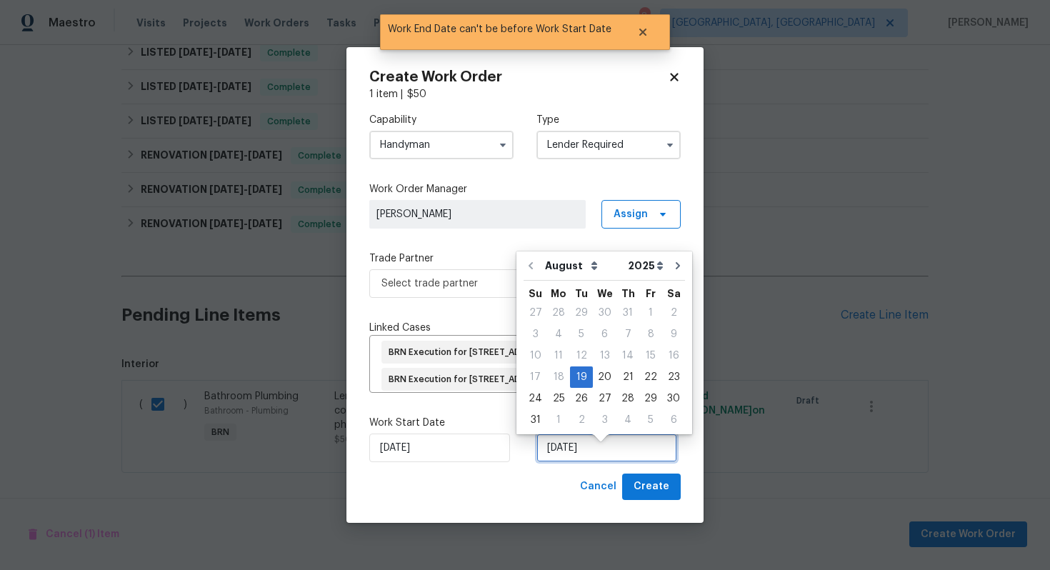
click at [566, 462] on input "8/19/2025" at bounding box center [607, 448] width 141 height 29
click at [604, 376] on div "20" at bounding box center [605, 377] width 24 height 20
type input "8/20/2025"
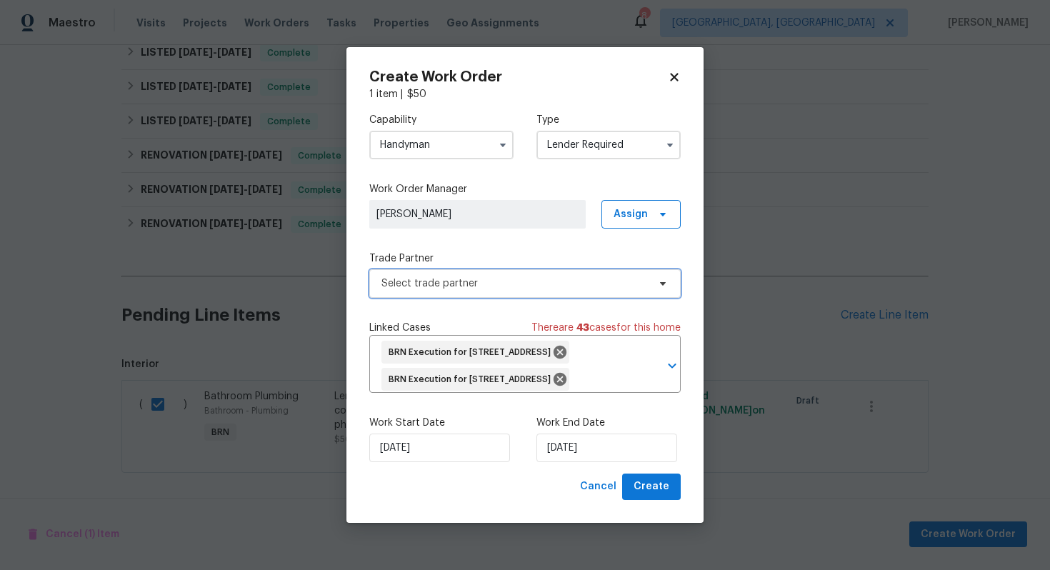
click at [581, 276] on span "Select trade partner" at bounding box center [514, 283] width 266 height 14
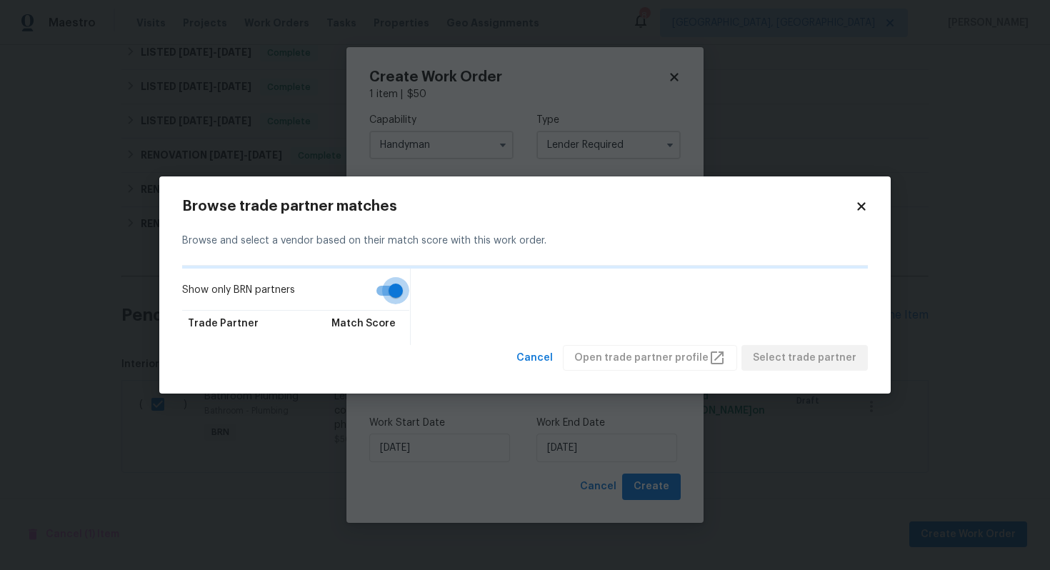
click at [394, 294] on input "Show only BRN partners" at bounding box center [395, 290] width 81 height 27
checkbox input "false"
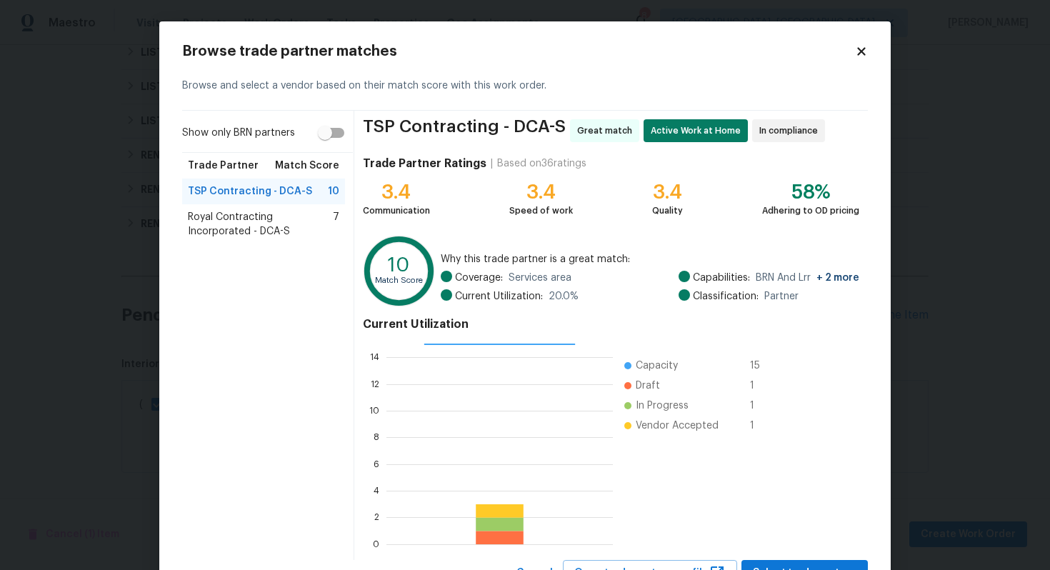
scroll to position [60, 0]
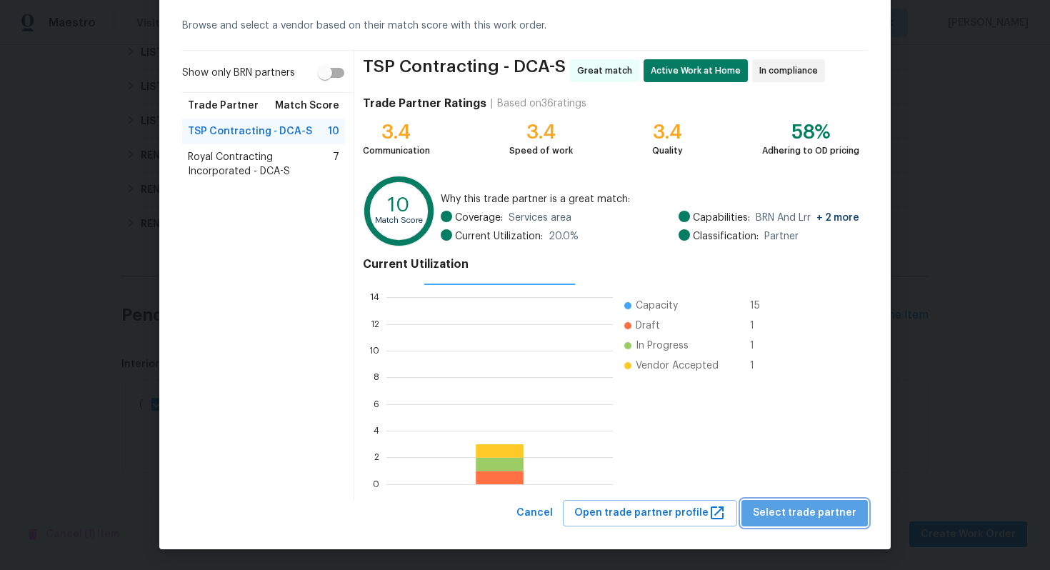
click at [840, 509] on span "Select trade partner" at bounding box center [805, 513] width 104 height 18
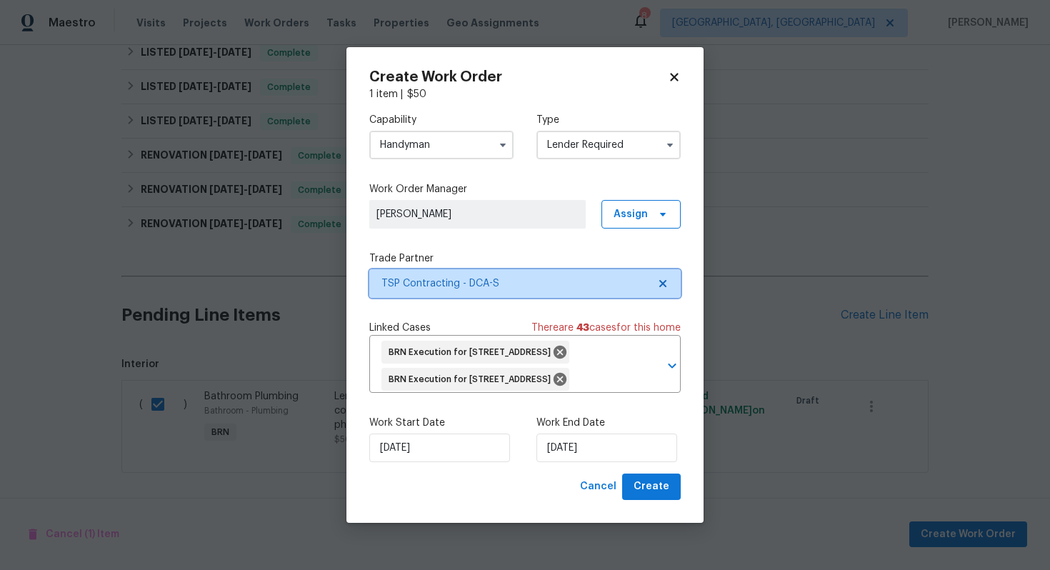
scroll to position [0, 0]
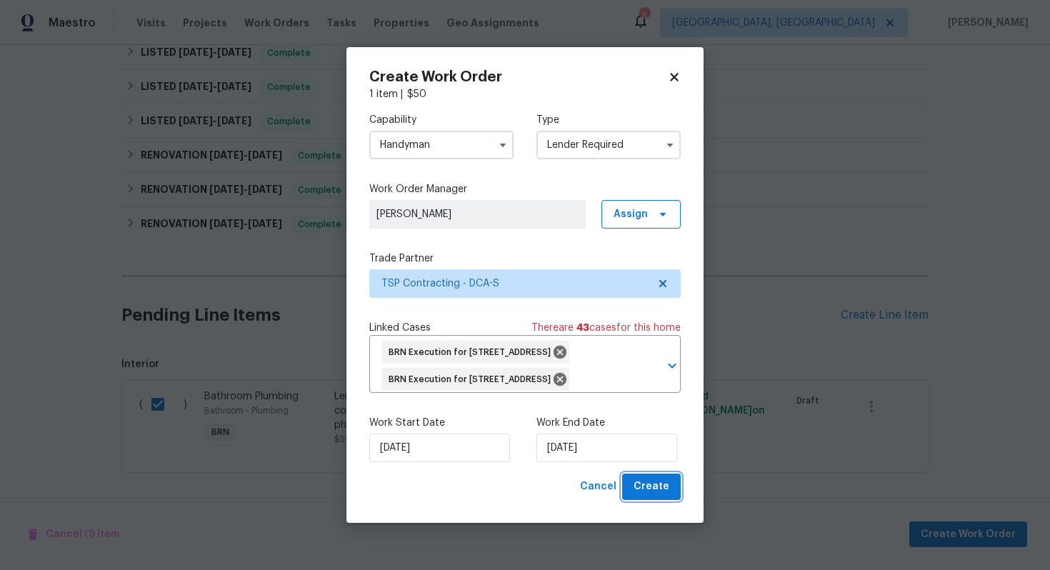
click at [664, 496] on span "Create" at bounding box center [652, 487] width 36 height 18
checkbox input "false"
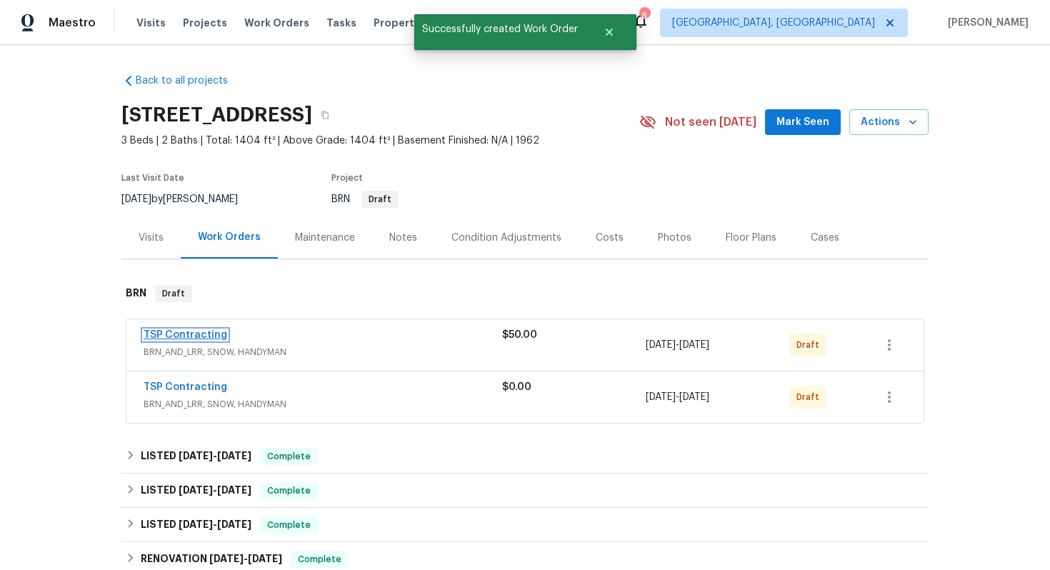
click at [198, 339] on link "TSP Contracting" at bounding box center [186, 335] width 84 height 10
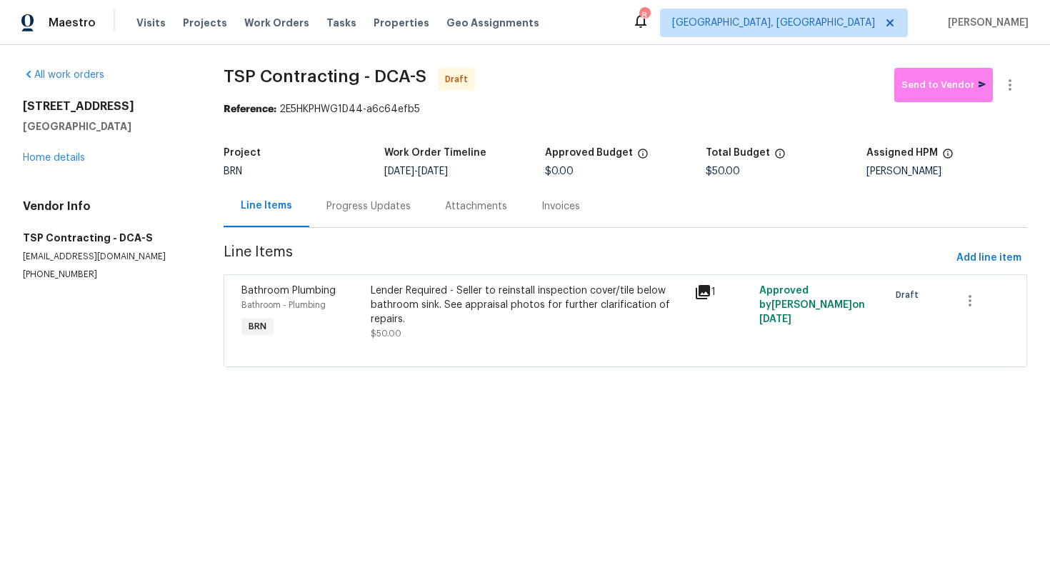
click at [380, 220] on div "Progress Updates" at bounding box center [368, 206] width 119 height 42
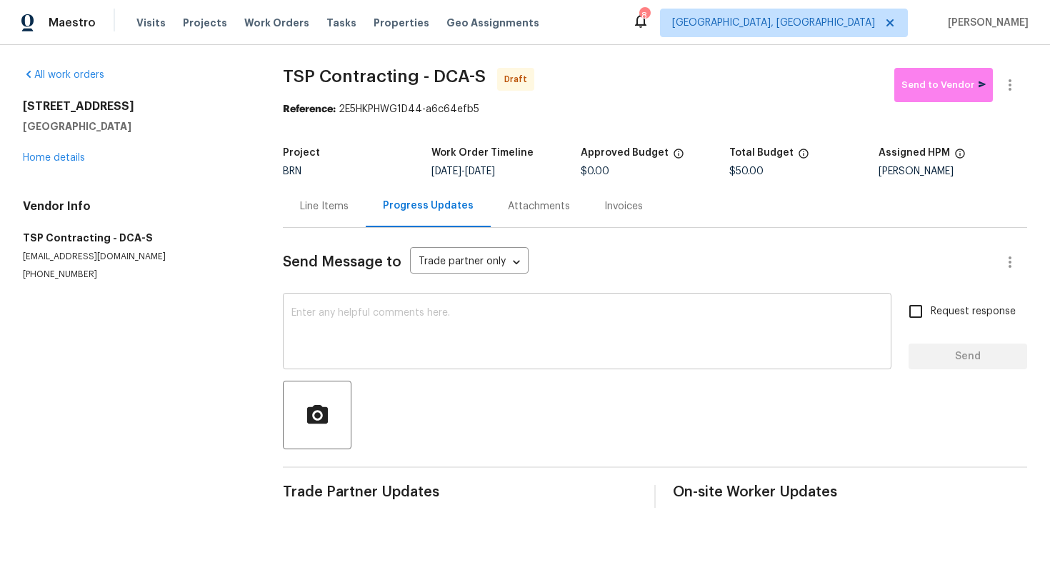
click at [410, 325] on textarea at bounding box center [587, 333] width 592 height 50
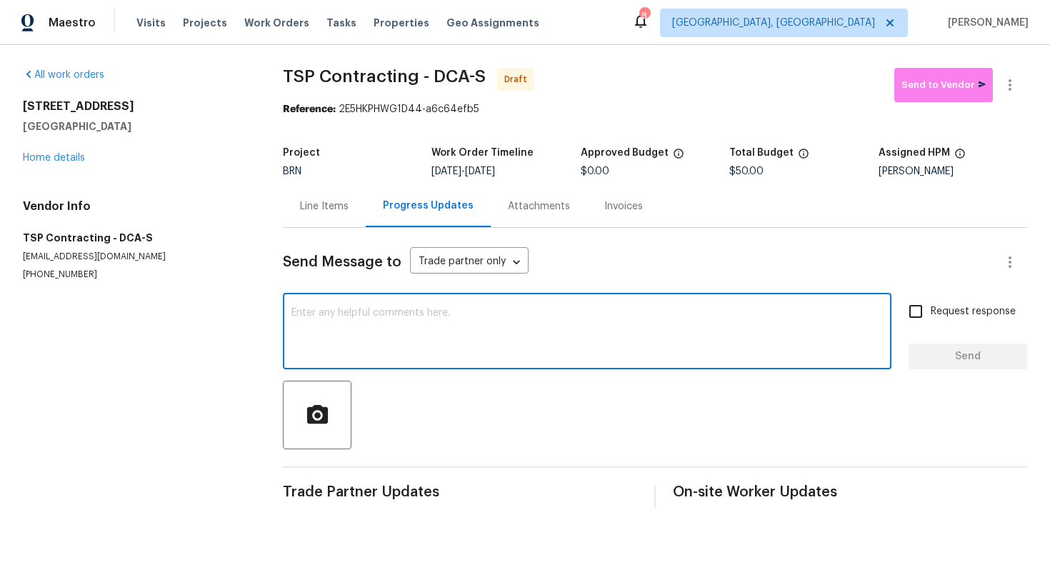
paste textarea "Hey! This is Ajay with Opendoor. I’m confirming a BRN Work Order for the proper…"
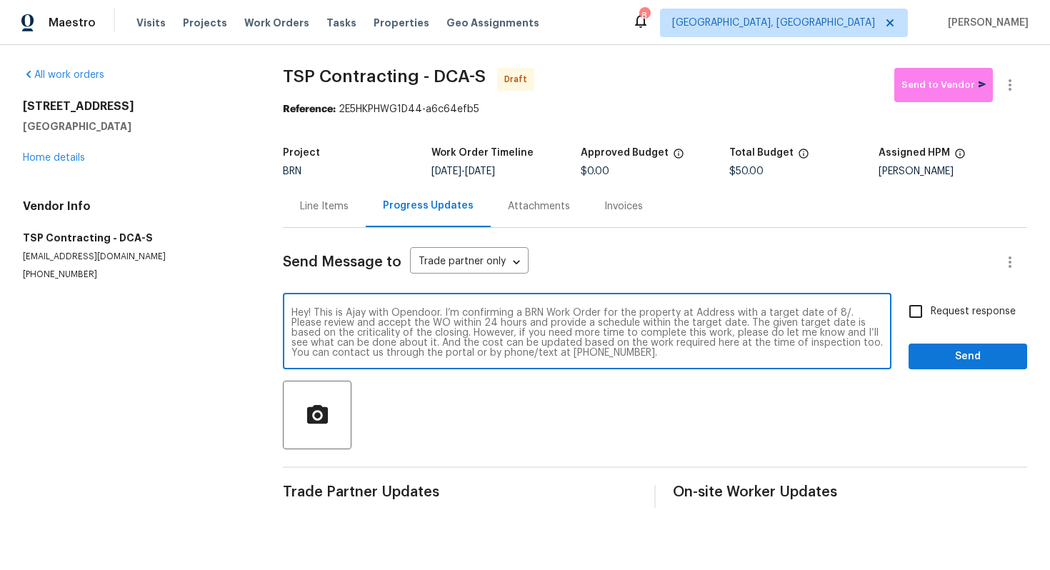
click at [704, 311] on textarea "Hey! This is Ajay with Opendoor. I’m confirming a BRN Work Order for the proper…" at bounding box center [587, 333] width 592 height 50
paste textarea "5503 Inverchapel Rd, Springfield, VA 22151"
click at [425, 324] on textarea "Hey! This is Ajay with Opendoor. I’m confirming a BRN Work Order for the proper…" at bounding box center [587, 333] width 592 height 50
type textarea "Hey! This is Ajay with Opendoor. I’m confirming a BRN Work Order for the proper…"
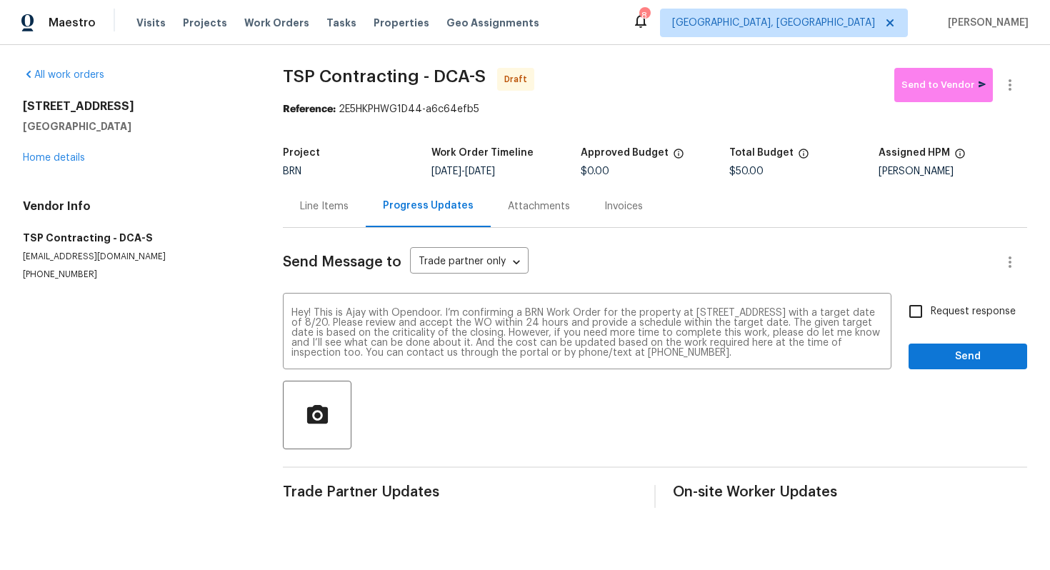
click at [950, 311] on span "Request response" at bounding box center [973, 311] width 85 height 15
click at [931, 311] on input "Request response" at bounding box center [916, 311] width 30 height 30
checkbox input "true"
click at [951, 355] on span "Send" at bounding box center [968, 357] width 96 height 18
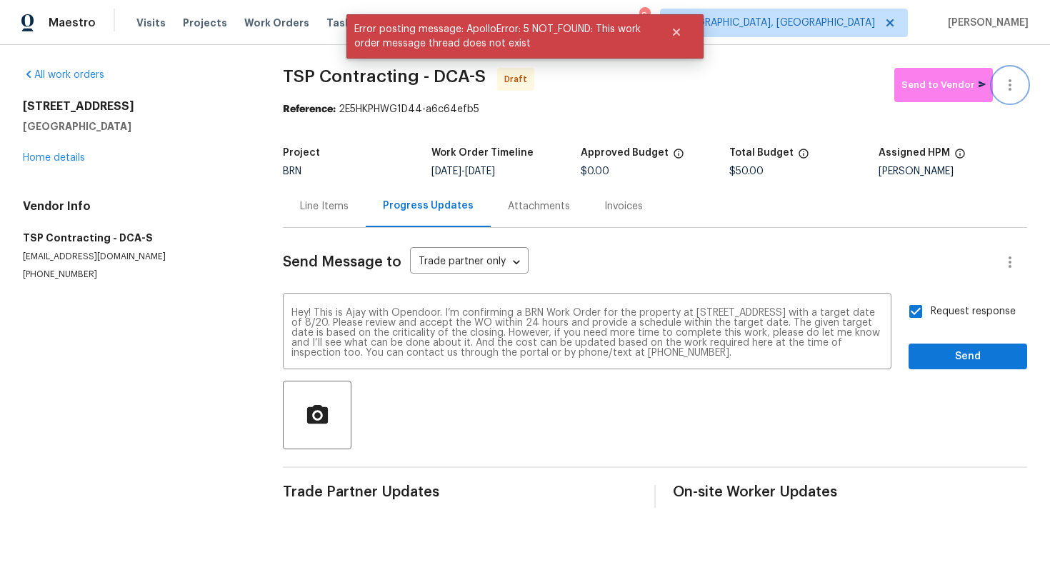
click at [1007, 86] on icon "button" at bounding box center [1010, 84] width 17 height 17
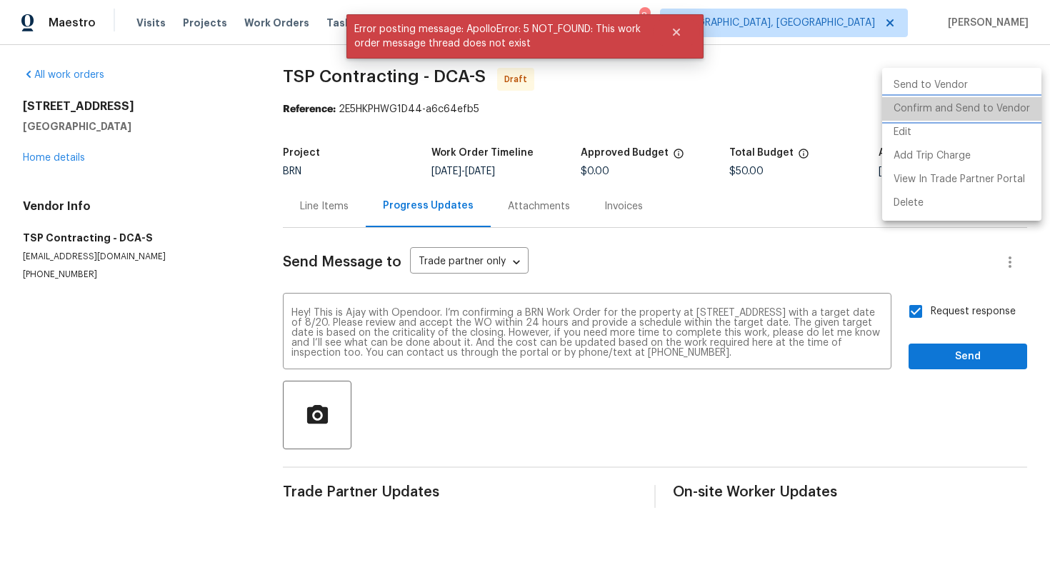
click at [994, 111] on li "Confirm and Send to Vendor" at bounding box center [961, 109] width 159 height 24
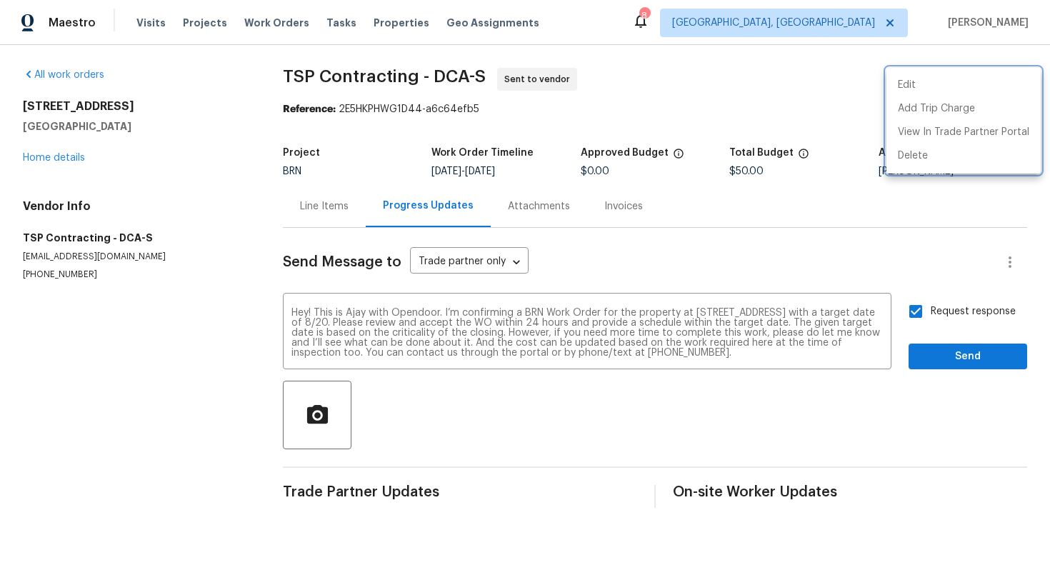
click at [935, 351] on div at bounding box center [525, 285] width 1050 height 570
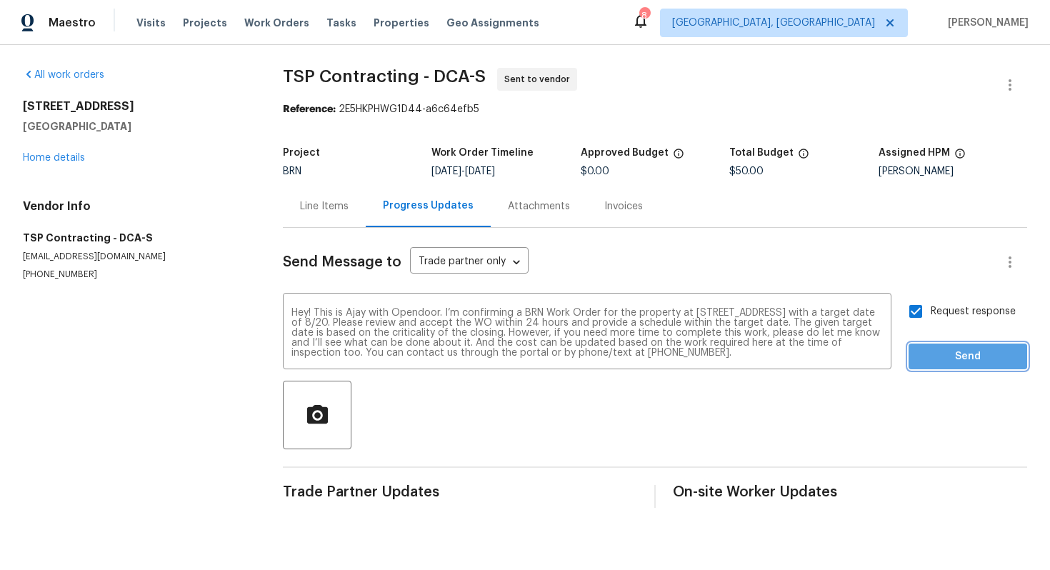
click at [931, 356] on span "Send" at bounding box center [968, 357] width 96 height 18
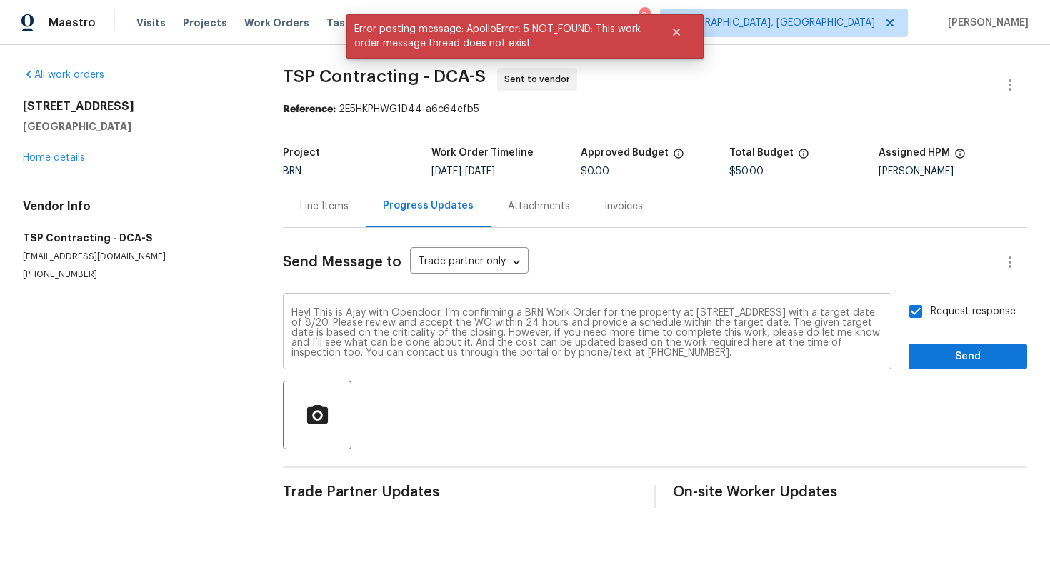
click at [444, 314] on textarea "Hey! This is Ajay with Opendoor. I’m confirming a BRN Work Order for the proper…" at bounding box center [587, 333] width 592 height 50
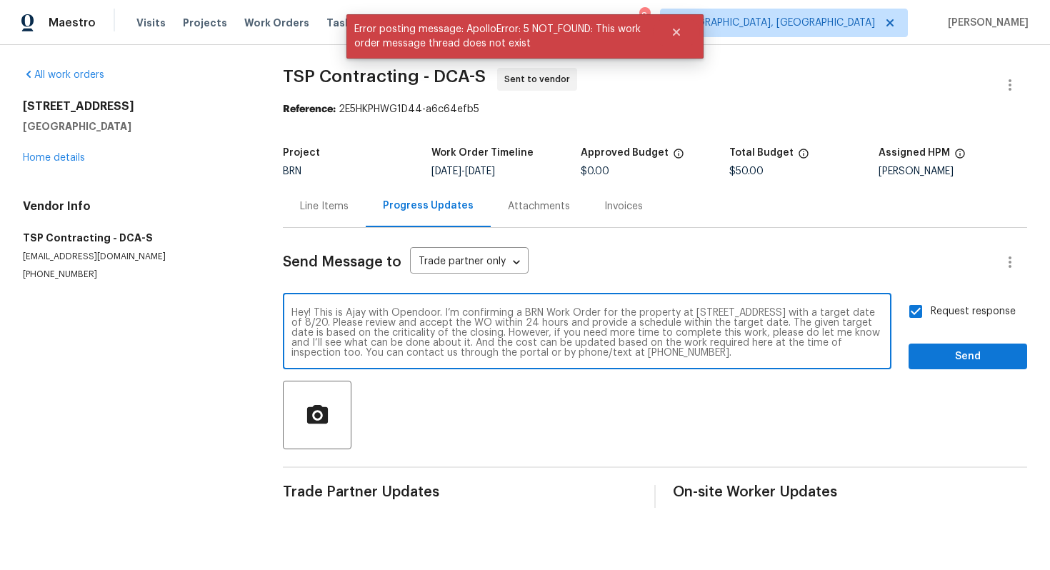
click at [444, 314] on textarea "Hey! This is Ajay with Opendoor. I’m confirming a BRN Work Order for the proper…" at bounding box center [587, 333] width 592 height 50
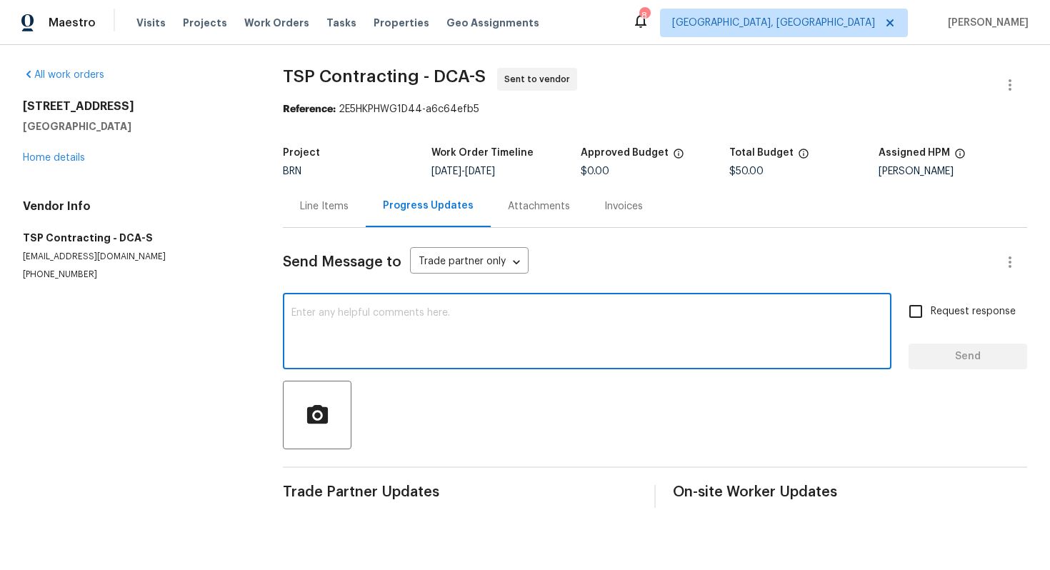
click at [409, 309] on textarea at bounding box center [587, 333] width 592 height 50
paste textarea "Hey! This is Ajay with Opendoor. I’m confirming a BRN Work Order for the proper…"
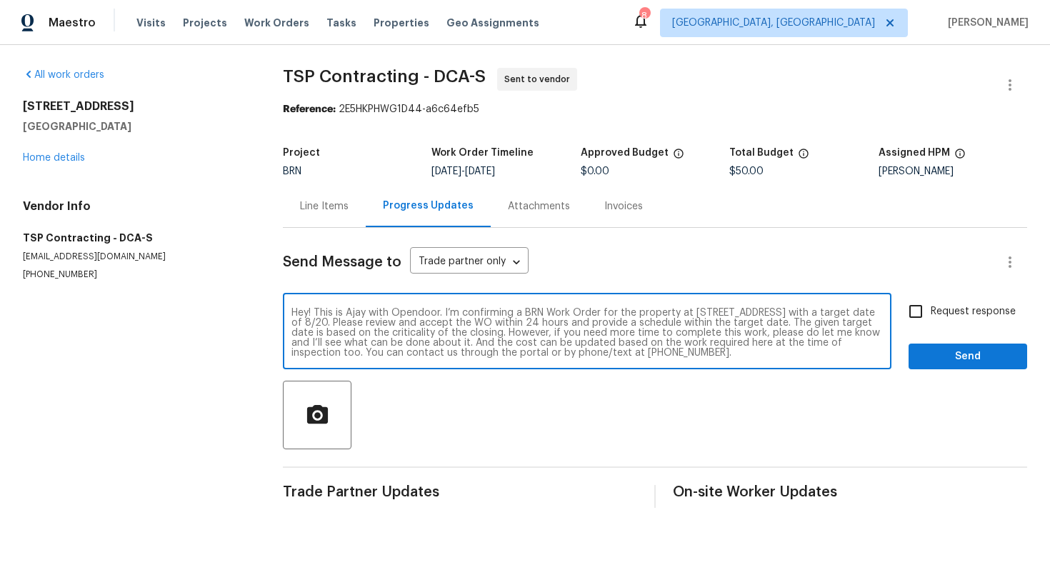
scroll to position [10, 0]
type textarea "Hey! This is Ajay with Opendoor. I’m confirming a BRN Work Order for the proper…"
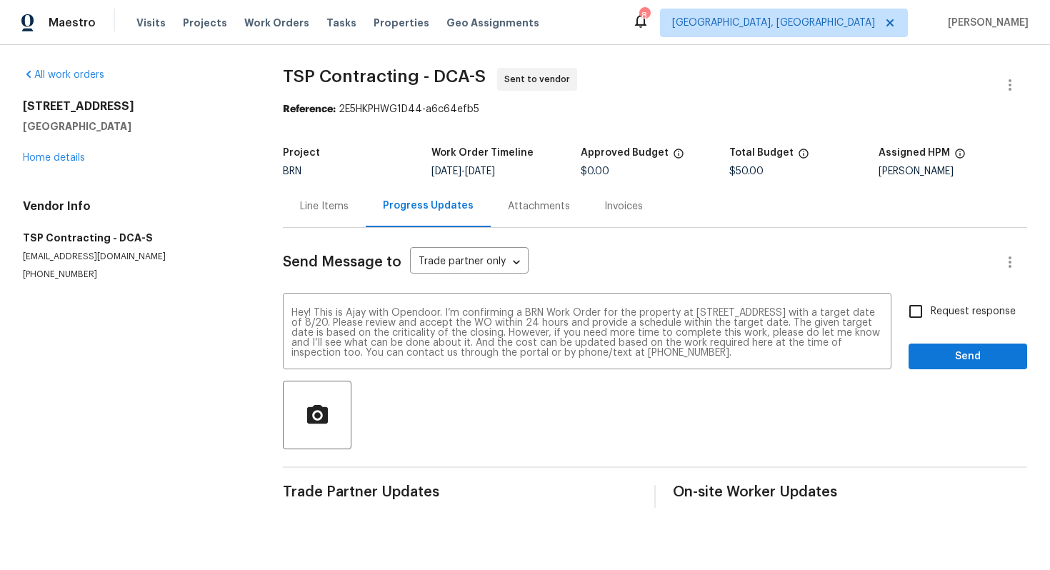
click at [949, 308] on span "Request response" at bounding box center [973, 311] width 85 height 15
click at [931, 308] on input "Request response" at bounding box center [916, 311] width 30 height 30
checkbox input "true"
click at [952, 344] on button "Send" at bounding box center [968, 357] width 119 height 26
click at [355, 216] on div "Line Items" at bounding box center [324, 206] width 83 height 42
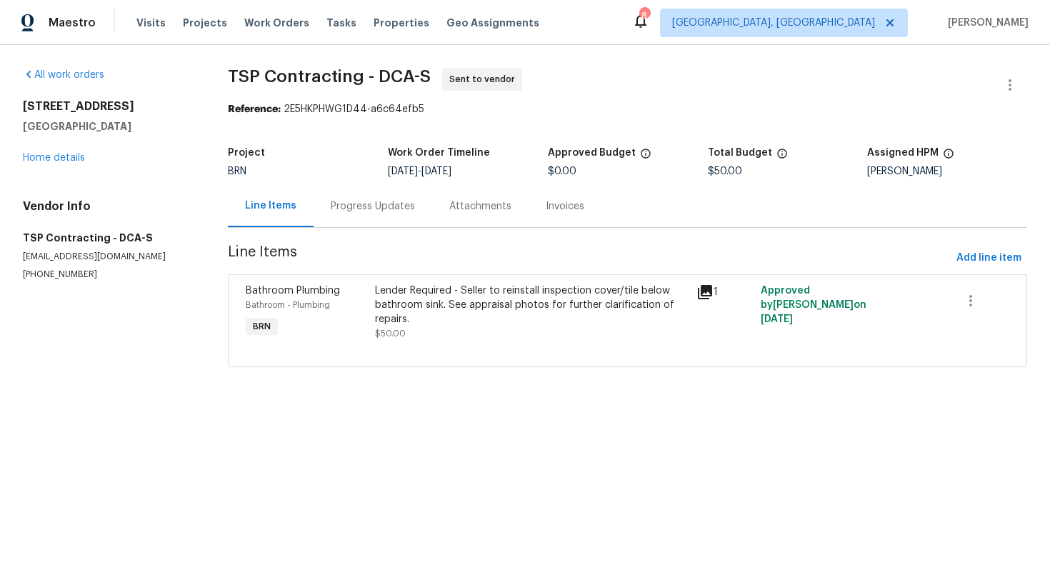
click at [403, 211] on div "Progress Updates" at bounding box center [373, 206] width 84 height 14
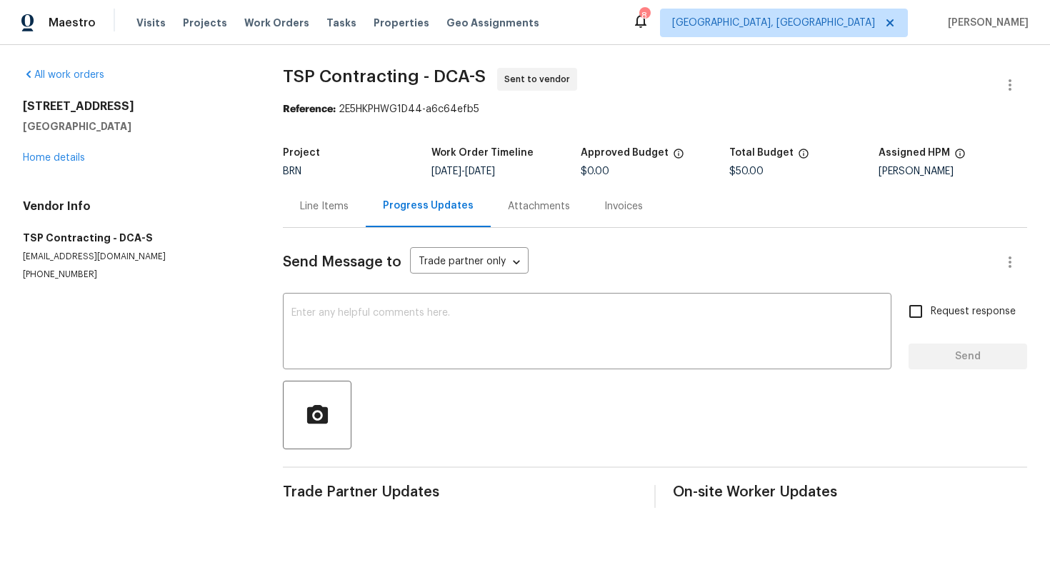
click at [920, 323] on input "Request response" at bounding box center [916, 311] width 30 height 30
checkbox input "true"
click at [958, 365] on div "Request response Send" at bounding box center [968, 332] width 119 height 73
click at [1015, 264] on icon "button" at bounding box center [1010, 262] width 17 height 17
click at [717, 331] on div at bounding box center [525, 285] width 1050 height 570
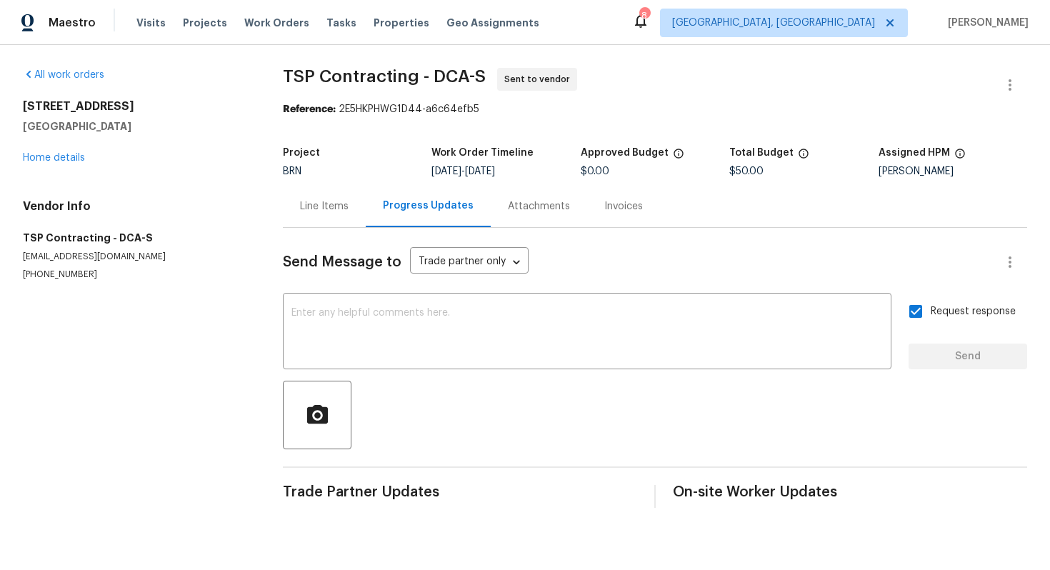
click at [717, 331] on textarea at bounding box center [587, 333] width 592 height 50
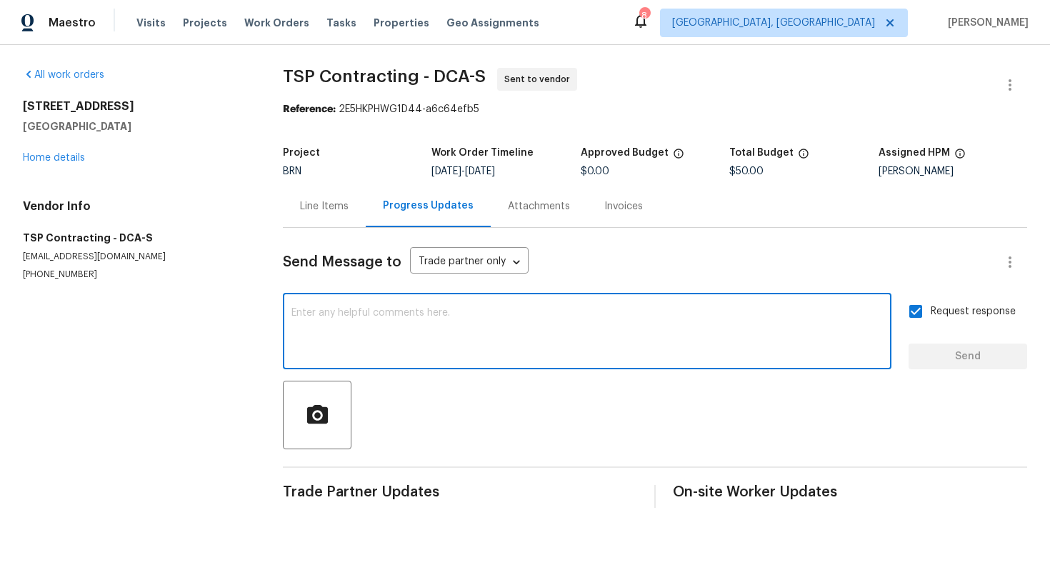
paste textarea "Hey! This is Ajay with Opendoor. I’m confirming a BRN Work Order for the proper…"
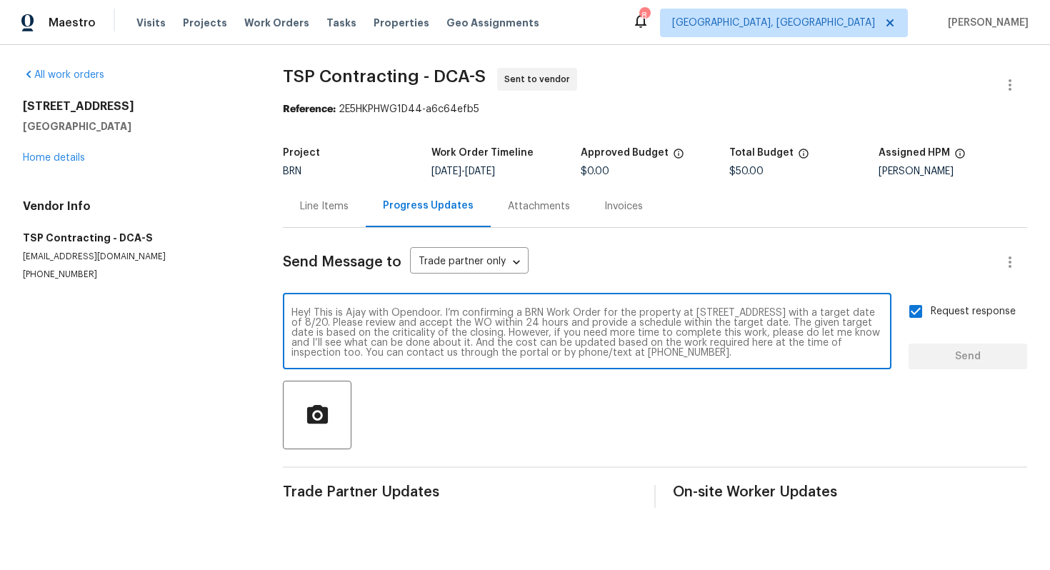
scroll to position [10, 0]
type textarea "Hey! This is Ajay with Opendoor. I’m confirming a BRN Work Order for the proper…"
click at [959, 360] on span "Send" at bounding box center [968, 357] width 96 height 18
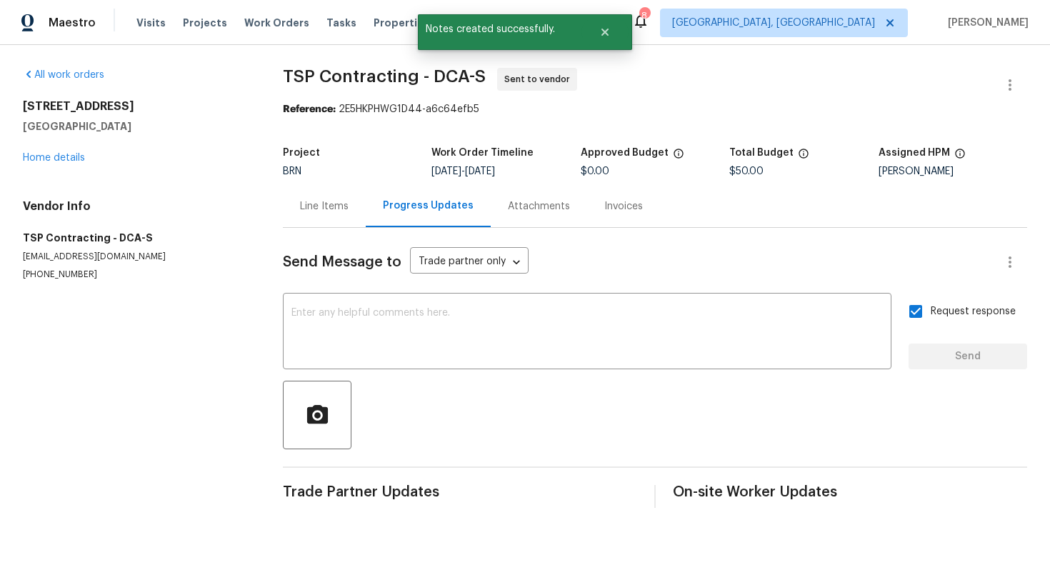
scroll to position [0, 0]
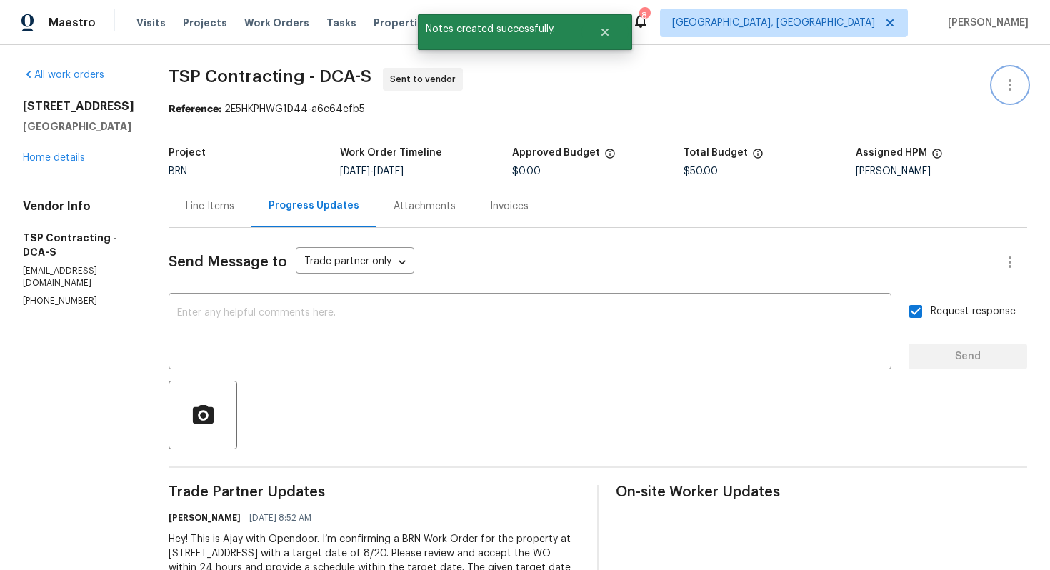
click at [1004, 83] on icon "button" at bounding box center [1010, 84] width 17 height 17
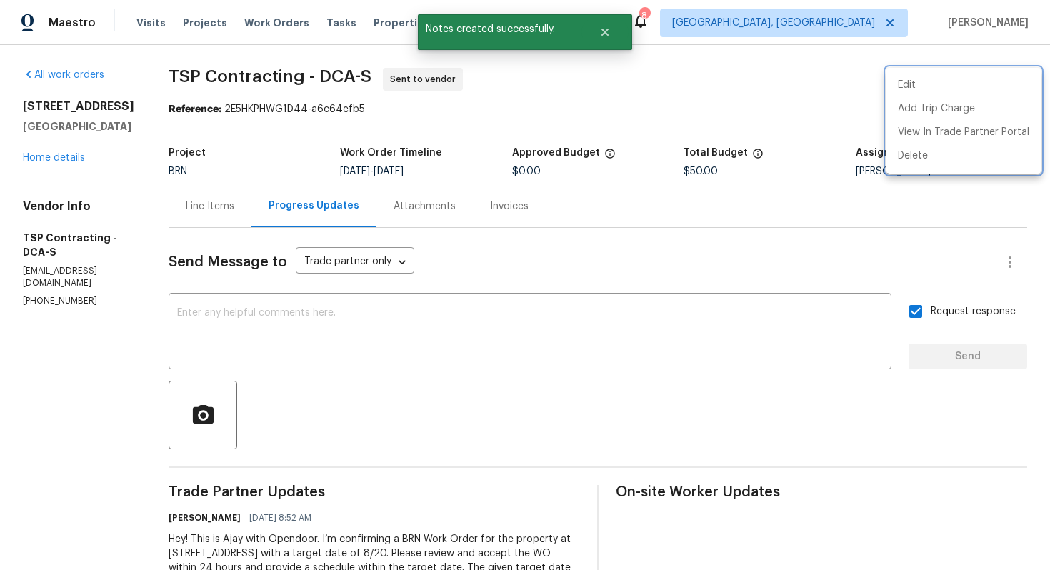
click at [742, 261] on div at bounding box center [525, 285] width 1050 height 570
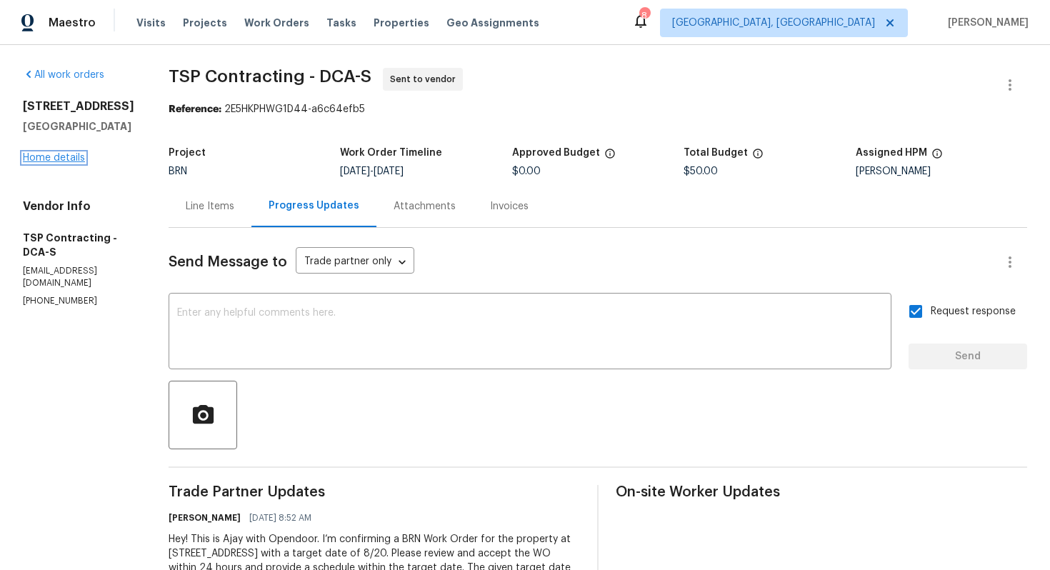
click at [61, 163] on link "Home details" at bounding box center [54, 158] width 62 height 10
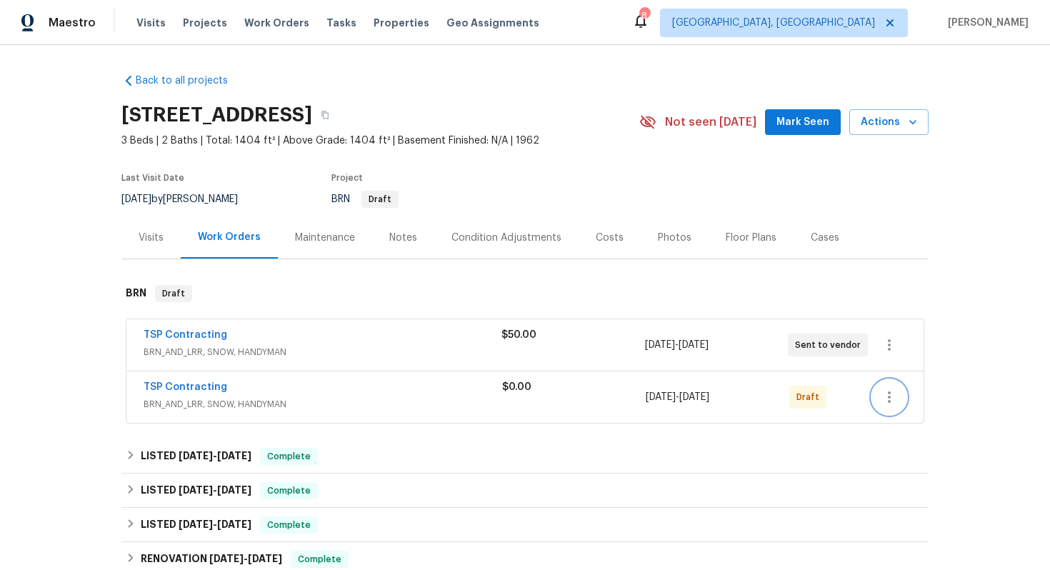
click at [898, 401] on button "button" at bounding box center [889, 397] width 34 height 34
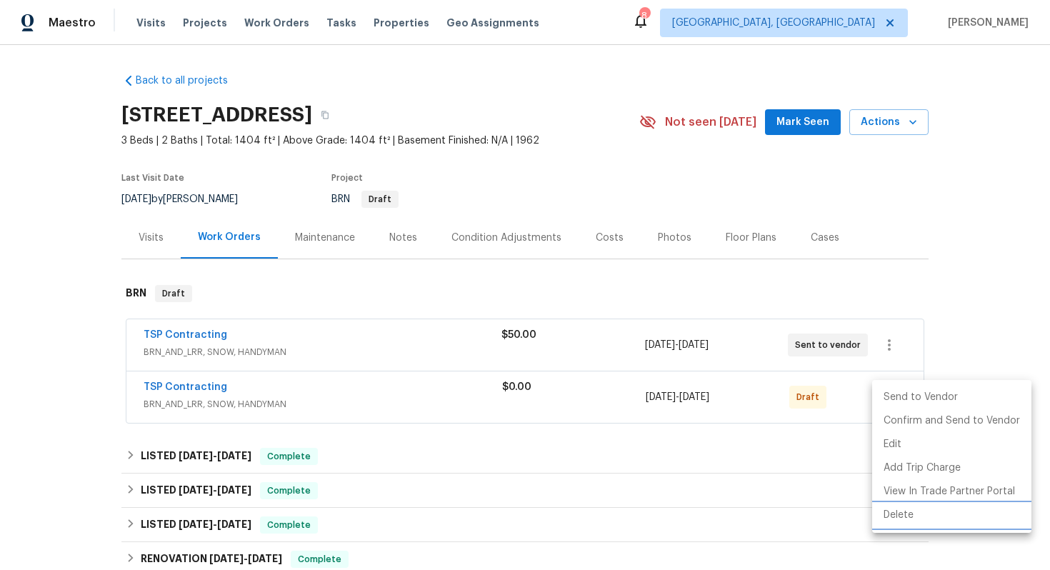
click at [912, 520] on li "Delete" at bounding box center [951, 516] width 159 height 24
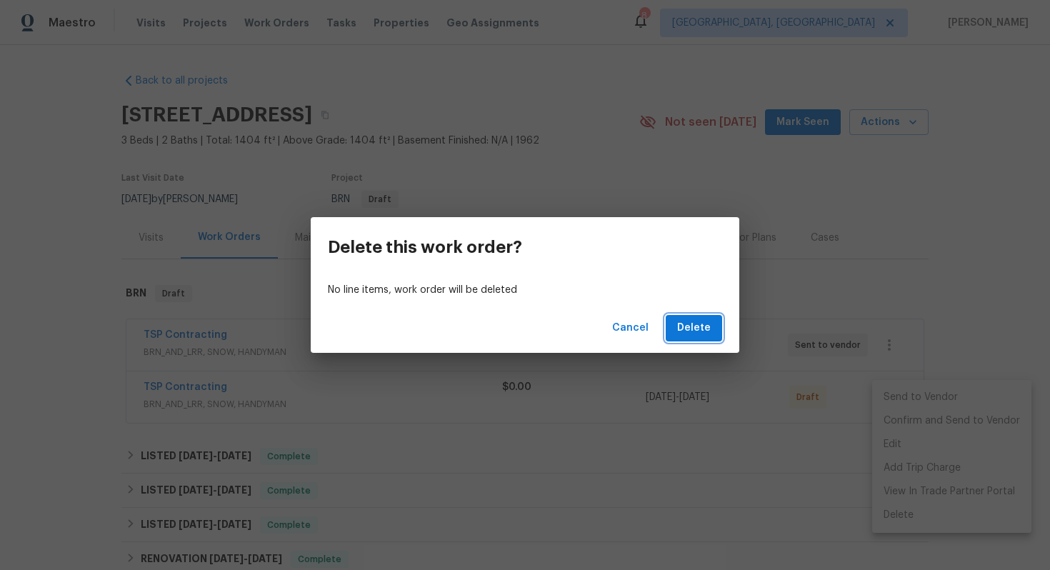
click at [705, 331] on span "Delete" at bounding box center [694, 328] width 34 height 18
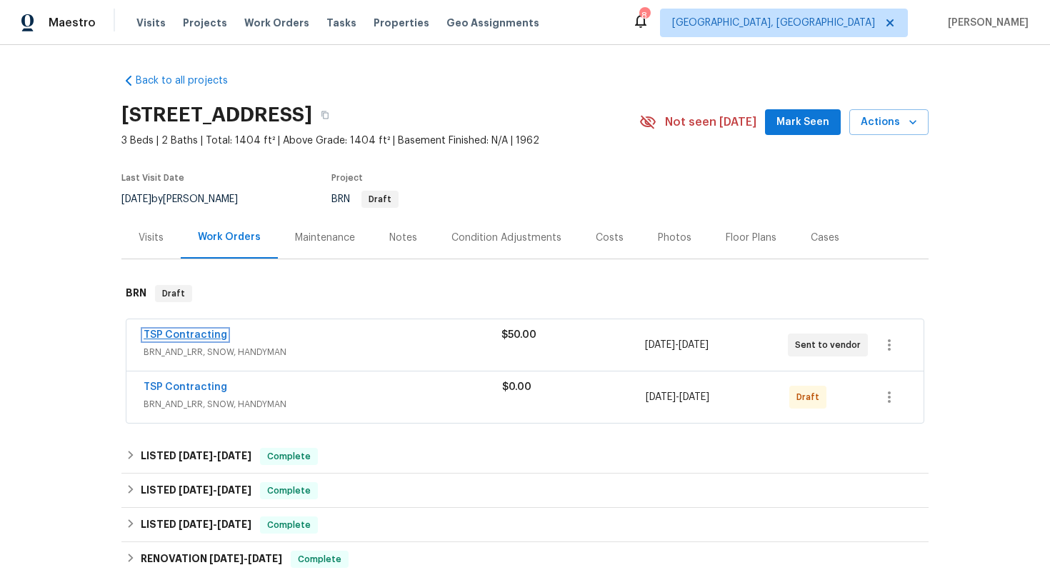
click at [195, 336] on link "TSP Contracting" at bounding box center [186, 335] width 84 height 10
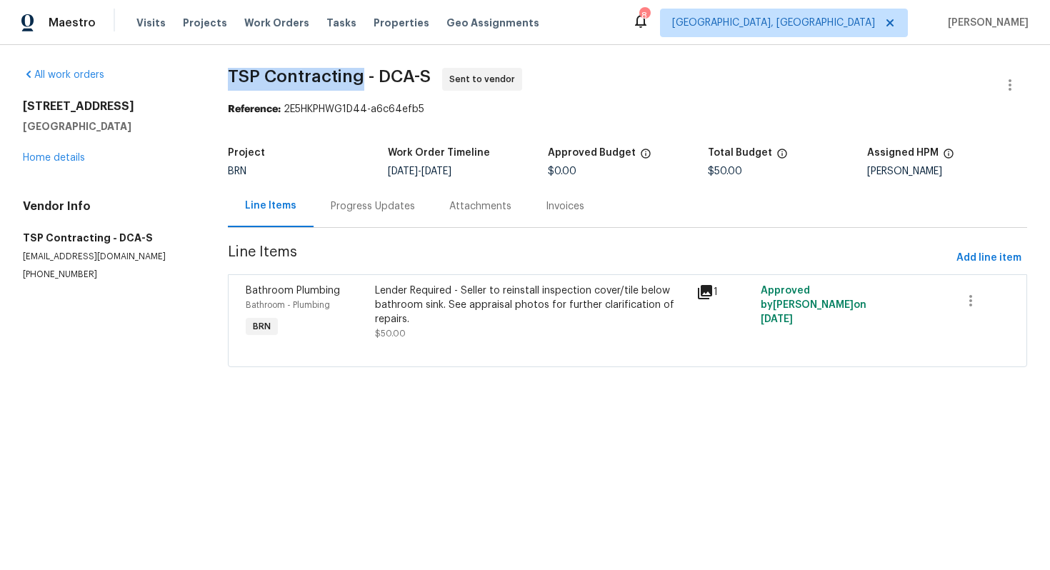
drag, startPoint x: 224, startPoint y: 71, endPoint x: 359, endPoint y: 69, distance: 135.0
click at [361, 70] on div "All work orders 5503 Inverchapel Rd Springfield, VA 22151 Home details Vendor I…" at bounding box center [525, 226] width 1050 height 362
copy span "TSP Contracting"
click at [646, 89] on span "TSP Contracting - DCA-S Sent to vendor" at bounding box center [610, 85] width 765 height 34
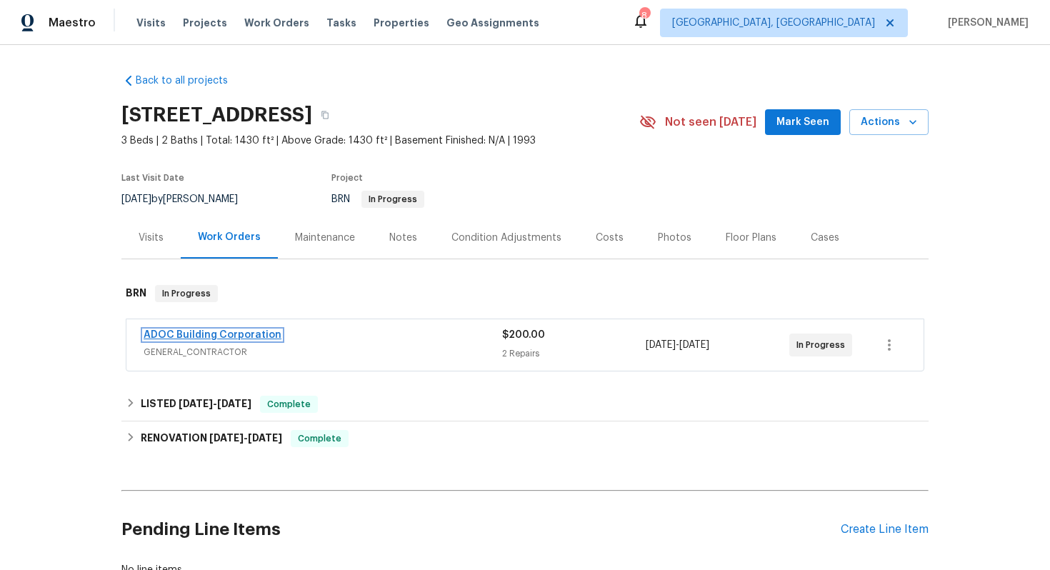
click at [248, 333] on link "ADOC Building Corporation" at bounding box center [213, 335] width 138 height 10
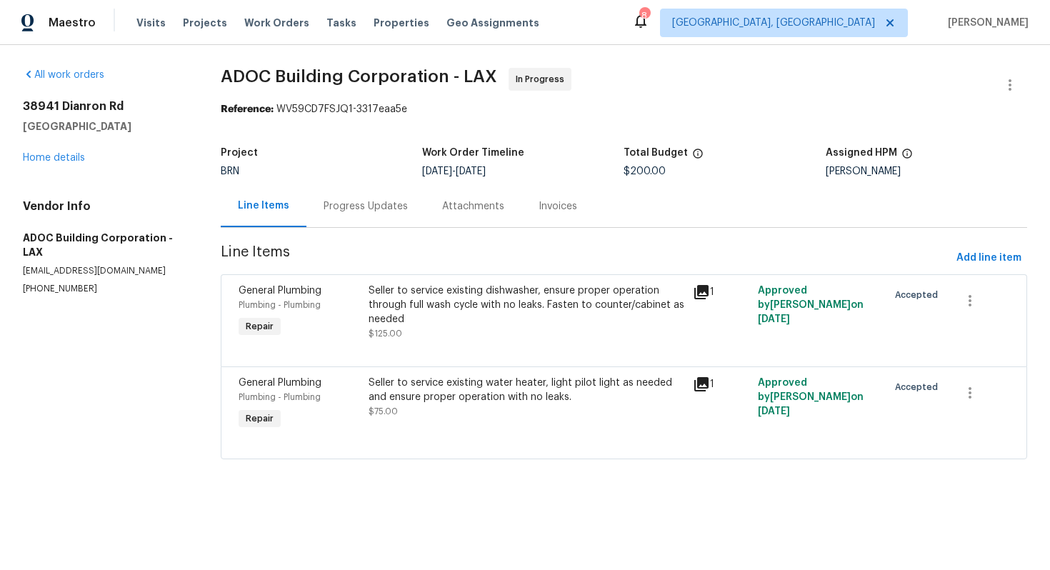
click at [350, 208] on div "Progress Updates" at bounding box center [366, 206] width 84 height 14
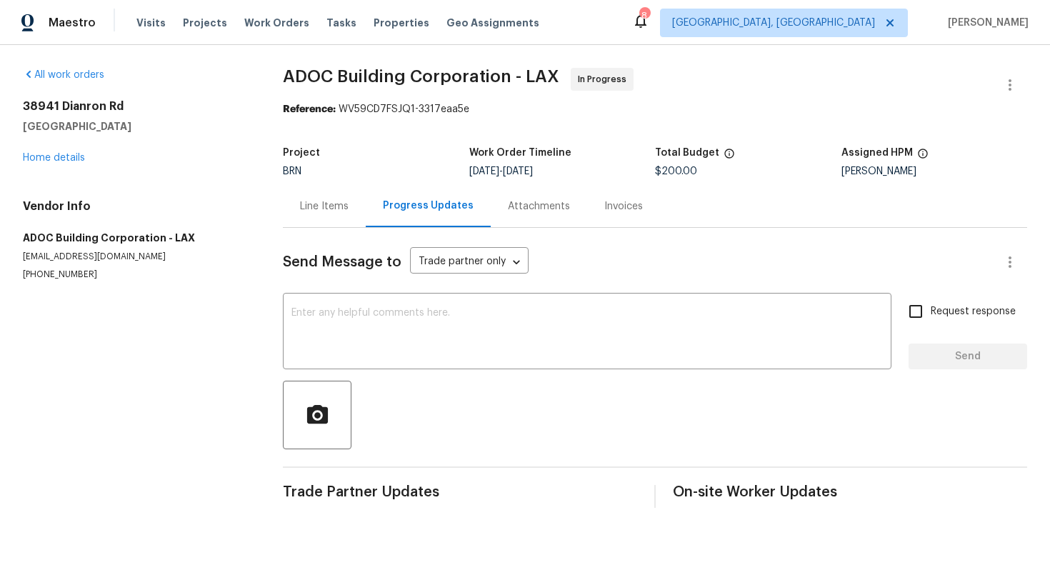
click at [319, 213] on div "Line Items" at bounding box center [324, 206] width 49 height 14
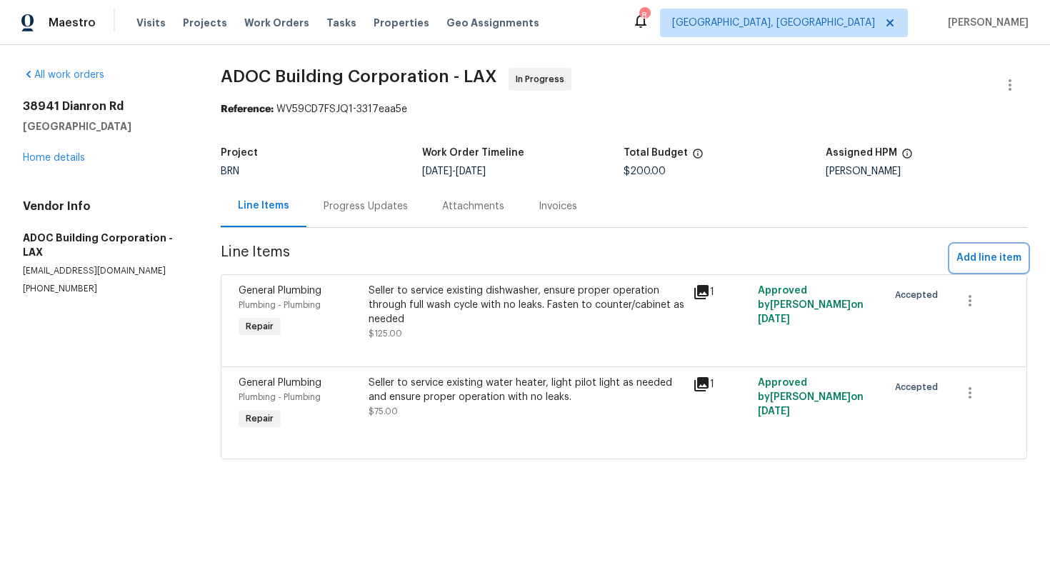
click at [976, 248] on button "Add line item" at bounding box center [989, 258] width 76 height 26
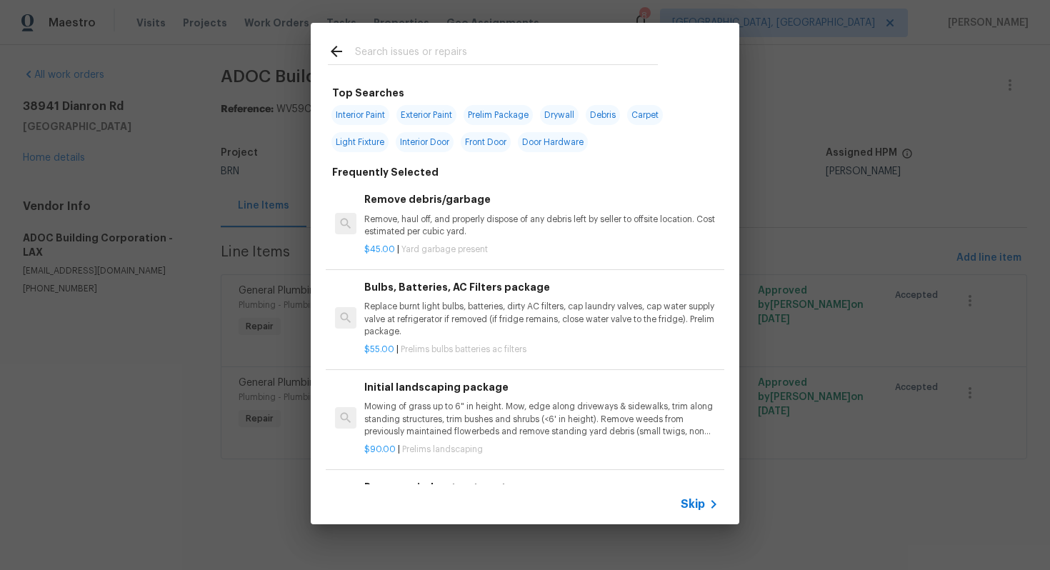
click at [688, 504] on span "Skip" at bounding box center [693, 504] width 24 height 14
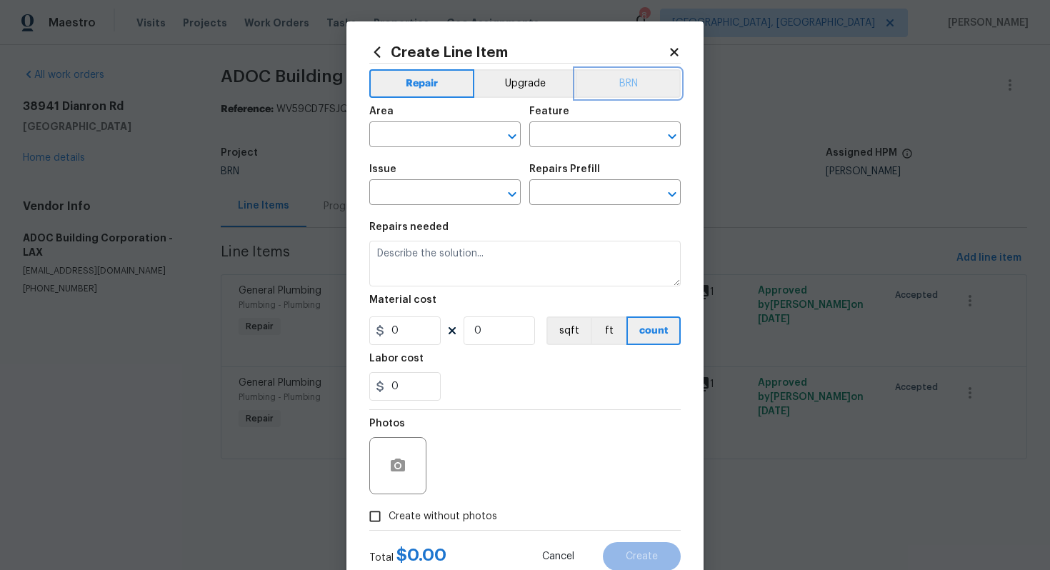
click at [636, 79] on button "BRN" at bounding box center [628, 83] width 105 height 29
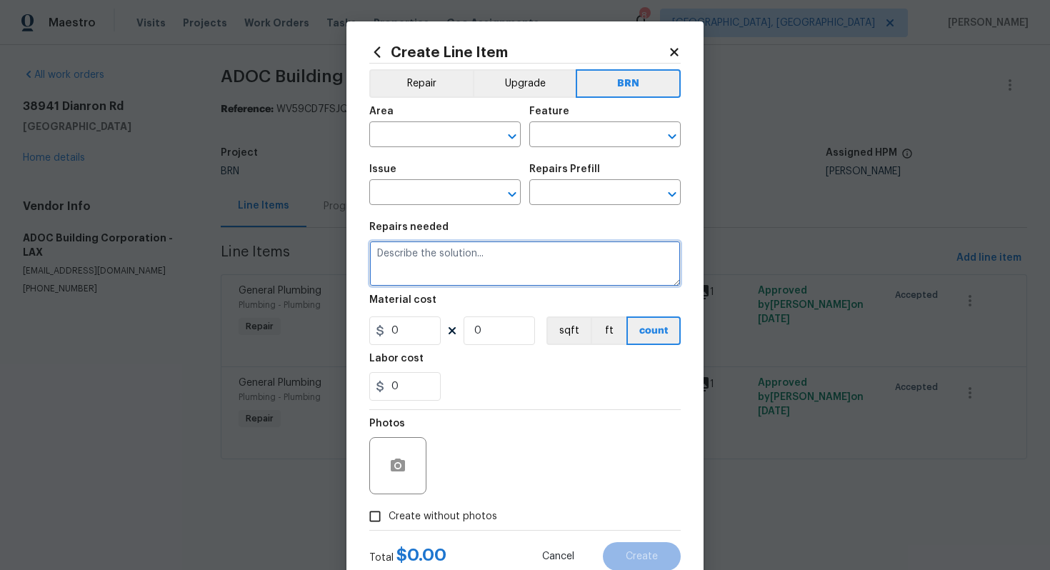
click at [519, 281] on textarea at bounding box center [524, 264] width 311 height 46
paste textarea "Seller to install battery operated CO detectors where required by local/State/H…"
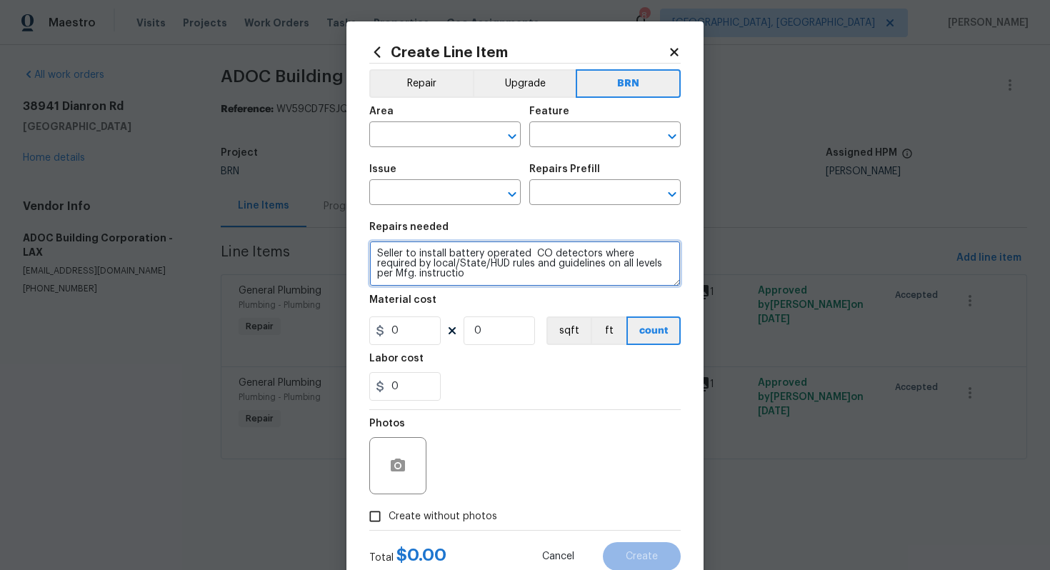
type textarea "Seller to install battery operated CO detectors where required by local/State/H…"
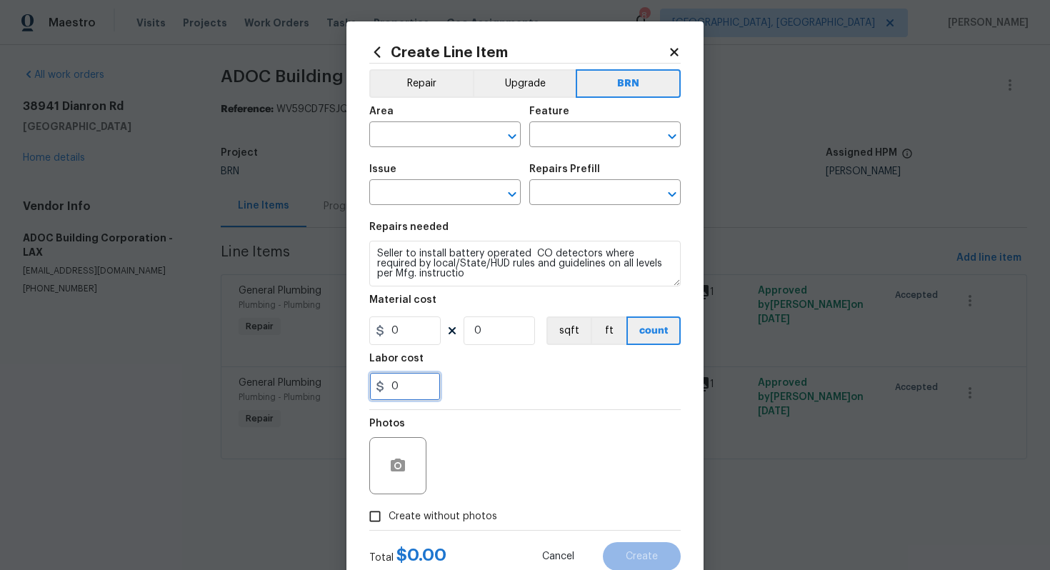
click at [391, 393] on input "0" at bounding box center [404, 386] width 71 height 29
type input "100"
click at [517, 406] on section "Repairs needed Seller to install battery operated CO detectors where required b…" at bounding box center [524, 312] width 311 height 196
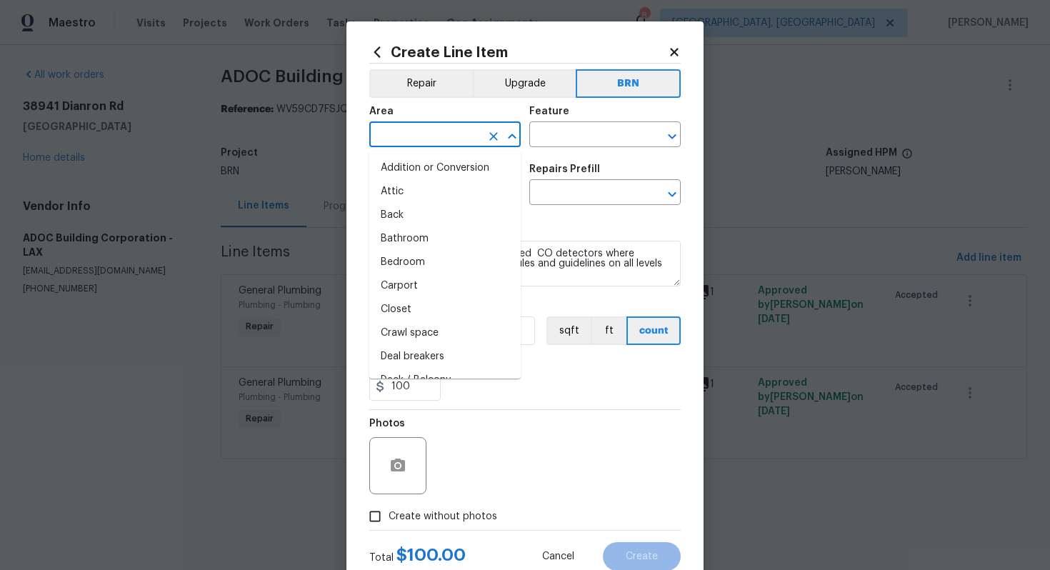
click at [436, 134] on input "text" at bounding box center [424, 136] width 111 height 22
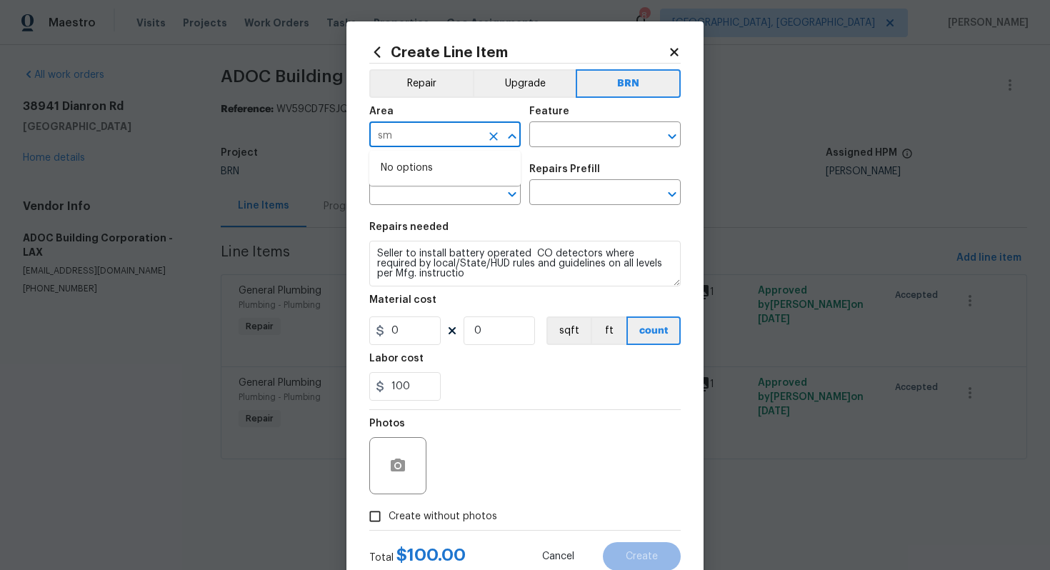
type input "s"
click at [444, 189] on li "Interior Overall" at bounding box center [444, 192] width 151 height 24
type input "Interior Overall"
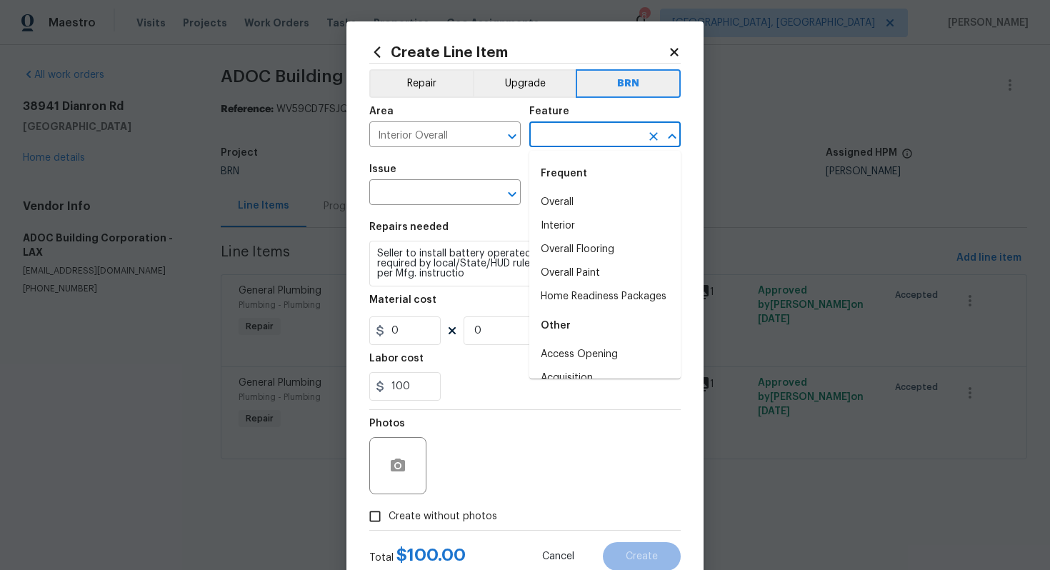
click at [544, 131] on input "text" at bounding box center [584, 136] width 111 height 22
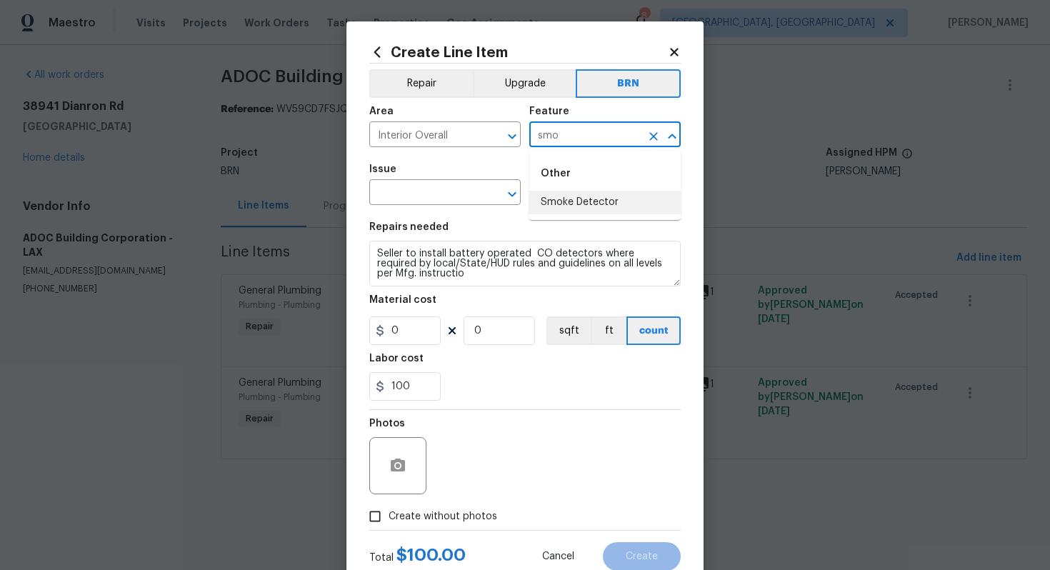
click at [558, 214] on li "Smoke Detector" at bounding box center [604, 203] width 151 height 24
type input "Smoke Detector"
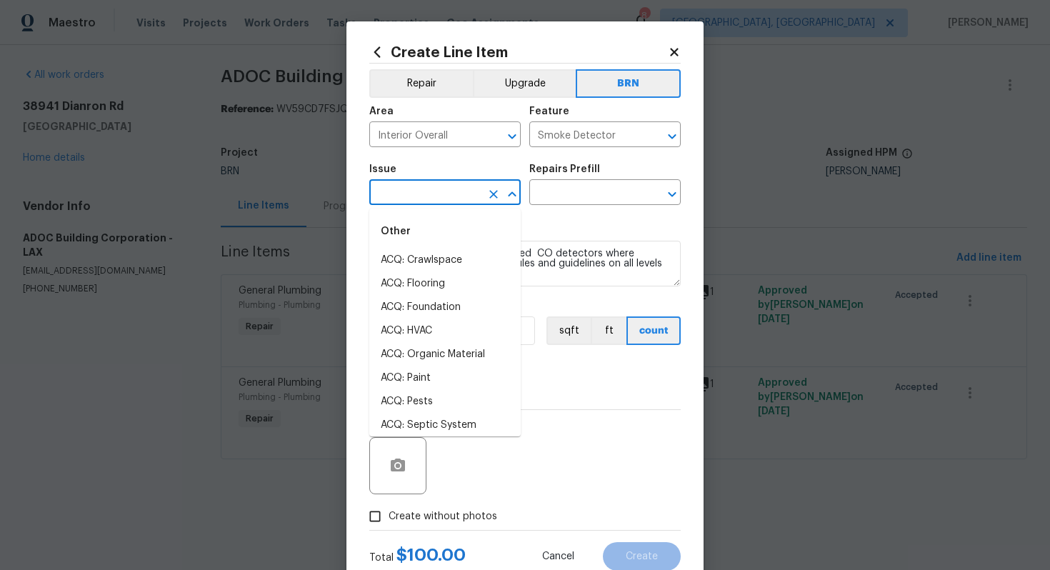
click at [420, 198] on input "text" at bounding box center [424, 194] width 111 height 22
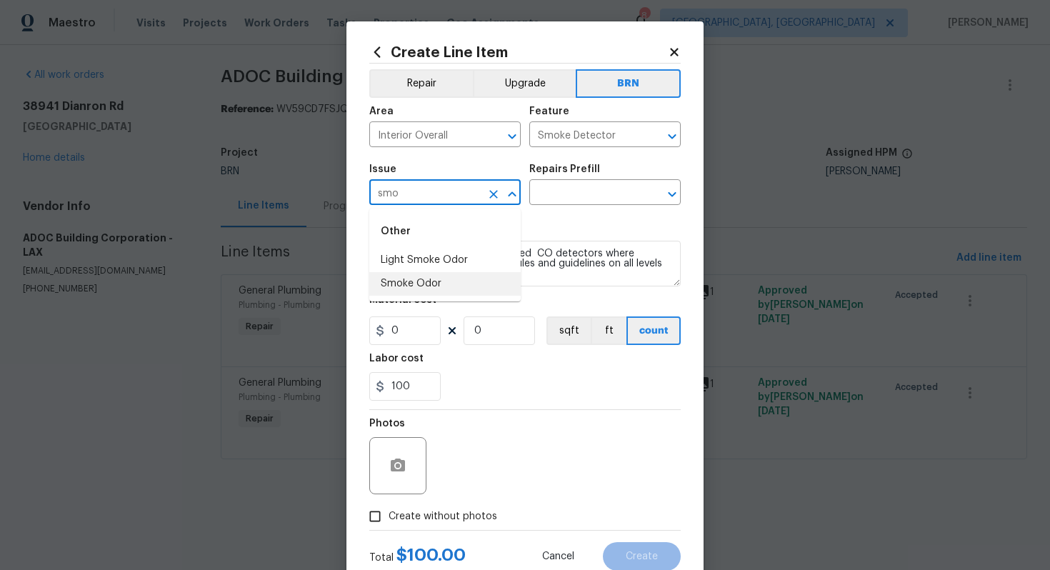
click at [435, 284] on li "Smoke Odor" at bounding box center [444, 284] width 151 height 24
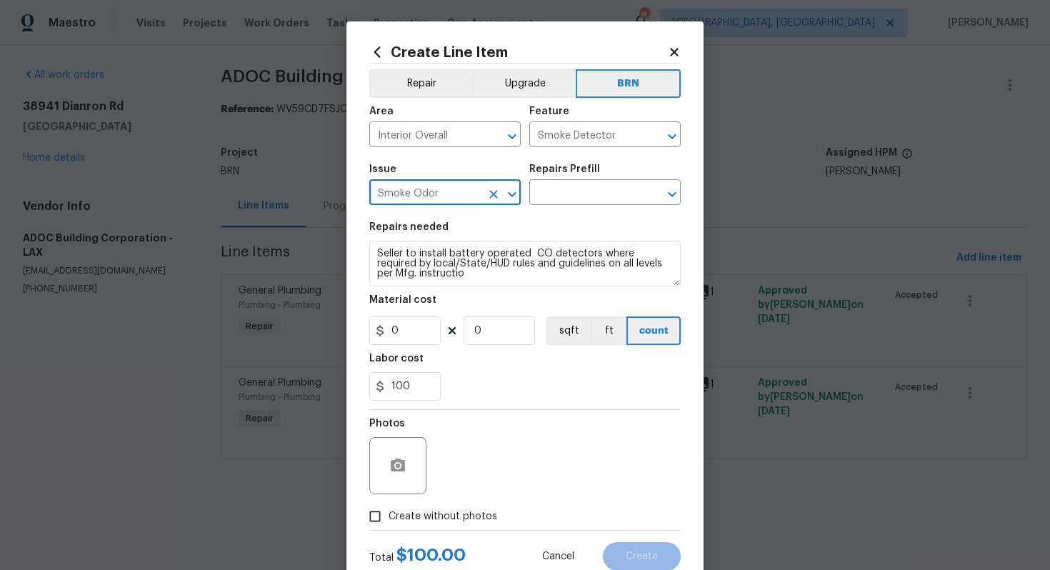
type input "Smoke Odor"
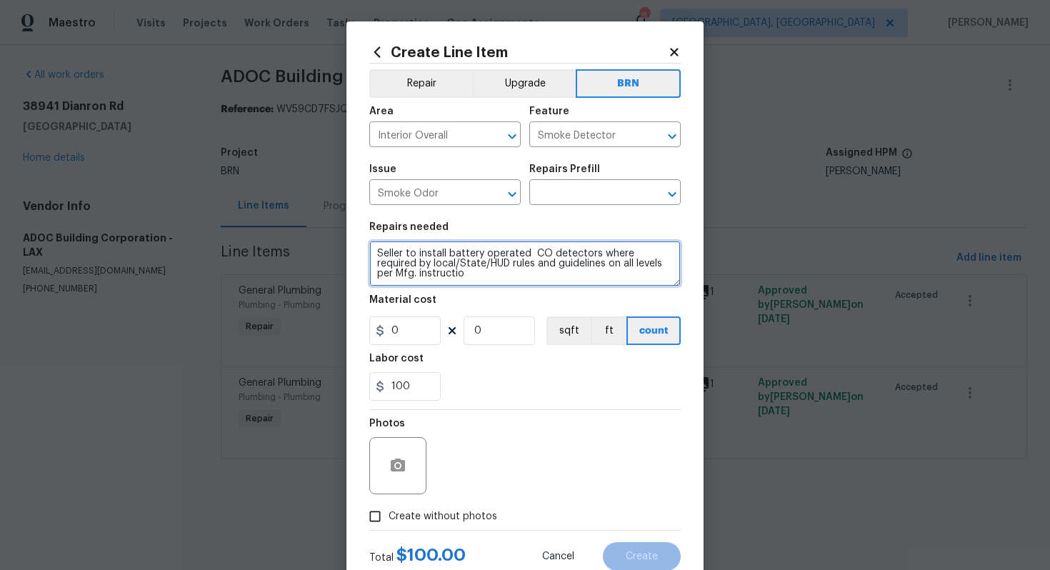
drag, startPoint x: 375, startPoint y: 257, endPoint x: 468, endPoint y: 290, distance: 98.5
click at [468, 290] on section "Repairs needed Seller to install battery operated CO detectors where required b…" at bounding box center [524, 312] width 311 height 196
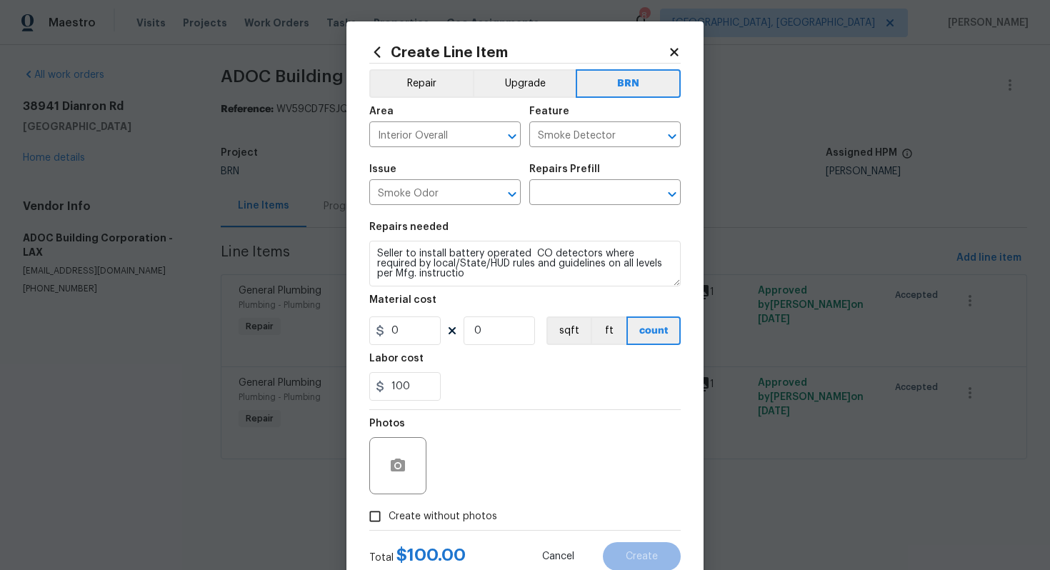
click at [468, 290] on section "Repairs needed Seller to install battery operated CO detectors where required b…" at bounding box center [524, 312] width 311 height 196
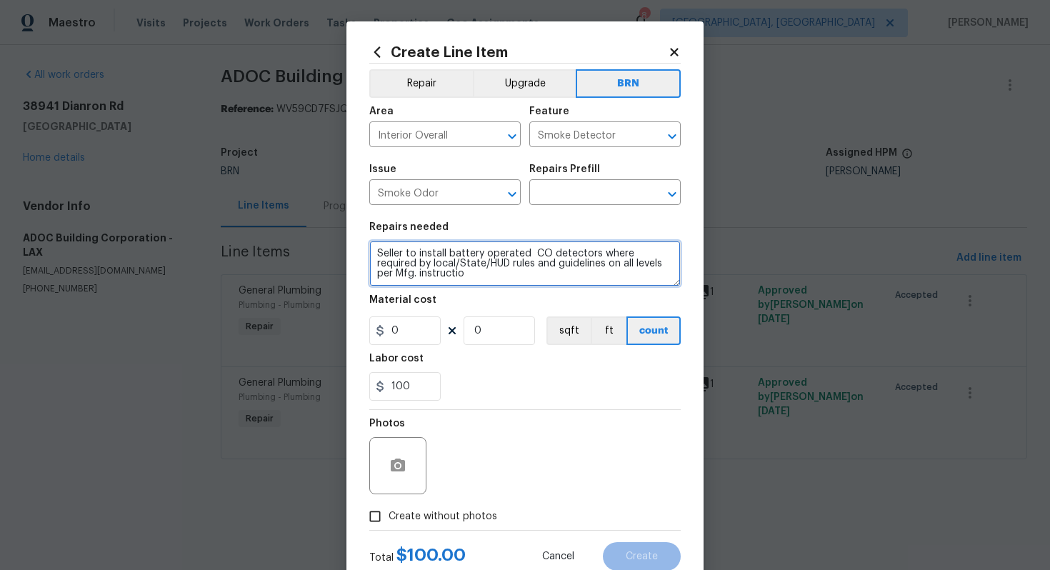
drag, startPoint x: 377, startPoint y: 257, endPoint x: 433, endPoint y: 281, distance: 60.8
click at [434, 281] on textarea "Seller to install battery operated CO detectors where required by local/State/H…" at bounding box center [524, 264] width 311 height 46
paste textarea "ns"
click at [426, 276] on textarea "Seller to install battery operated CO detectors where required by local/State/H…" at bounding box center [524, 264] width 311 height 46
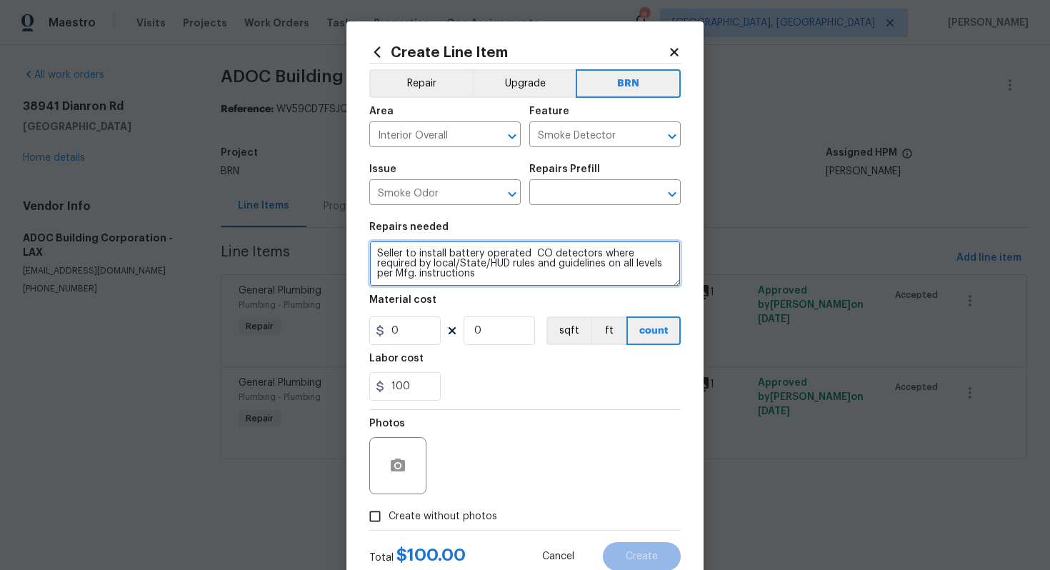
click at [426, 276] on textarea "Seller to install battery operated CO detectors where required by local/State/H…" at bounding box center [524, 264] width 311 height 46
type textarea "Seller to install battery operated CO detectors where required by local/State/H…"
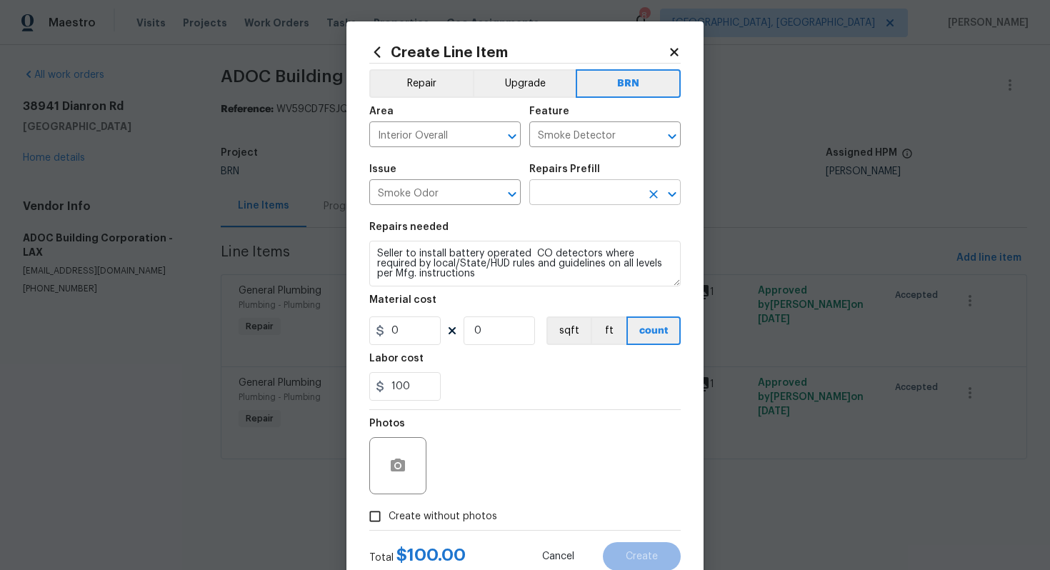
click at [544, 186] on input "text" at bounding box center [584, 194] width 111 height 22
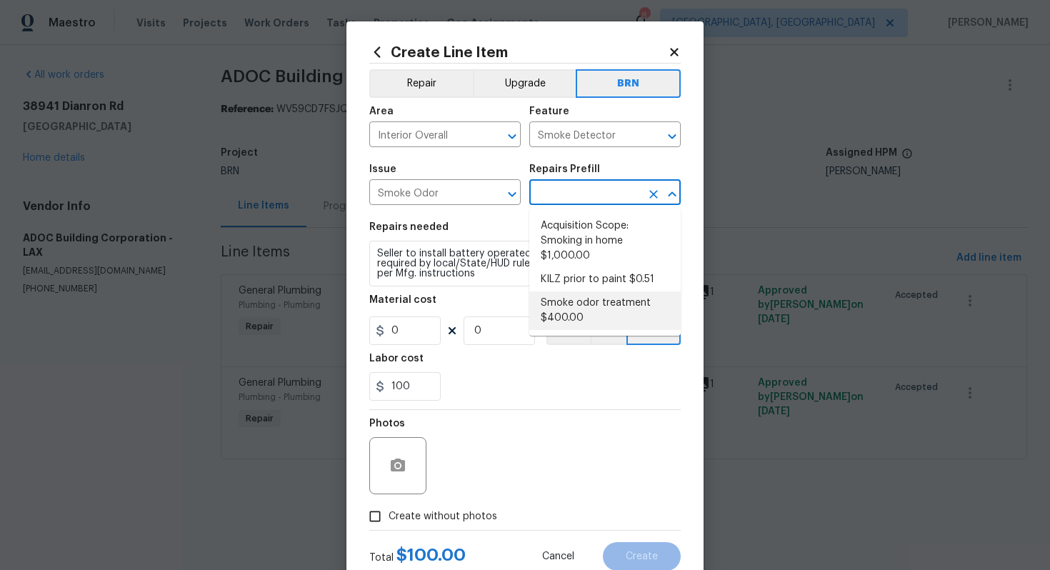
click at [602, 302] on li "Smoke odor treatment $400.00" at bounding box center [604, 310] width 151 height 39
type input "Smoke odor treatment $400.00"
type textarea "Complete a chlorine dioxide odor treatment for the home due to heavy odor. This…"
type input "400"
type input "1"
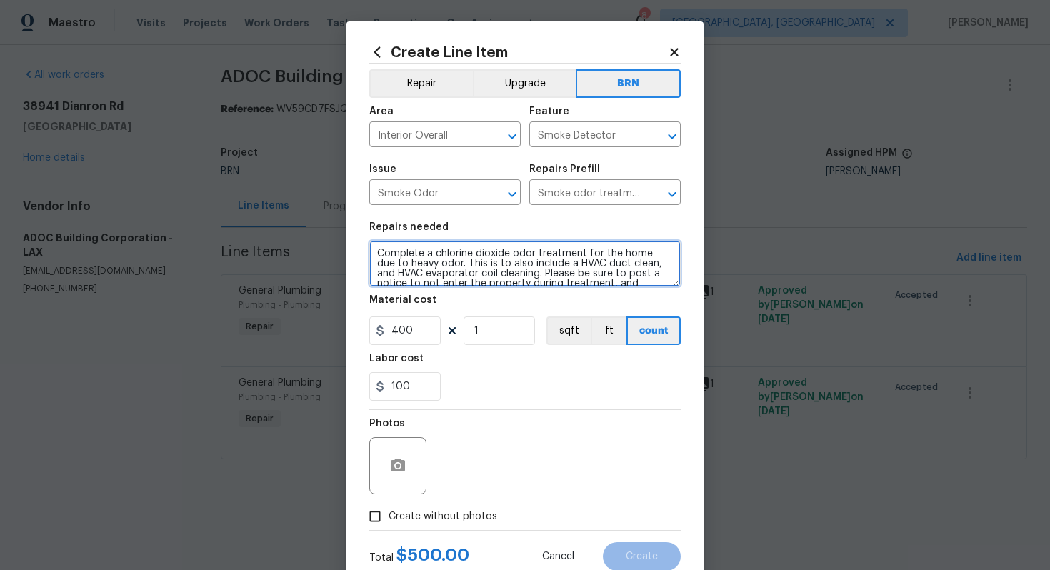
scroll to position [20, 0]
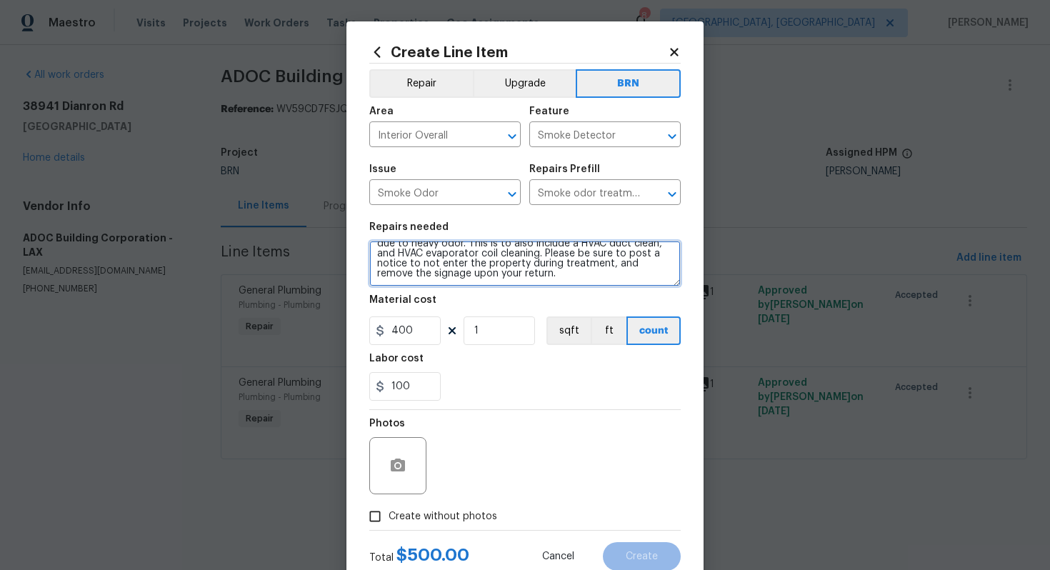
drag, startPoint x: 376, startPoint y: 256, endPoint x: 514, endPoint y: 300, distance: 144.1
click at [514, 300] on section "Repairs needed Complete a chlorine dioxide odor treatment for the home due to h…" at bounding box center [524, 312] width 311 height 196
paste textarea "Seller to install battery operated CO detectors where required by local/State/H…"
type textarea "Seller to install battery operated CO detectors where required by local/State/H…"
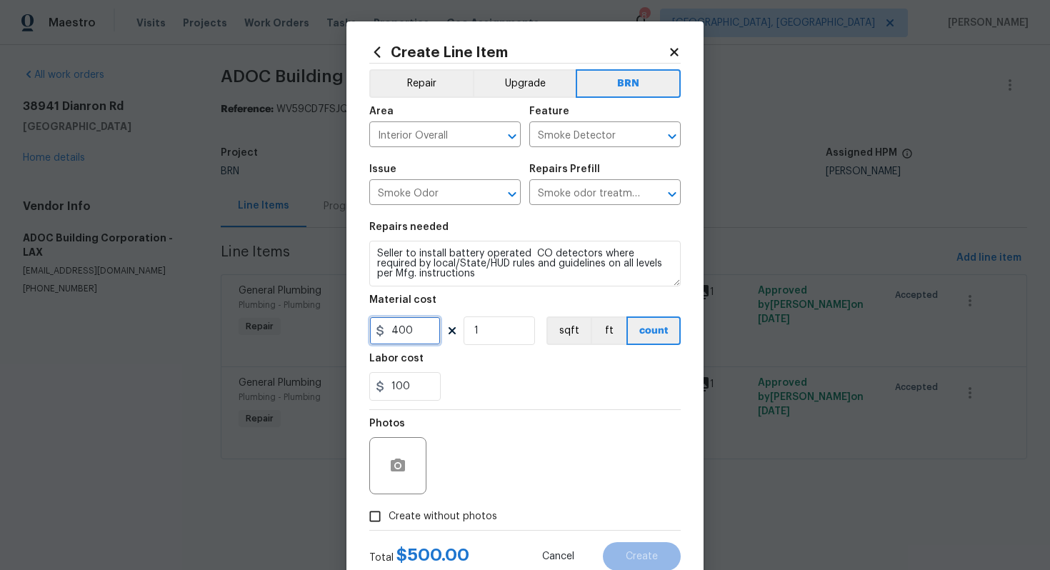
click at [398, 331] on input "400" at bounding box center [404, 330] width 71 height 29
type input "0"
click at [515, 392] on div "100" at bounding box center [524, 386] width 311 height 29
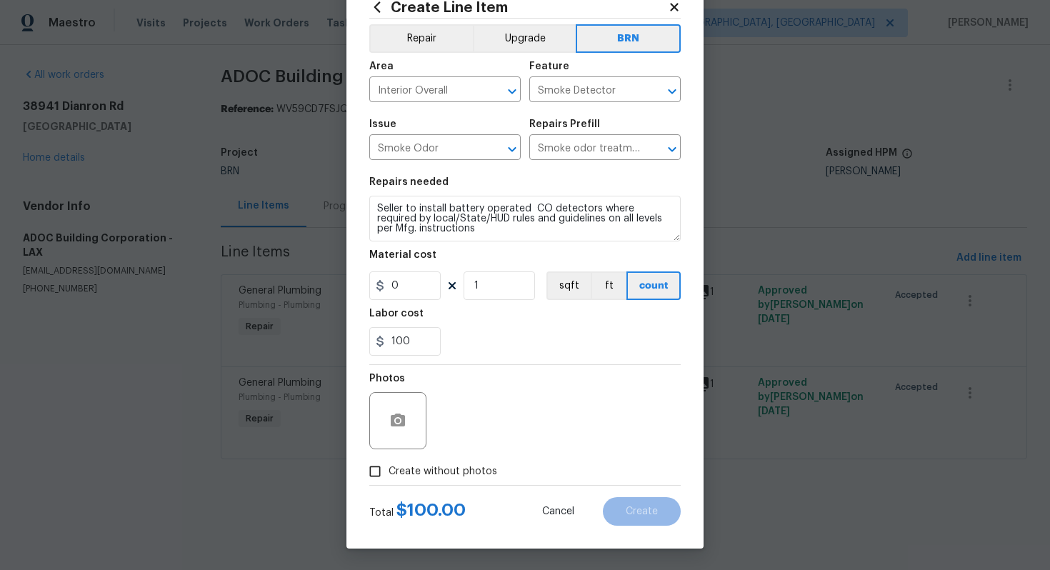
click at [464, 475] on span "Create without photos" at bounding box center [443, 471] width 109 height 15
click at [389, 475] on input "Create without photos" at bounding box center [374, 471] width 27 height 27
checkbox input "true"
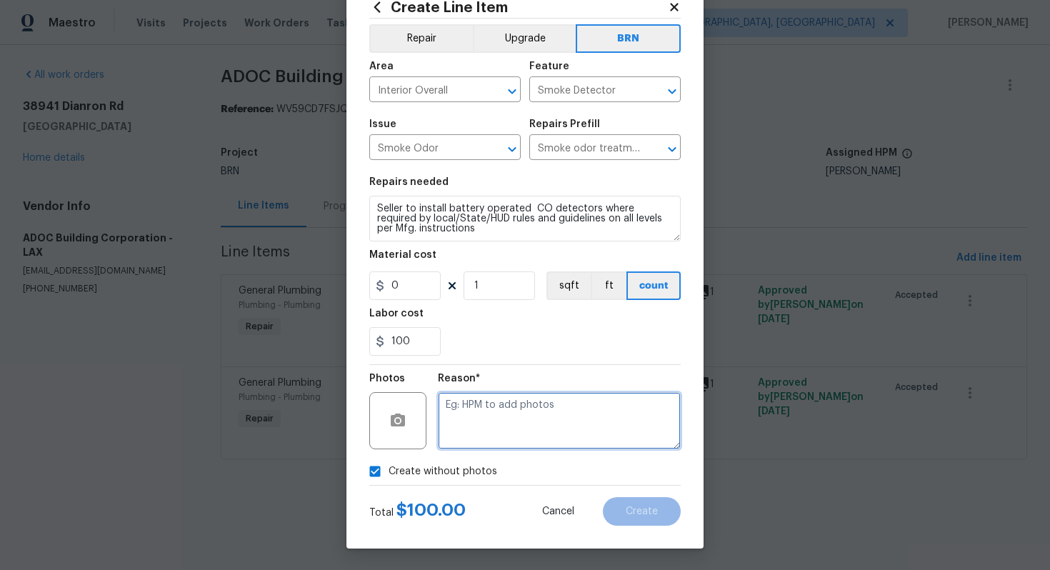
click at [506, 429] on textarea at bounding box center [559, 420] width 243 height 57
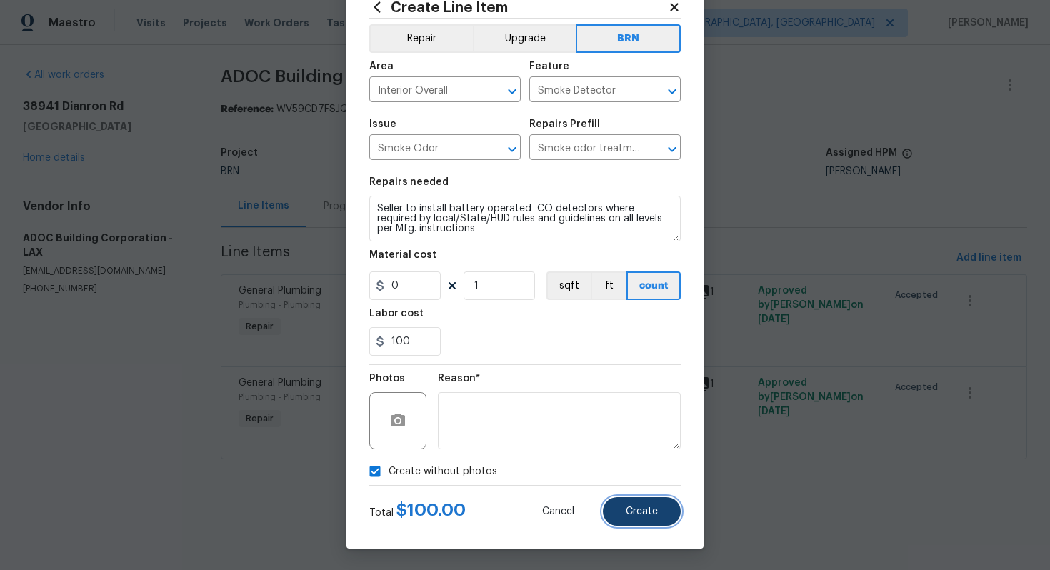
click at [641, 506] on span "Create" at bounding box center [642, 511] width 32 height 11
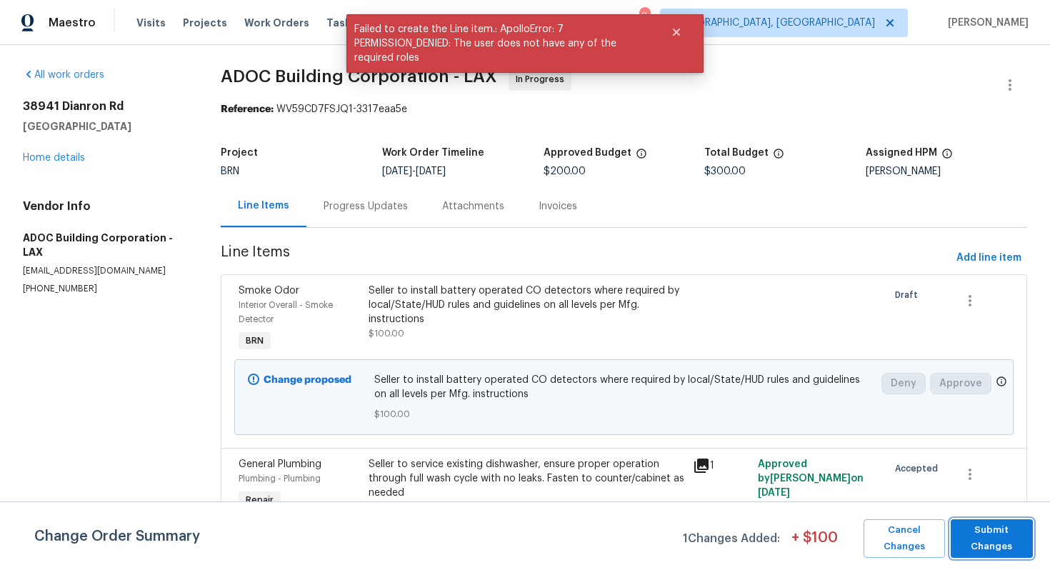
click at [987, 542] on span "Submit Changes" at bounding box center [992, 538] width 68 height 33
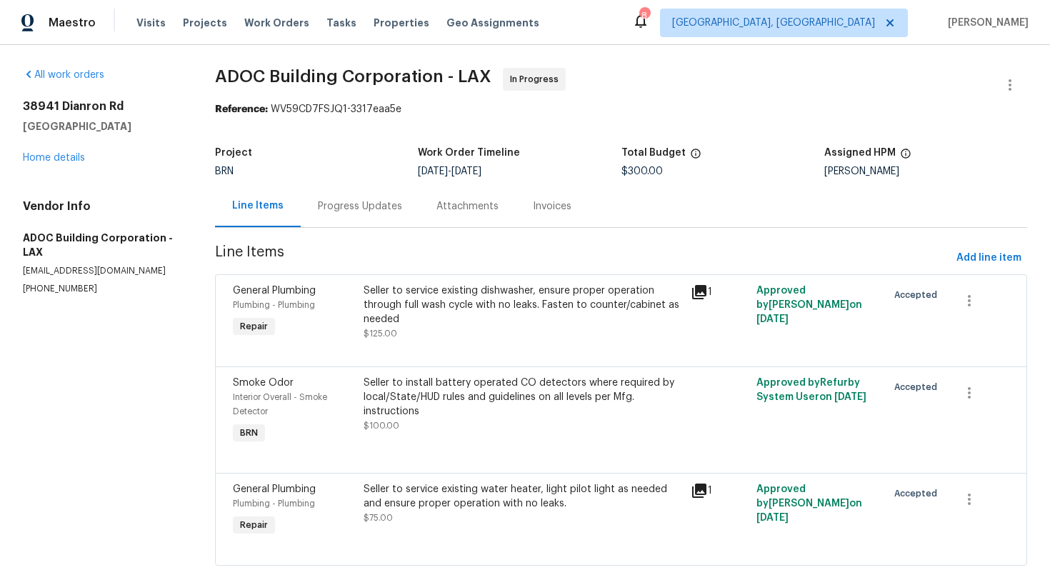
click at [391, 207] on div "Progress Updates" at bounding box center [360, 206] width 84 height 14
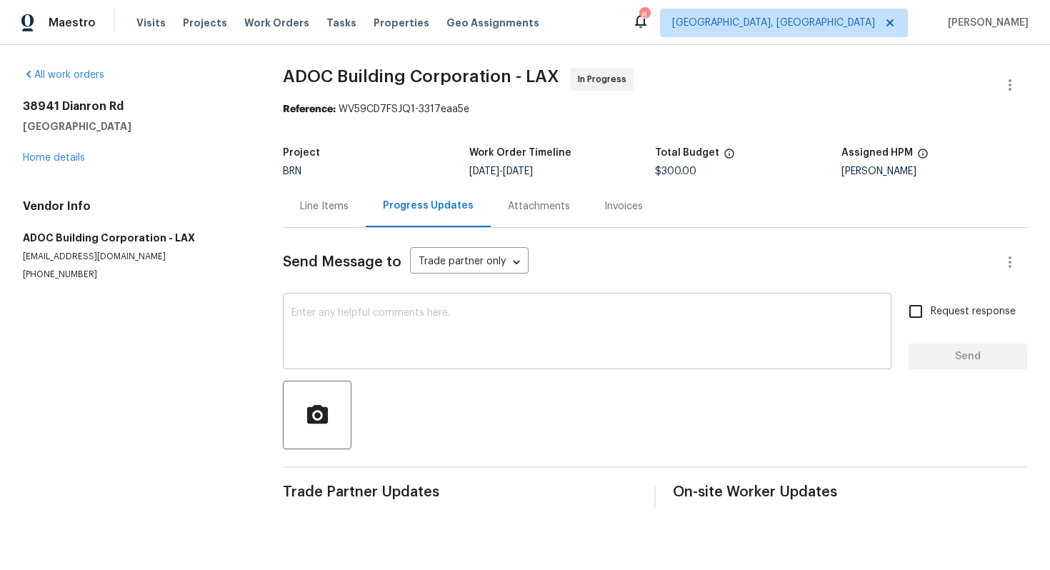
click at [400, 348] on textarea at bounding box center [587, 333] width 592 height 50
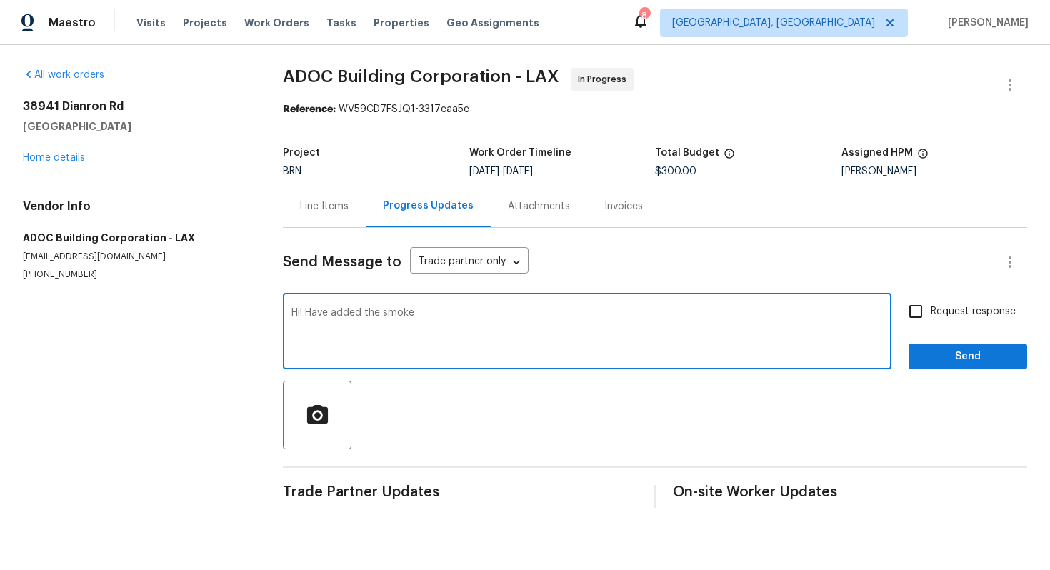
drag, startPoint x: 415, startPoint y: 314, endPoint x: 384, endPoint y: 315, distance: 31.4
click at [384, 315] on textarea "Hi! Have added the smoke" at bounding box center [587, 333] width 592 height 50
click at [727, 311] on textarea "Hi! Have added the CO detectors installation and please have it completed as we…" at bounding box center [587, 333] width 592 height 50
type textarea "Hi! Have added the CO detectors installation and please have it completed as we…"
click at [935, 309] on span "Request response" at bounding box center [973, 311] width 85 height 15
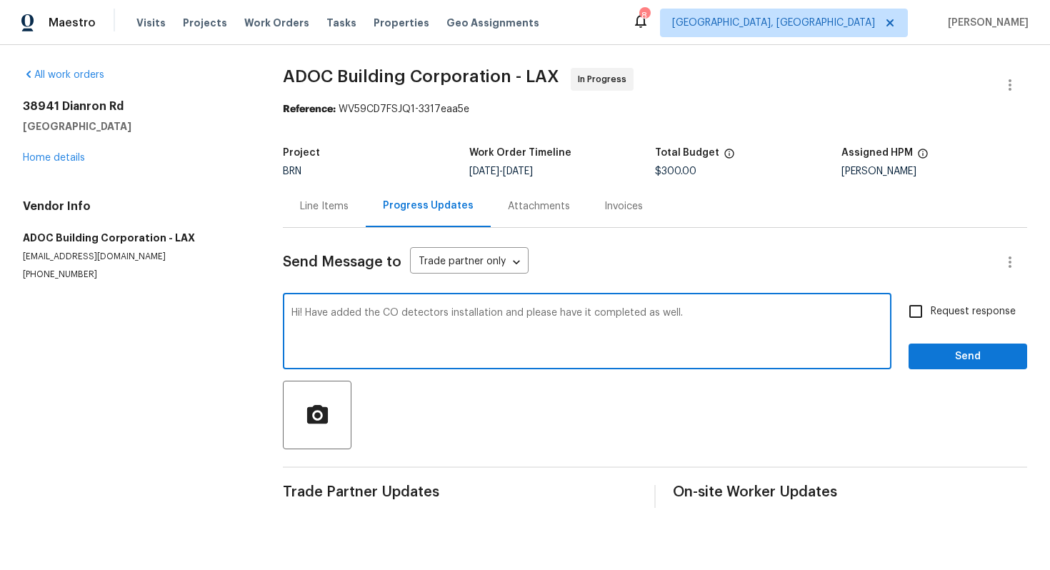
click at [931, 309] on input "Request response" at bounding box center [916, 311] width 30 height 30
checkbox input "true"
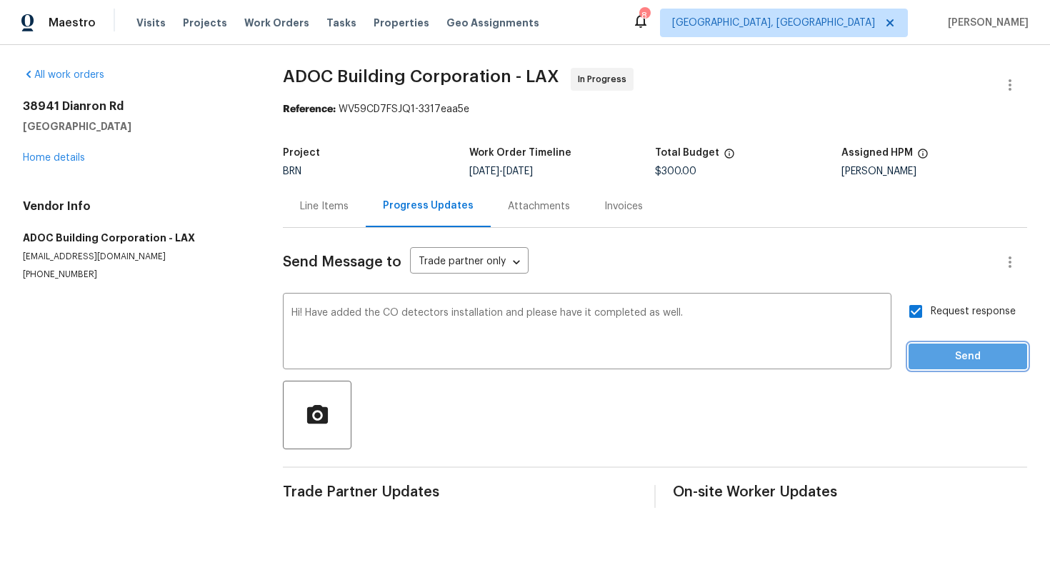
click at [945, 351] on span "Send" at bounding box center [968, 357] width 96 height 18
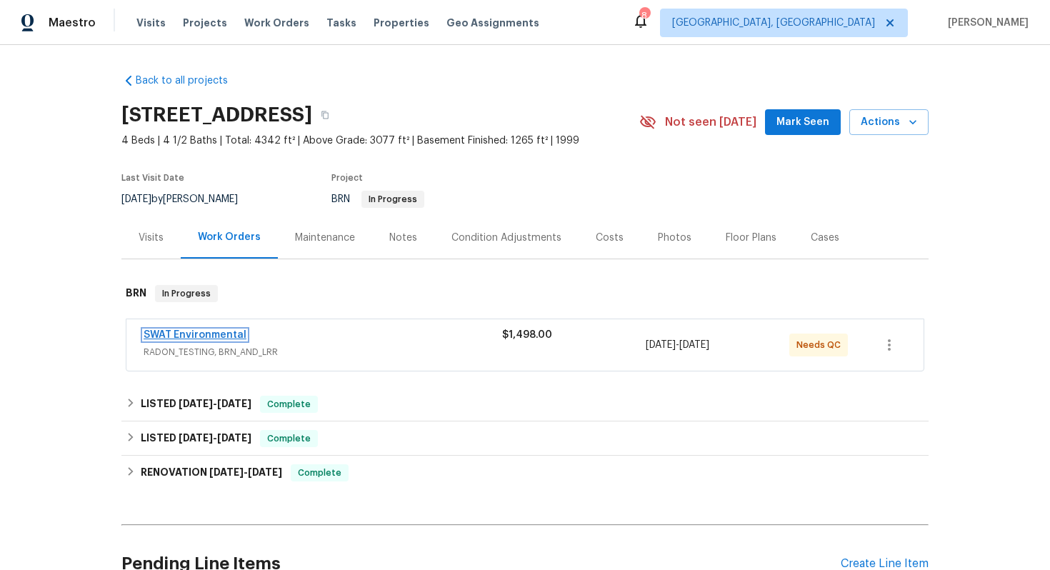
click at [217, 337] on link "SWAT Environmental" at bounding box center [195, 335] width 103 height 10
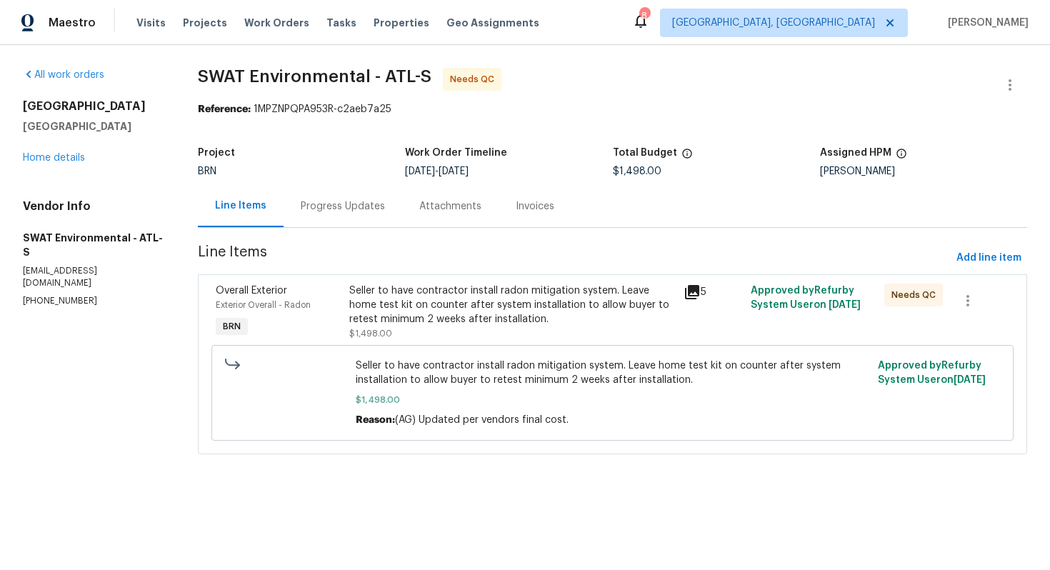
click at [419, 295] on div "Seller to have contractor install radon mitigation system. Leave home test kit …" at bounding box center [512, 305] width 326 height 43
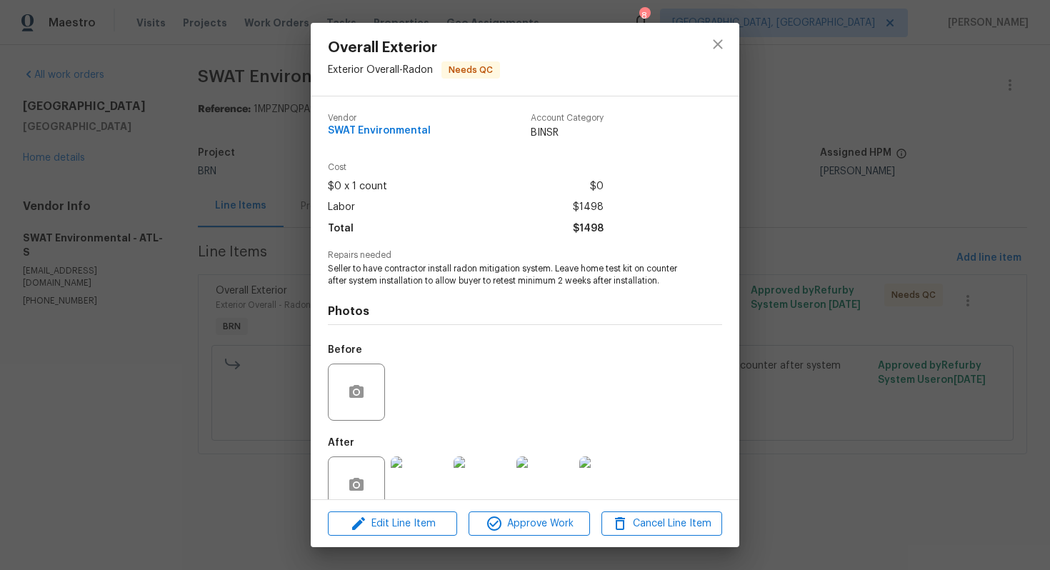
scroll to position [29, 0]
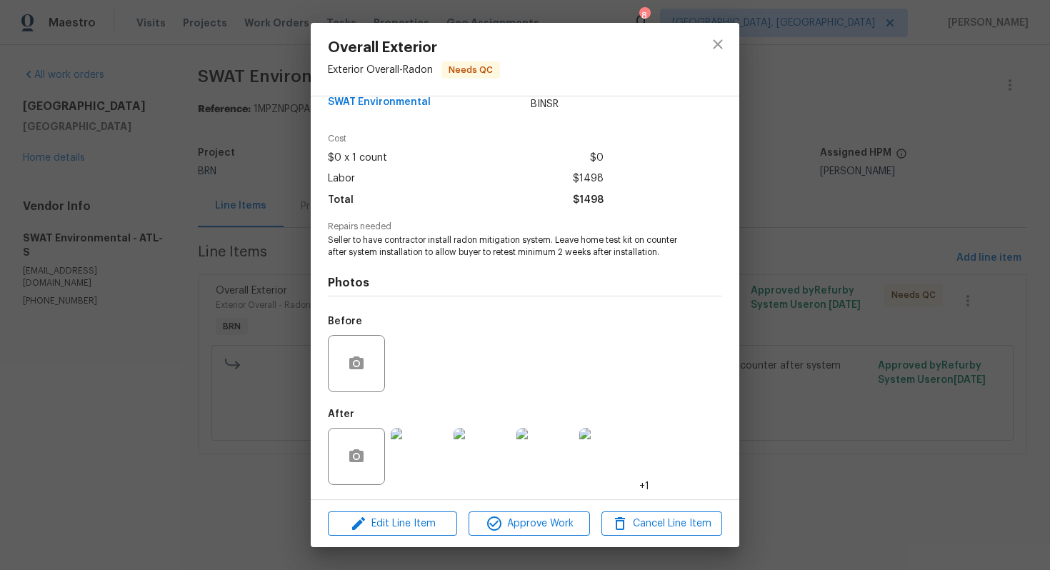
click at [439, 458] on img at bounding box center [419, 456] width 57 height 57
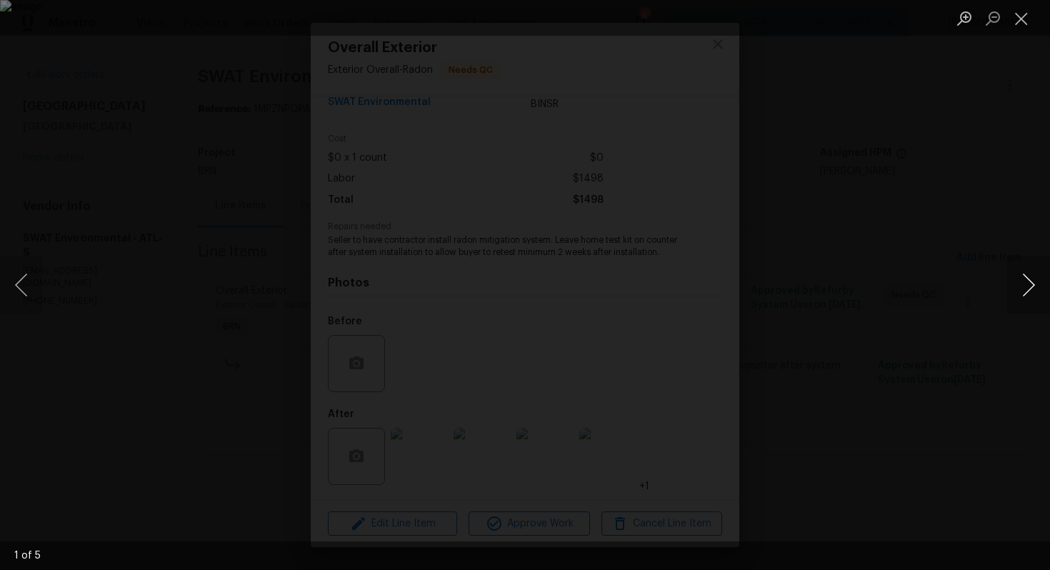
click at [1023, 284] on button "Next image" at bounding box center [1028, 284] width 43 height 57
click at [1019, 15] on button "Close lightbox" at bounding box center [1021, 18] width 29 height 25
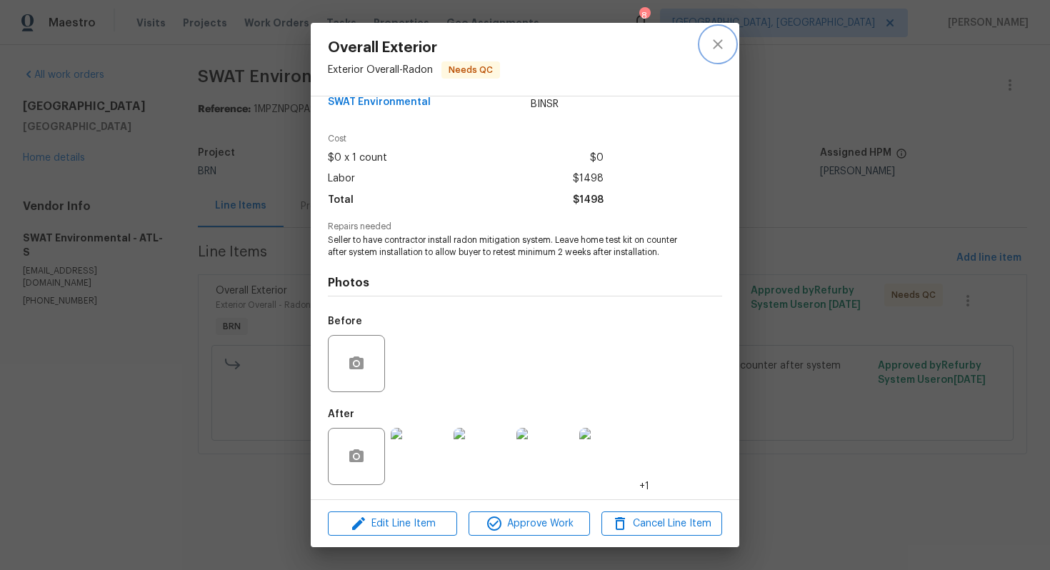
click at [712, 48] on icon "close" at bounding box center [717, 44] width 17 height 17
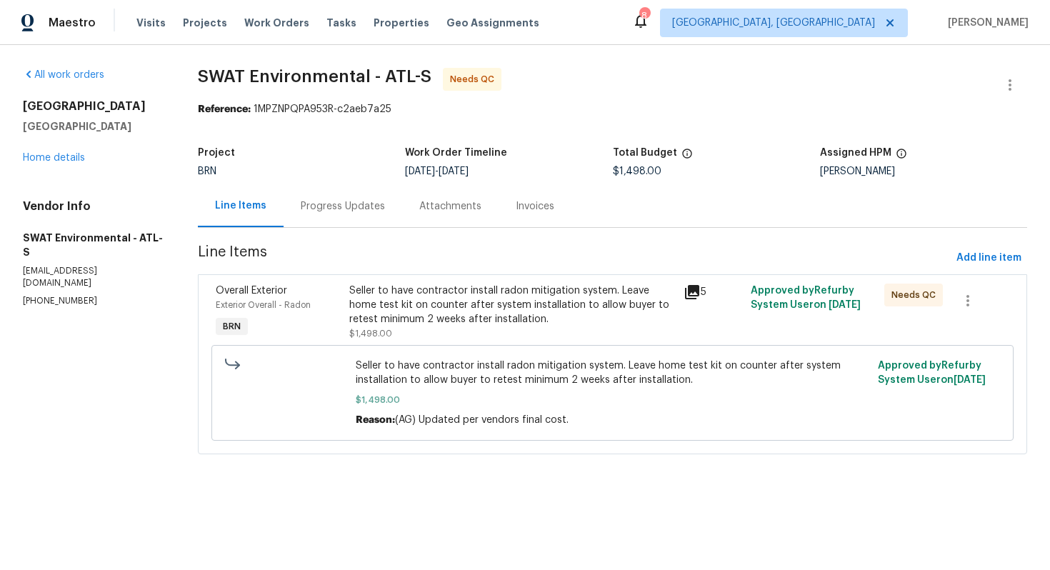
click at [343, 213] on div "Progress Updates" at bounding box center [343, 206] width 84 height 14
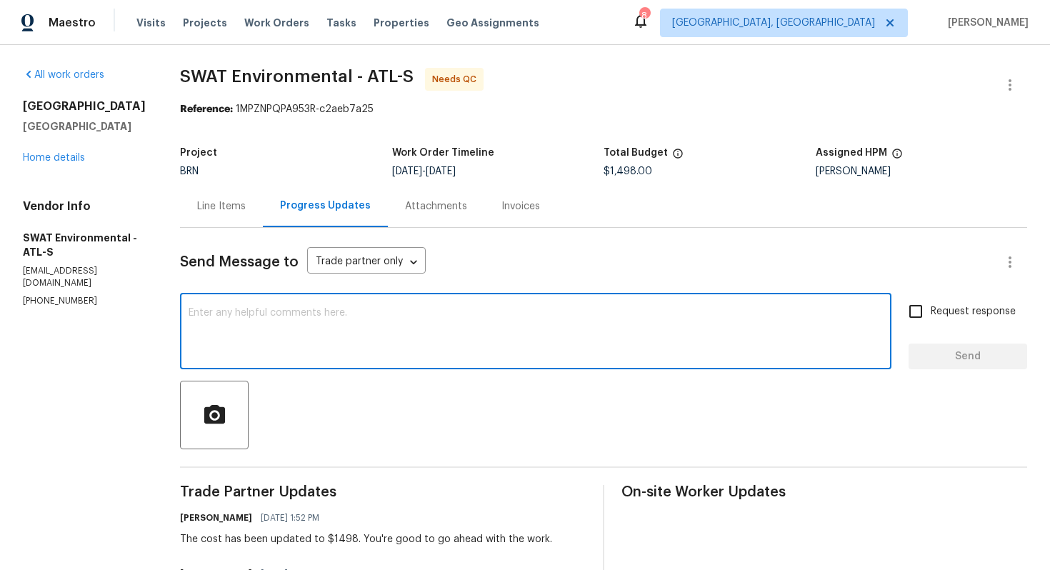
click at [379, 326] on textarea at bounding box center [536, 333] width 694 height 50
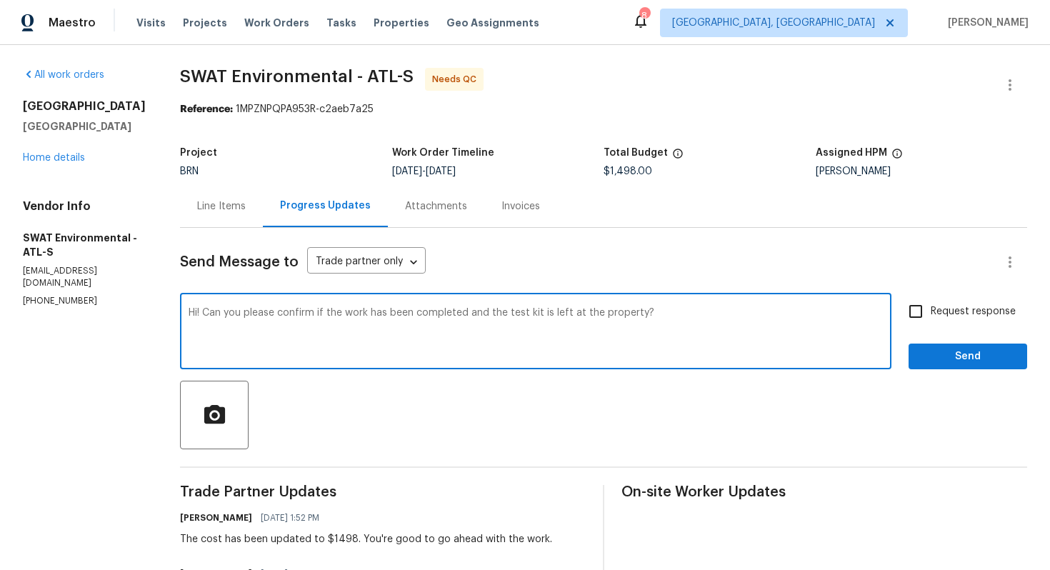
type textarea "Hi! Can you please confirm if the work has been completed and the test kit is l…"
click at [953, 314] on span "Request response" at bounding box center [973, 311] width 85 height 15
click at [931, 314] on input "Request response" at bounding box center [916, 311] width 30 height 30
checkbox input "true"
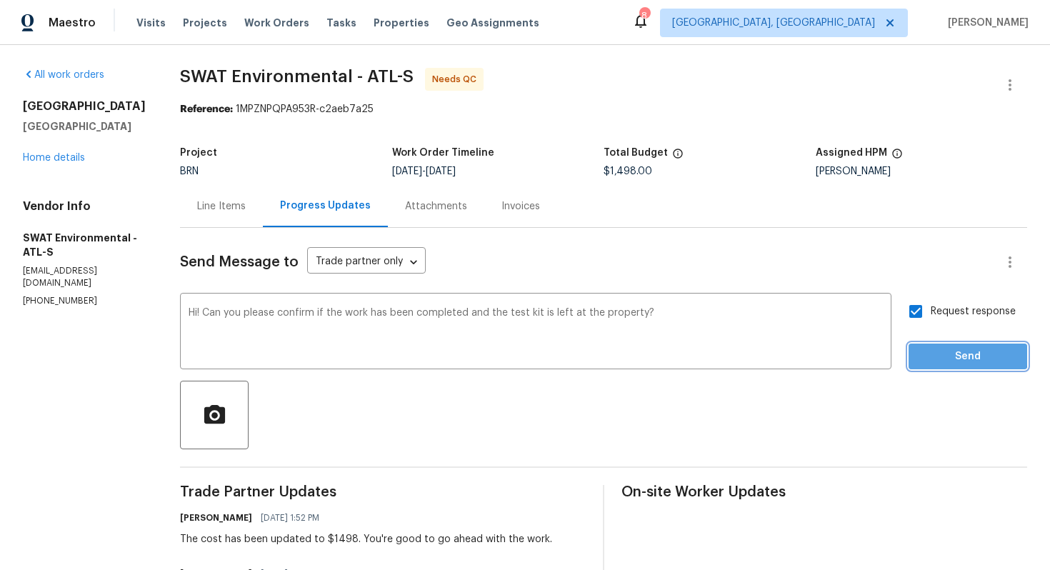
click at [951, 355] on span "Send" at bounding box center [968, 357] width 96 height 18
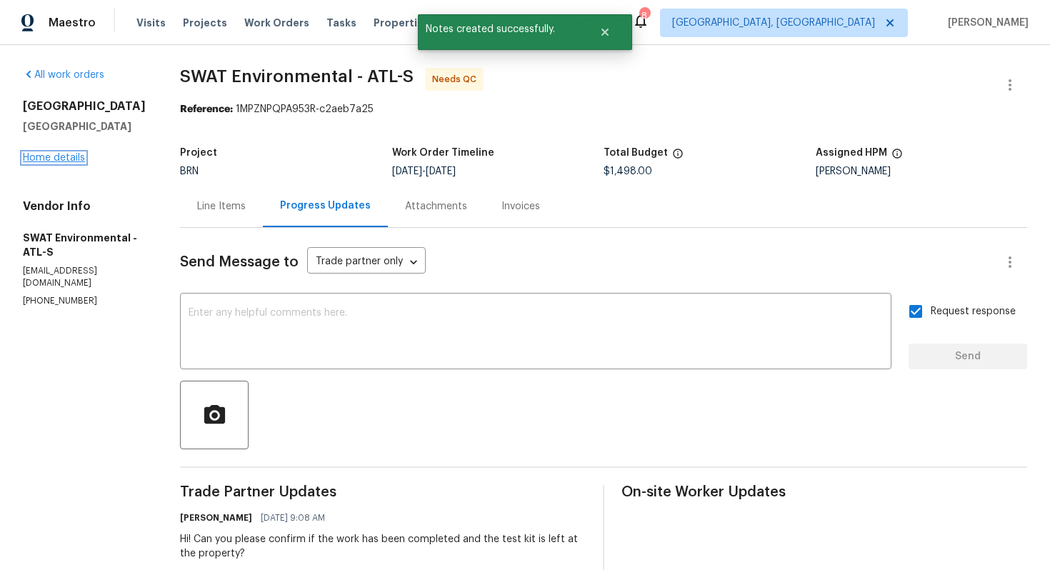
click at [67, 163] on link "Home details" at bounding box center [54, 158] width 62 height 10
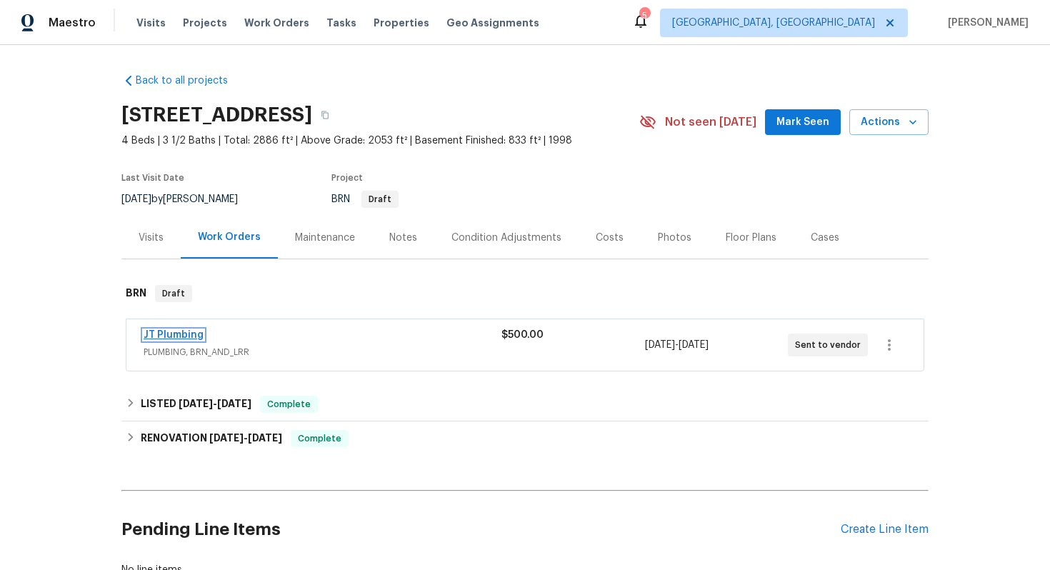
click at [186, 334] on link "JT Plumbing" at bounding box center [174, 335] width 60 height 10
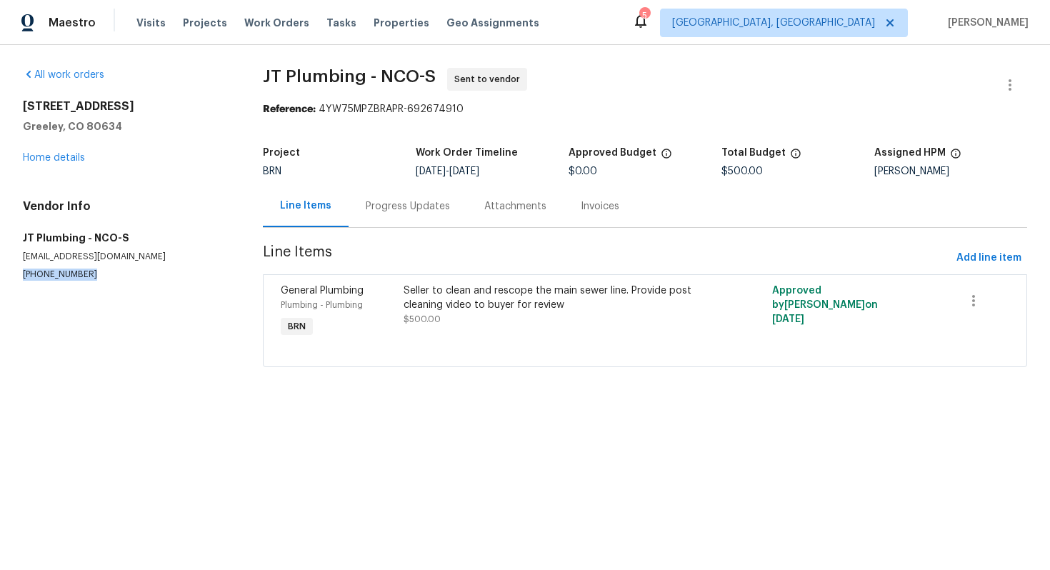
drag, startPoint x: 19, startPoint y: 276, endPoint x: 110, endPoint y: 275, distance: 90.7
click at [110, 275] on div "All work orders [STREET_ADDRESS] Home details Vendor Info JT Plumbing - NCO-S […" at bounding box center [525, 226] width 1050 height 362
copy p "[PHONE_NUMBER]"
click at [448, 221] on div "Progress Updates" at bounding box center [408, 206] width 119 height 42
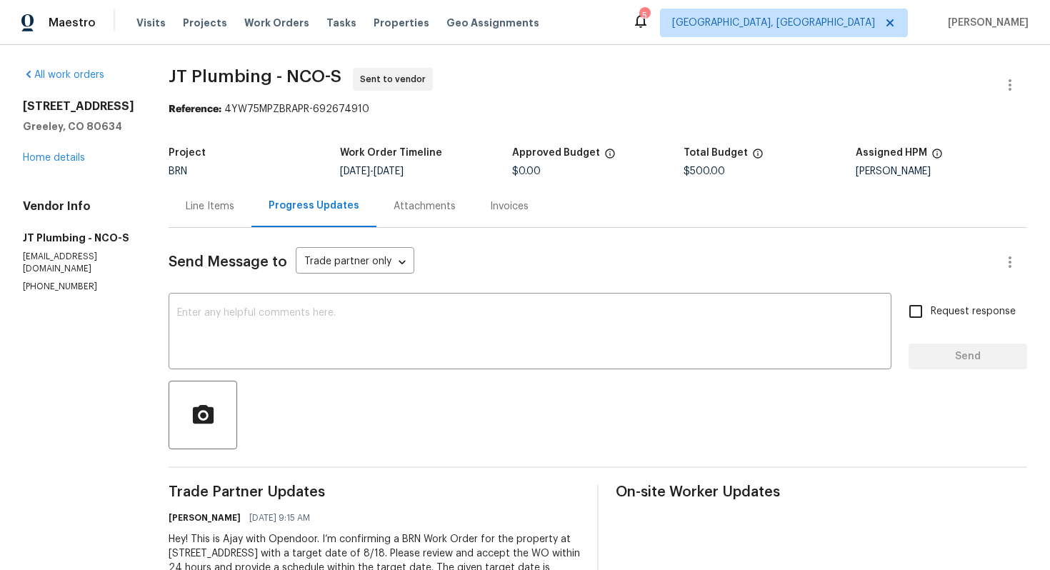
click at [211, 215] on div "Line Items" at bounding box center [210, 206] width 83 height 42
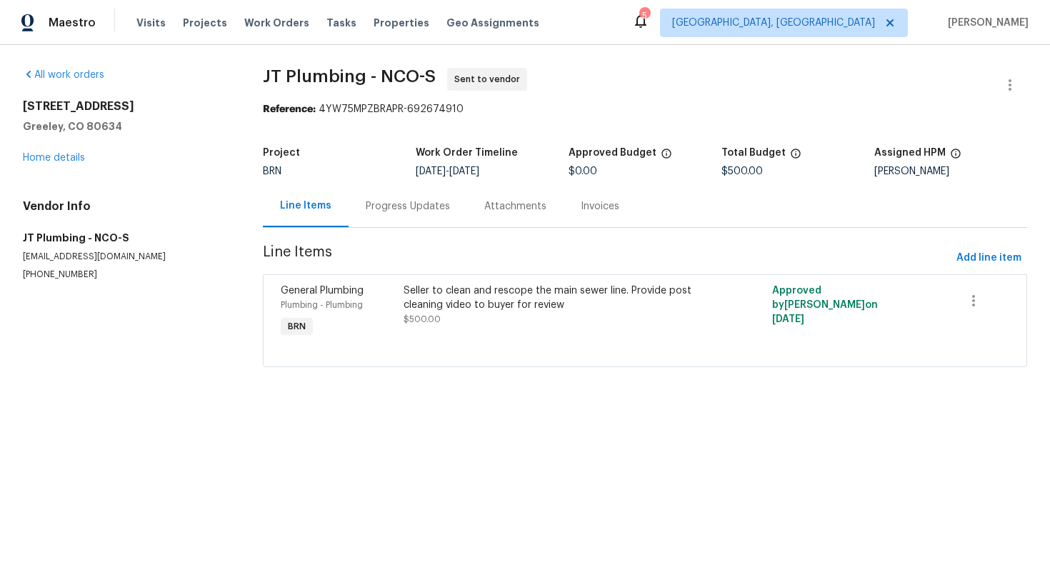
click at [420, 213] on div "Progress Updates" at bounding box center [408, 206] width 84 height 14
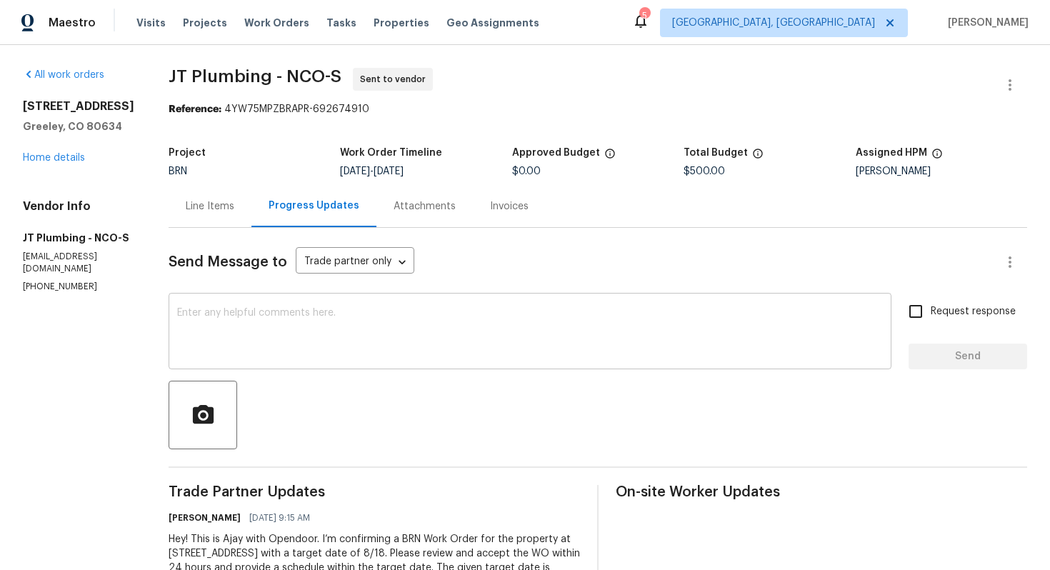
click at [353, 316] on textarea at bounding box center [530, 333] width 706 height 50
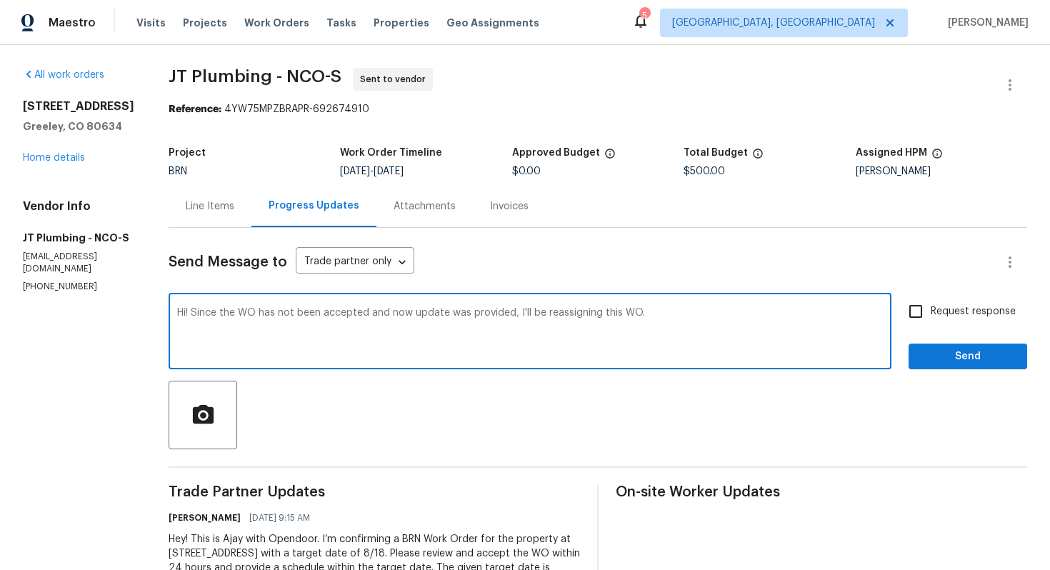
type textarea "Hi! Since the WO has not been accepted and now update was provided, I'll be rea…"
click at [975, 305] on span "Request response" at bounding box center [973, 311] width 85 height 15
click at [931, 305] on input "Request response" at bounding box center [916, 311] width 30 height 30
checkbox input "true"
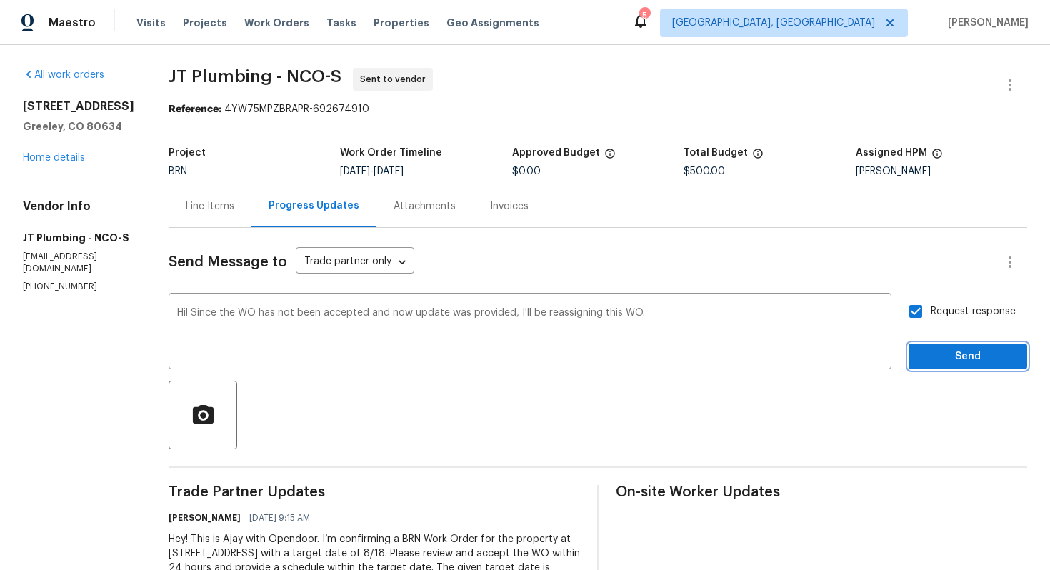
click at [969, 351] on span "Send" at bounding box center [968, 357] width 96 height 18
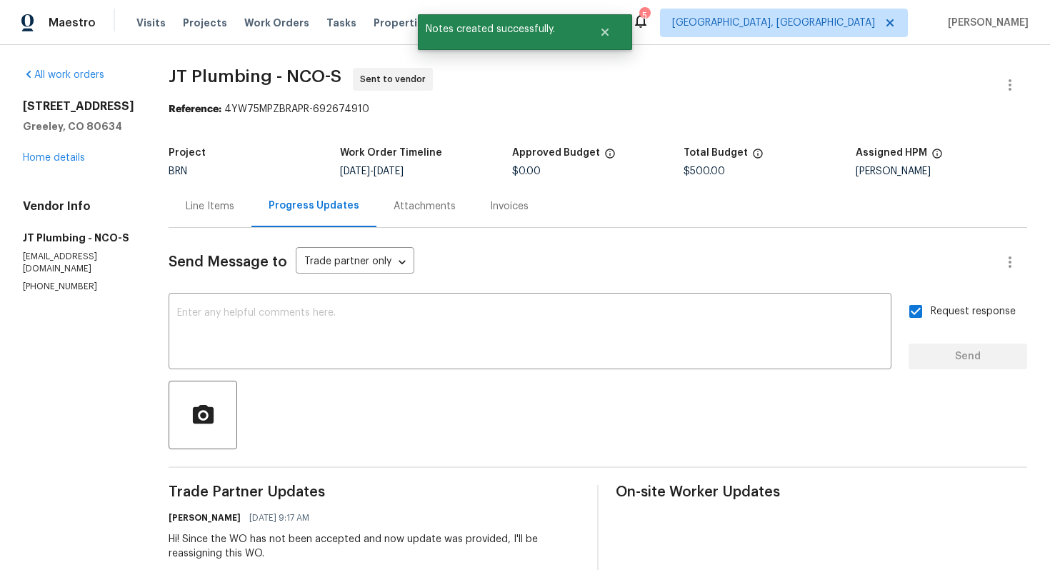
click at [209, 213] on div "Line Items" at bounding box center [210, 206] width 49 height 14
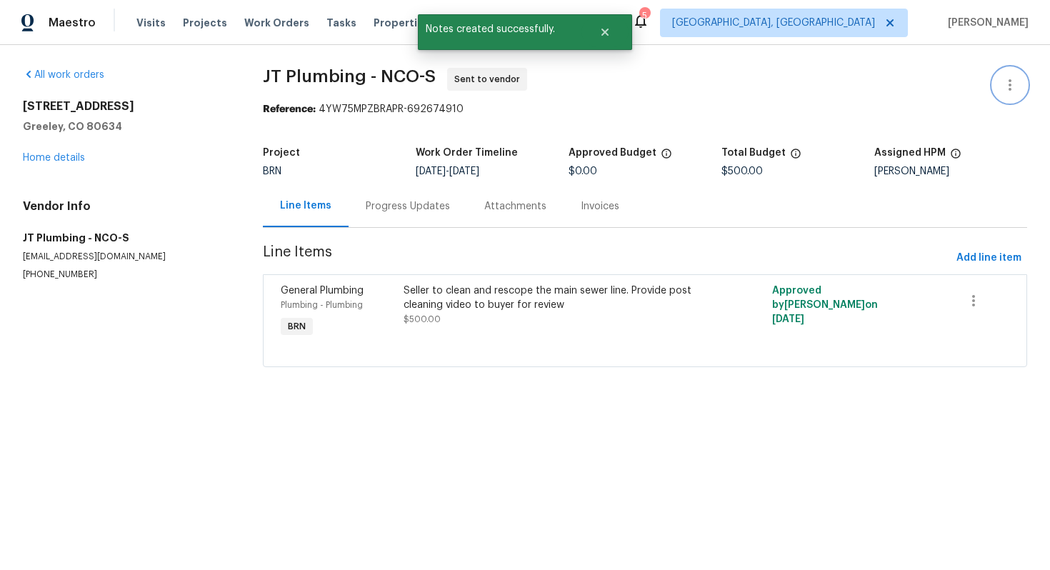
click at [1027, 85] on button "button" at bounding box center [1010, 85] width 34 height 34
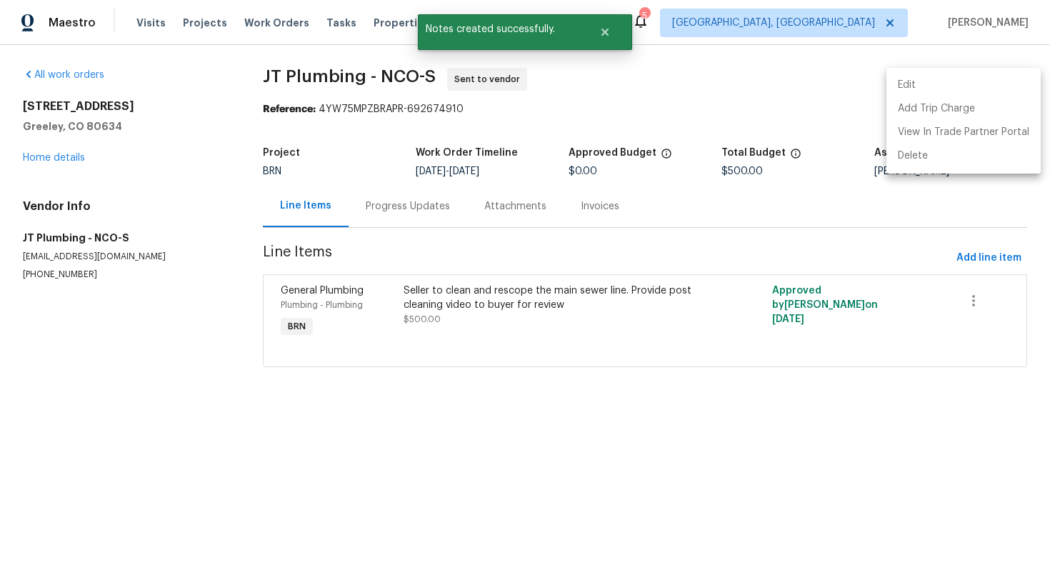
click at [990, 91] on li "Edit" at bounding box center [964, 86] width 154 height 24
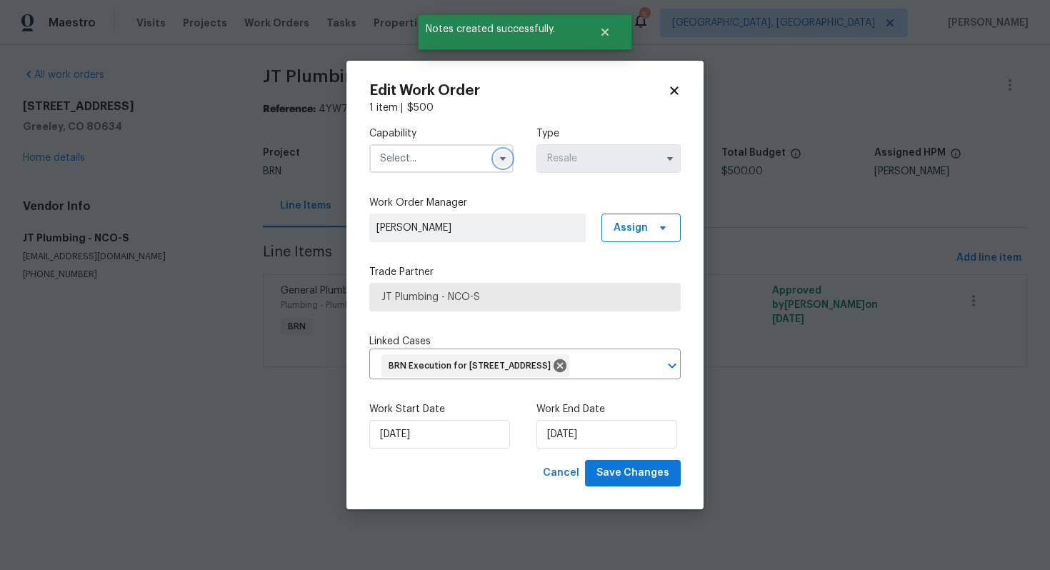
click at [505, 153] on icon "button" at bounding box center [502, 158] width 11 height 11
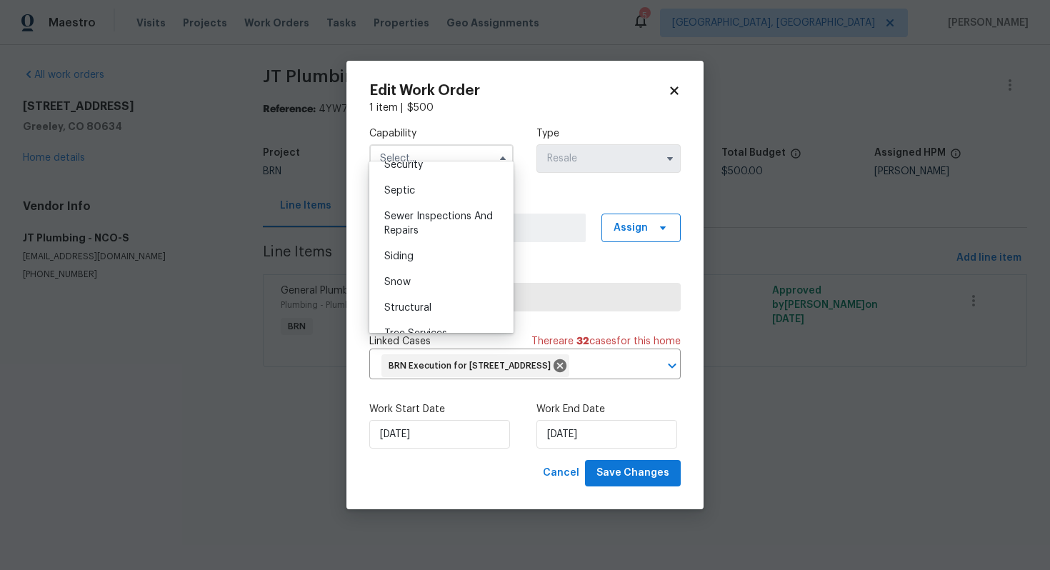
scroll to position [1497, 0]
click at [463, 224] on div "Sewer Inspections And Repairs" at bounding box center [441, 223] width 137 height 40
type input "Sewer Inspections And Repairs"
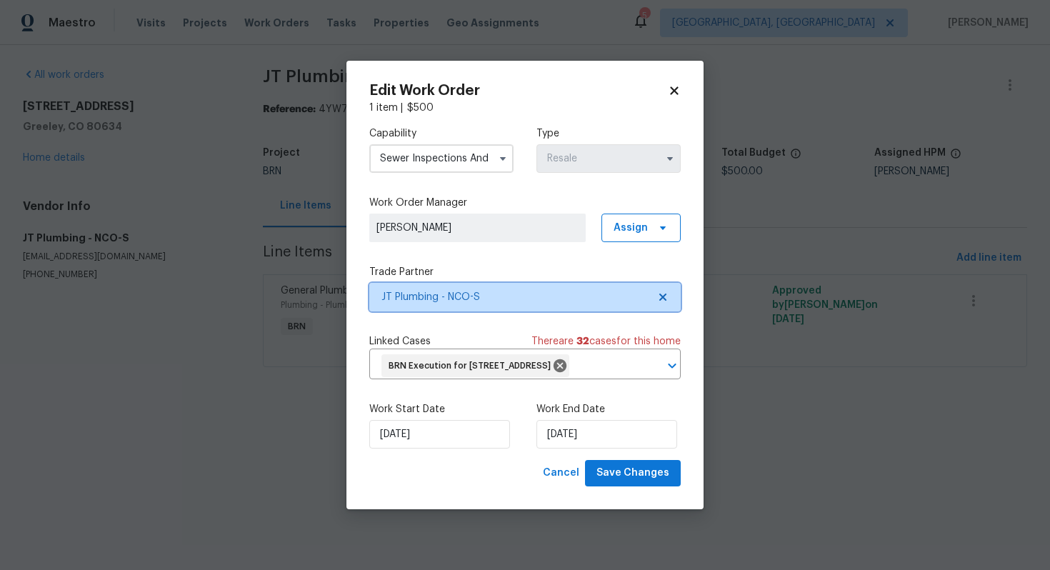
click at [664, 283] on span "JT Plumbing - NCO-S" at bounding box center [524, 297] width 311 height 29
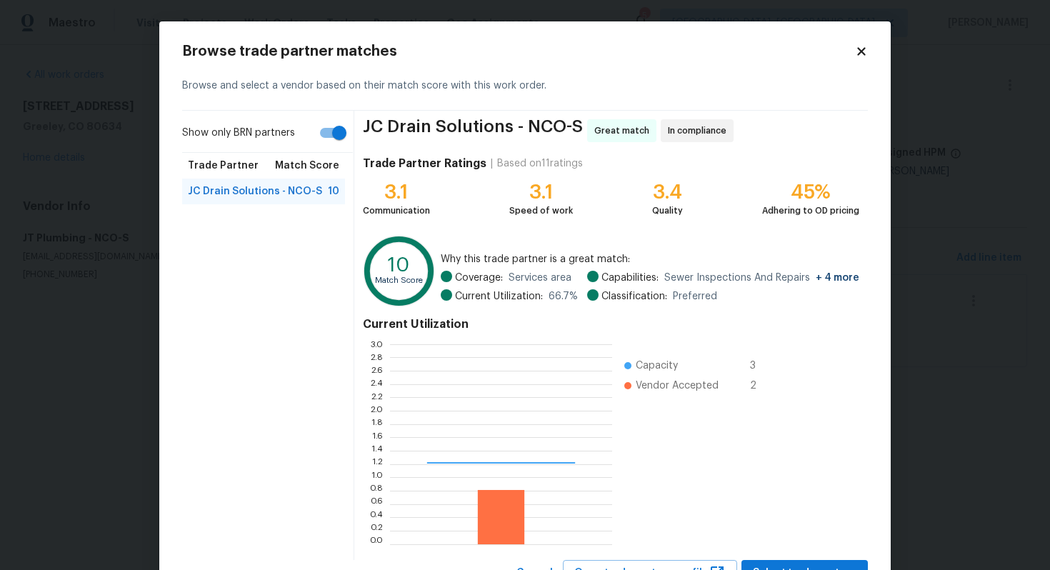
scroll to position [200, 222]
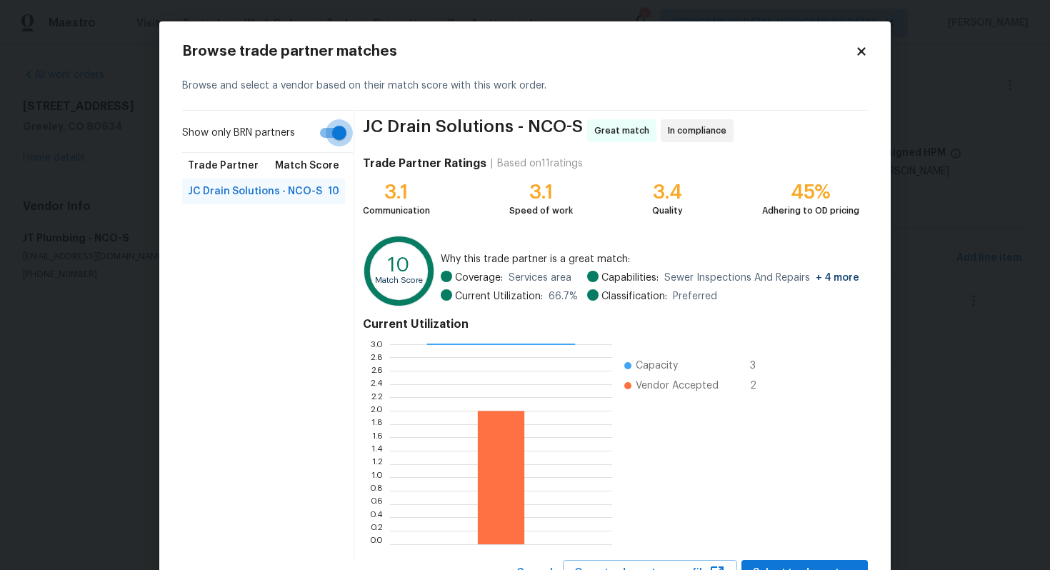
click at [341, 137] on input "Show only BRN partners" at bounding box center [339, 132] width 81 height 27
checkbox input "false"
click at [246, 216] on span "Drain Brain - NCO-S" at bounding box center [233, 217] width 91 height 14
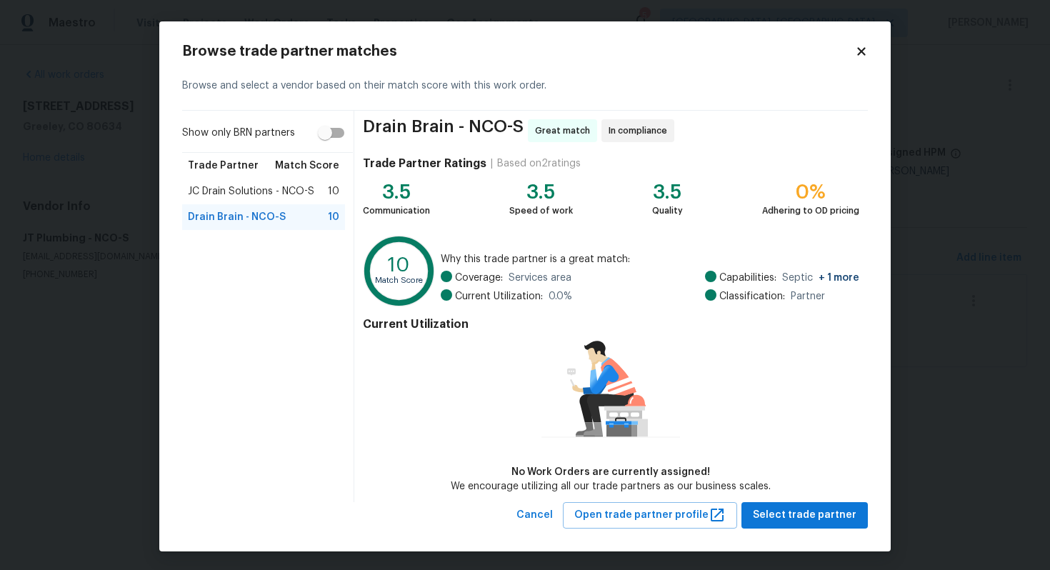
scroll to position [1, 0]
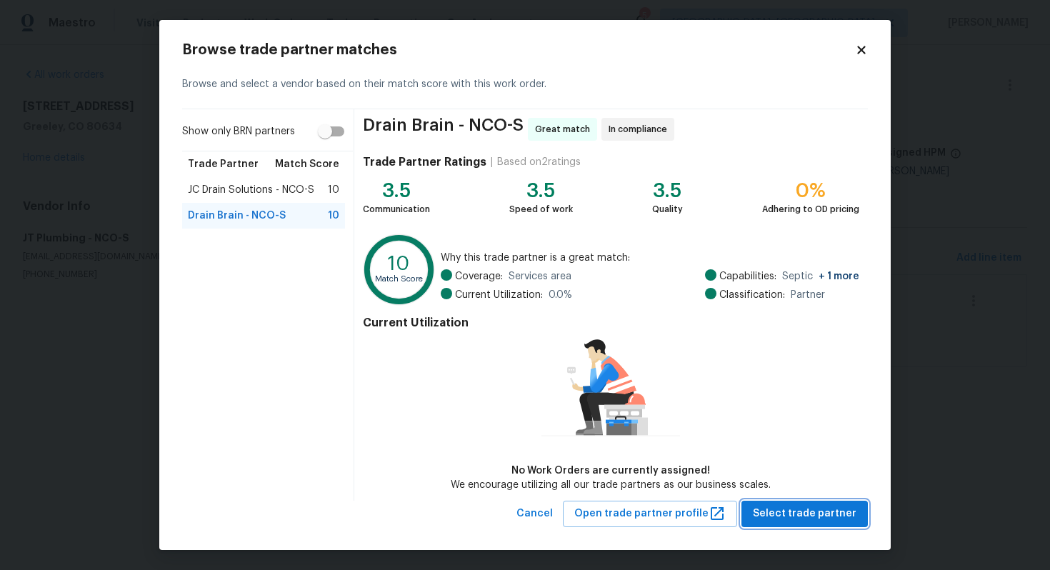
click at [798, 507] on span "Select trade partner" at bounding box center [805, 514] width 104 height 18
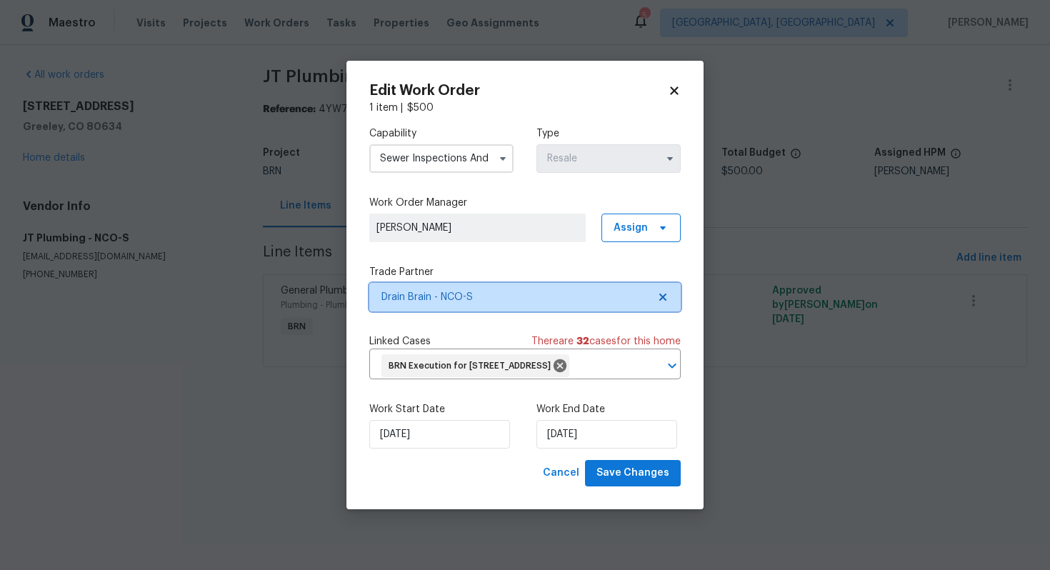
scroll to position [0, 0]
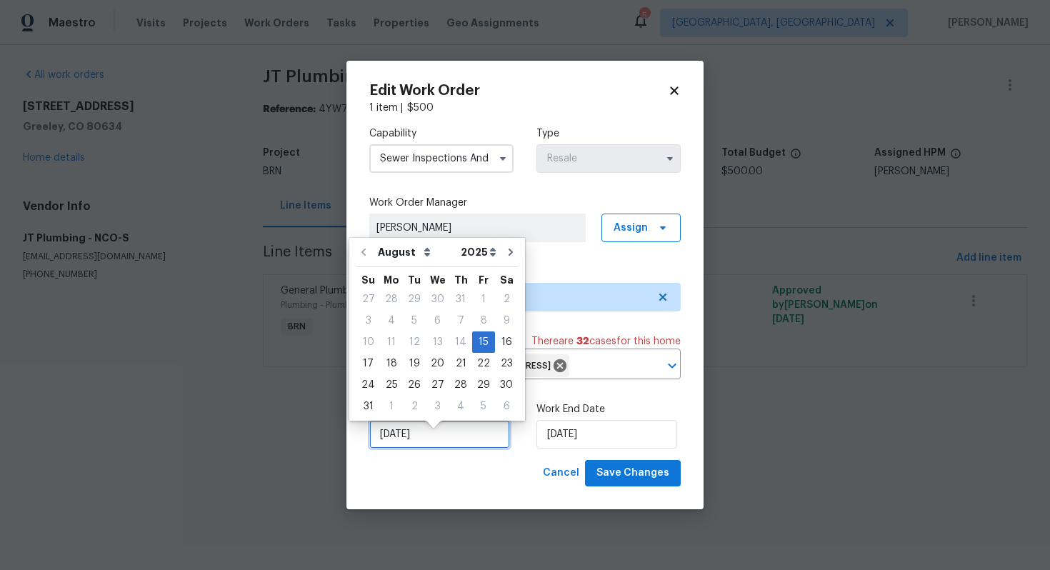
click at [404, 446] on input "8/15/2025" at bounding box center [439, 434] width 141 height 29
click at [385, 363] on div "18" at bounding box center [391, 364] width 23 height 20
type input "[DATE]"
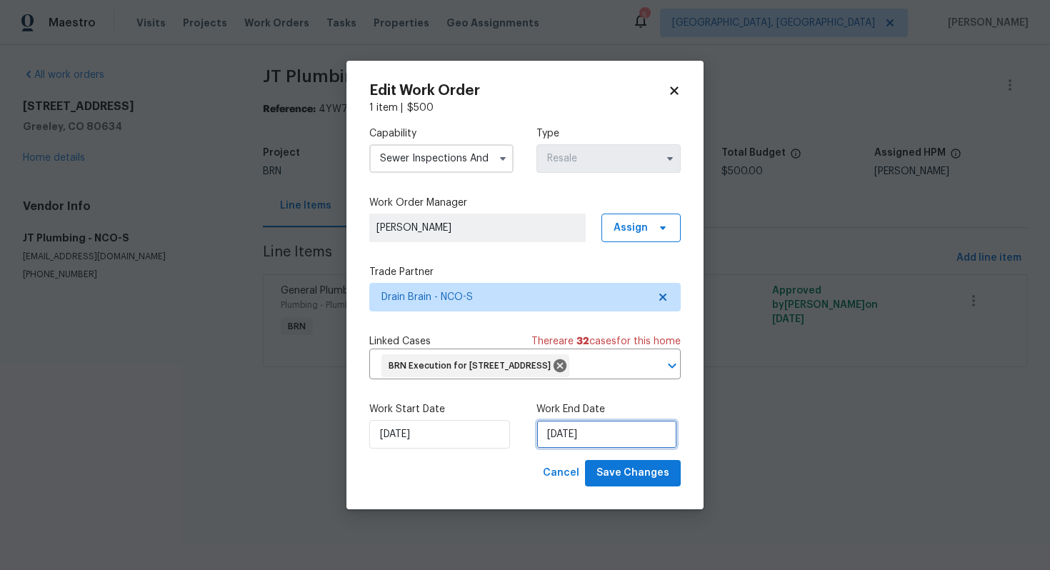
click at [559, 444] on input "[DATE]" at bounding box center [607, 434] width 141 height 29
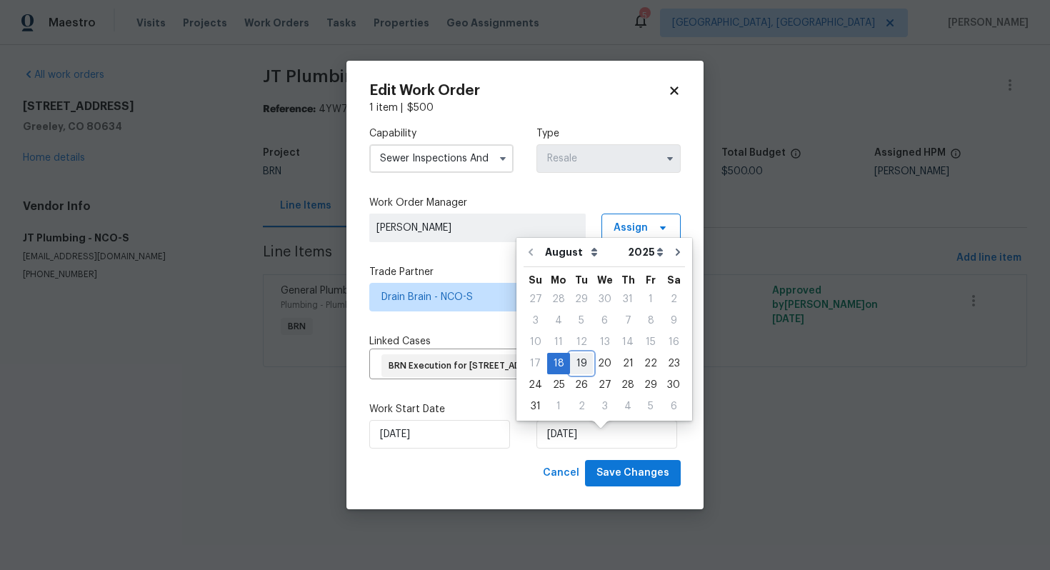
click at [583, 365] on div "19" at bounding box center [581, 364] width 23 height 20
type input "8/19/2025"
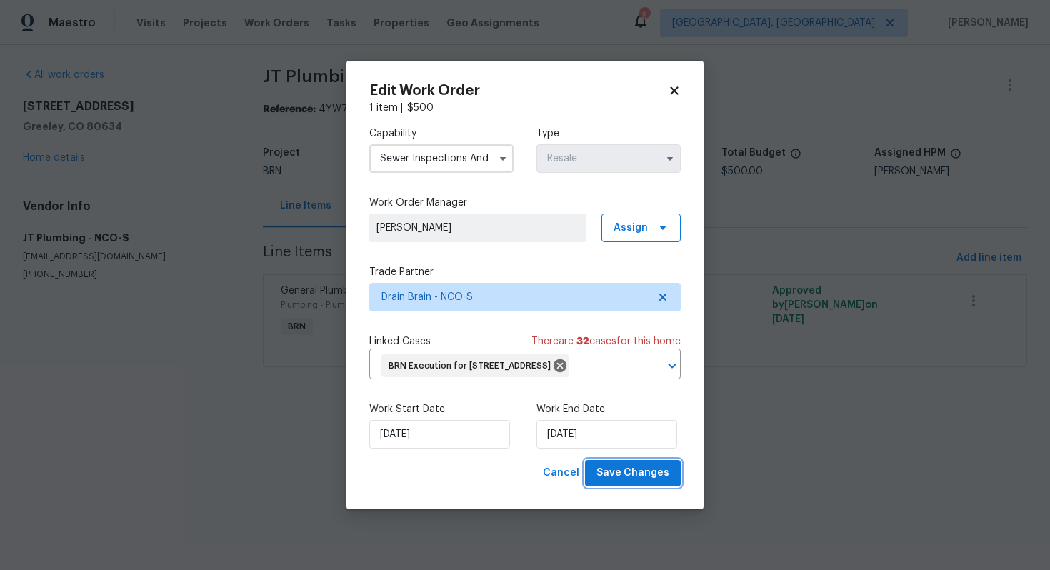
click at [666, 481] on span "Save Changes" at bounding box center [633, 473] width 73 height 18
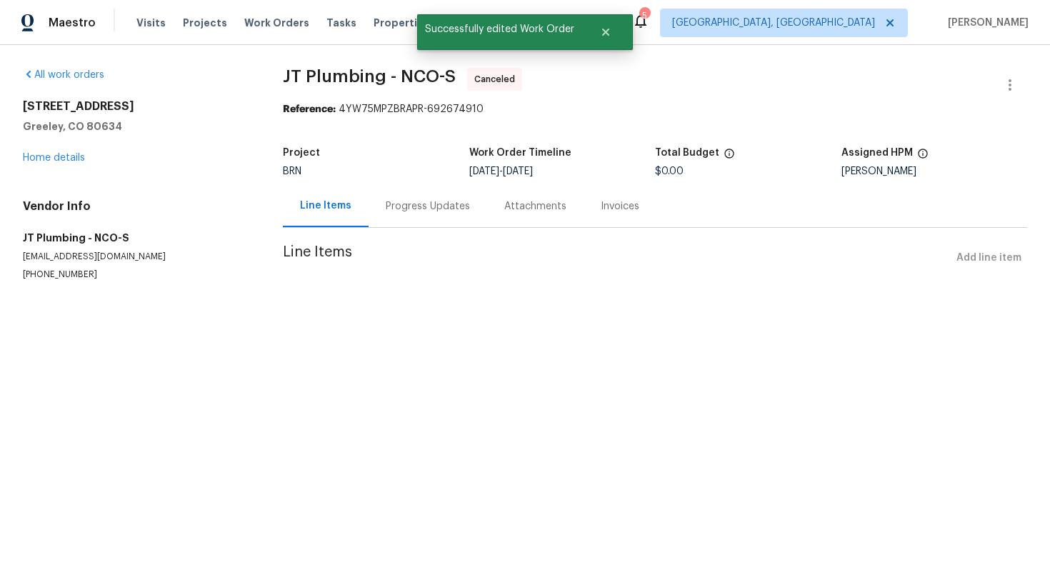
click at [428, 219] on div "Progress Updates" at bounding box center [428, 206] width 119 height 42
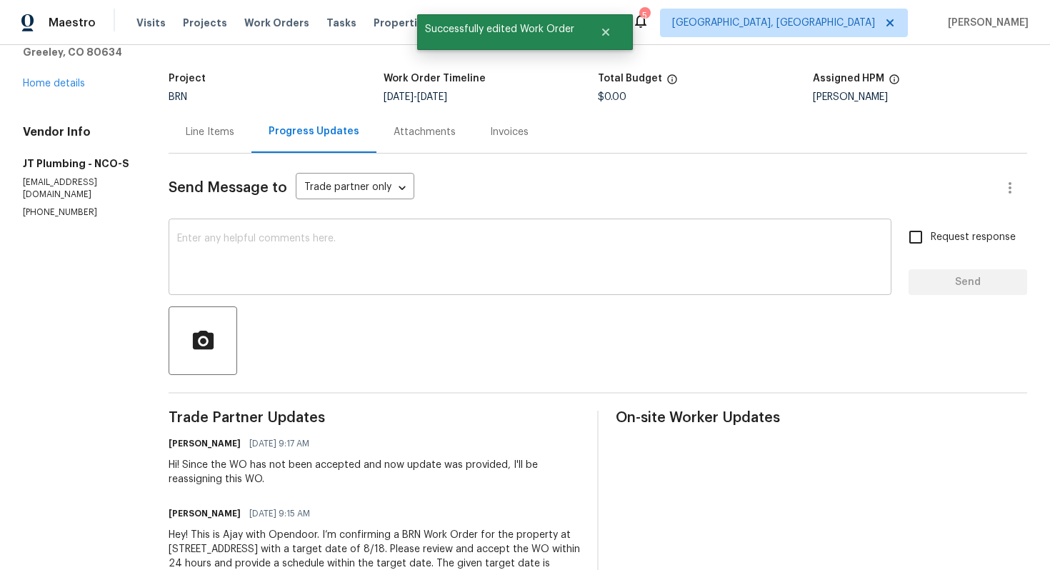
scroll to position [172, 0]
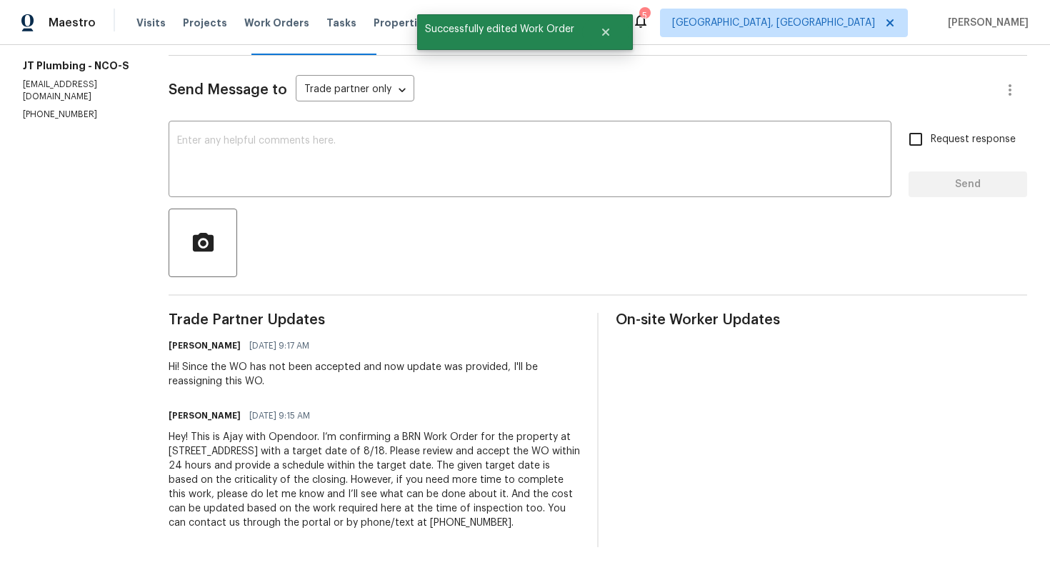
click at [381, 452] on div "Hey! This is Ajay with Opendoor. I’m confirming a BRN Work Order for the proper…" at bounding box center [374, 480] width 411 height 100
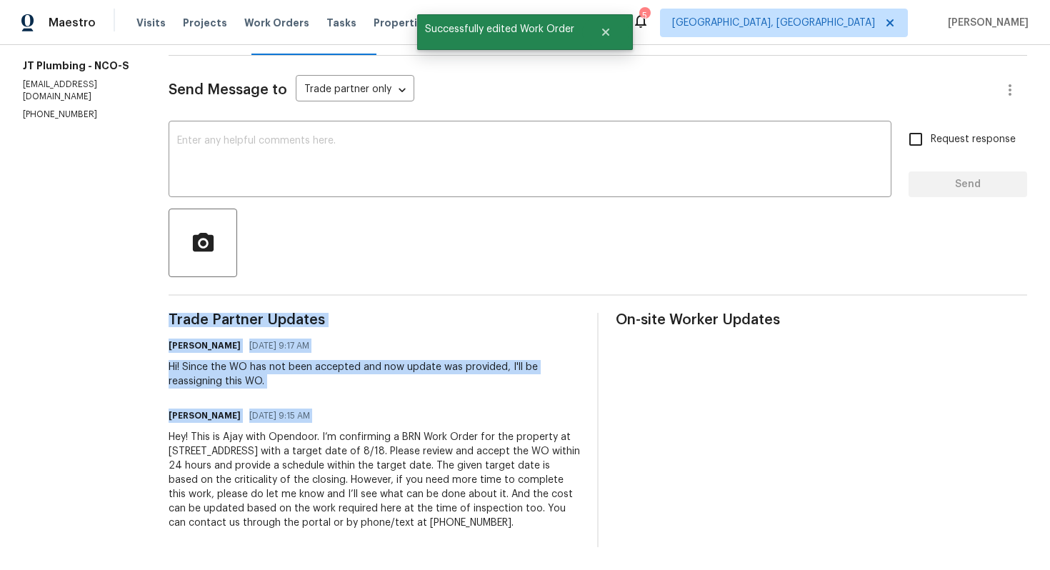
copy div "Trade Partner Updates Ajay Godson 08/18/2025 9:17 AM Hi! Since the WO has not b…"
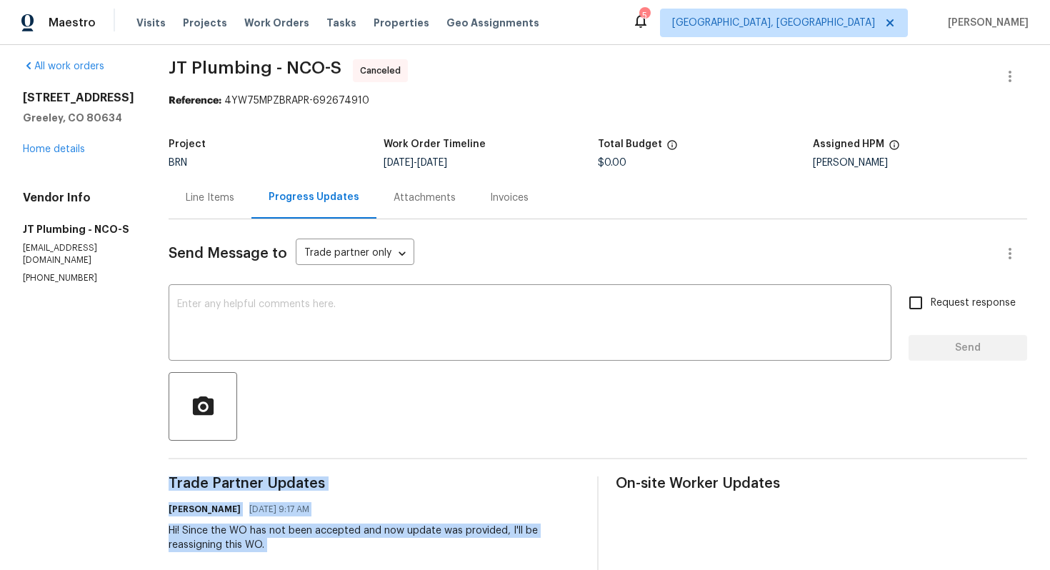
scroll to position [0, 0]
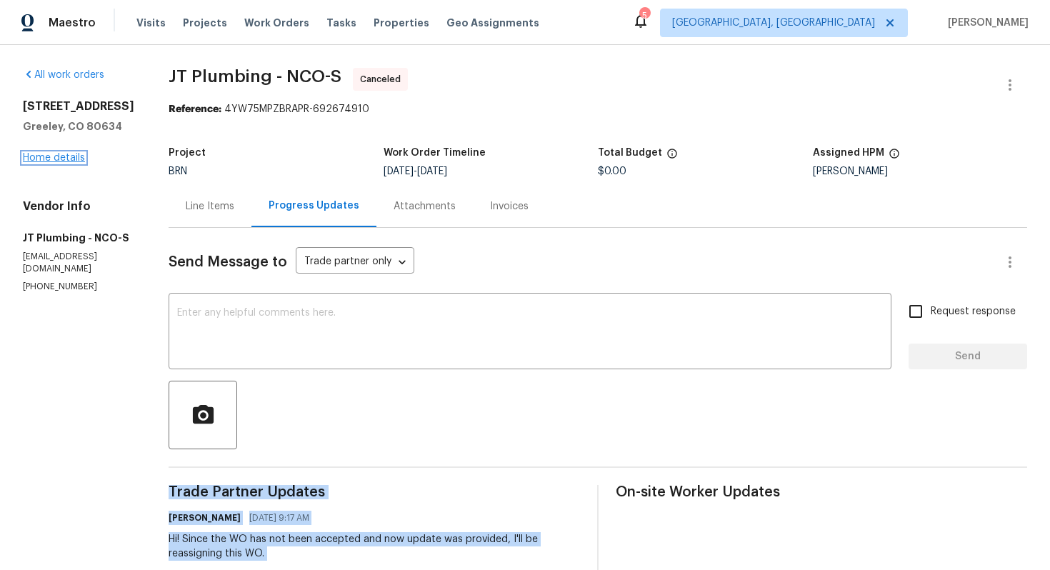
click at [42, 154] on link "Home details" at bounding box center [54, 158] width 62 height 10
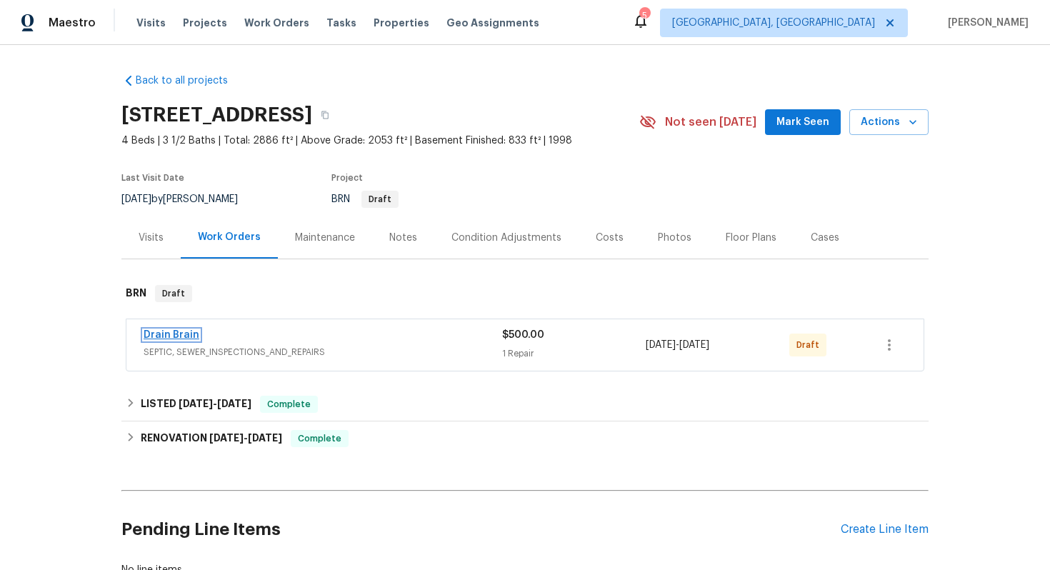
click at [189, 332] on link "Drain Brain" at bounding box center [172, 335] width 56 height 10
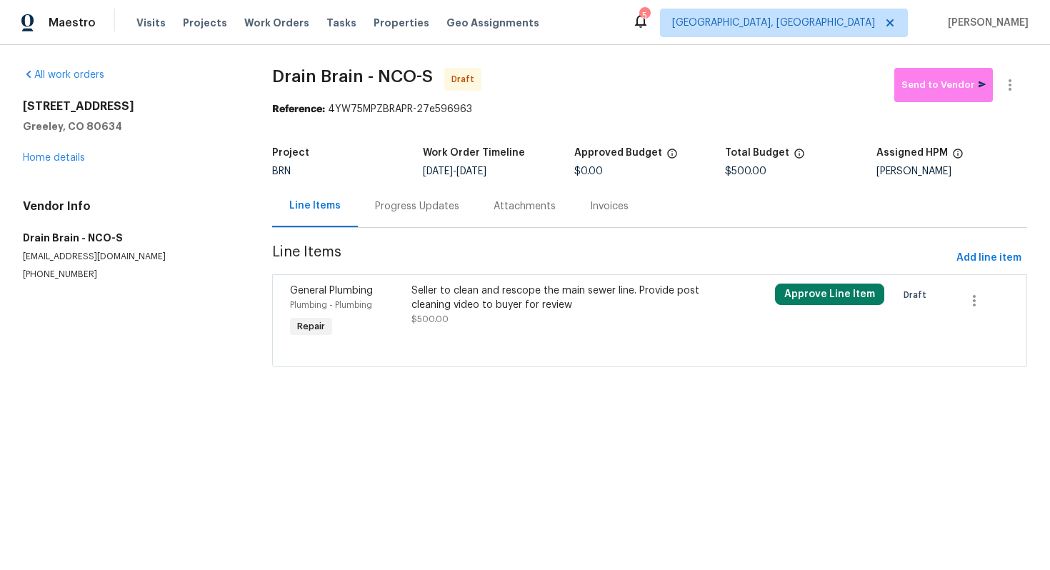
click at [373, 207] on div "Progress Updates" at bounding box center [417, 206] width 119 height 42
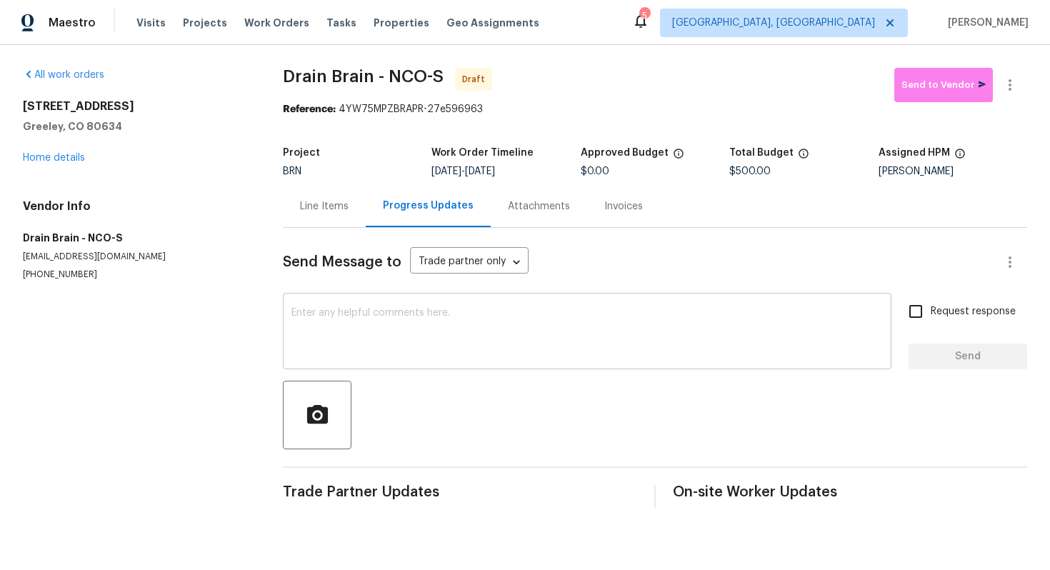
click at [387, 324] on textarea at bounding box center [587, 333] width 592 height 50
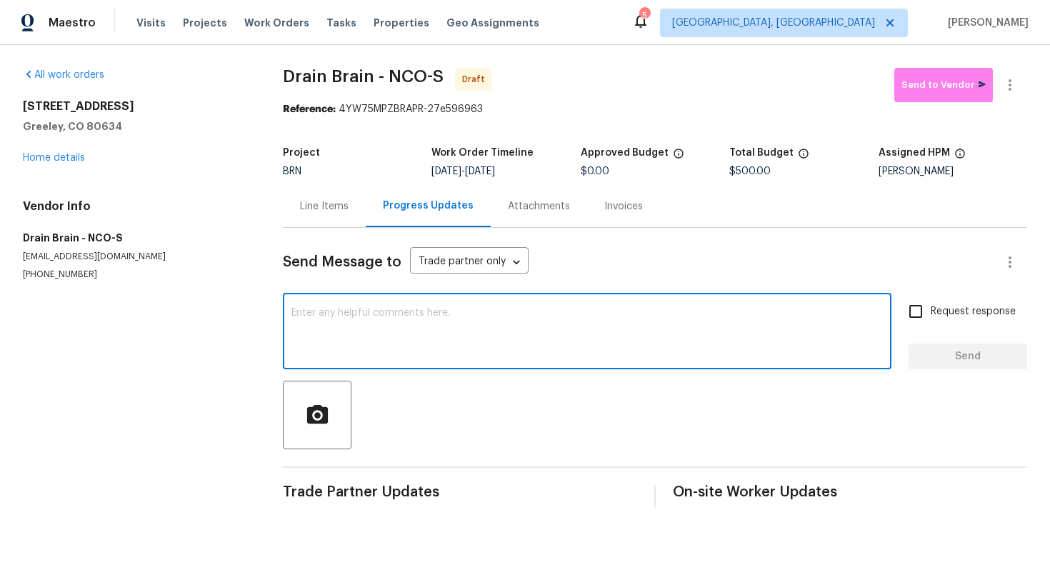
paste textarea "Hey! This is Ajay with Opendoor. I’m confirming a BRN Work Order for the proper…"
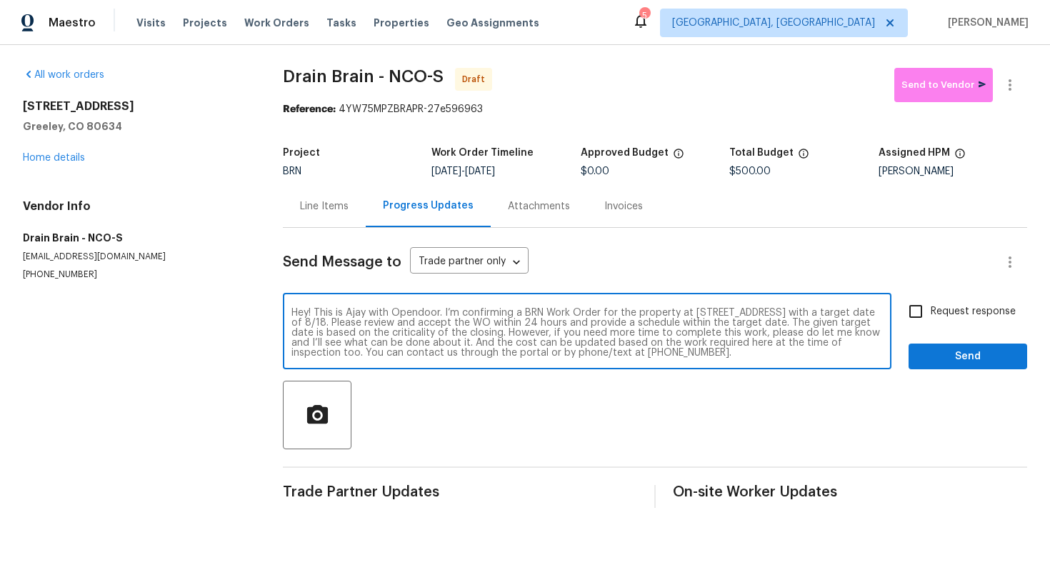
click at [377, 325] on textarea "Hey! This is Ajay with Opendoor. I’m confirming a BRN Work Order for the proper…" at bounding box center [587, 333] width 592 height 50
type textarea "Hey! This is Ajay with Opendoor. I’m confirming a BRN Work Order for the proper…"
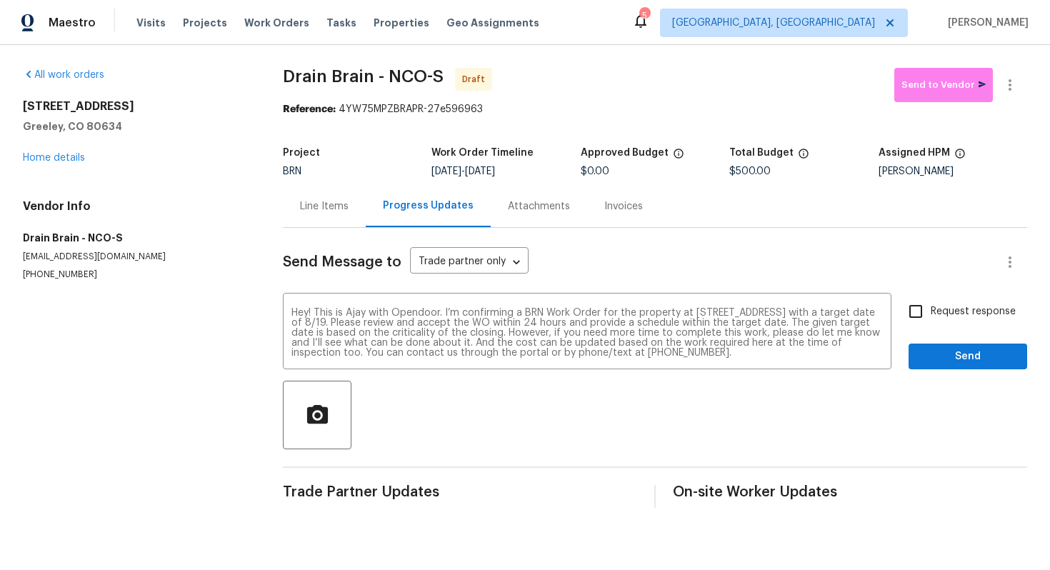
click at [943, 301] on label "Request response" at bounding box center [958, 311] width 115 height 30
click at [931, 301] on input "Request response" at bounding box center [916, 311] width 30 height 30
checkbox input "true"
click at [953, 345] on button "Send" at bounding box center [968, 357] width 119 height 26
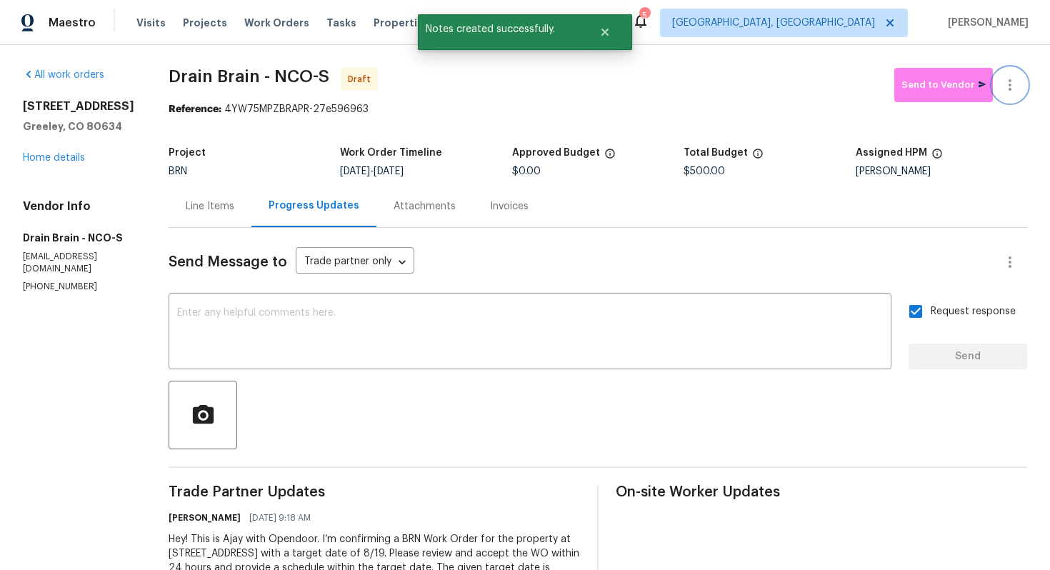
click at [1012, 83] on icon "button" at bounding box center [1010, 84] width 17 height 17
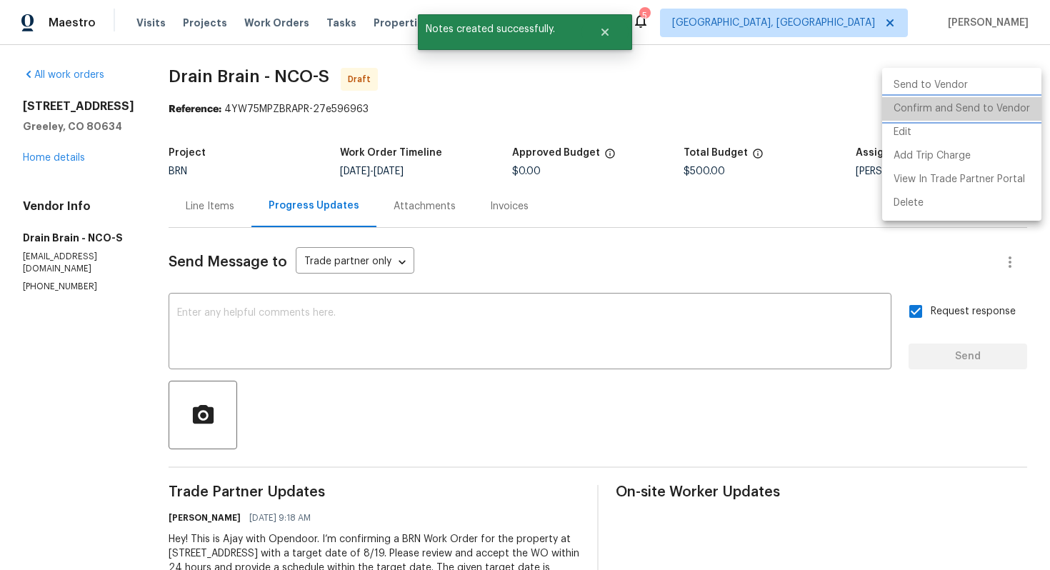
click at [994, 111] on li "Confirm and Send to Vendor" at bounding box center [961, 109] width 159 height 24
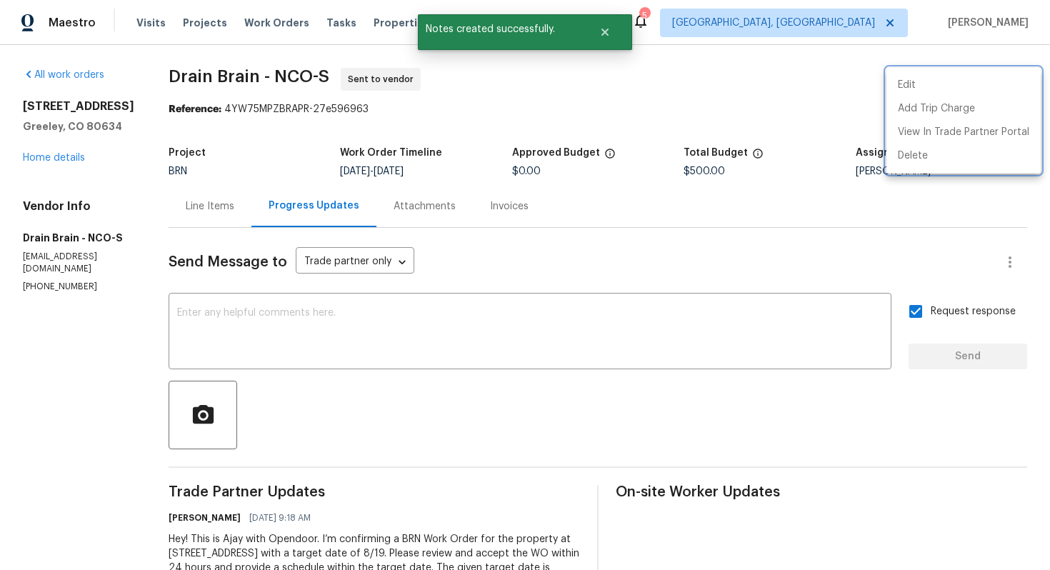
click at [609, 271] on div at bounding box center [525, 285] width 1050 height 570
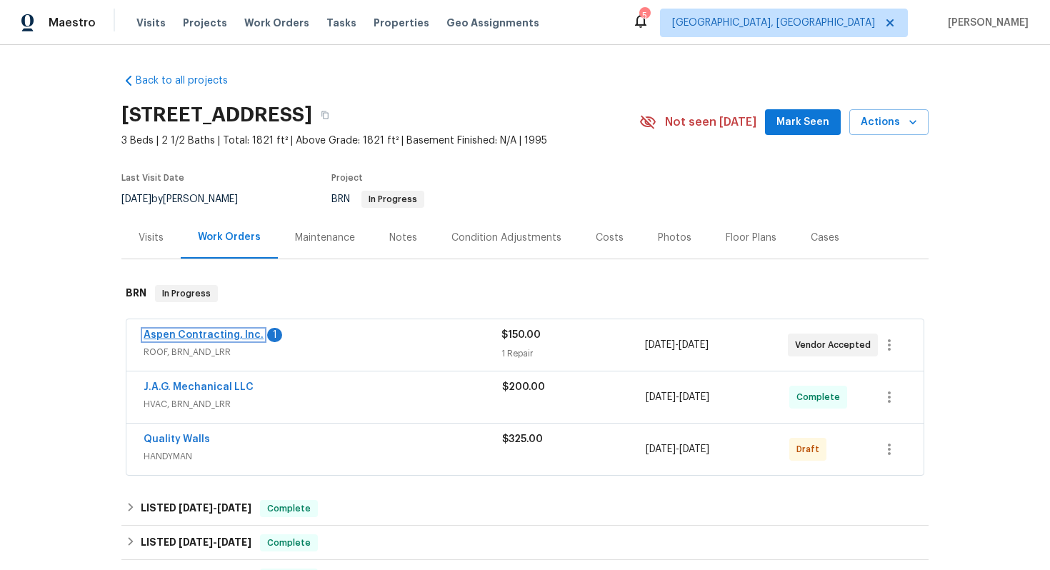
click at [229, 339] on link "Aspen Contracting, Inc." at bounding box center [204, 335] width 120 height 10
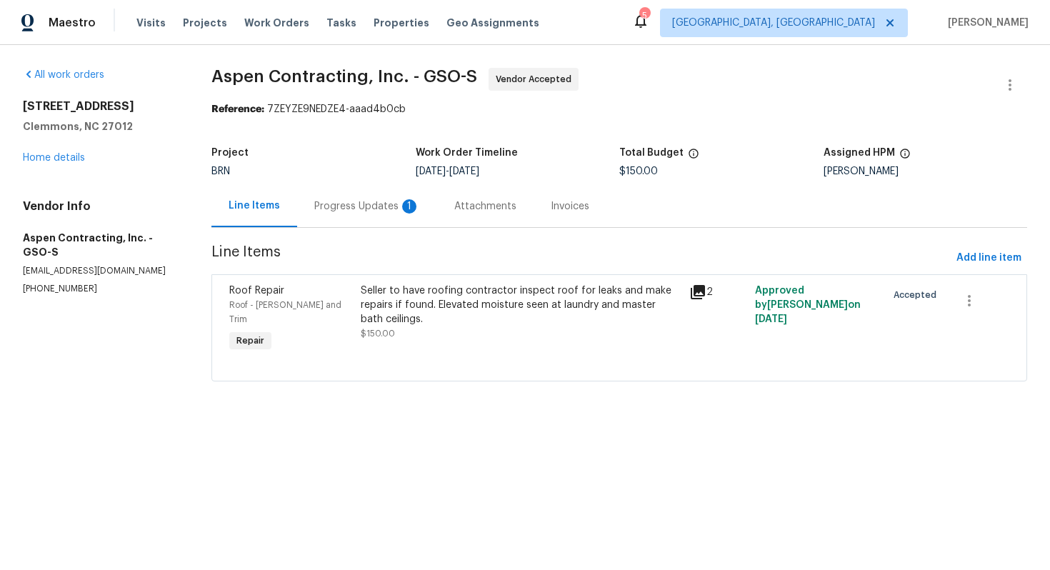
click at [371, 211] on div "Progress Updates 1" at bounding box center [367, 206] width 106 height 14
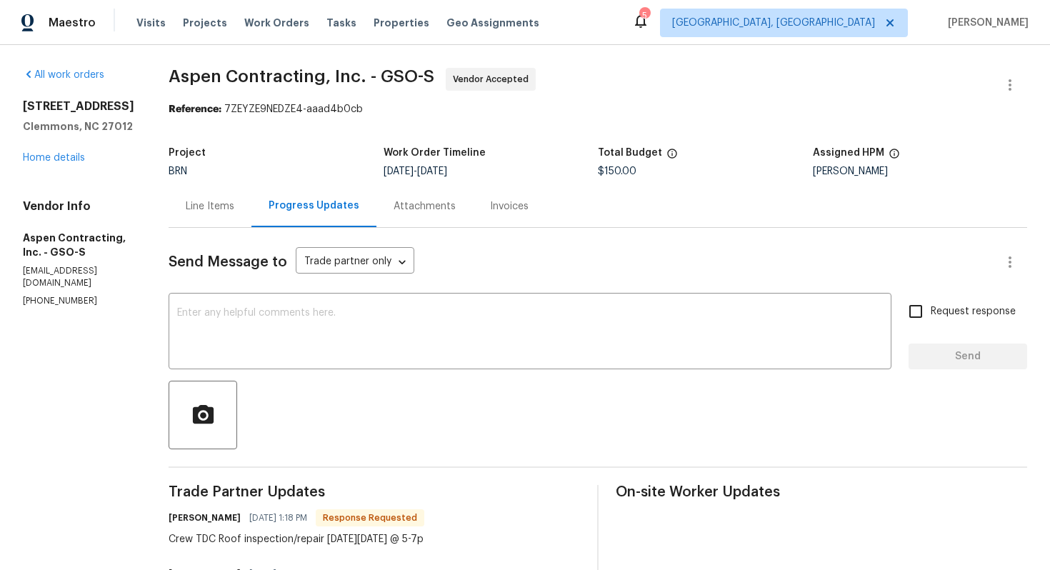
click at [225, 209] on div "Line Items" at bounding box center [210, 206] width 49 height 14
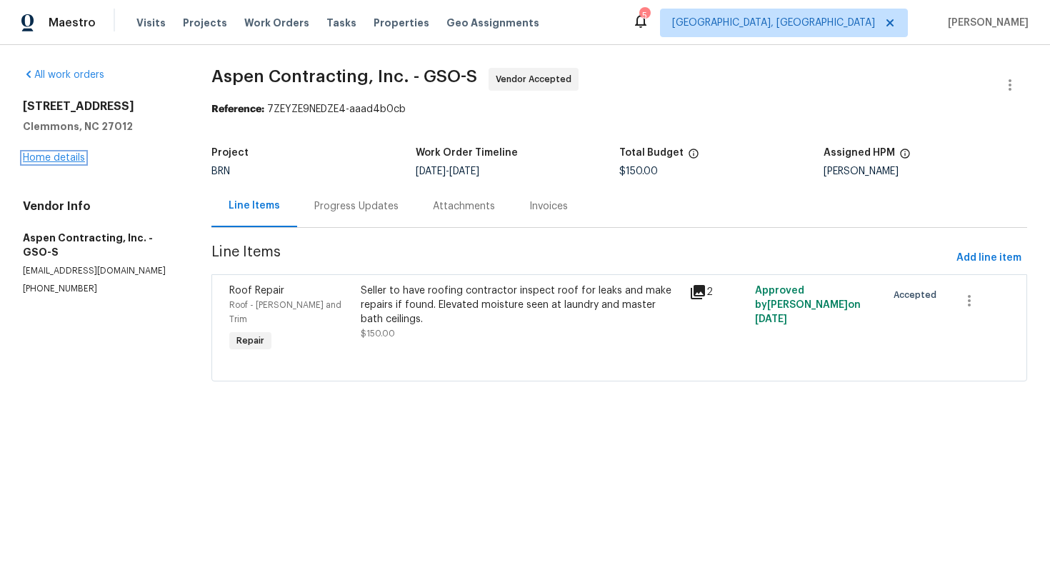
click at [82, 158] on link "Home details" at bounding box center [54, 158] width 62 height 10
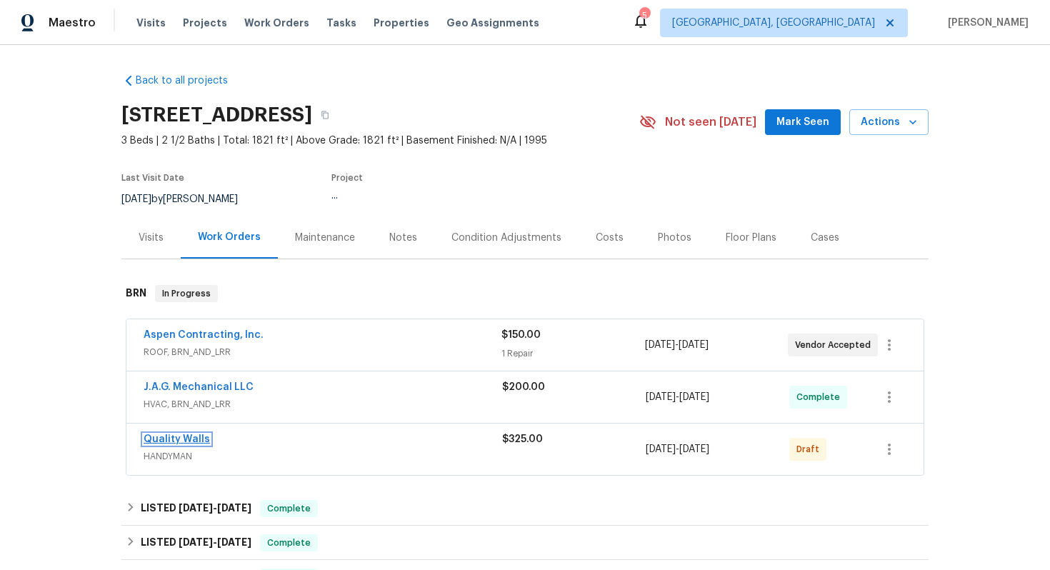
click at [180, 442] on link "Quality Walls" at bounding box center [177, 439] width 66 height 10
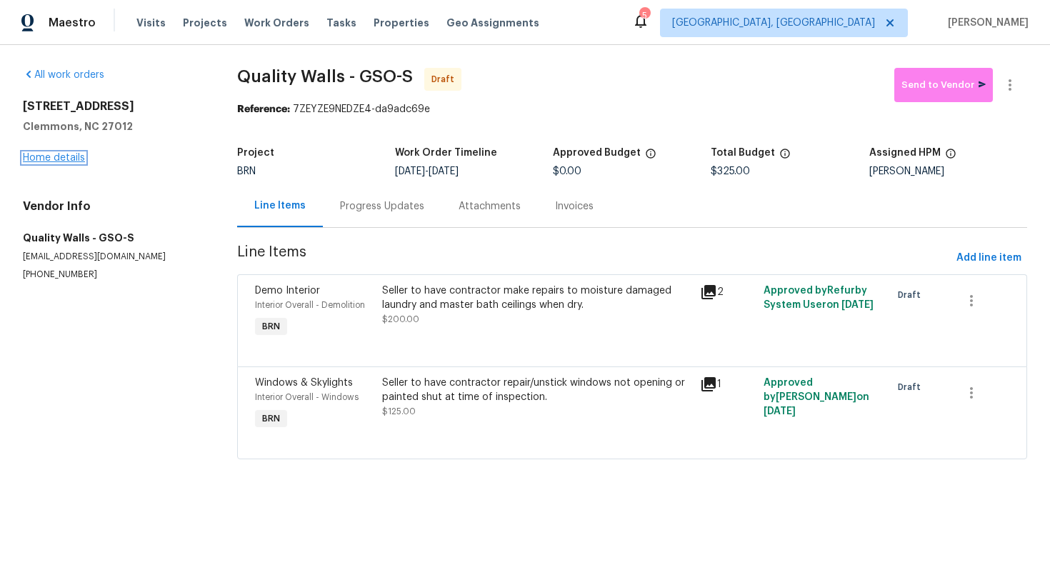
click at [65, 160] on link "Home details" at bounding box center [54, 158] width 62 height 10
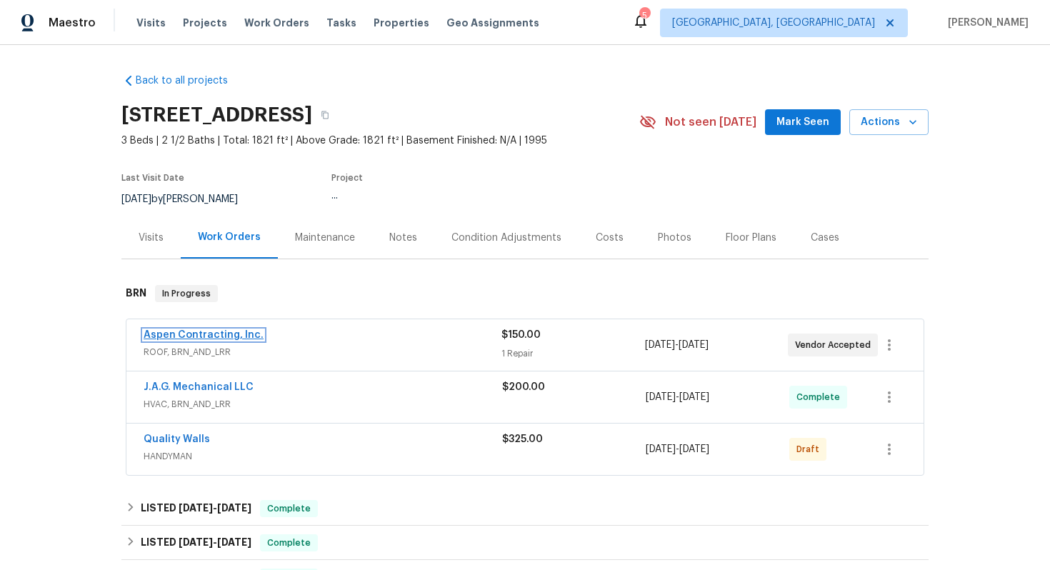
click at [171, 337] on link "Aspen Contracting, Inc." at bounding box center [204, 335] width 120 height 10
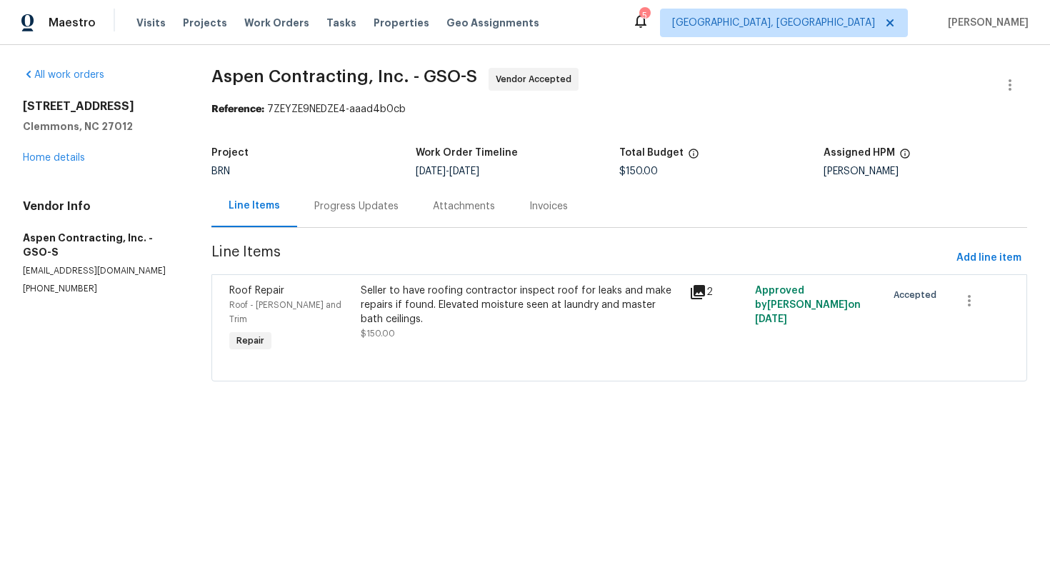
click at [388, 214] on div "Progress Updates" at bounding box center [356, 206] width 119 height 42
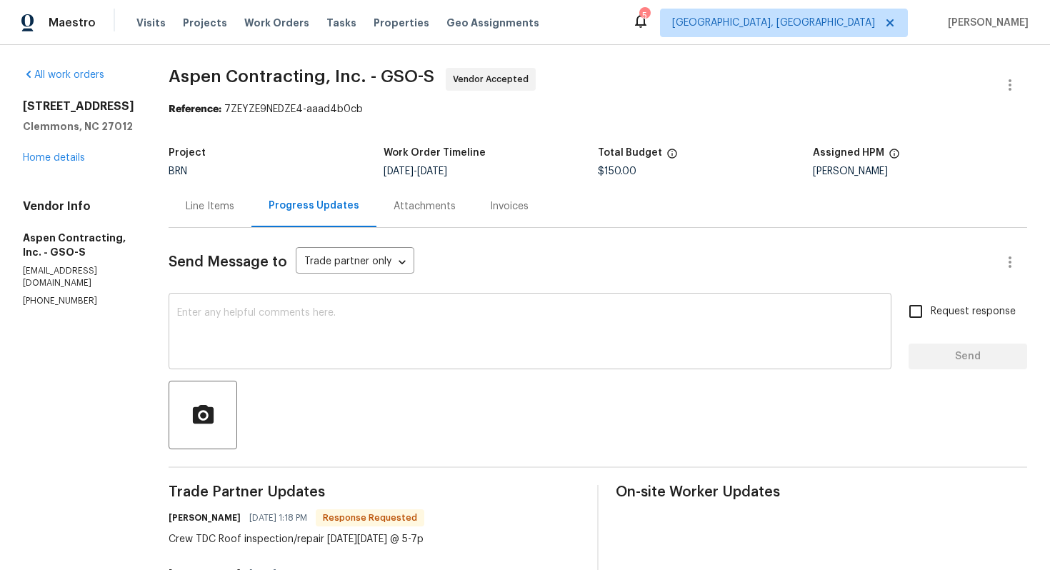
click at [413, 336] on textarea at bounding box center [530, 333] width 706 height 50
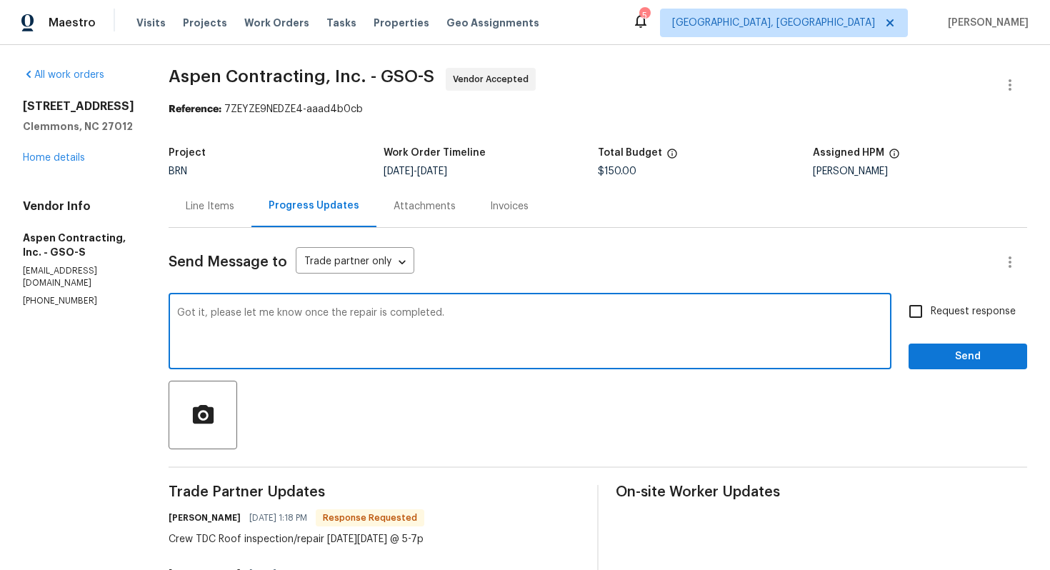
type textarea "Got it, please let me know once the repair is completed."
click at [960, 315] on span "Request response" at bounding box center [973, 311] width 85 height 15
click at [931, 315] on input "Request response" at bounding box center [916, 311] width 30 height 30
checkbox input "true"
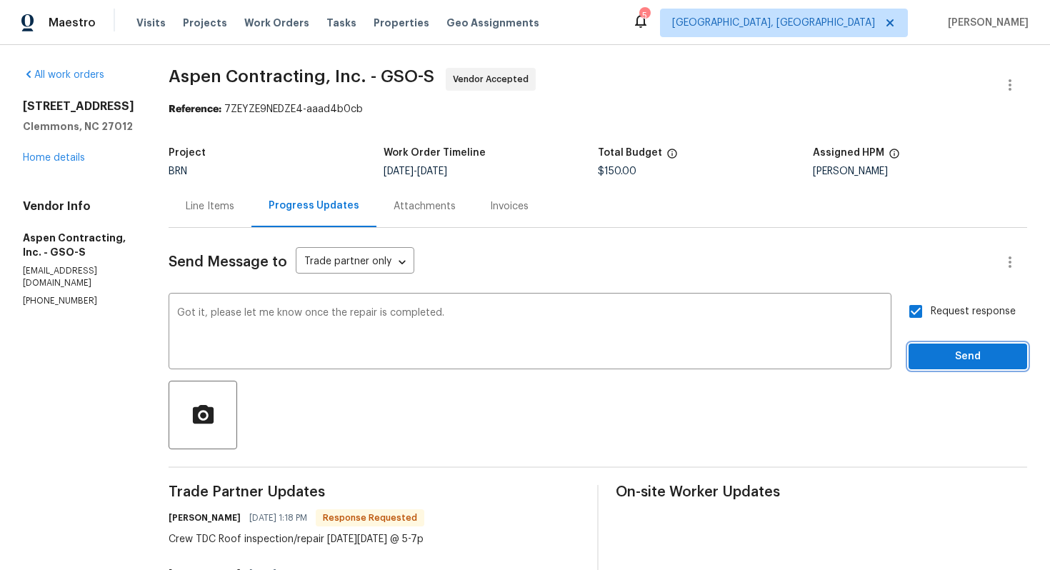
click at [957, 353] on span "Send" at bounding box center [968, 357] width 96 height 18
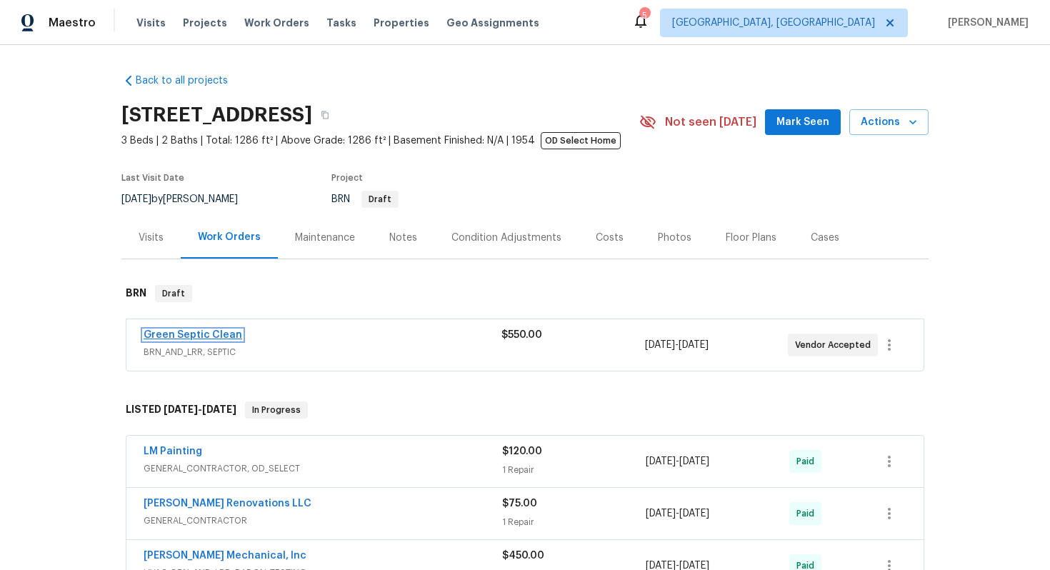
click at [215, 337] on link "Green Septic Clean" at bounding box center [193, 335] width 99 height 10
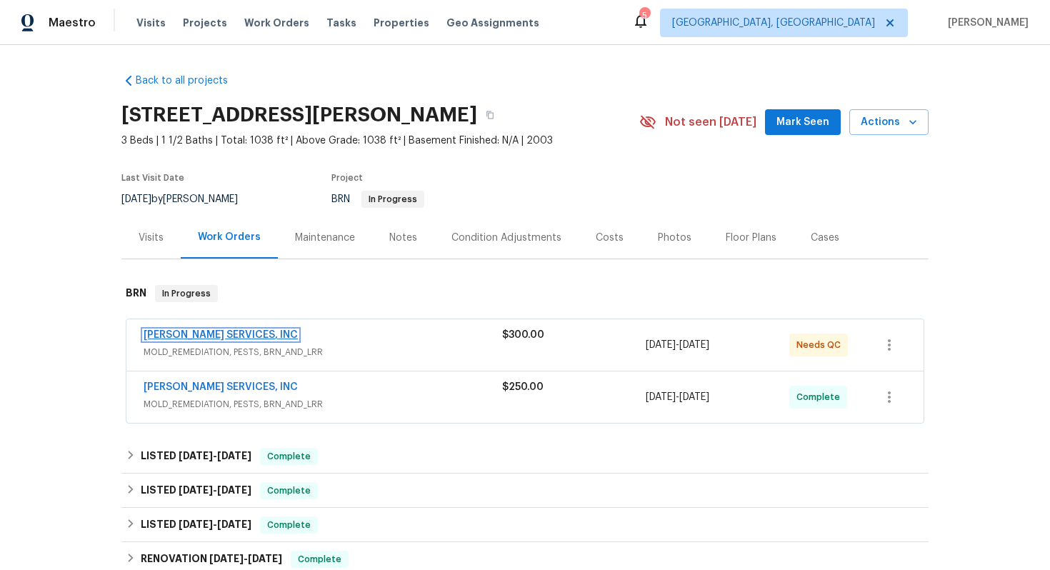
click at [232, 335] on link "[PERSON_NAME] SERVICES, INC" at bounding box center [221, 335] width 154 height 10
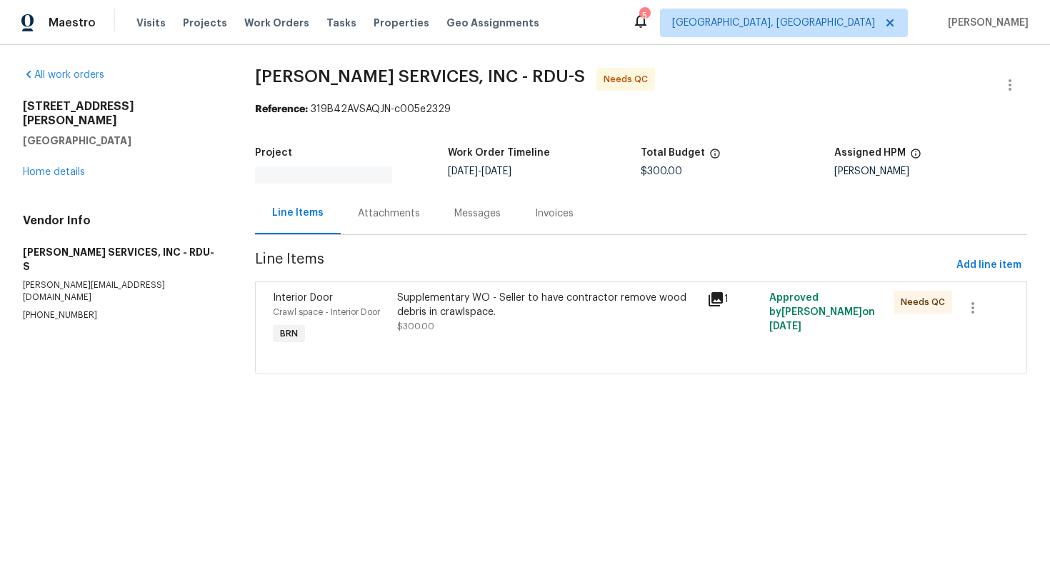
click at [389, 218] on div "Attachments" at bounding box center [389, 213] width 96 height 42
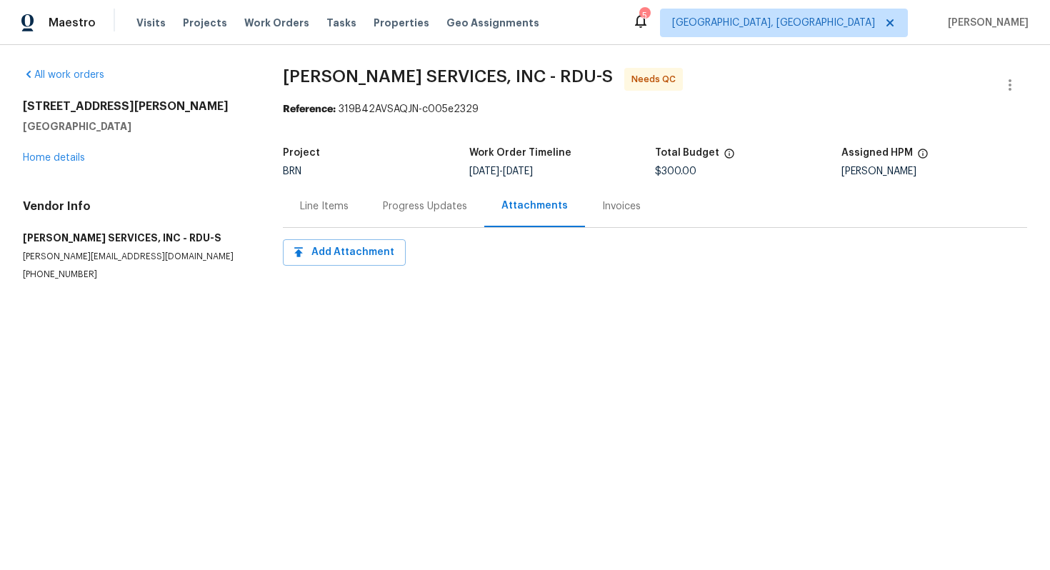
click at [411, 195] on div "Progress Updates" at bounding box center [425, 206] width 119 height 42
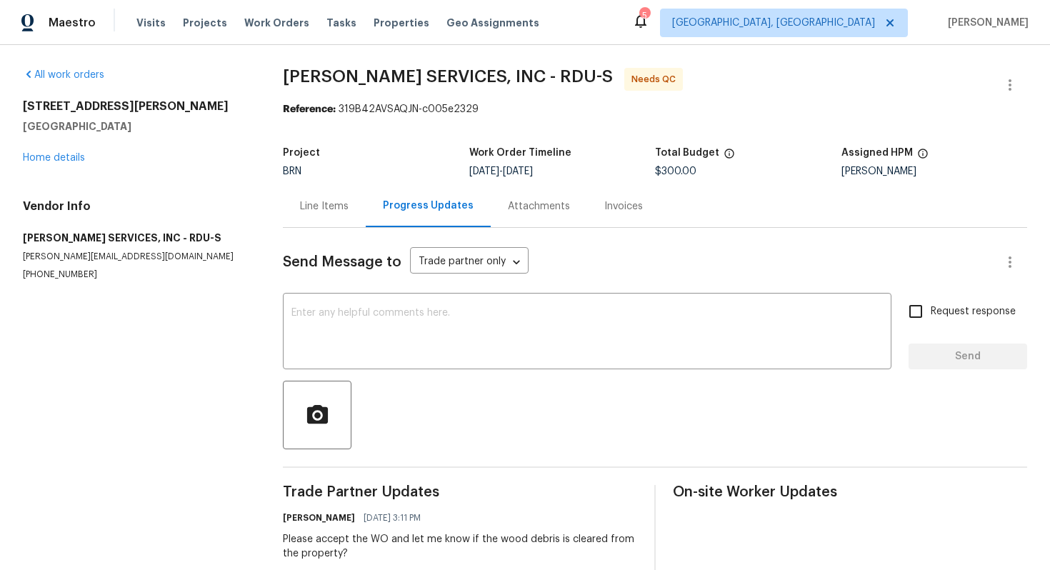
click at [307, 211] on div "Line Items" at bounding box center [324, 206] width 49 height 14
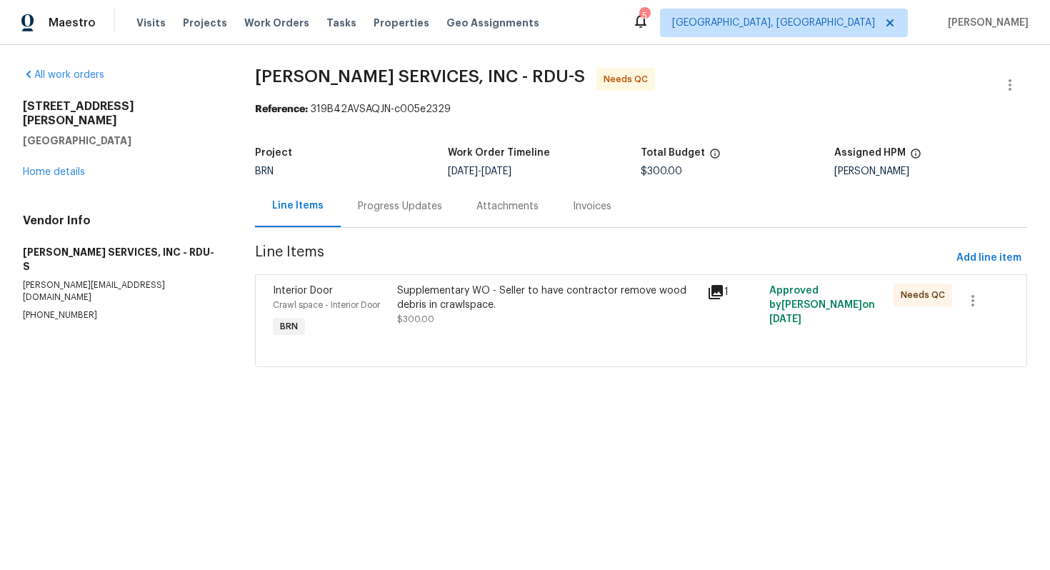
click at [551, 311] on div "Supplementary WO - Seller to have contractor remove wood debris in crawlspace." at bounding box center [548, 298] width 302 height 29
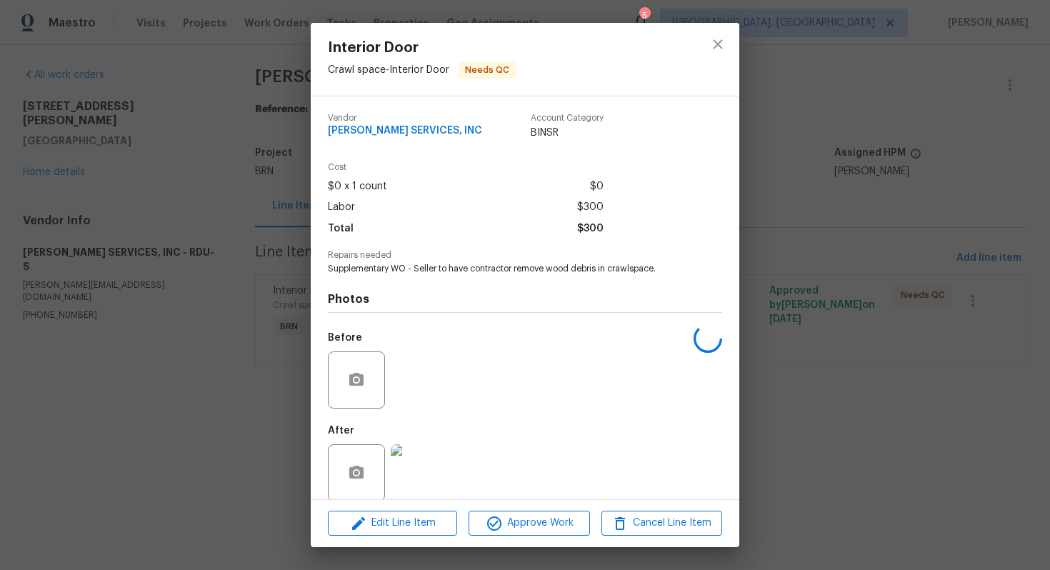
scroll to position [16, 0]
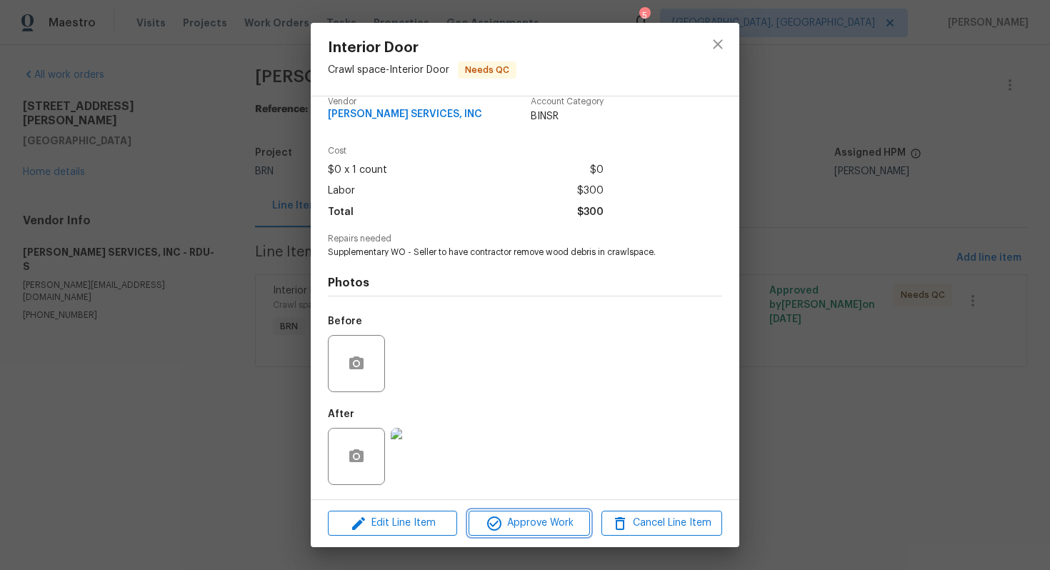
click at [549, 522] on span "Approve Work" at bounding box center [529, 523] width 112 height 18
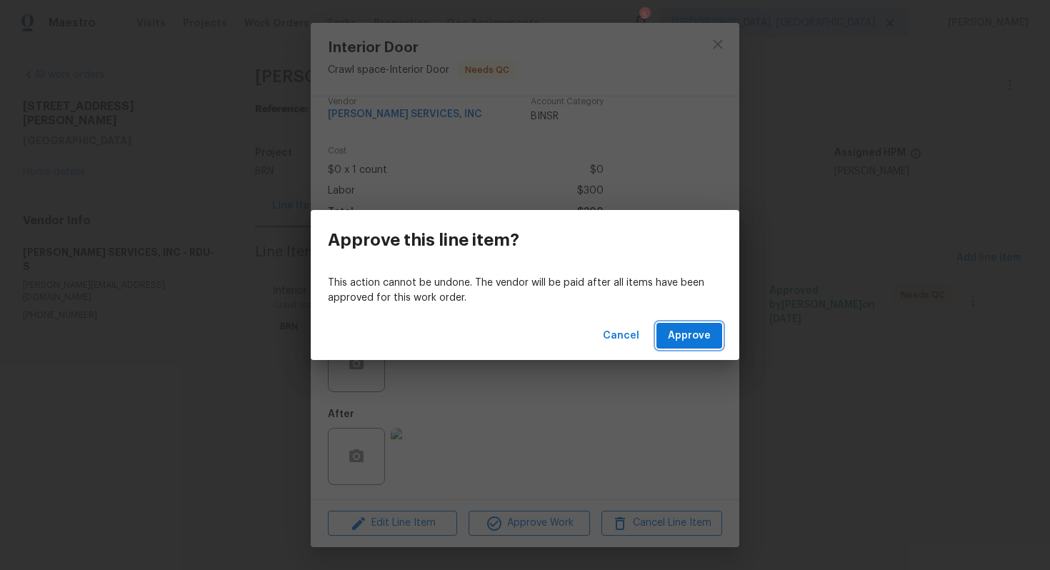
click at [702, 338] on span "Approve" at bounding box center [689, 336] width 43 height 18
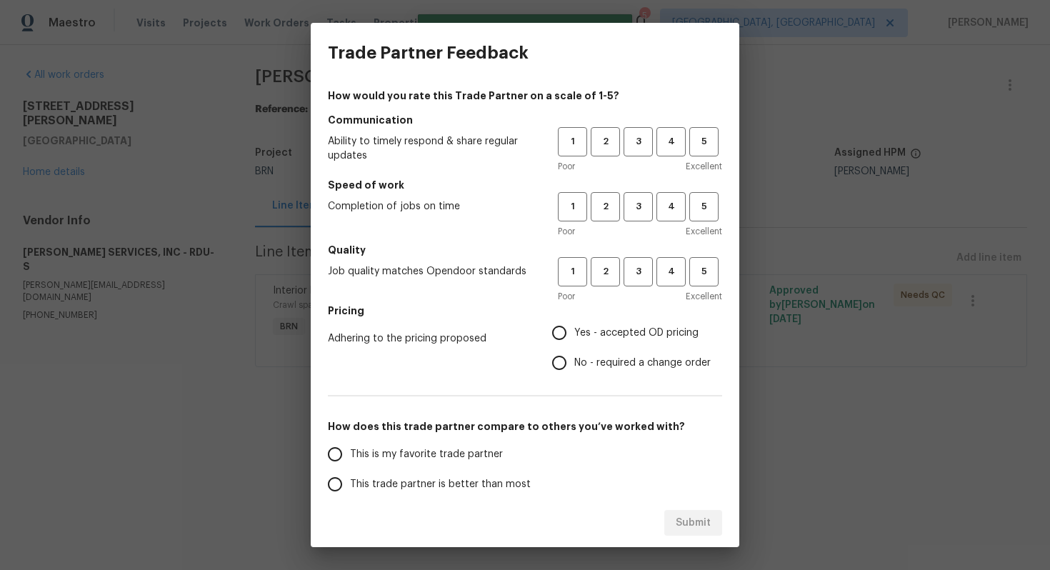
click at [643, 158] on div "1 2 3 4 5 Poor Excellent" at bounding box center [640, 150] width 164 height 46
click at [638, 151] on button "3" at bounding box center [638, 141] width 29 height 29
click at [639, 218] on button "3" at bounding box center [638, 206] width 29 height 29
click at [637, 281] on button "3" at bounding box center [638, 271] width 29 height 29
click at [602, 334] on span "Yes - accepted OD pricing" at bounding box center [636, 333] width 124 height 15
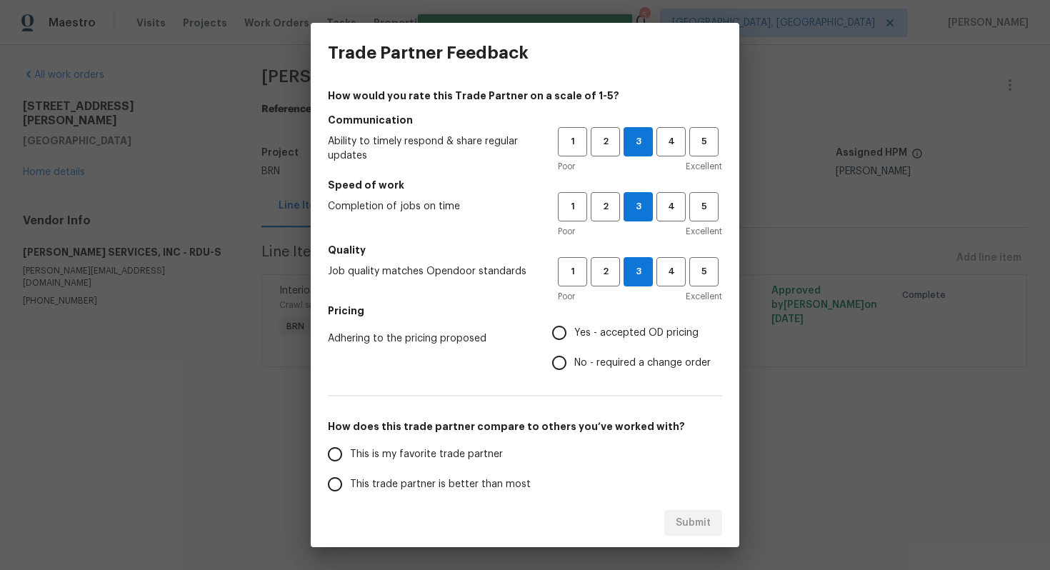
click at [574, 334] on input "Yes - accepted OD pricing" at bounding box center [559, 333] width 30 height 30
radio input "true"
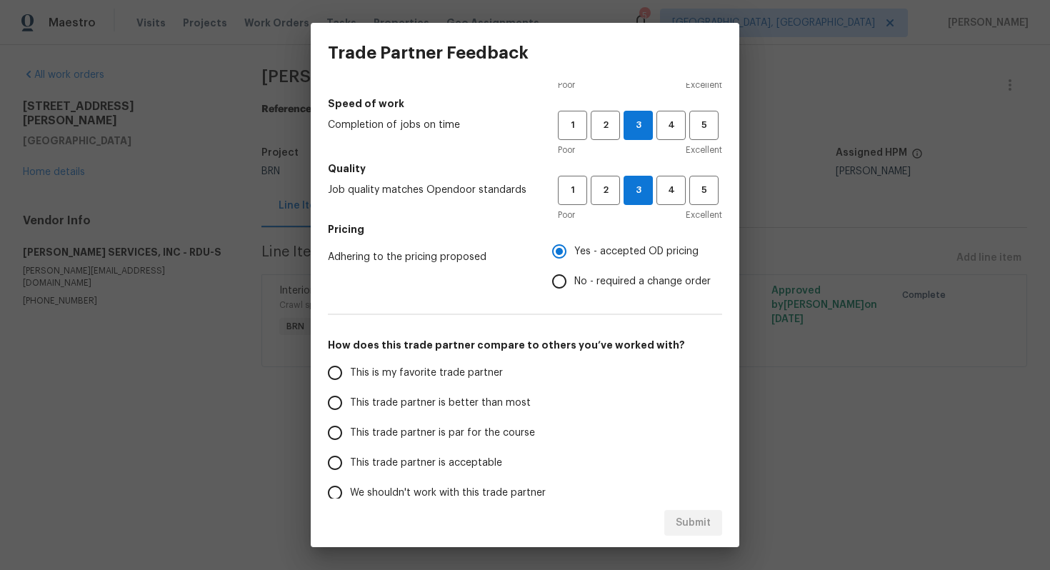
click at [470, 419] on label "This trade partner is par for the course" at bounding box center [433, 433] width 226 height 30
click at [350, 419] on input "This trade partner is par for the course" at bounding box center [335, 433] width 30 height 30
click at [737, 514] on div "Submit" at bounding box center [525, 523] width 429 height 49
click at [696, 524] on span "Submit" at bounding box center [693, 523] width 35 height 18
radio input "true"
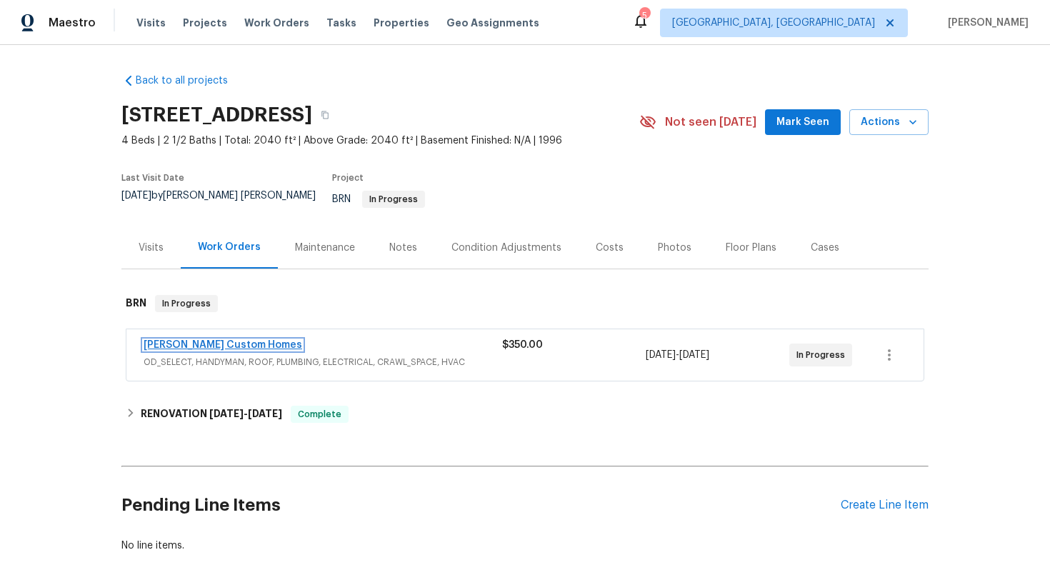
click at [200, 340] on link "[PERSON_NAME] Custom Homes" at bounding box center [223, 345] width 159 height 10
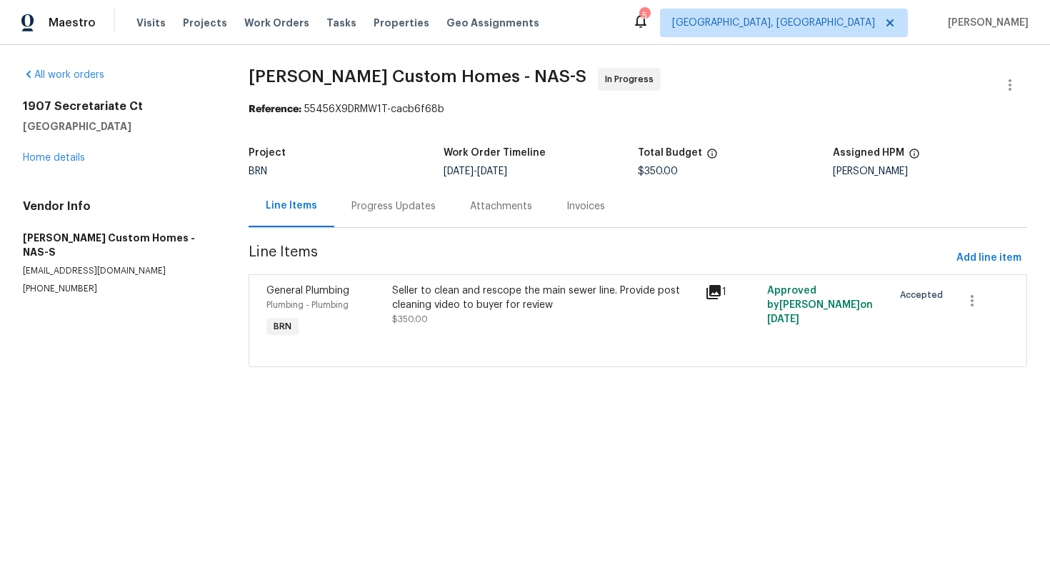
click at [370, 211] on div "Progress Updates" at bounding box center [393, 206] width 84 height 14
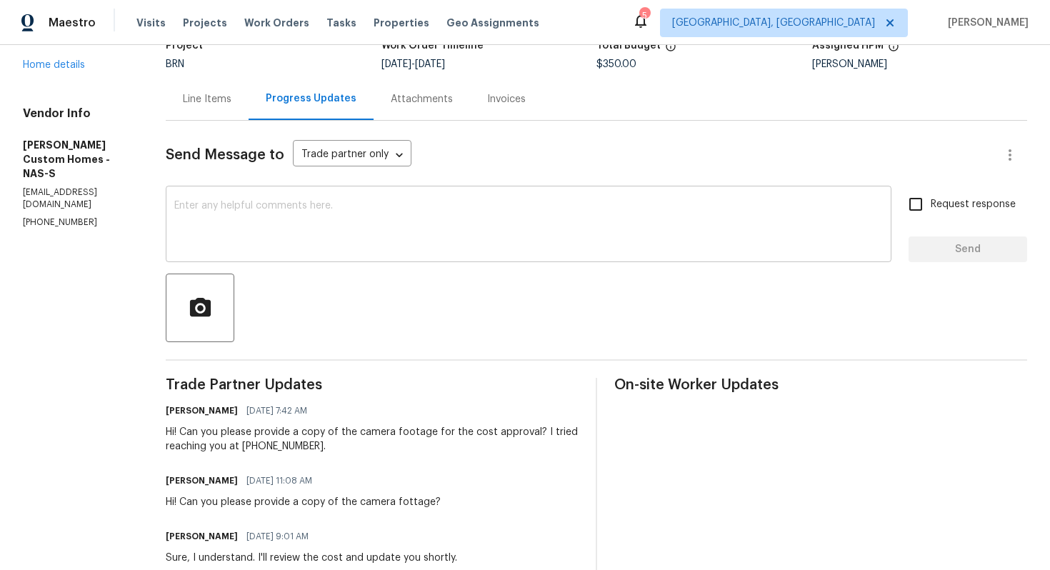
scroll to position [105, 0]
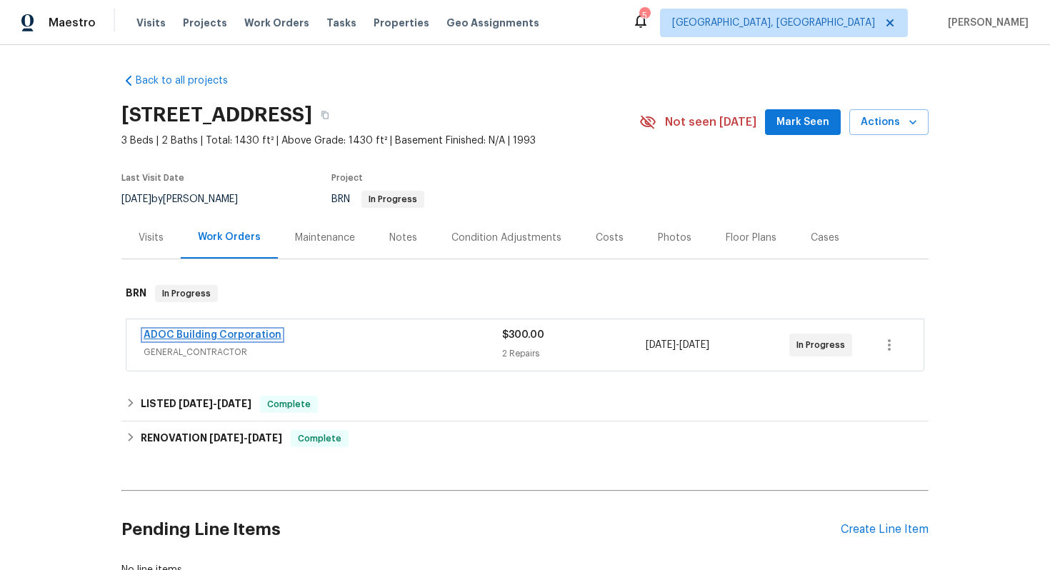
click at [221, 335] on link "ADOC Building Corporation" at bounding box center [213, 335] width 138 height 10
